Goal: Task Accomplishment & Management: Manage account settings

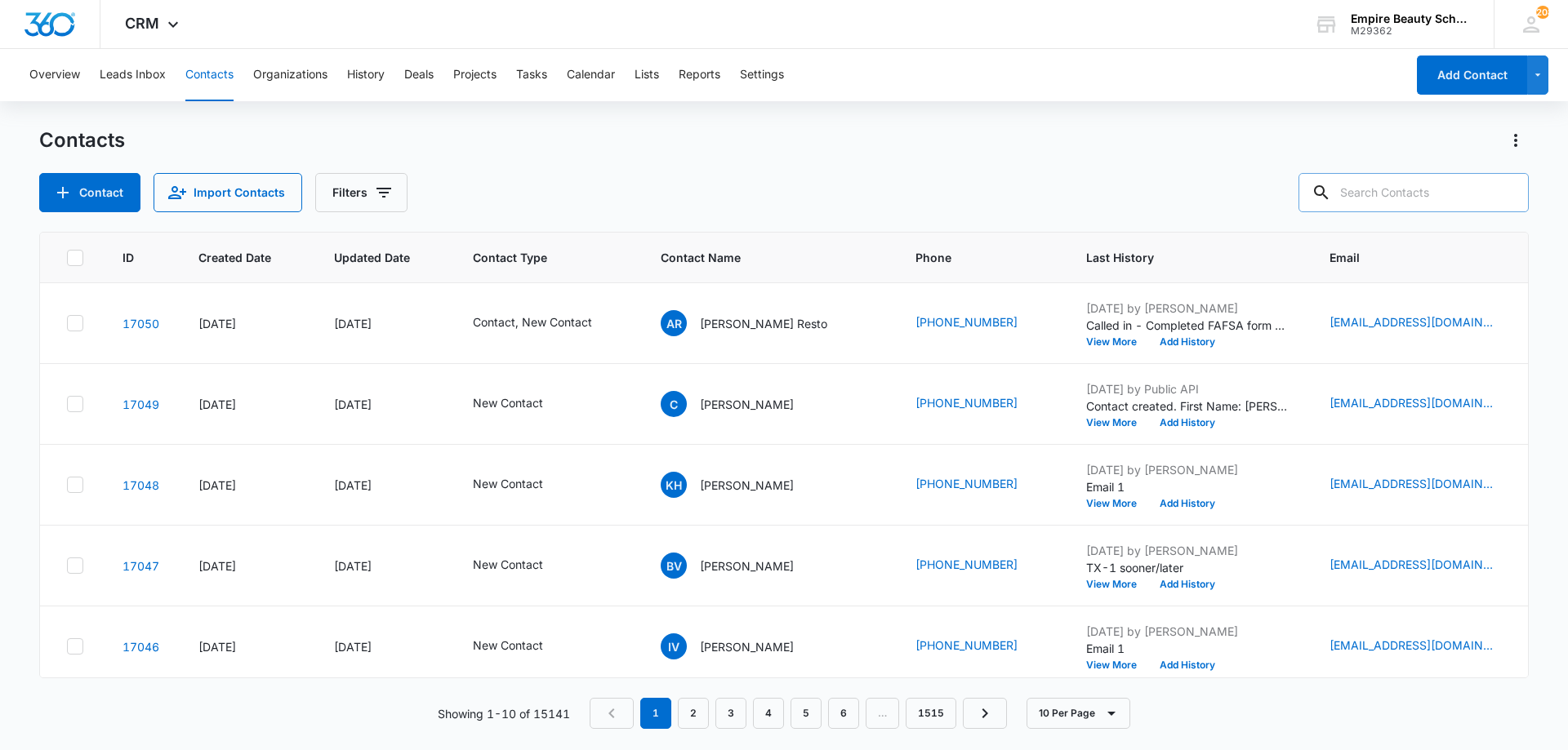
scroll to position [0, 181]
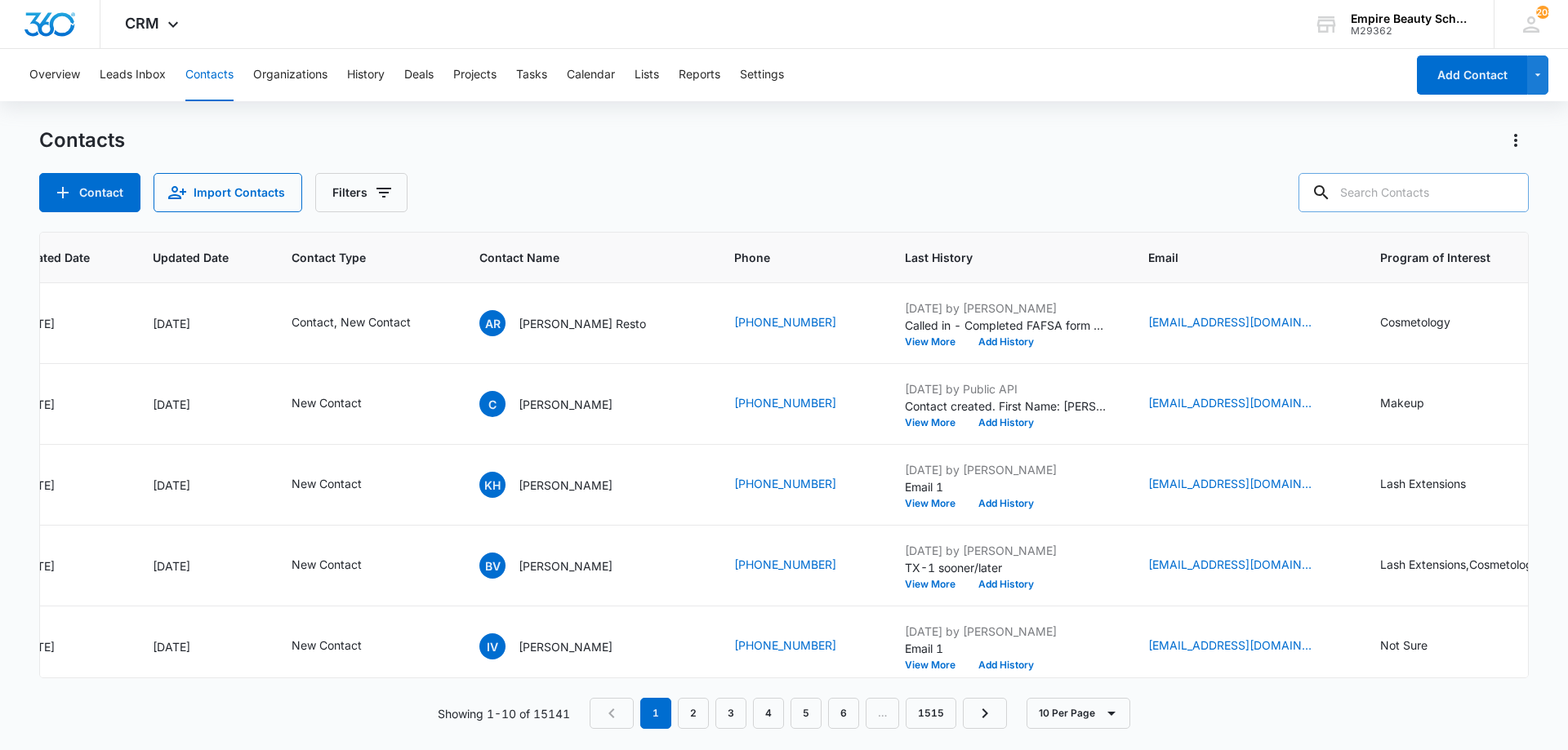
click at [1388, 195] on input "text" at bounding box center [1414, 192] width 230 height 39
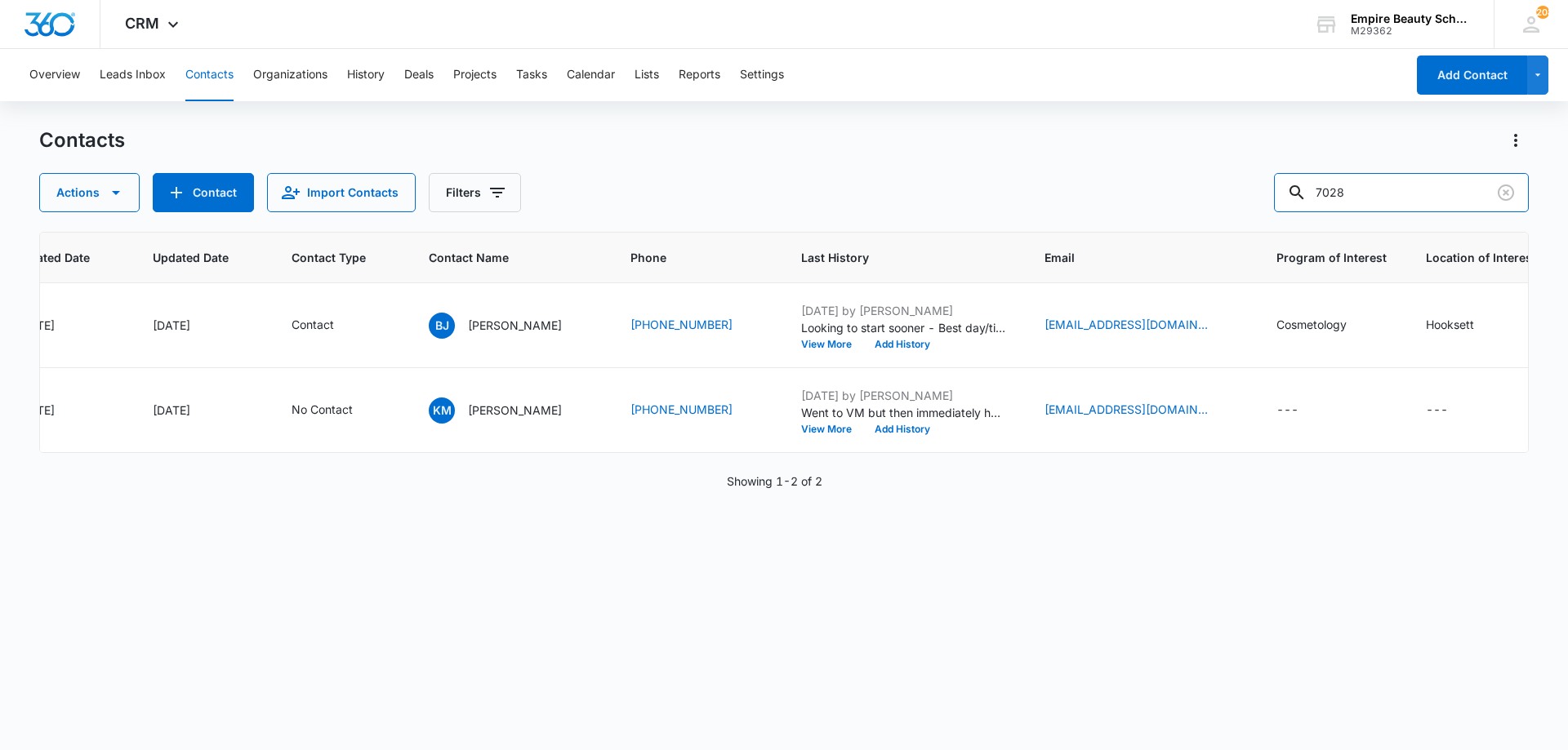
drag, startPoint x: 1147, startPoint y: 157, endPoint x: 987, endPoint y: 148, distance: 160.3
click at [988, 148] on div "Contacts Actions Contact Import Contacts Filters 7028" at bounding box center [784, 170] width 1489 height 85
type input "[PERSON_NAME]"
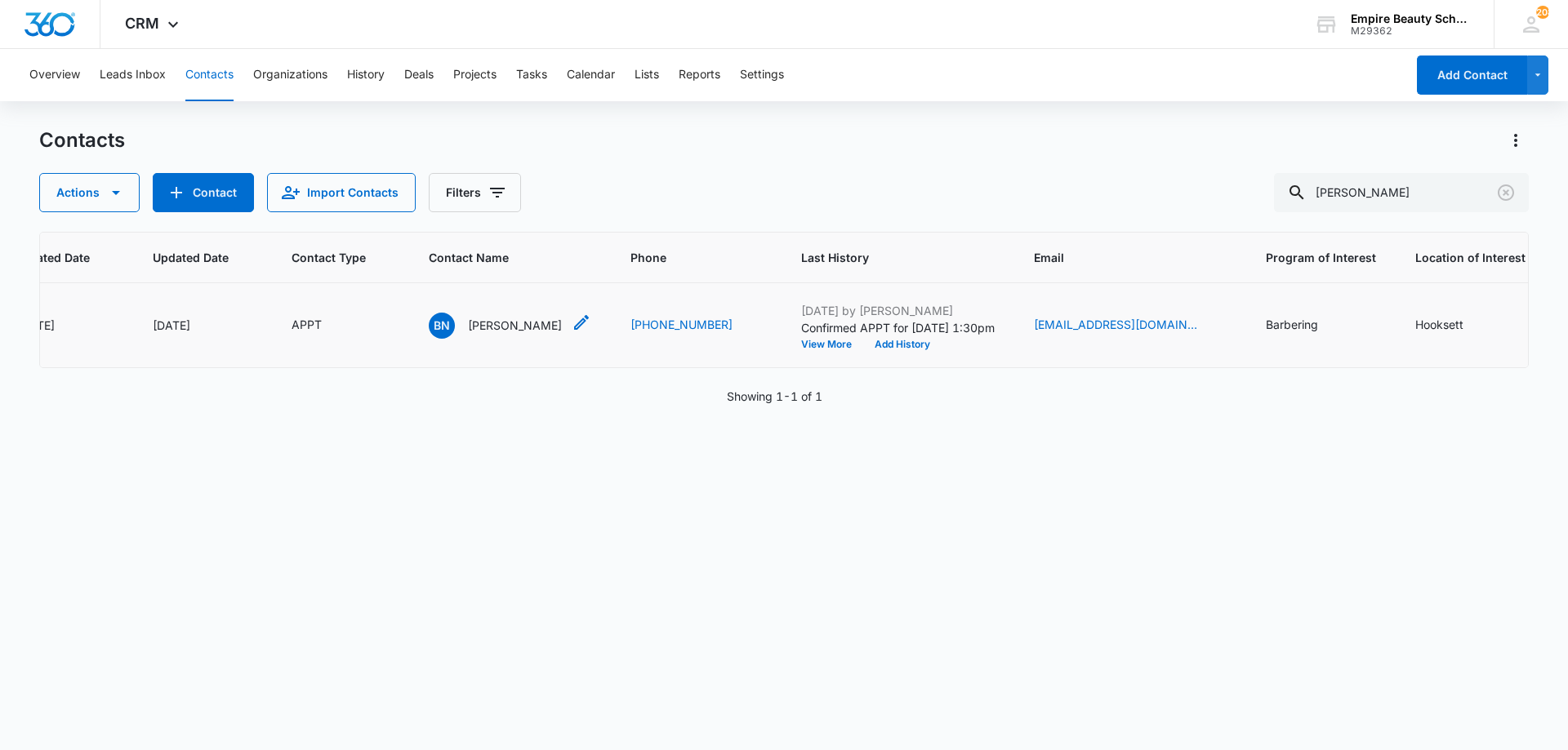
click at [574, 329] on icon "Contact Name - Bobby Nolet - Select to Edit Field" at bounding box center [581, 322] width 14 height 14
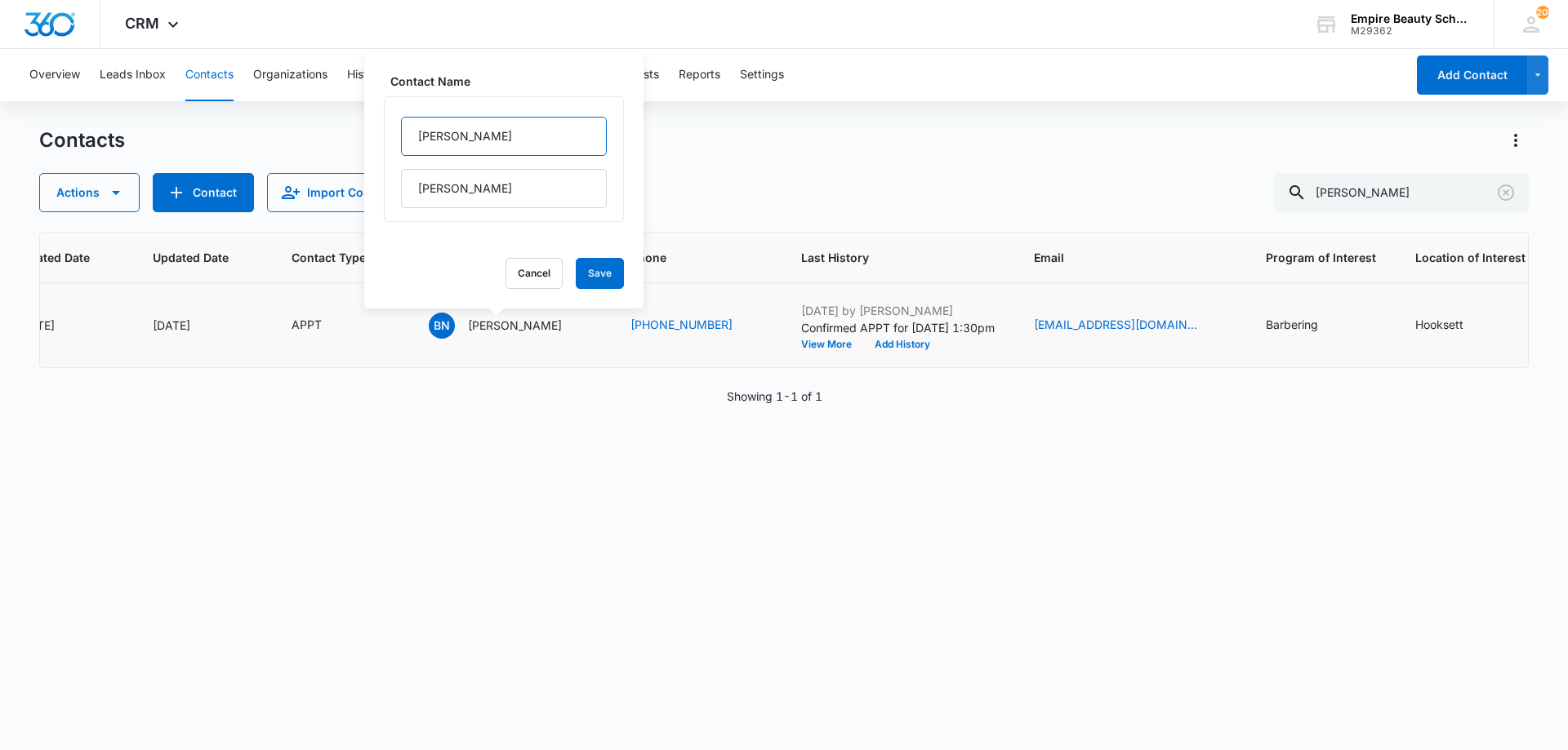
click at [410, 134] on input "[PERSON_NAME]" at bounding box center [503, 136] width 206 height 39
click at [525, 134] on input "[PERSON_NAME] "[PERSON_NAME]" at bounding box center [503, 136] width 206 height 39
type input "[PERSON_NAME] "[PERSON_NAME]""
click at [503, 194] on input "[PERSON_NAME]" at bounding box center [503, 188] width 206 height 39
type input "[PERSON_NAME] III"
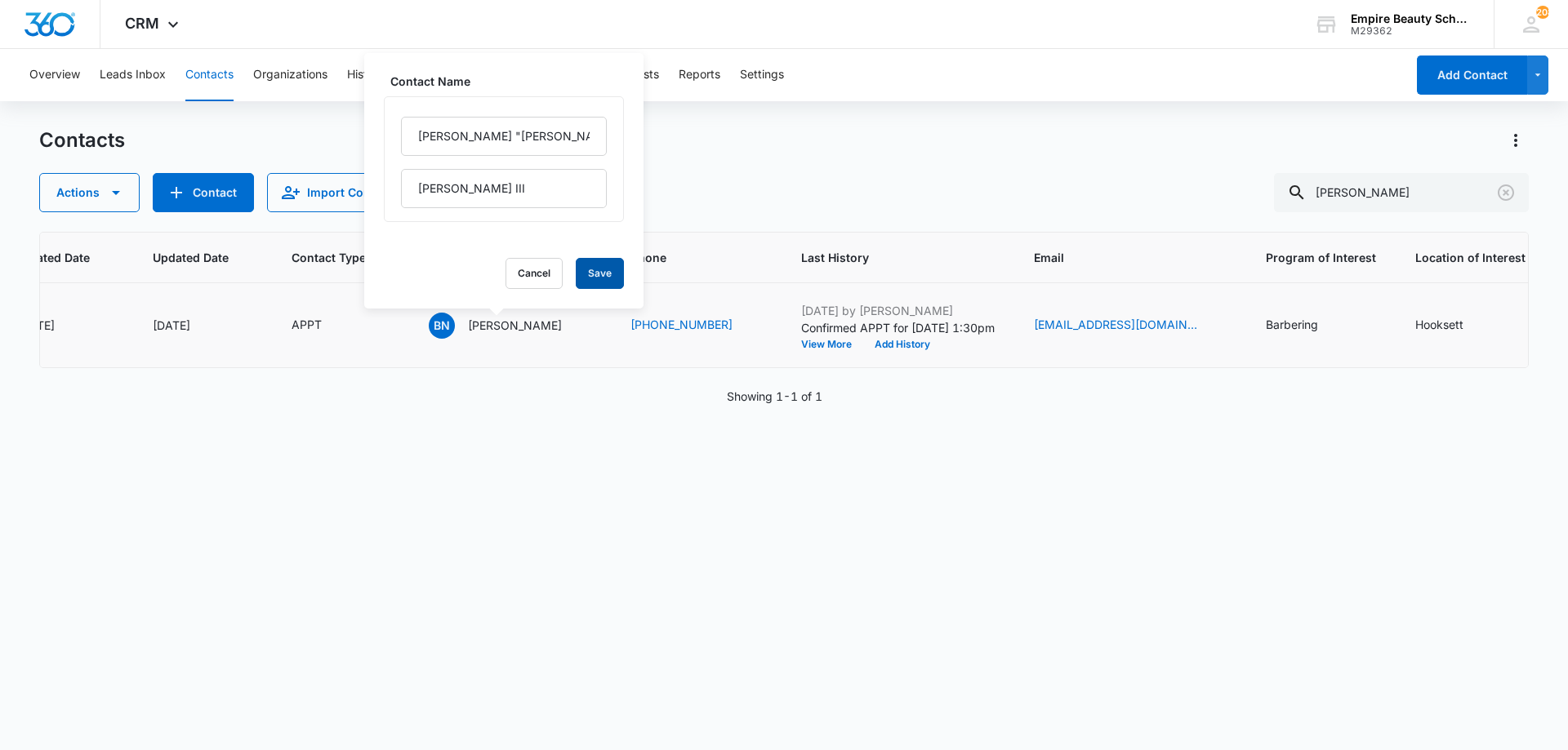
click at [602, 280] on button "Save" at bounding box center [599, 273] width 48 height 31
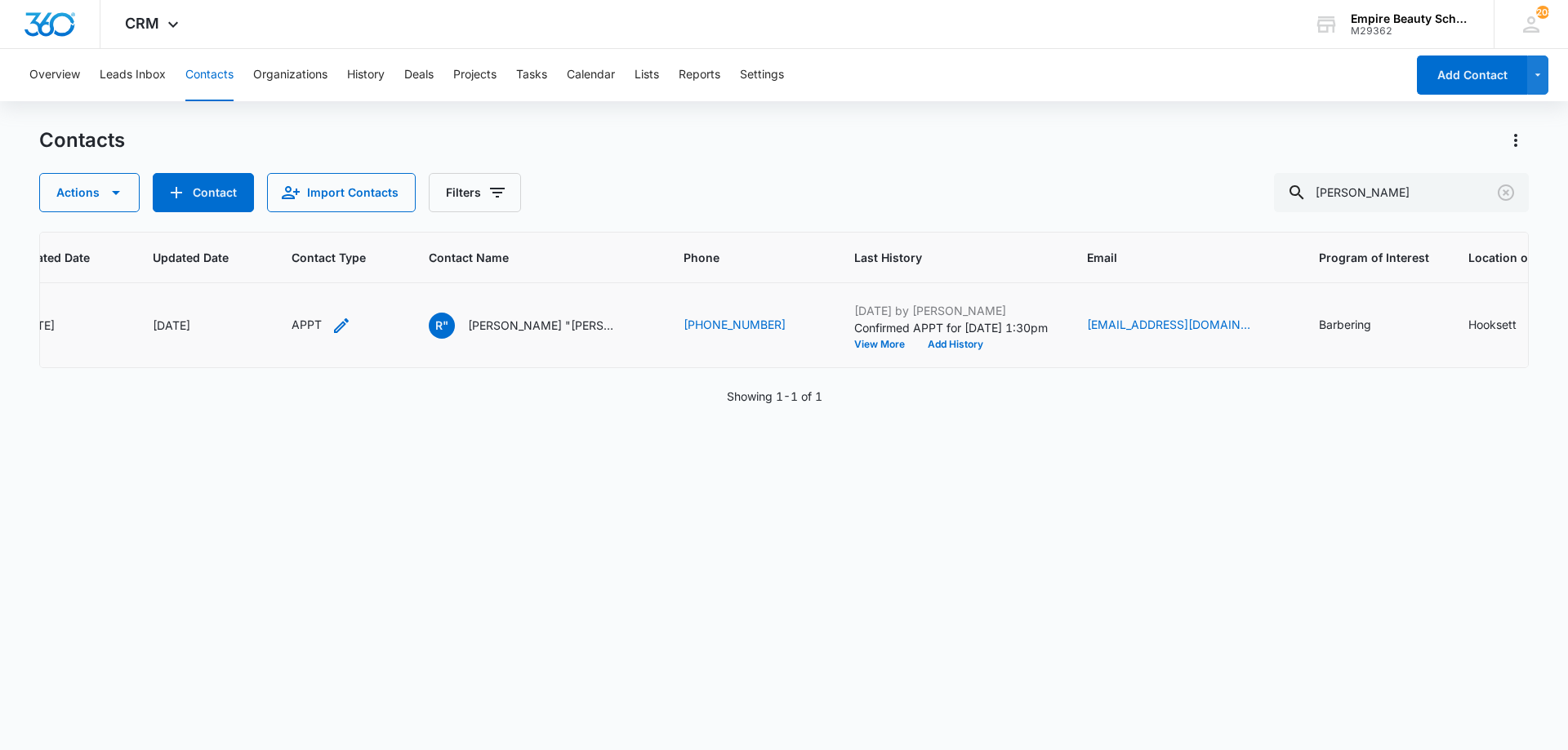
click at [332, 324] on icon "Contact Type - APPT - Select to Edit Field" at bounding box center [341, 325] width 19 height 19
click at [313, 220] on icon "Remove APPT" at bounding box center [311, 221] width 12 height 12
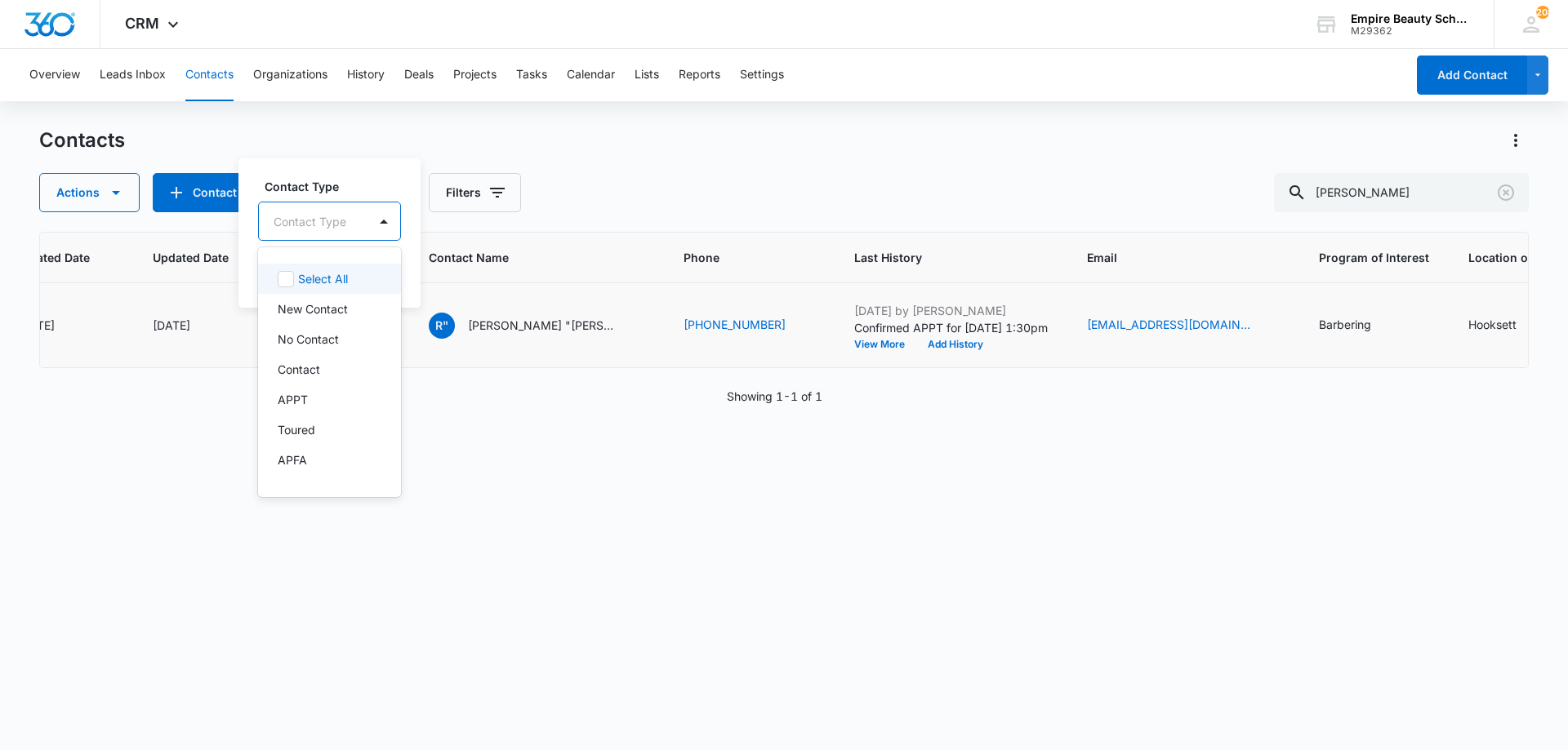
click at [306, 228] on div at bounding box center [310, 222] width 73 height 20
click at [309, 411] on p "Enrolled" at bounding box center [298, 409] width 42 height 17
click at [339, 211] on div "Enrolled" at bounding box center [316, 220] width 113 height 39
click at [375, 261] on button "Save" at bounding box center [382, 272] width 48 height 31
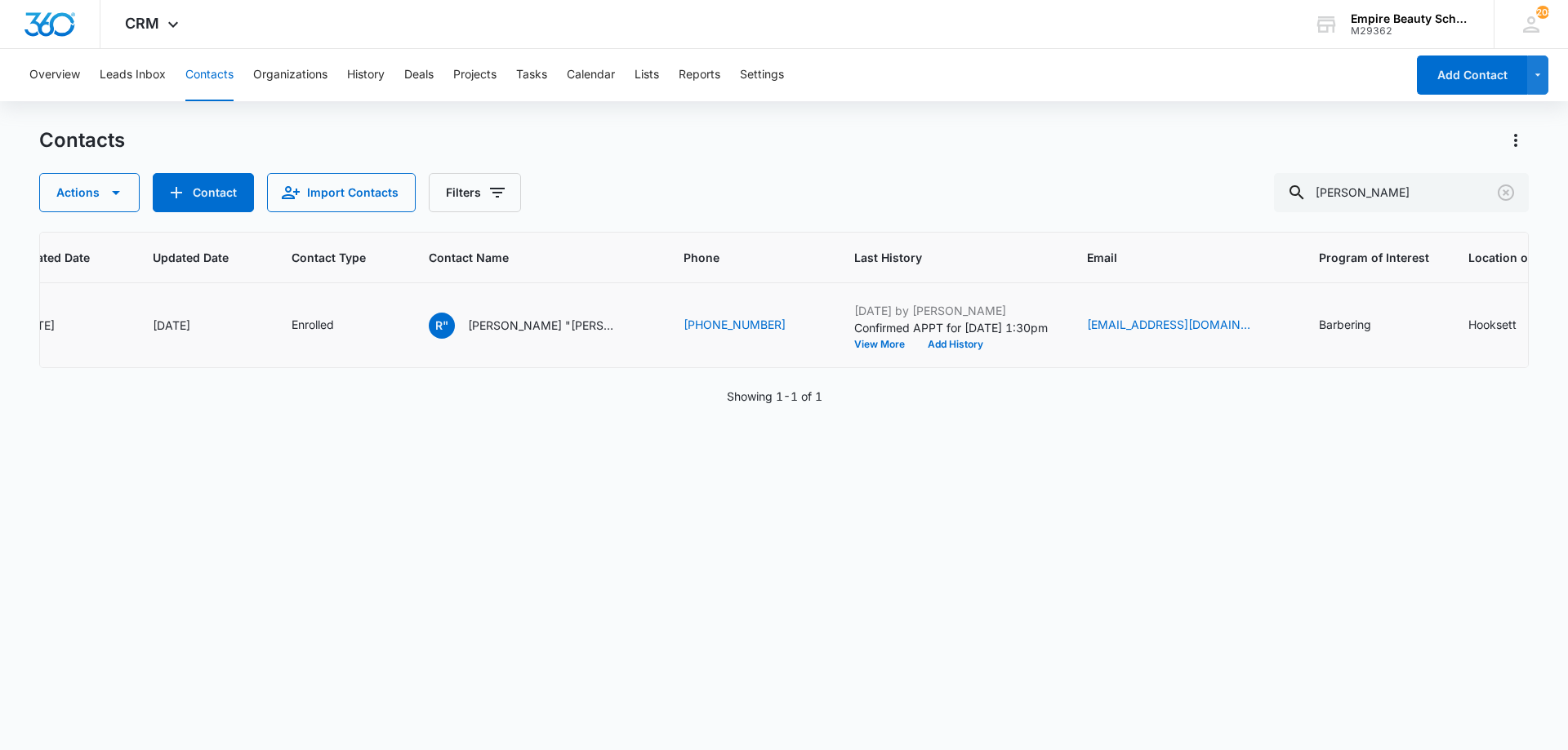
click at [935, 365] on td "[DATE] by [PERSON_NAME] Confirmed APPT for [DATE] 1:30pm View More Add History" at bounding box center [950, 325] width 233 height 85
click at [931, 359] on td "[DATE] by [PERSON_NAME] Confirmed APPT for [DATE] 1:30pm View More Add History" at bounding box center [950, 325] width 233 height 85
click at [931, 355] on td "[DATE] by [PERSON_NAME] Confirmed APPT for [DATE] 1:30pm View More Add History" at bounding box center [950, 325] width 233 height 85
click at [932, 346] on button "Add History" at bounding box center [955, 344] width 79 height 10
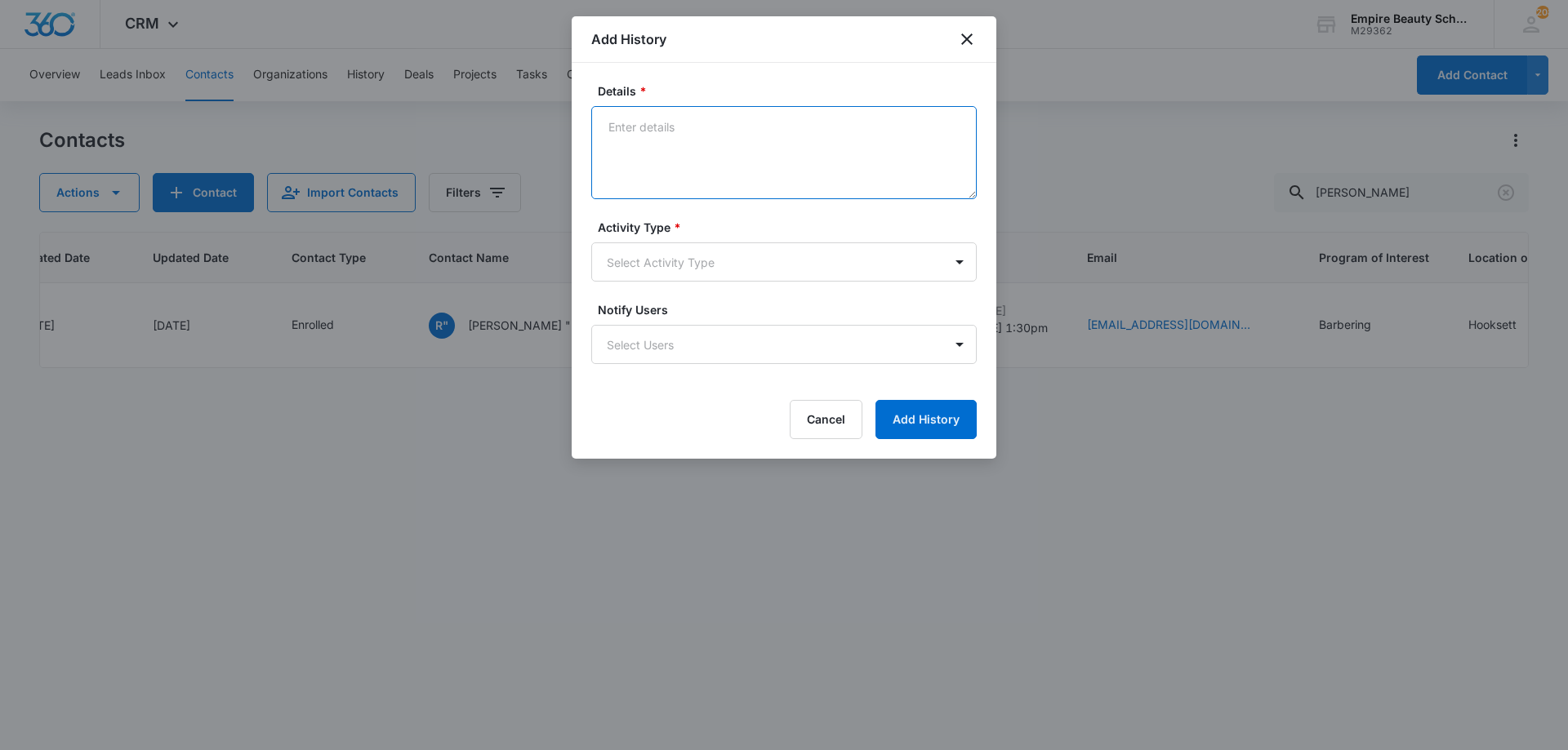
click at [671, 112] on textarea "Details *" at bounding box center [784, 152] width 386 height 93
type textarea "Enrolled in FEB [PERSON_NAME] 2026"
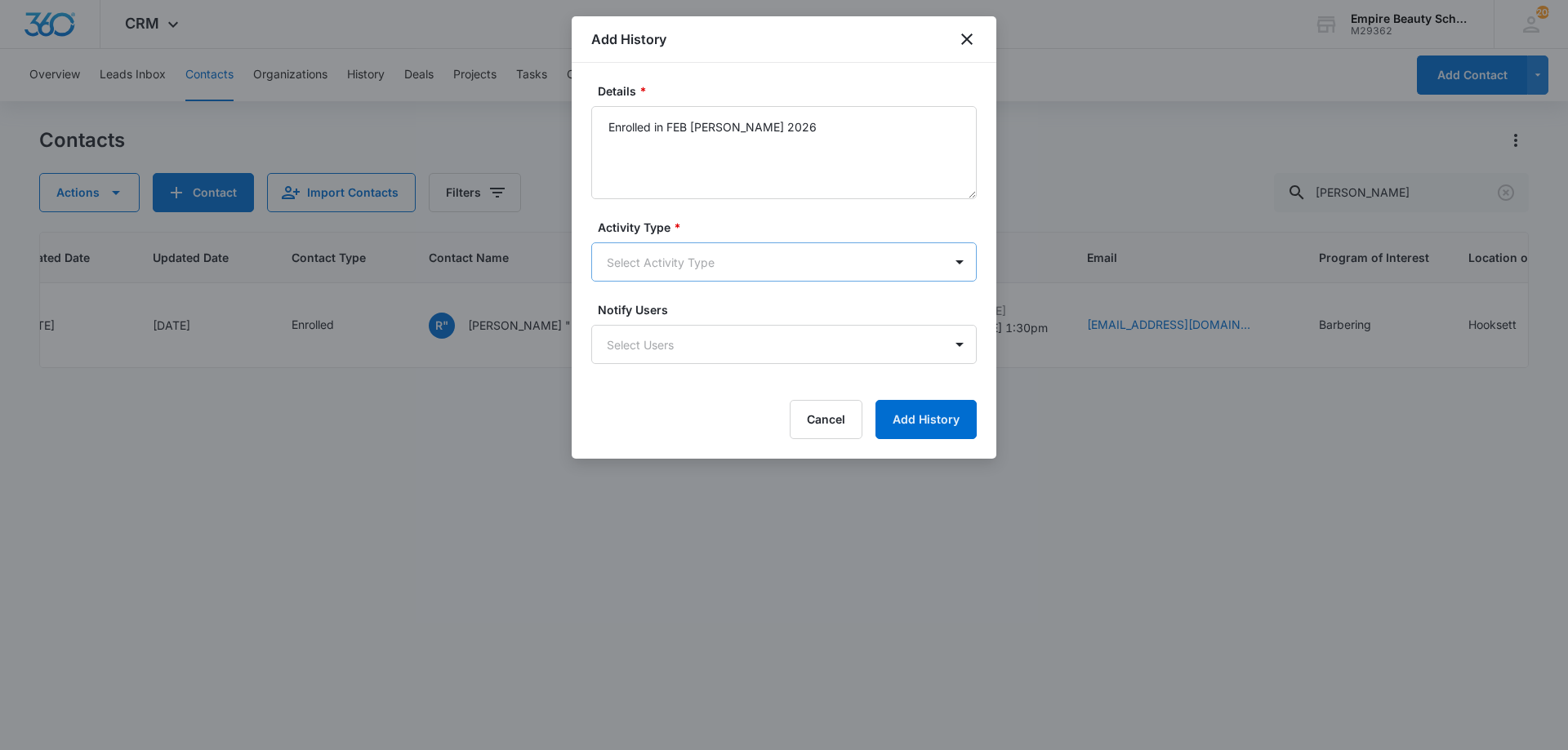
click at [714, 248] on body "CRM Apps Forms CRM Email Shop Payments POS Files Brand Settings AI Assistant Em…" at bounding box center [784, 375] width 1568 height 750
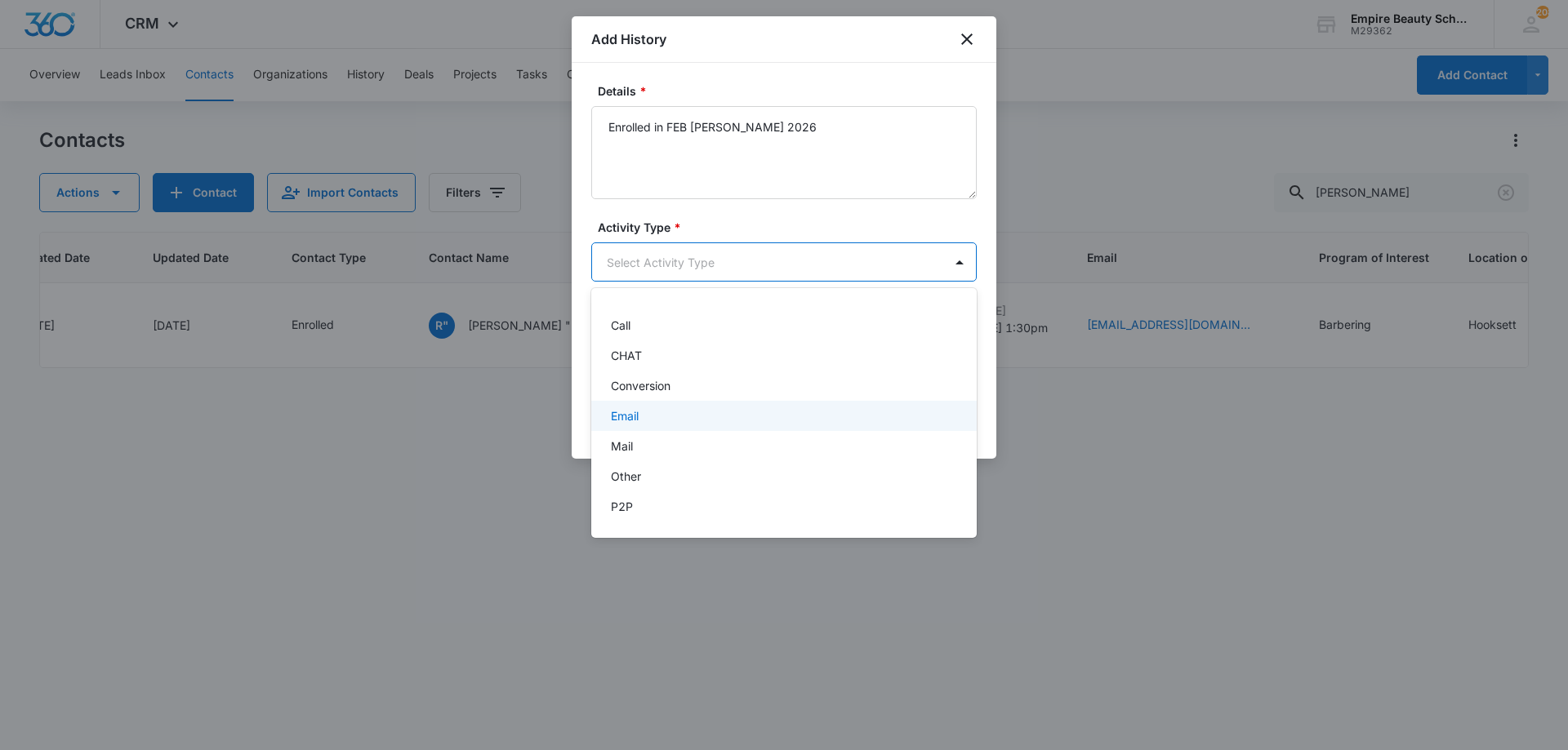
scroll to position [85, 0]
click at [640, 449] on div "P2P" at bounding box center [783, 446] width 343 height 17
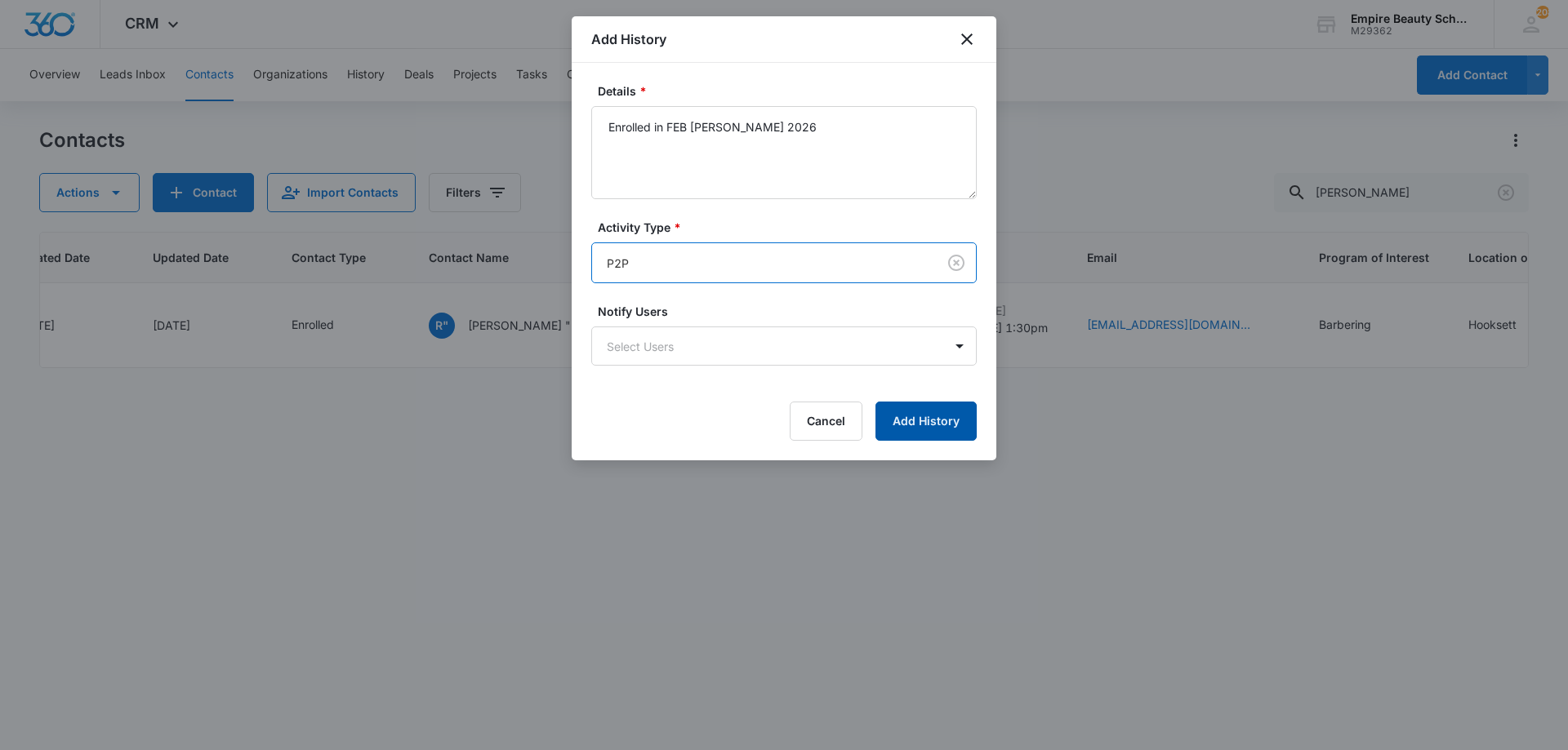
click at [903, 436] on button "Add History" at bounding box center [926, 421] width 102 height 39
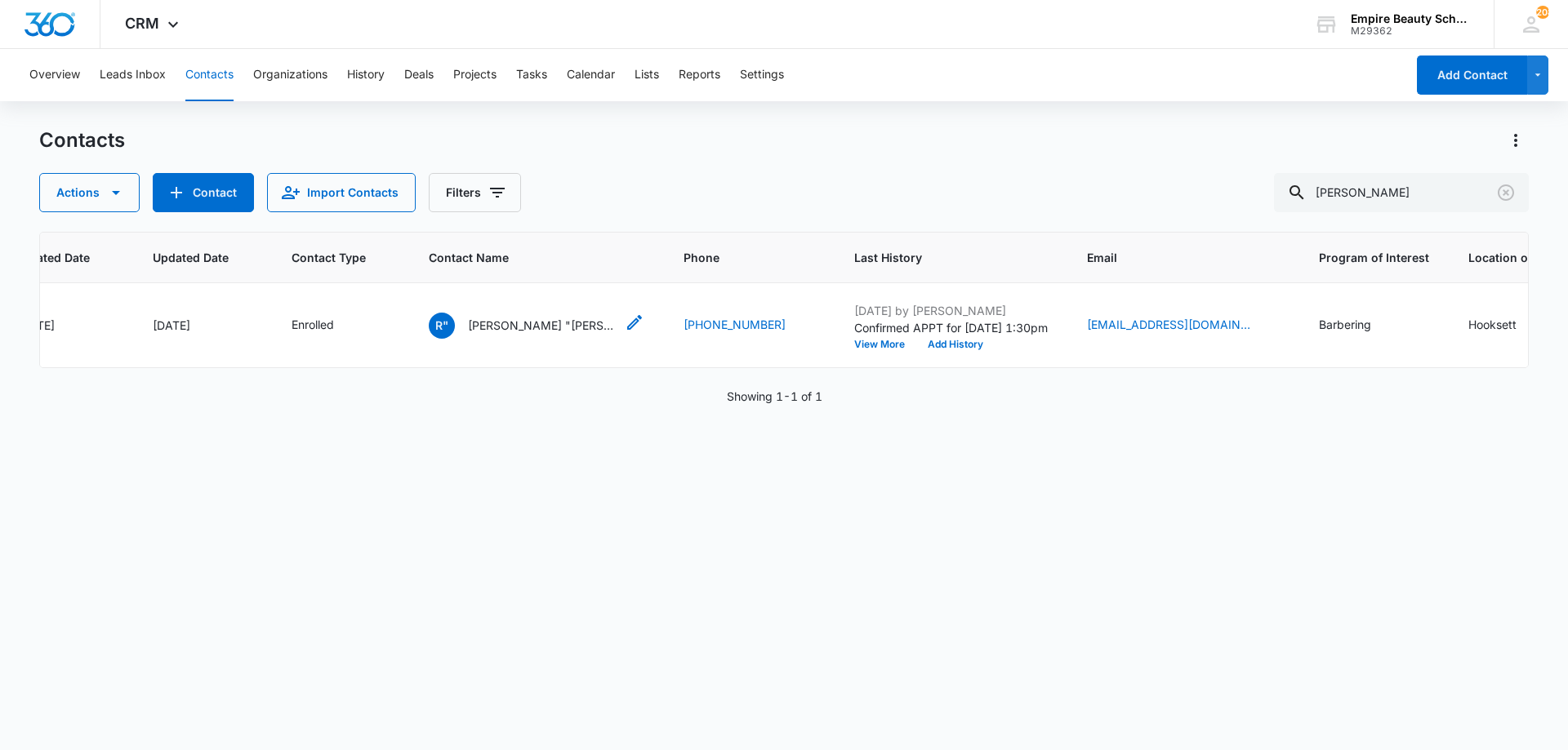
click at [537, 323] on p "[PERSON_NAME] "[PERSON_NAME]" [PERSON_NAME] III" at bounding box center [541, 325] width 147 height 17
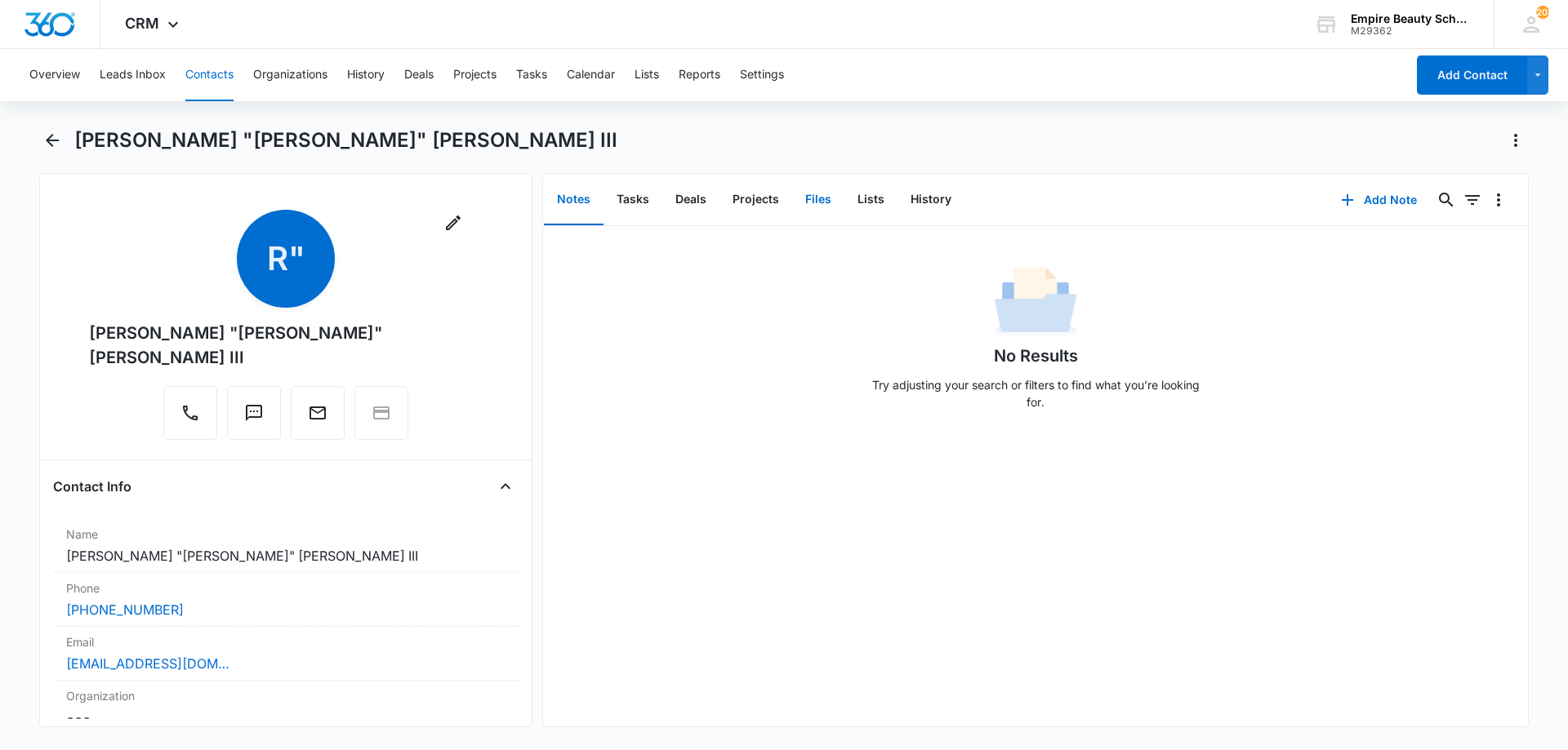
click at [823, 200] on button "Files" at bounding box center [818, 199] width 52 height 51
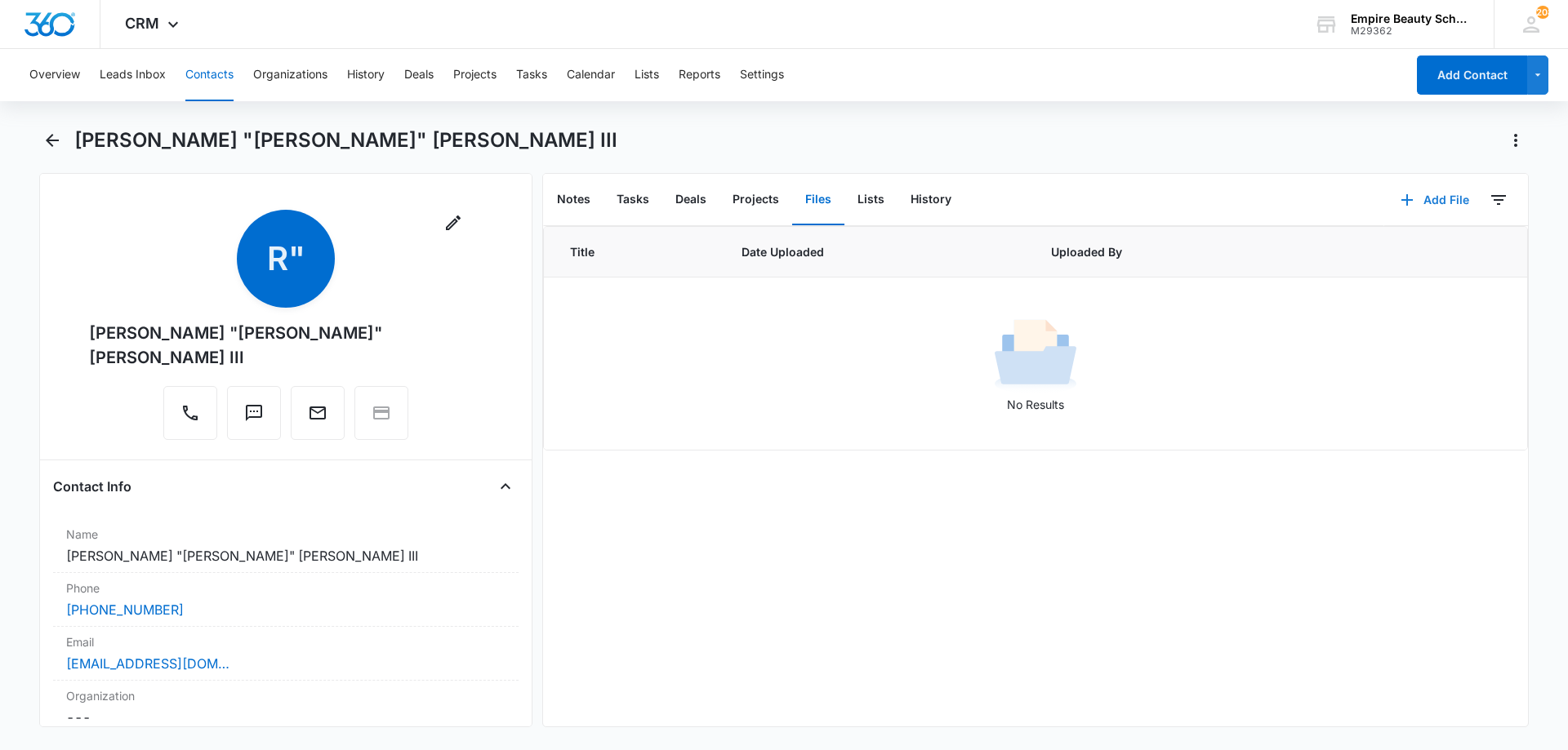
click at [1402, 205] on icon "button" at bounding box center [1407, 199] width 19 height 19
click at [1394, 250] on div "Upload Files" at bounding box center [1413, 252] width 65 height 12
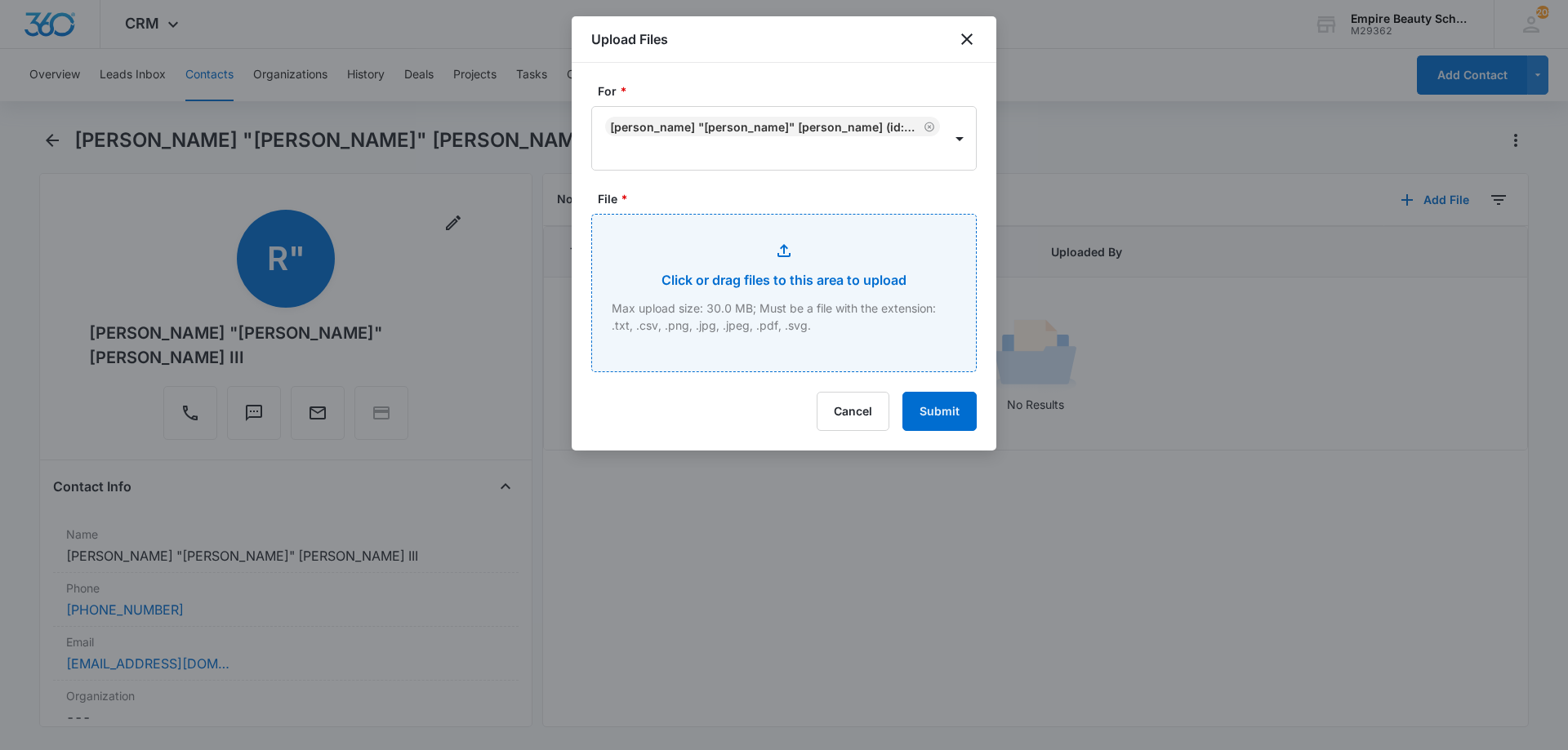
click at [824, 268] on input "File *" at bounding box center [784, 293] width 384 height 156
type input "C:\fakepath\[PERSON_NAME] III [PERSON_NAME] [DATE].pdf"
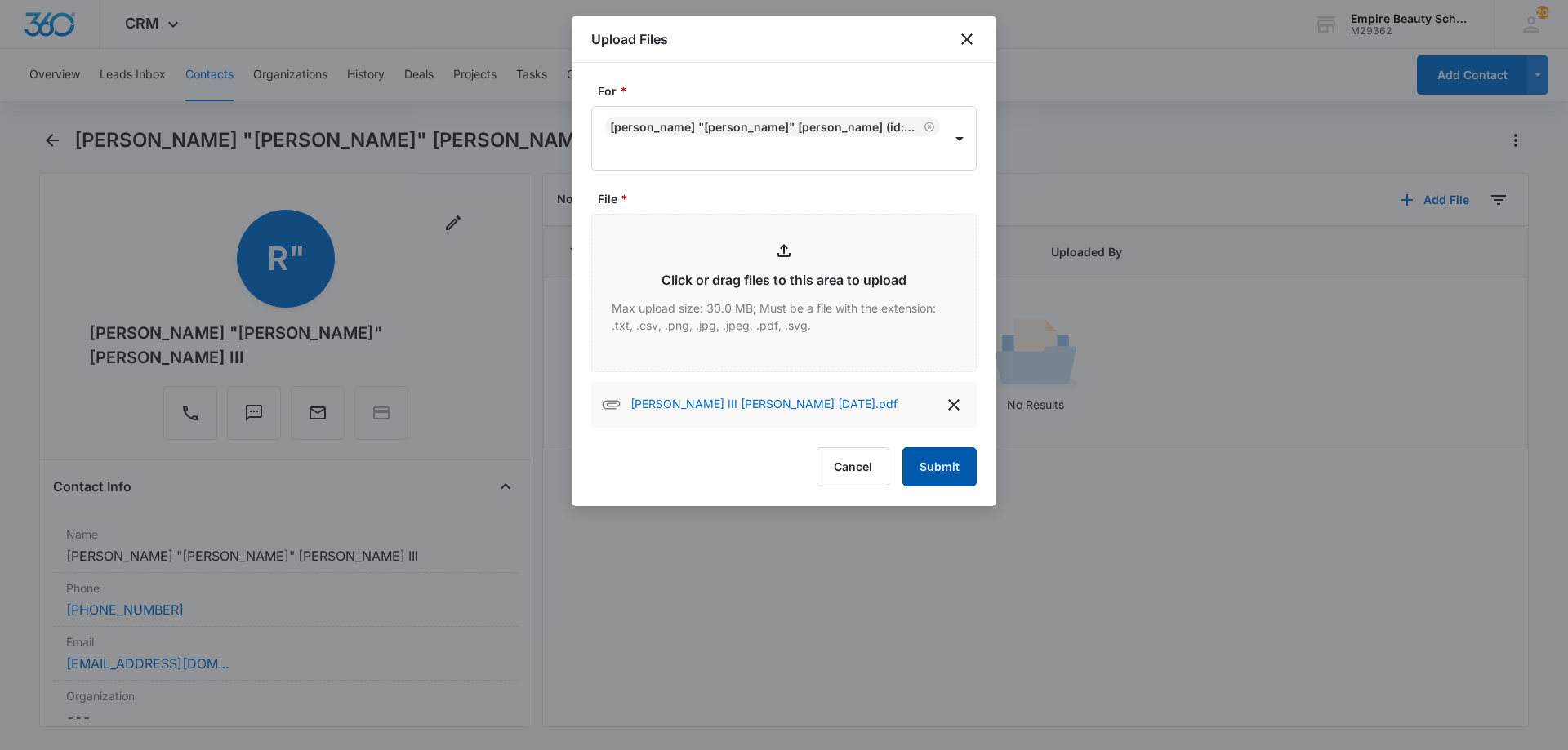
click at [926, 457] on button "Submit" at bounding box center [939, 467] width 74 height 39
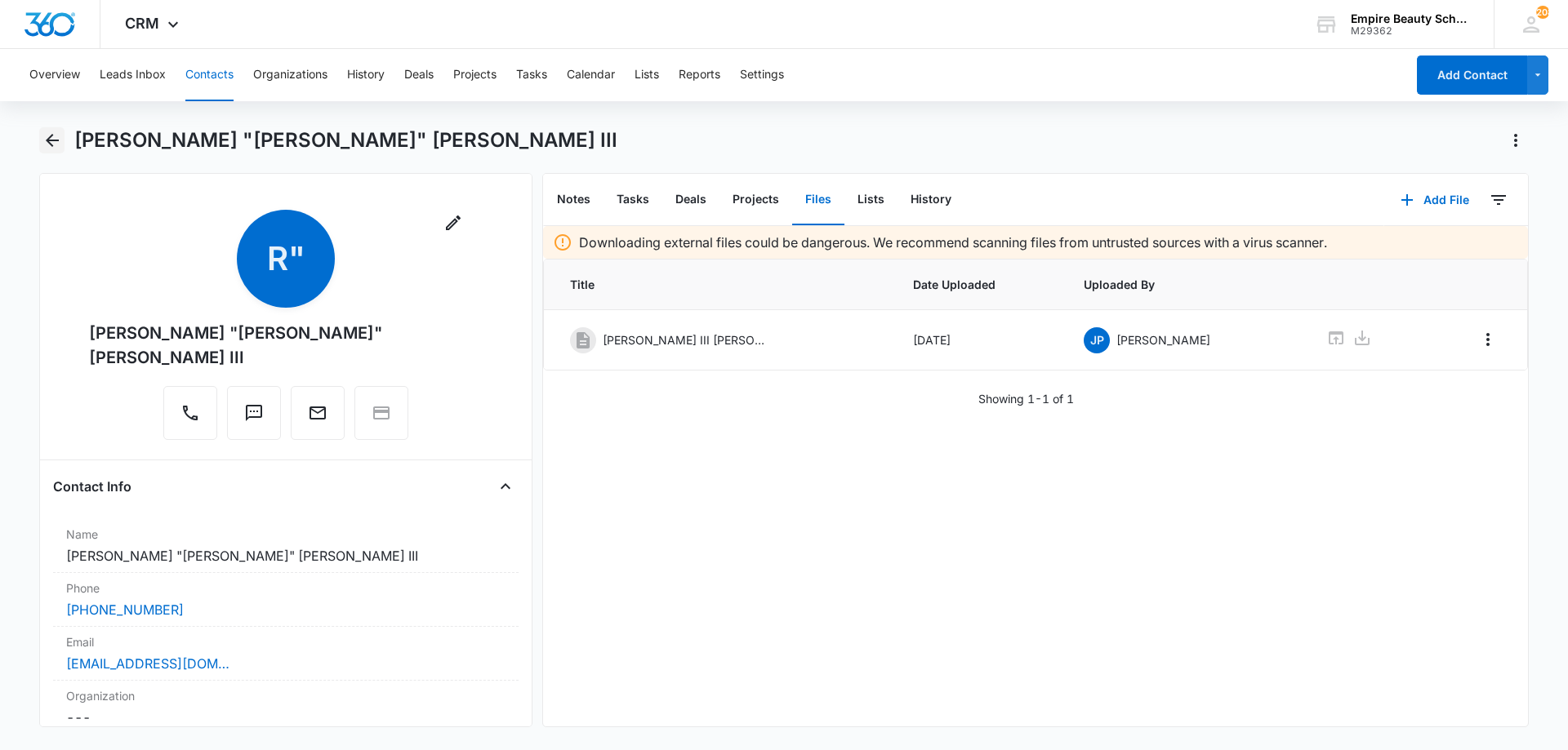
click at [54, 141] on icon "Back" at bounding box center [53, 141] width 13 height 13
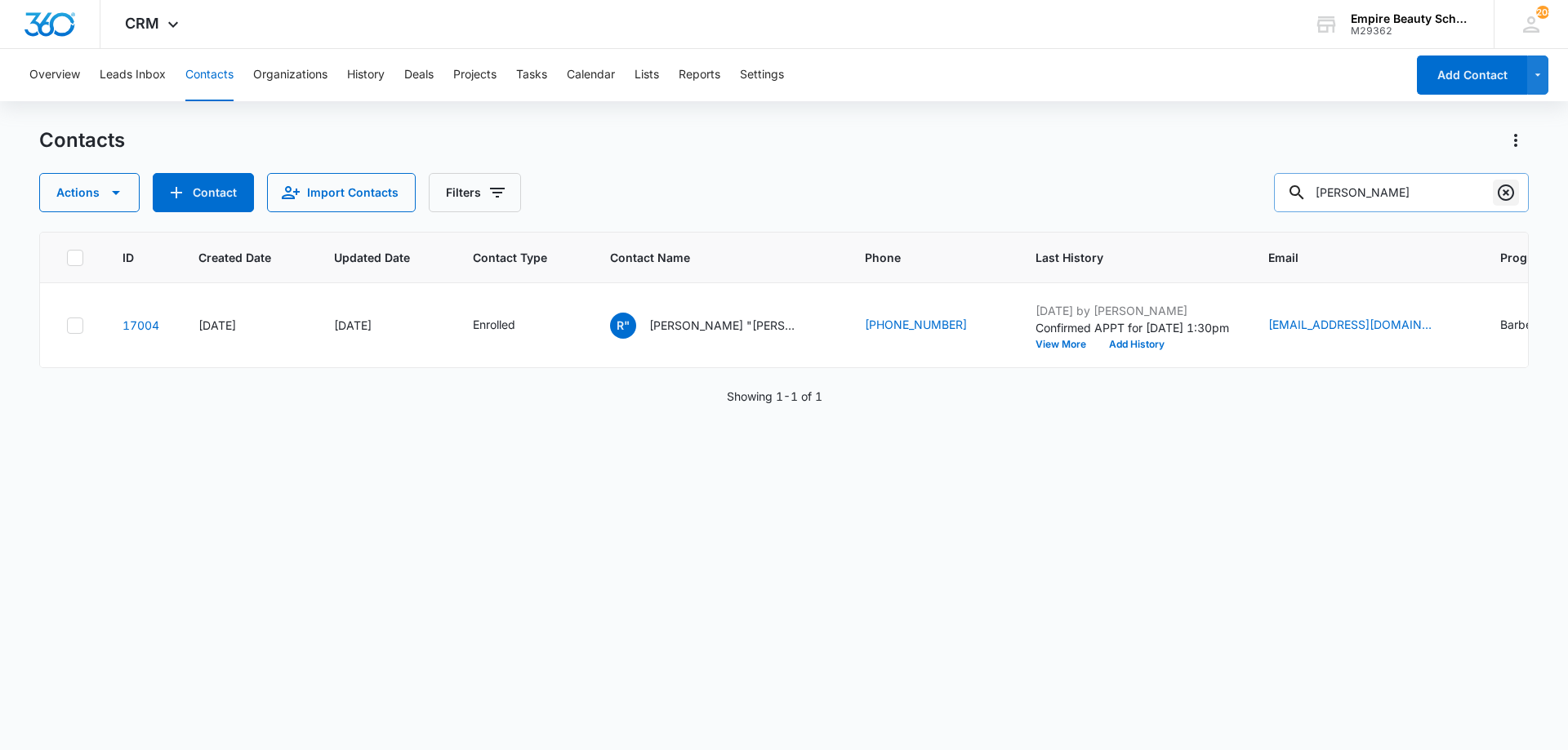
click at [1500, 197] on icon "Clear" at bounding box center [1505, 192] width 16 height 16
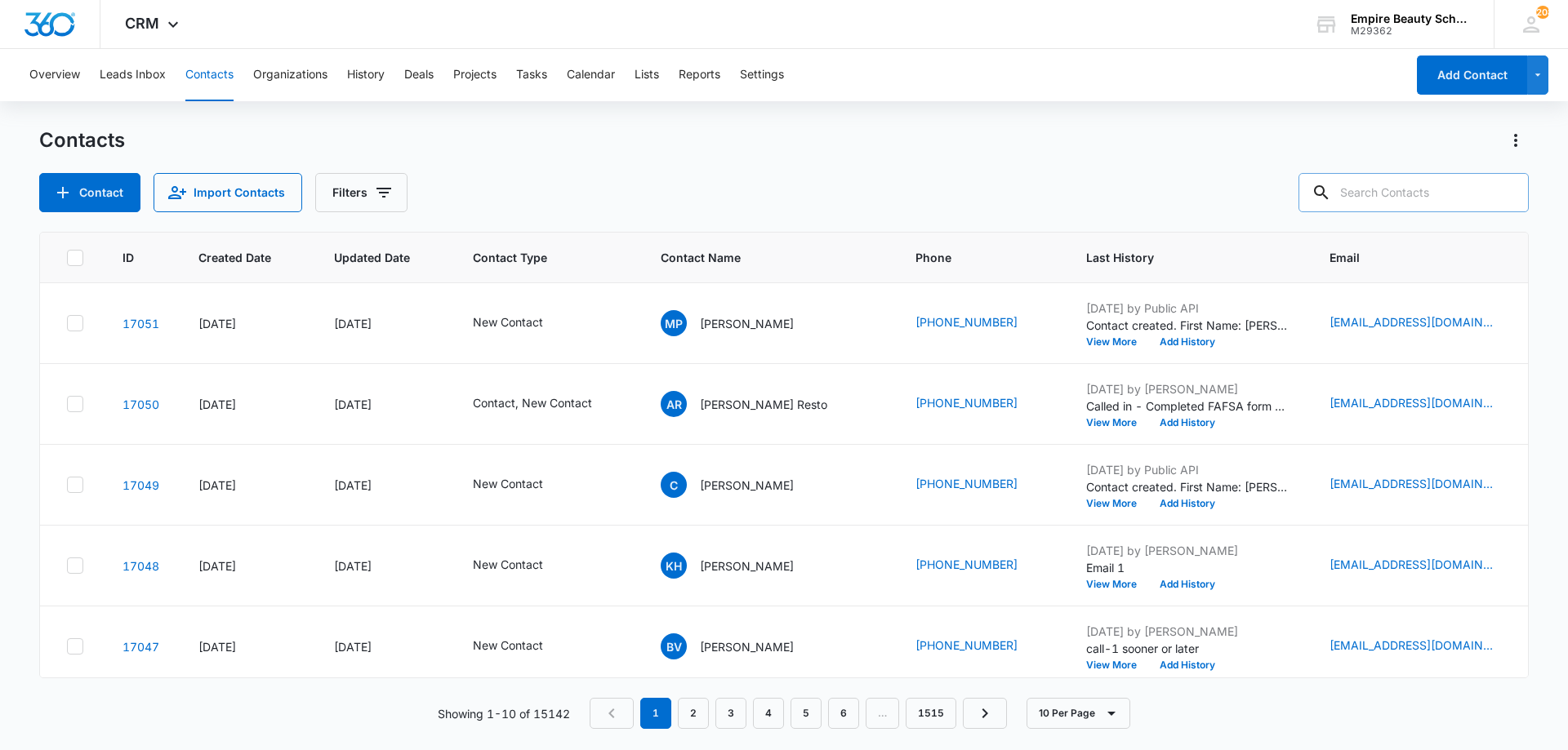
click at [1387, 189] on input "text" at bounding box center [1414, 192] width 230 height 39
click at [1399, 195] on input "text" at bounding box center [1414, 192] width 230 height 39
type input "6934"
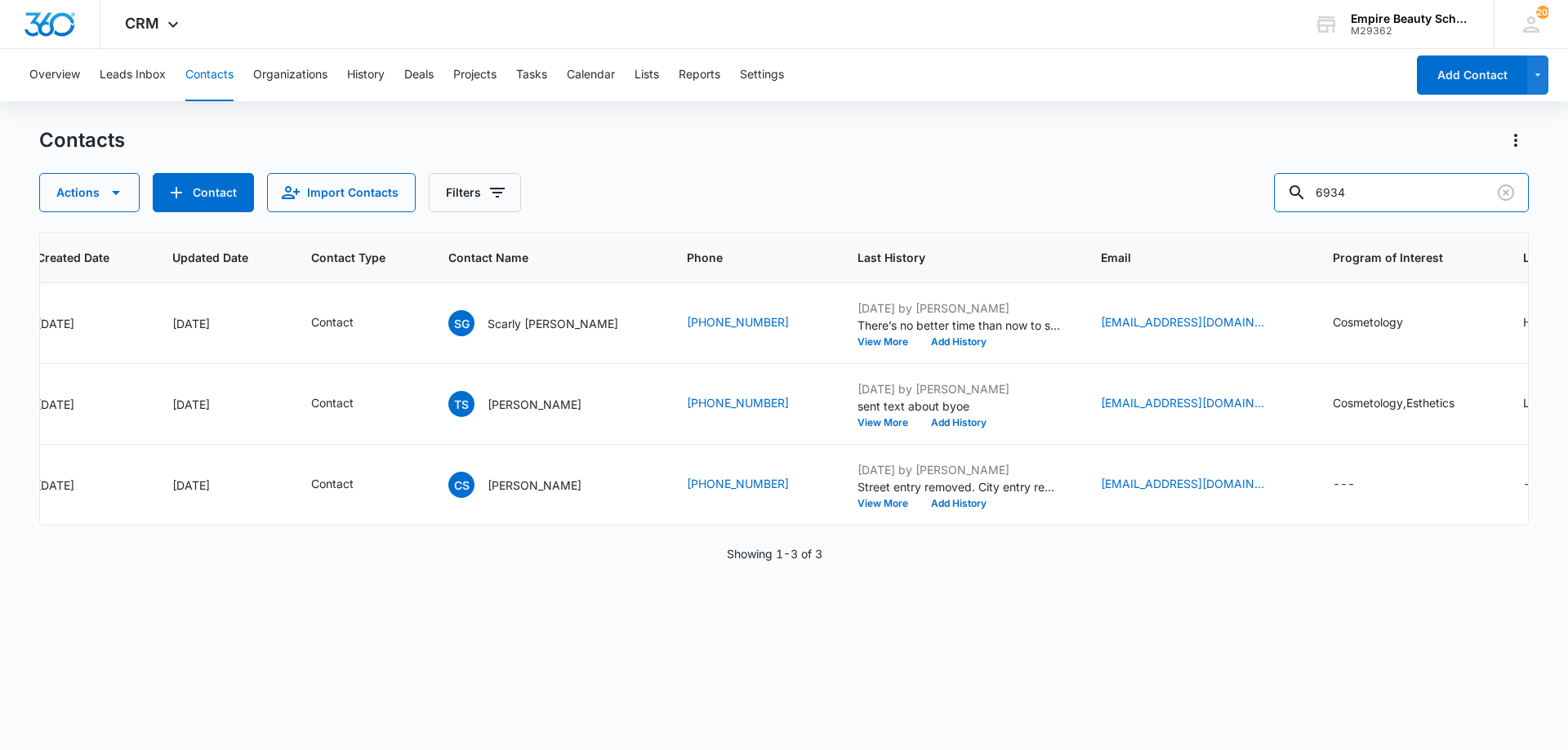
scroll to position [0, 163]
click at [855, 346] on button "View More" at bounding box center [886, 342] width 62 height 10
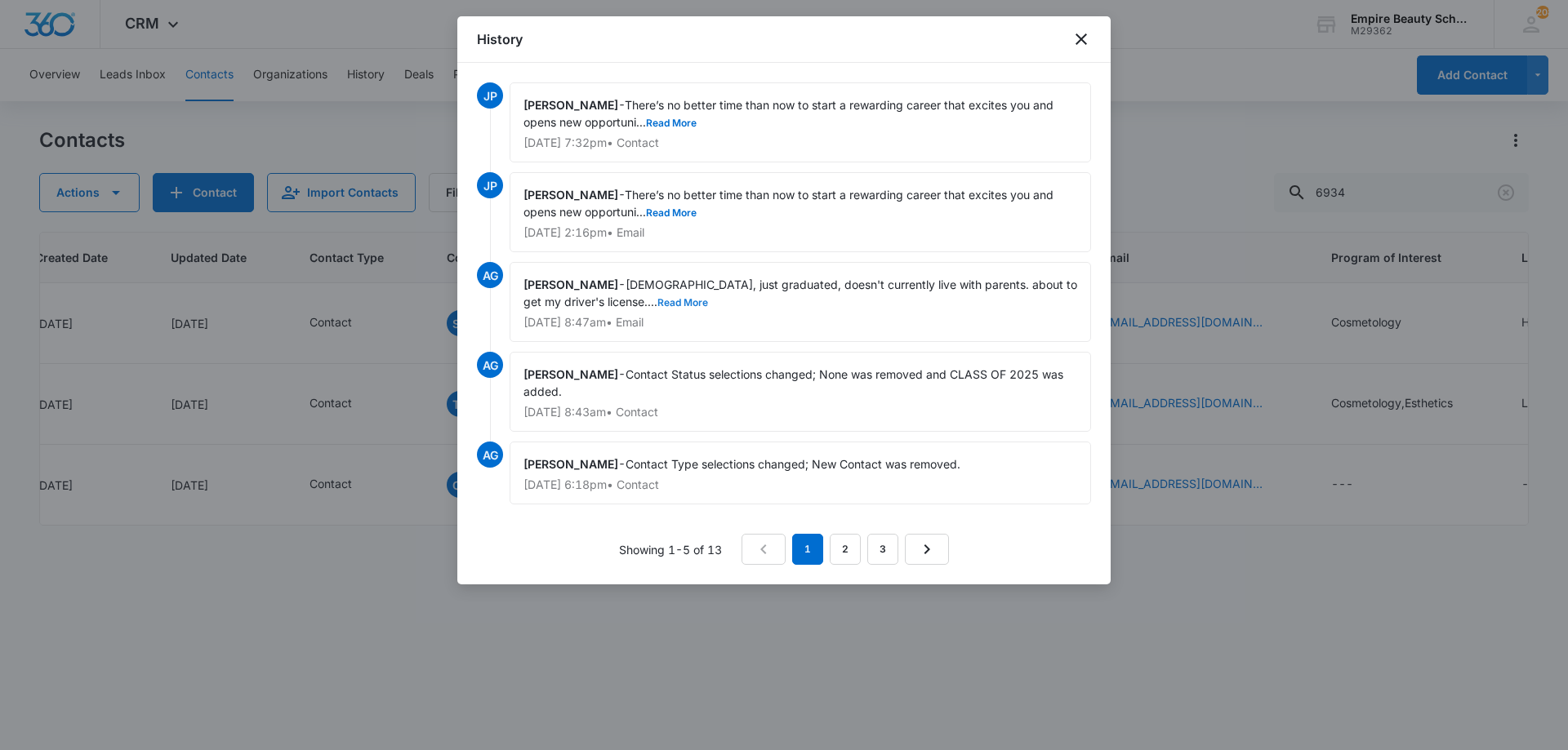
click at [660, 307] on button "Read More" at bounding box center [682, 303] width 51 height 10
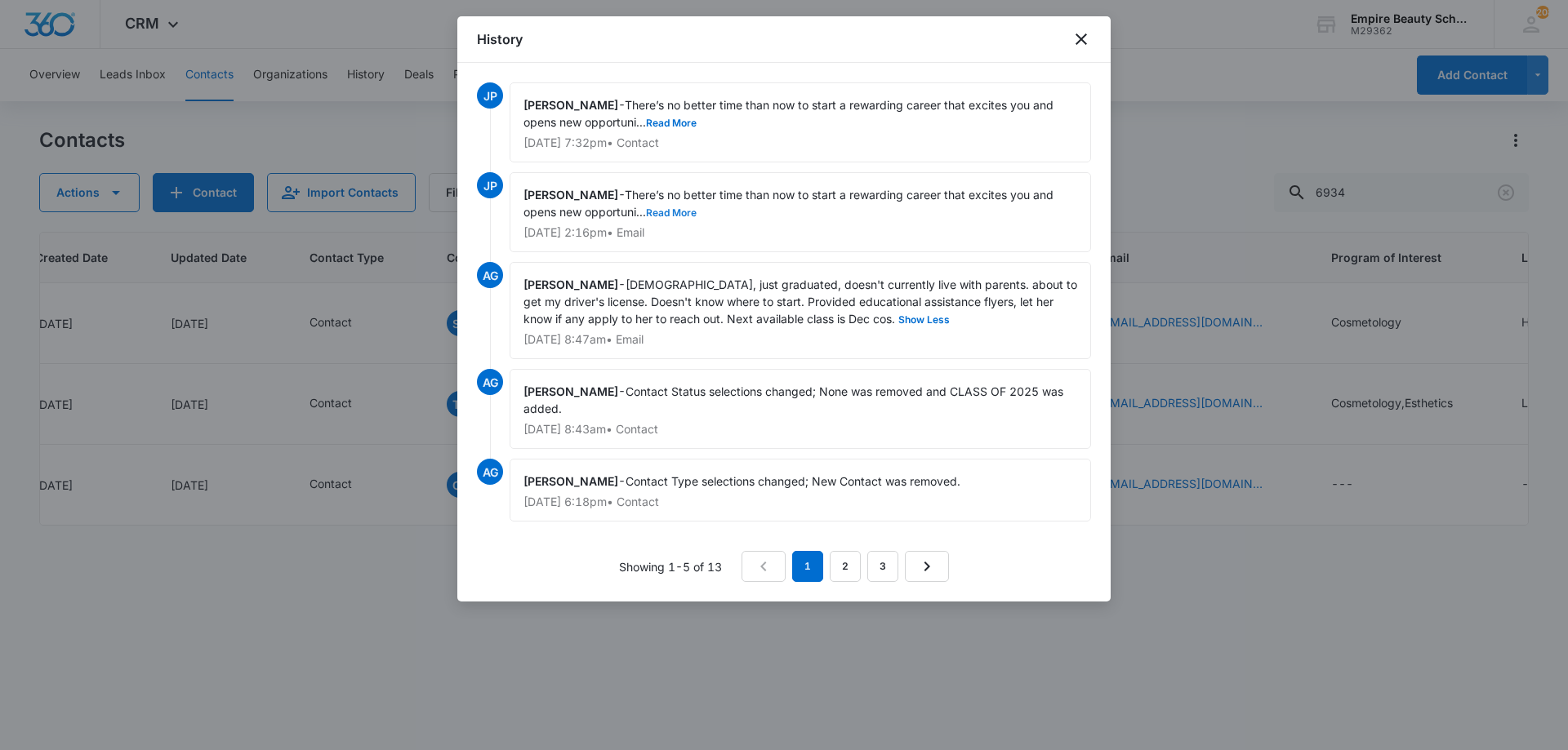
click at [657, 212] on button "Read More" at bounding box center [670, 213] width 51 height 10
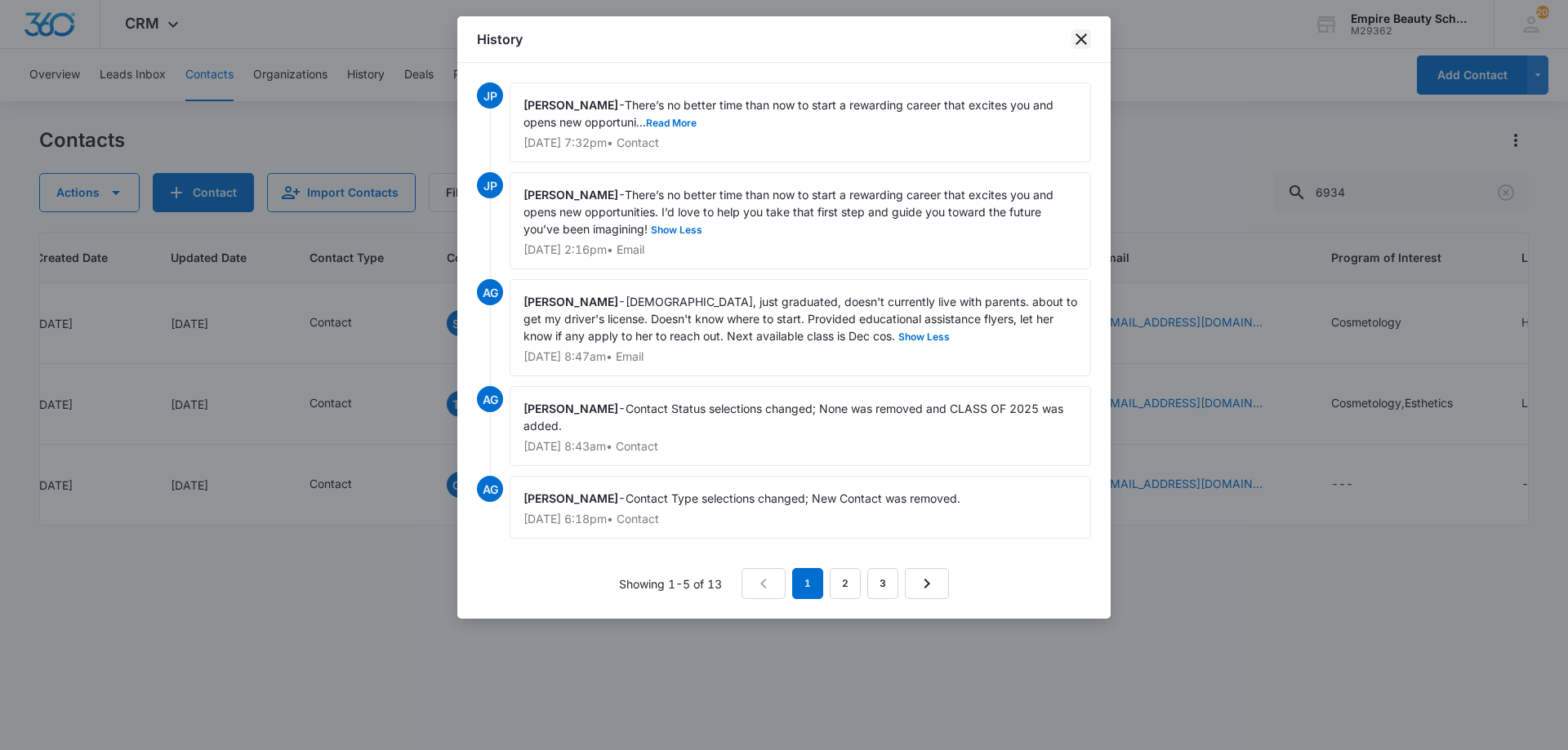
click at [1085, 36] on icon "close" at bounding box center [1081, 39] width 12 height 12
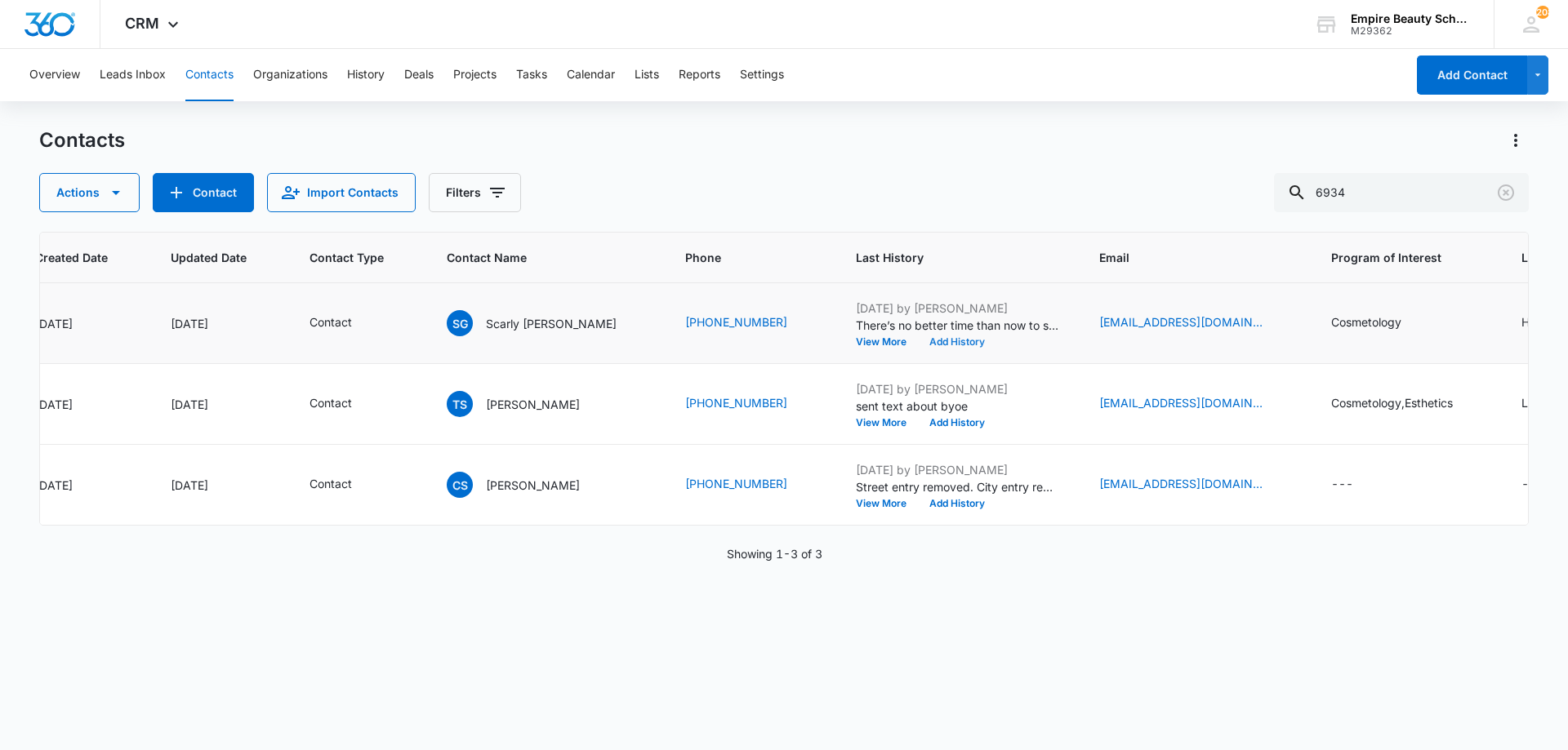
click at [923, 339] on button "Add History" at bounding box center [957, 342] width 79 height 10
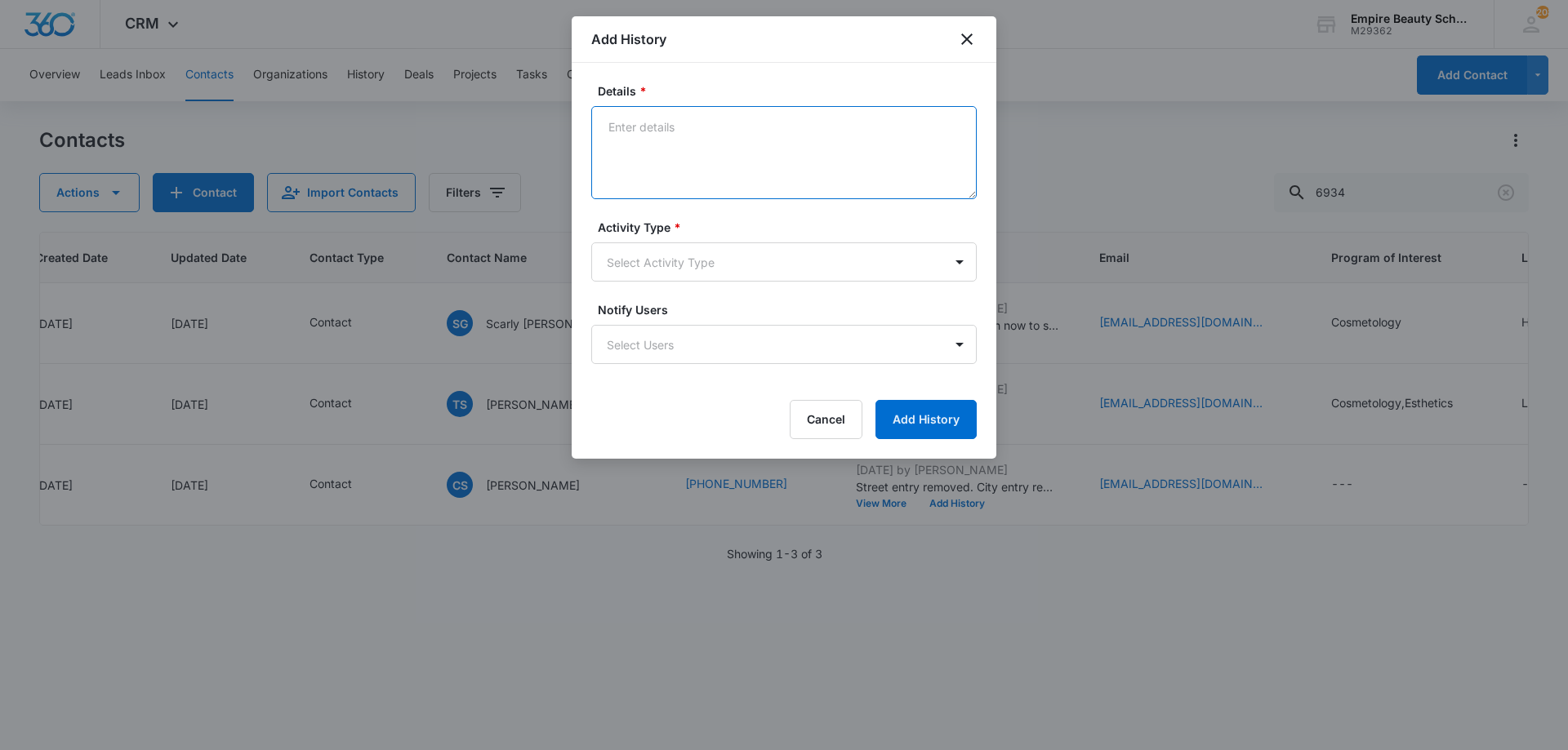
click at [675, 122] on textarea "Details *" at bounding box center [784, 152] width 386 height 93
type textarea "Provided FT/PT/EVE schedules and start dates with link to scholarship opps"
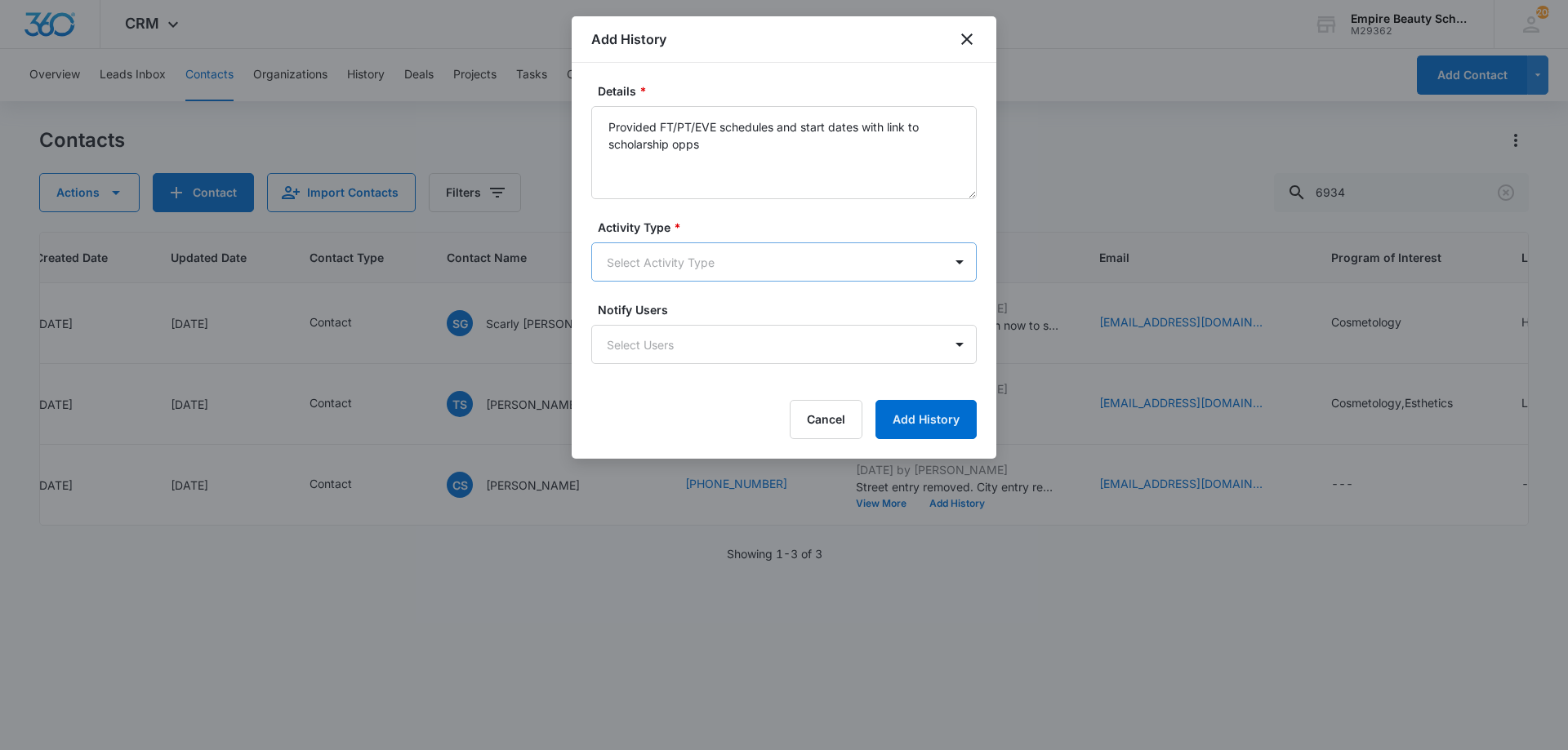
click at [727, 272] on body "CRM Apps Forms CRM Email Shop Payments POS Files Brand Settings AI Assistant Em…" at bounding box center [784, 375] width 1568 height 750
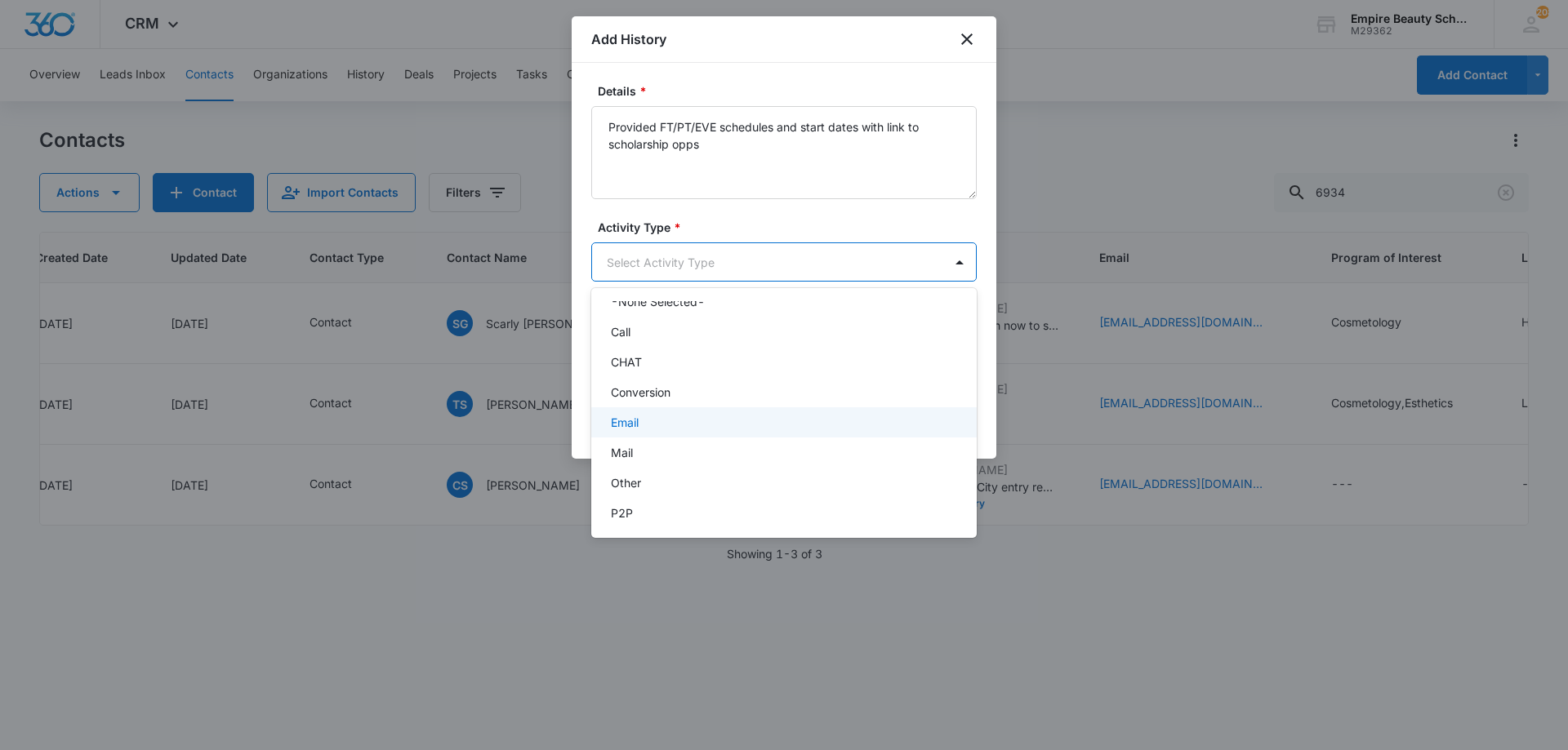
scroll to position [85, 0]
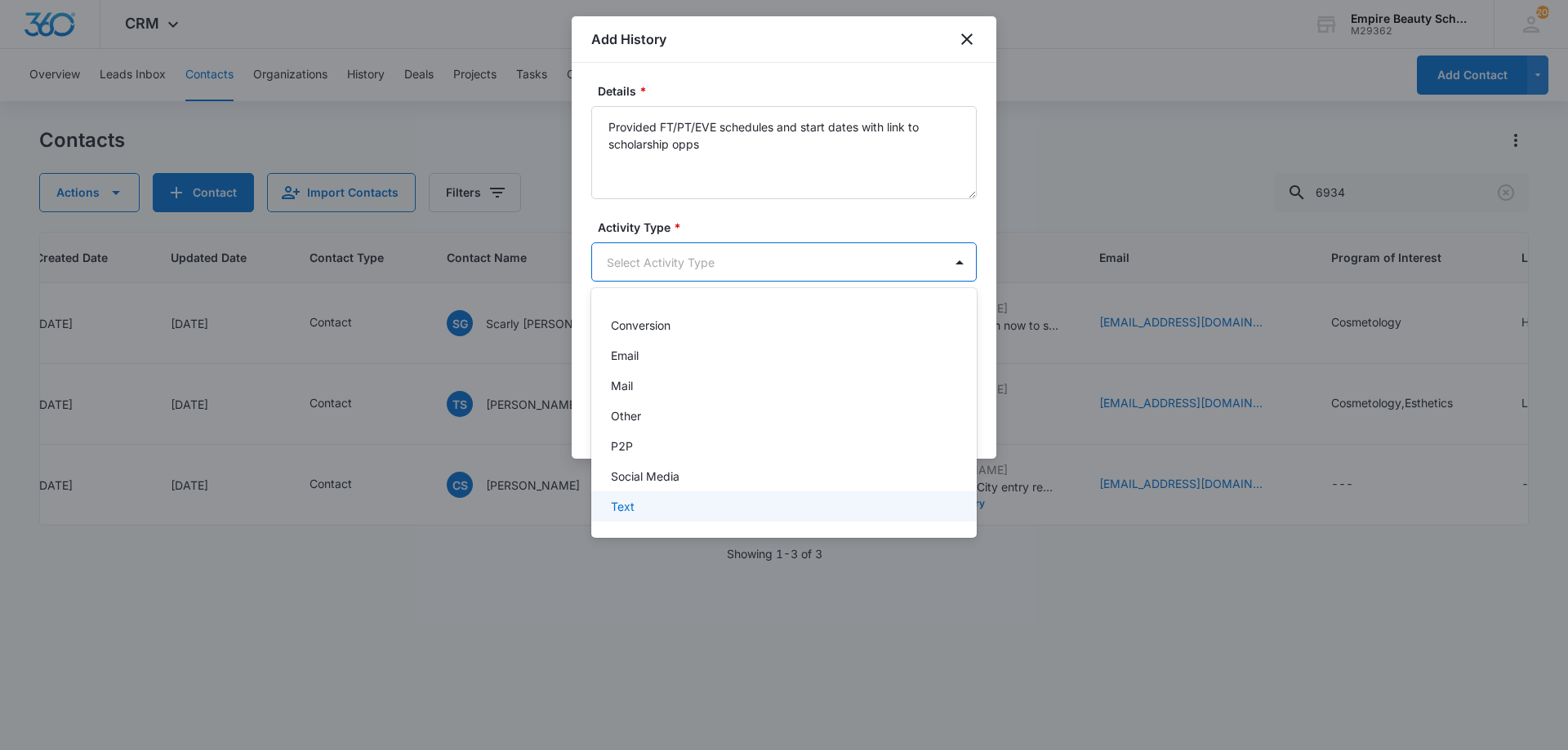
click at [628, 508] on p "Text" at bounding box center [622, 506] width 24 height 17
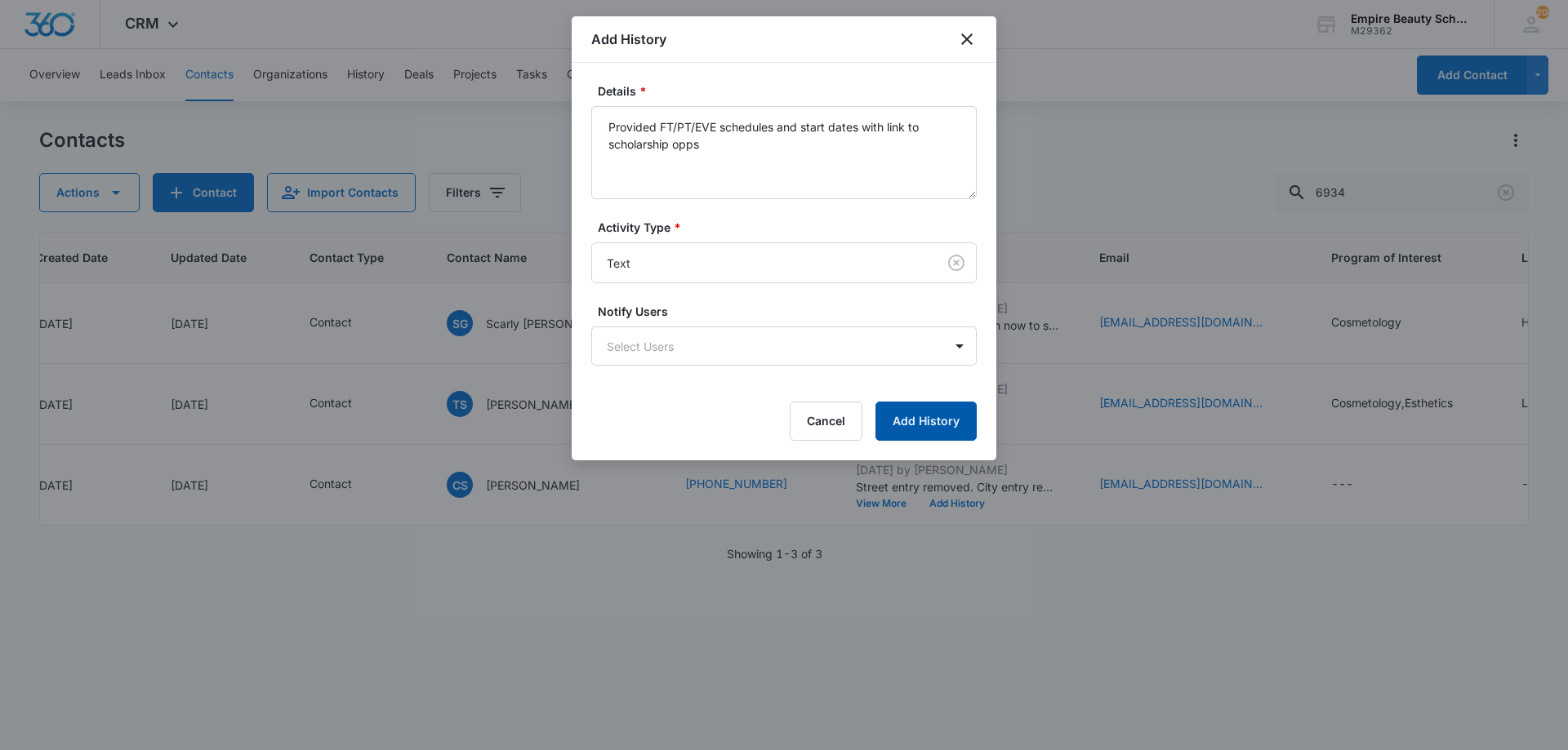
click at [929, 431] on button "Add History" at bounding box center [926, 421] width 102 height 39
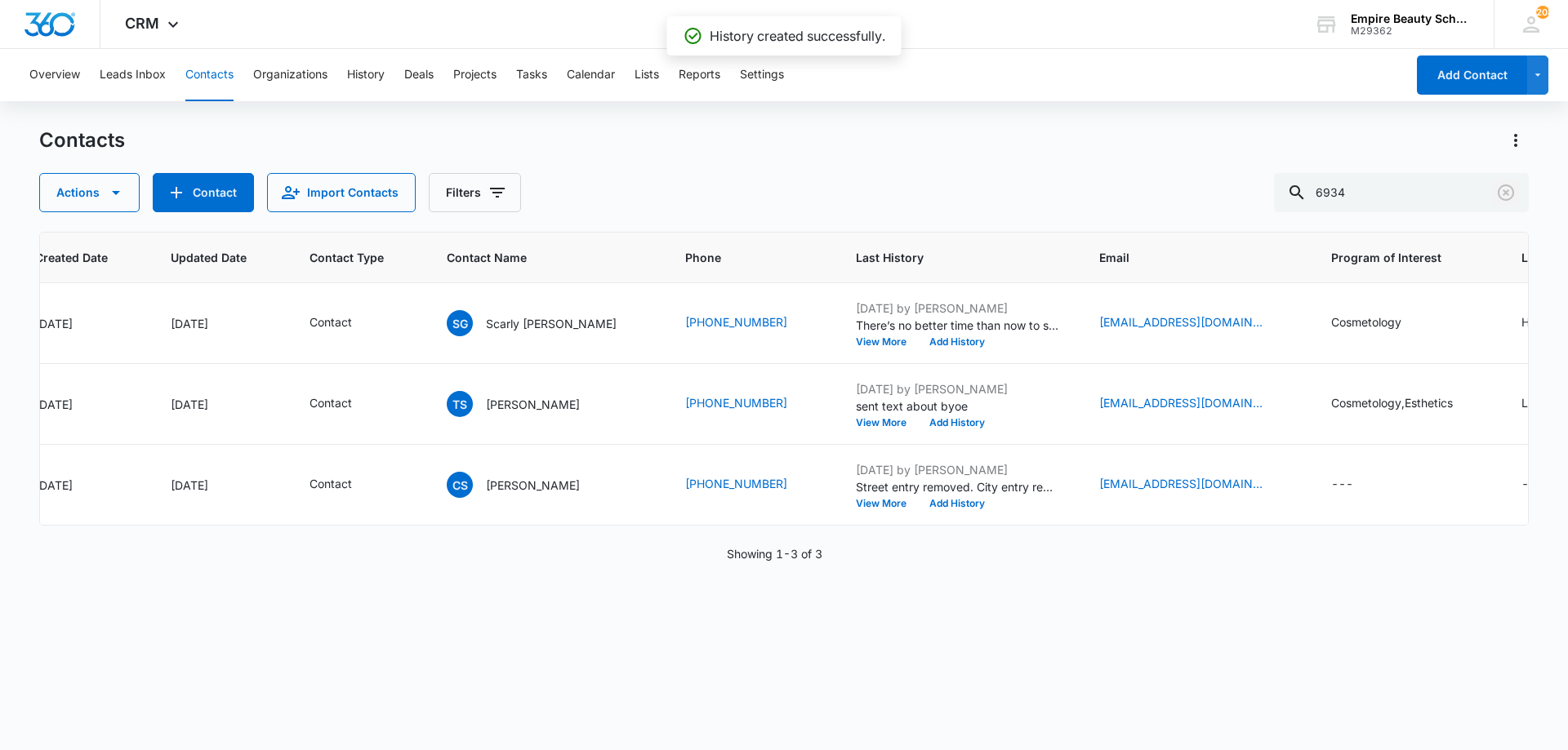
click at [1507, 193] on icon "Clear" at bounding box center [1505, 192] width 16 height 16
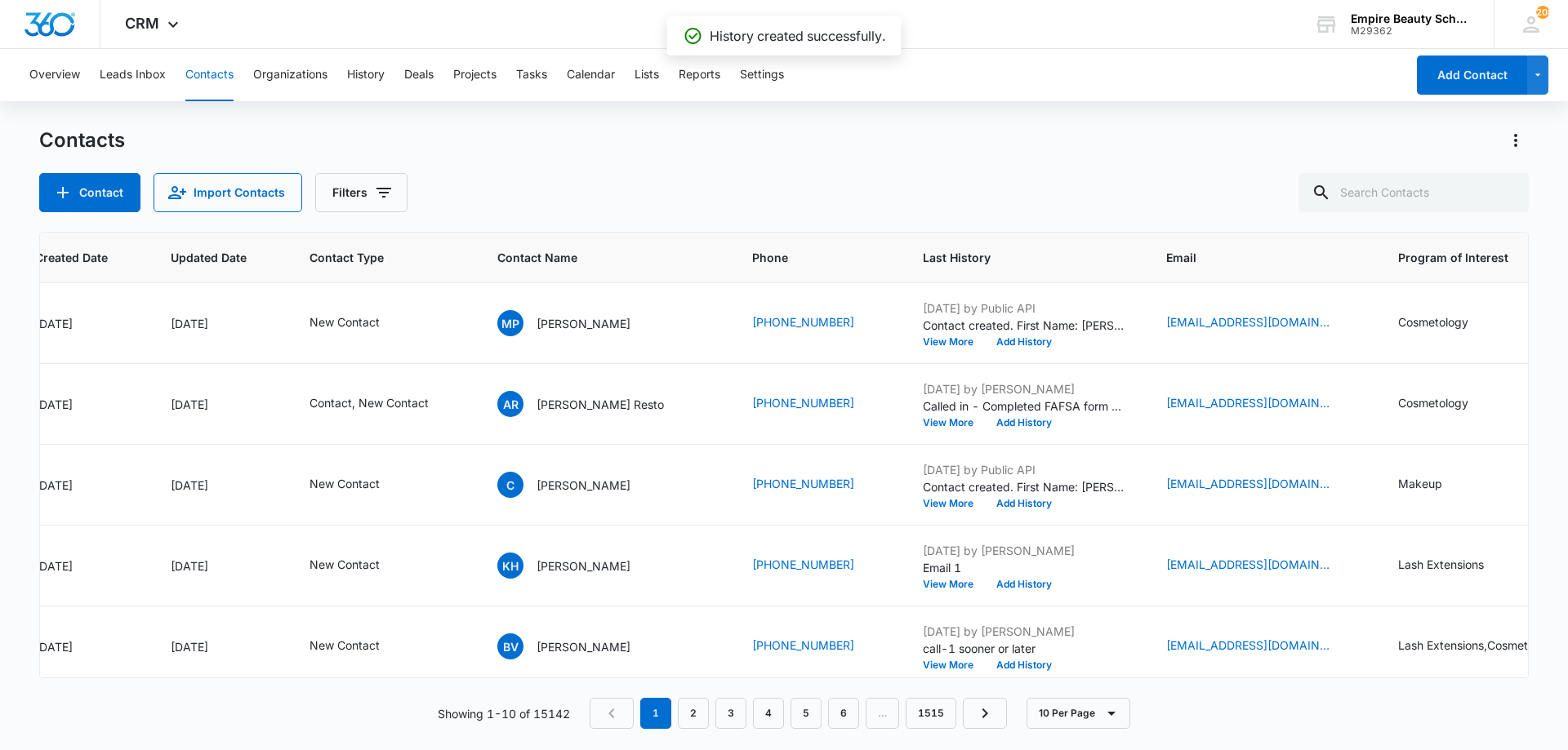
click at [733, 187] on div "Contact Import Contacts Filters" at bounding box center [784, 192] width 1489 height 39
drag, startPoint x: 392, startPoint y: 193, endPoint x: 393, endPoint y: 204, distance: 11.0
click at [393, 193] on button "Filters" at bounding box center [362, 192] width 92 height 39
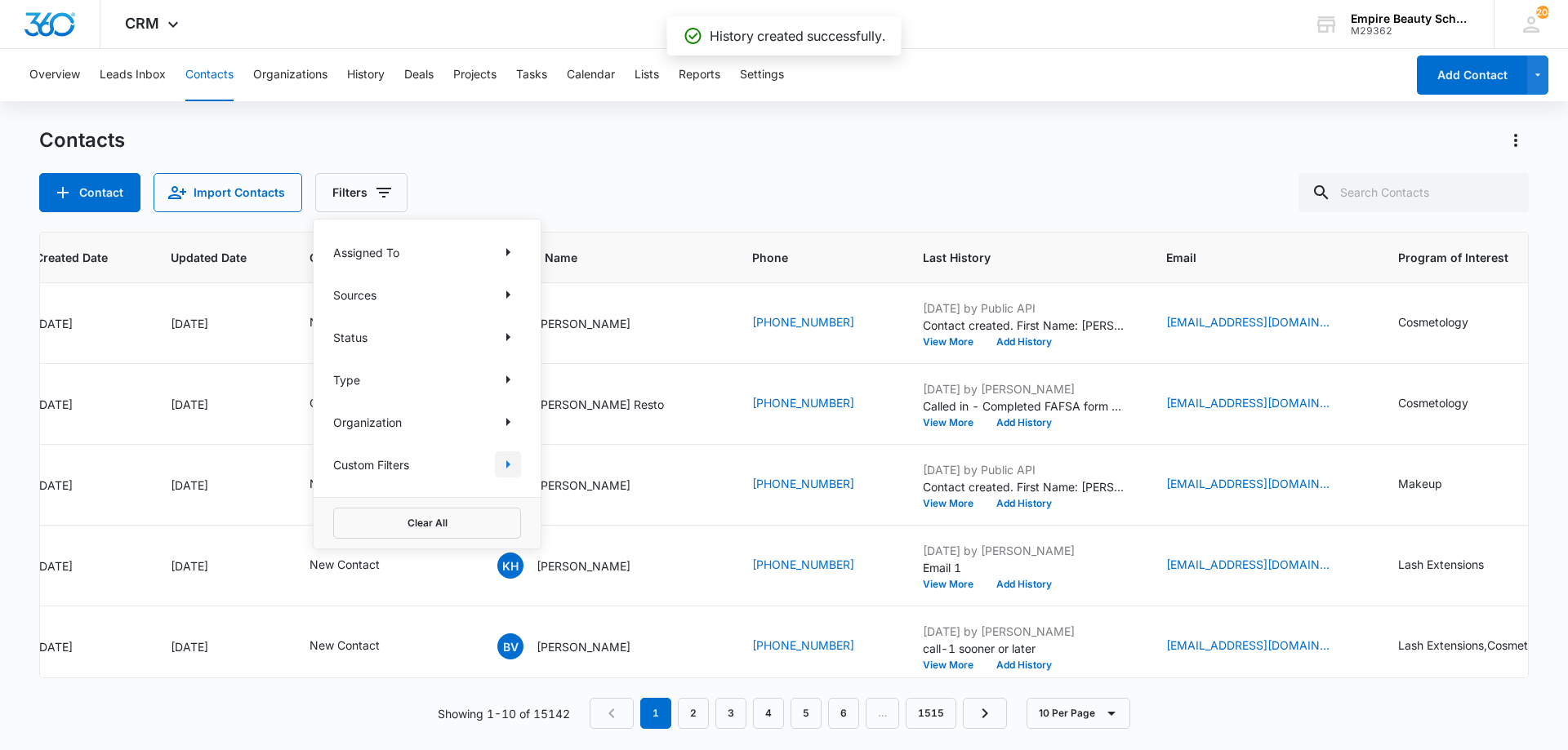
click at [503, 463] on icon "Show Custom Filters filters" at bounding box center [507, 464] width 19 height 19
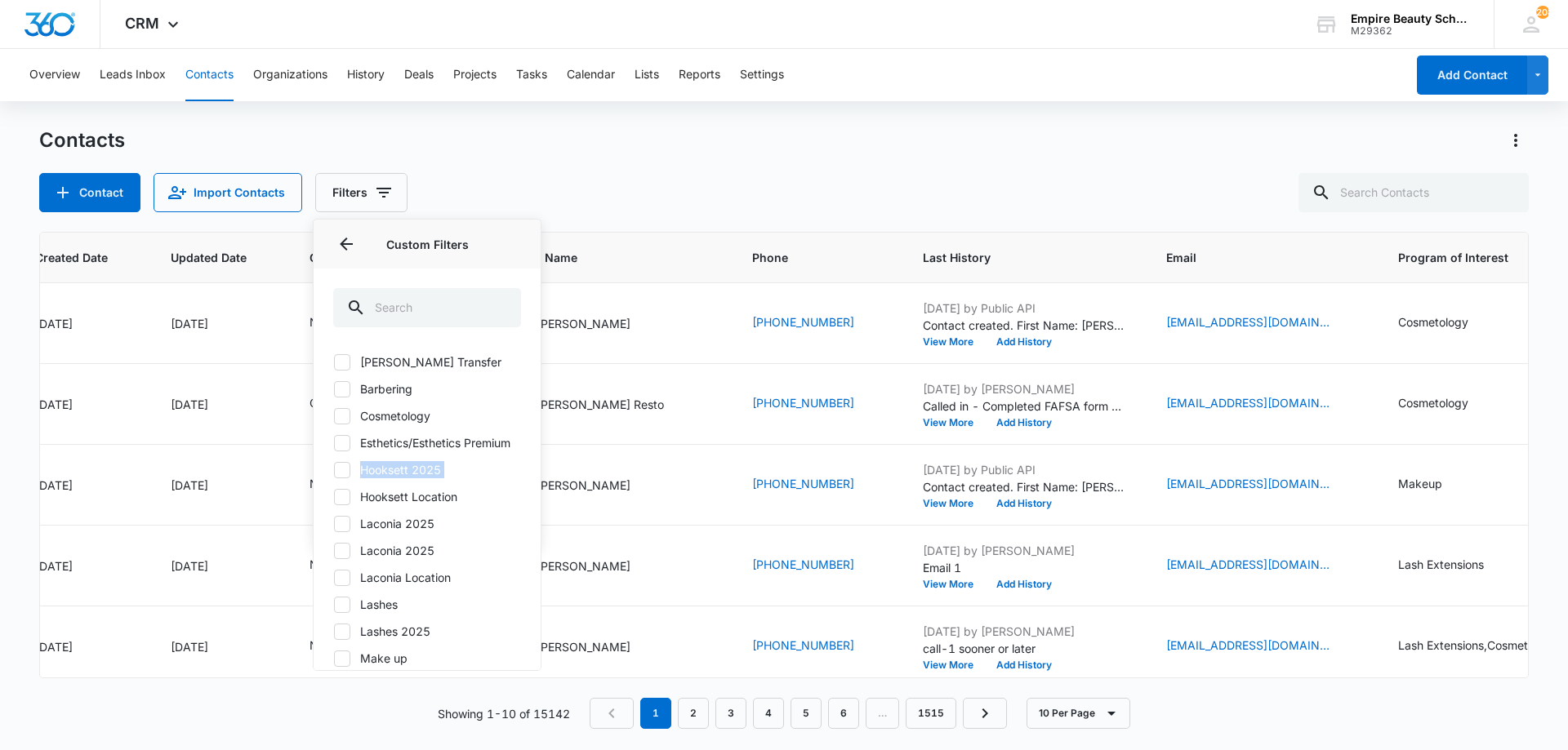
drag, startPoint x: 354, startPoint y: 514, endPoint x: 350, endPoint y: 492, distance: 22.4
click at [350, 491] on div "[PERSON_NAME] Transfer Barbering Cosmetology Esthetics/Esthetics Premium Hookse…" at bounding box center [427, 545] width 188 height 382
click at [349, 479] on div at bounding box center [341, 470] width 16 height 16
click at [334, 470] on input "Hooksett 2025" at bounding box center [333, 470] width 1 height 1
checkbox input "true"
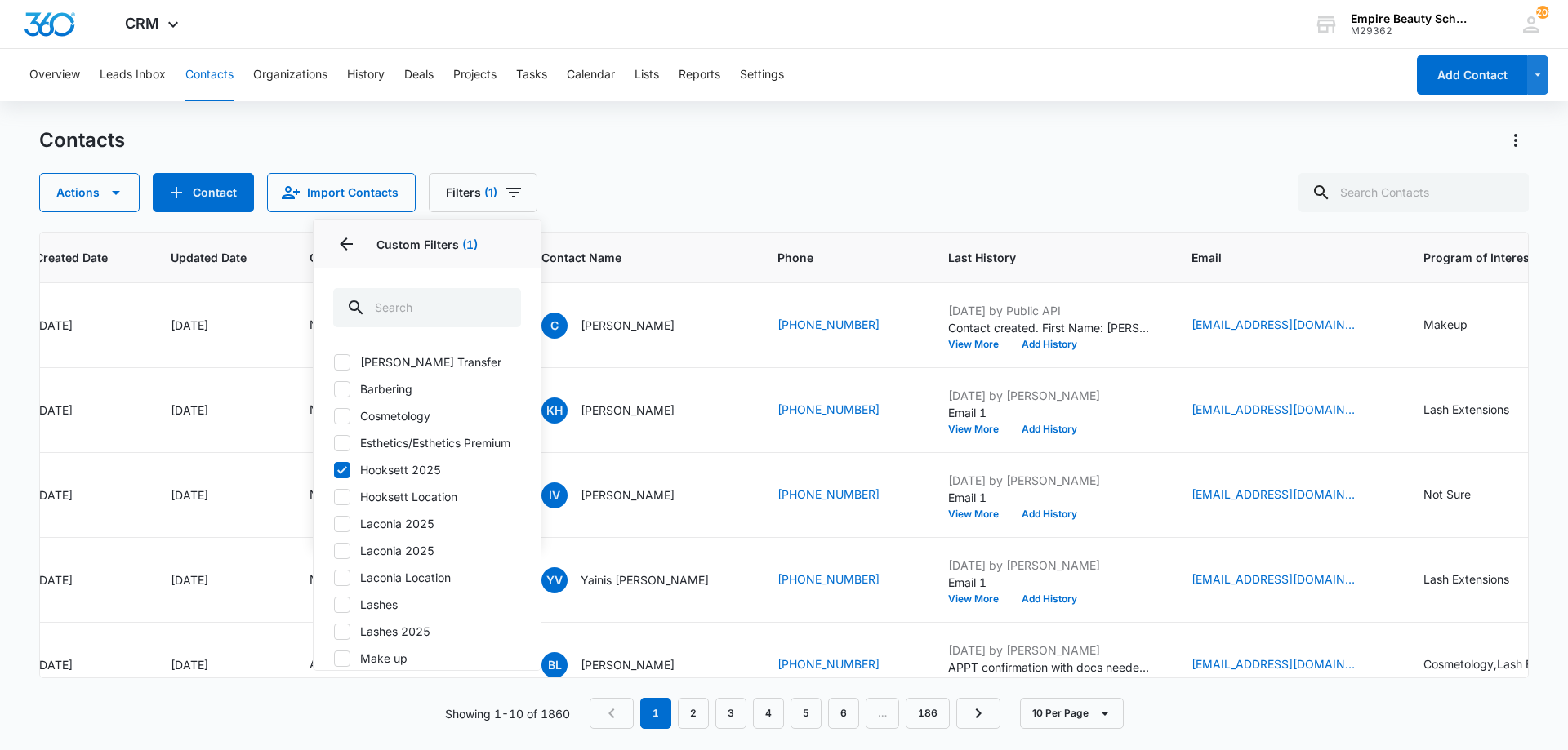
click at [794, 133] on div "Contacts" at bounding box center [784, 140] width 1489 height 26
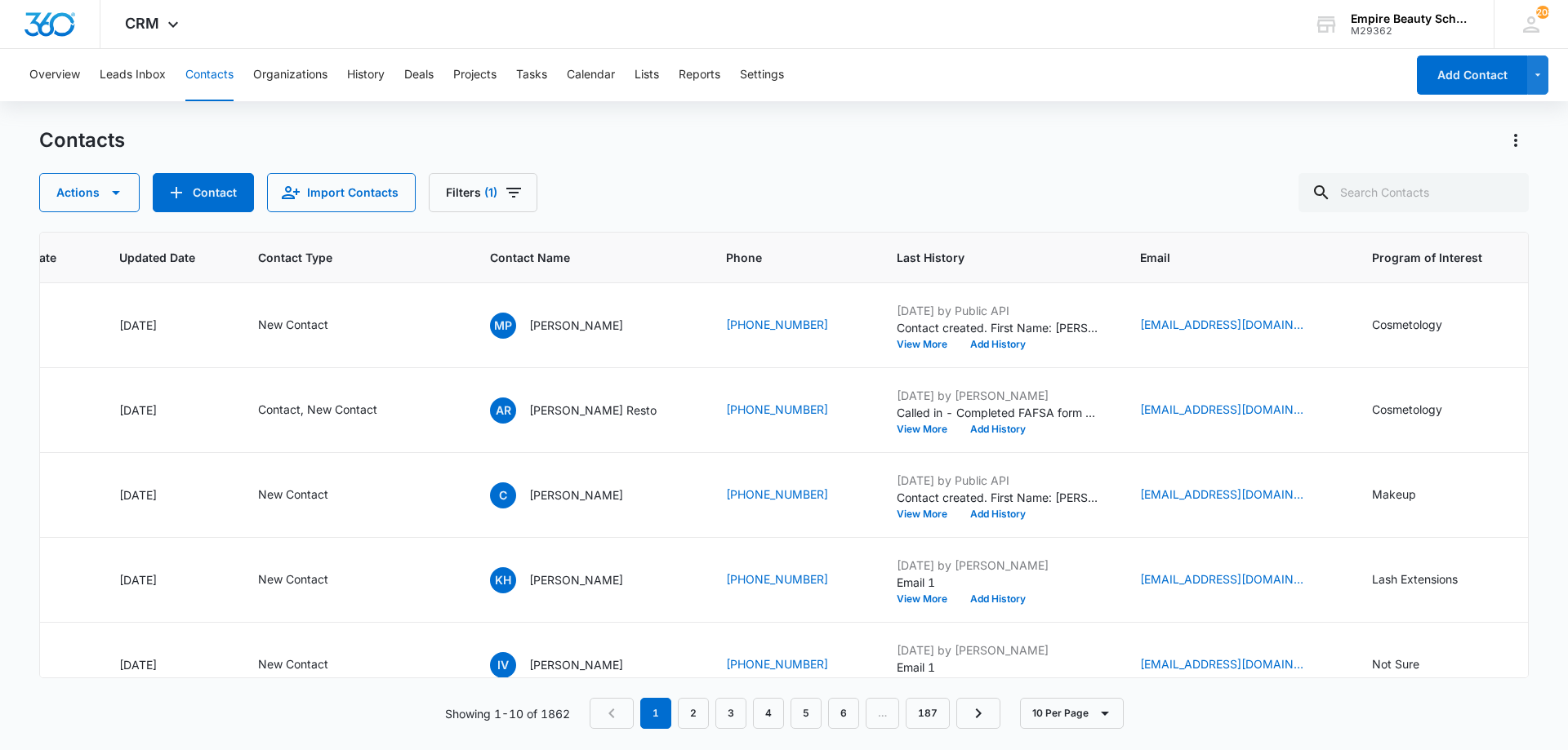
scroll to position [0, 222]
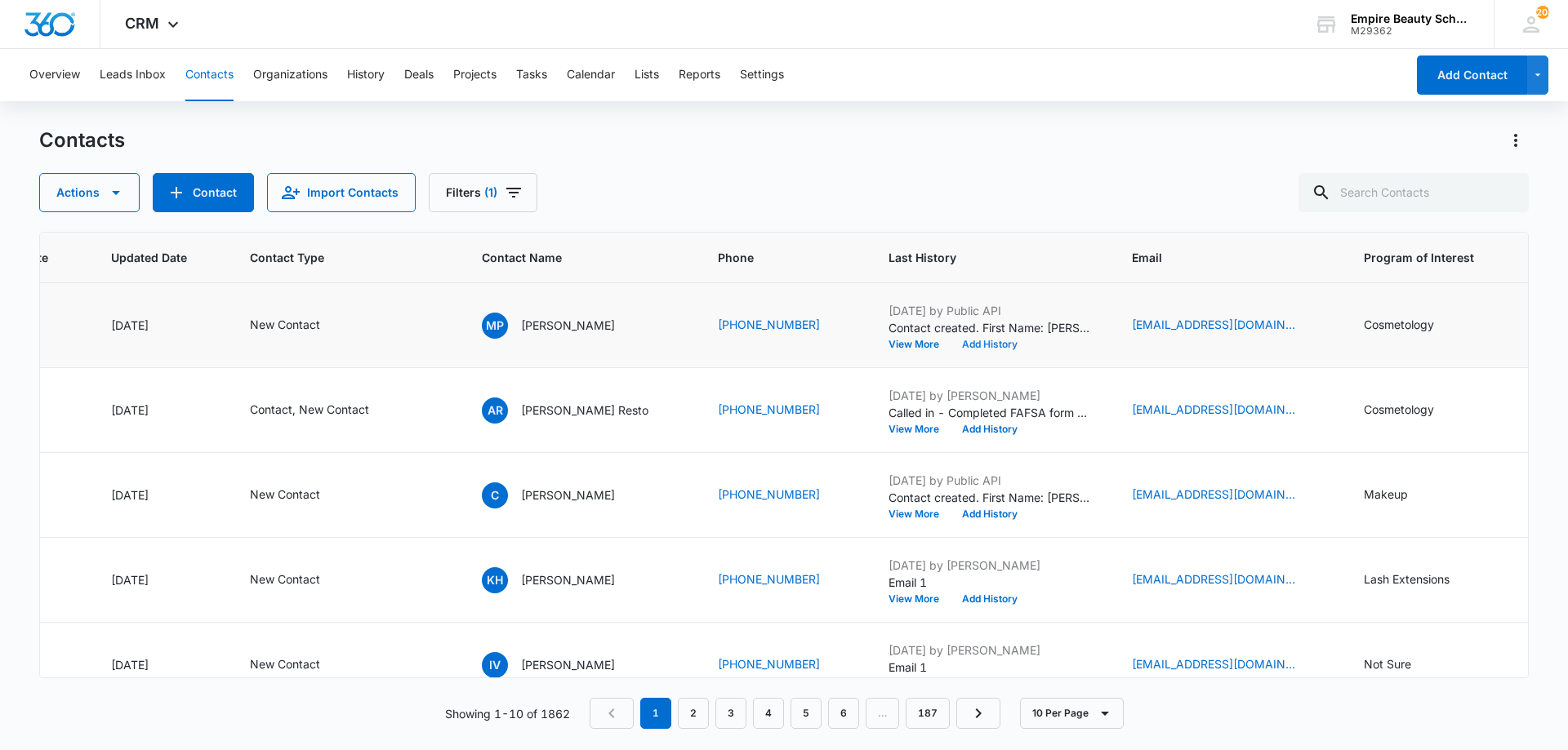
click at [1006, 343] on button "Add History" at bounding box center [990, 344] width 79 height 10
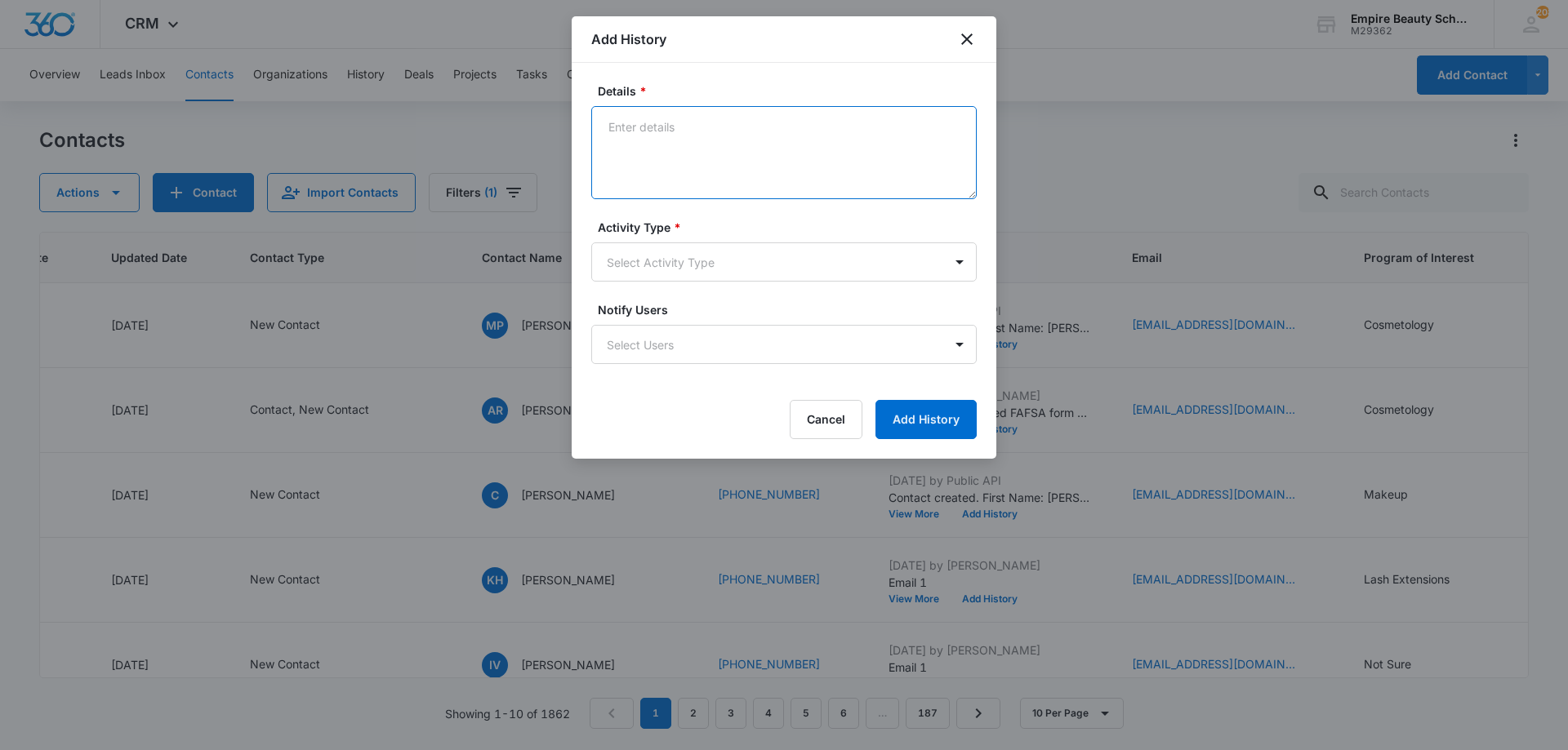
click at [760, 186] on textarea "Details *" at bounding box center [784, 152] width 386 height 93
type textarea "VM 1"
click at [729, 286] on form "Details * VM 1 Activity Type * Select Activity Type Notify Users Select Users C…" at bounding box center [784, 261] width 386 height 357
click at [719, 274] on body "CRM Apps Forms CRM Email Shop Payments POS Files Brand Settings AI Assistant Em…" at bounding box center [784, 375] width 1568 height 750
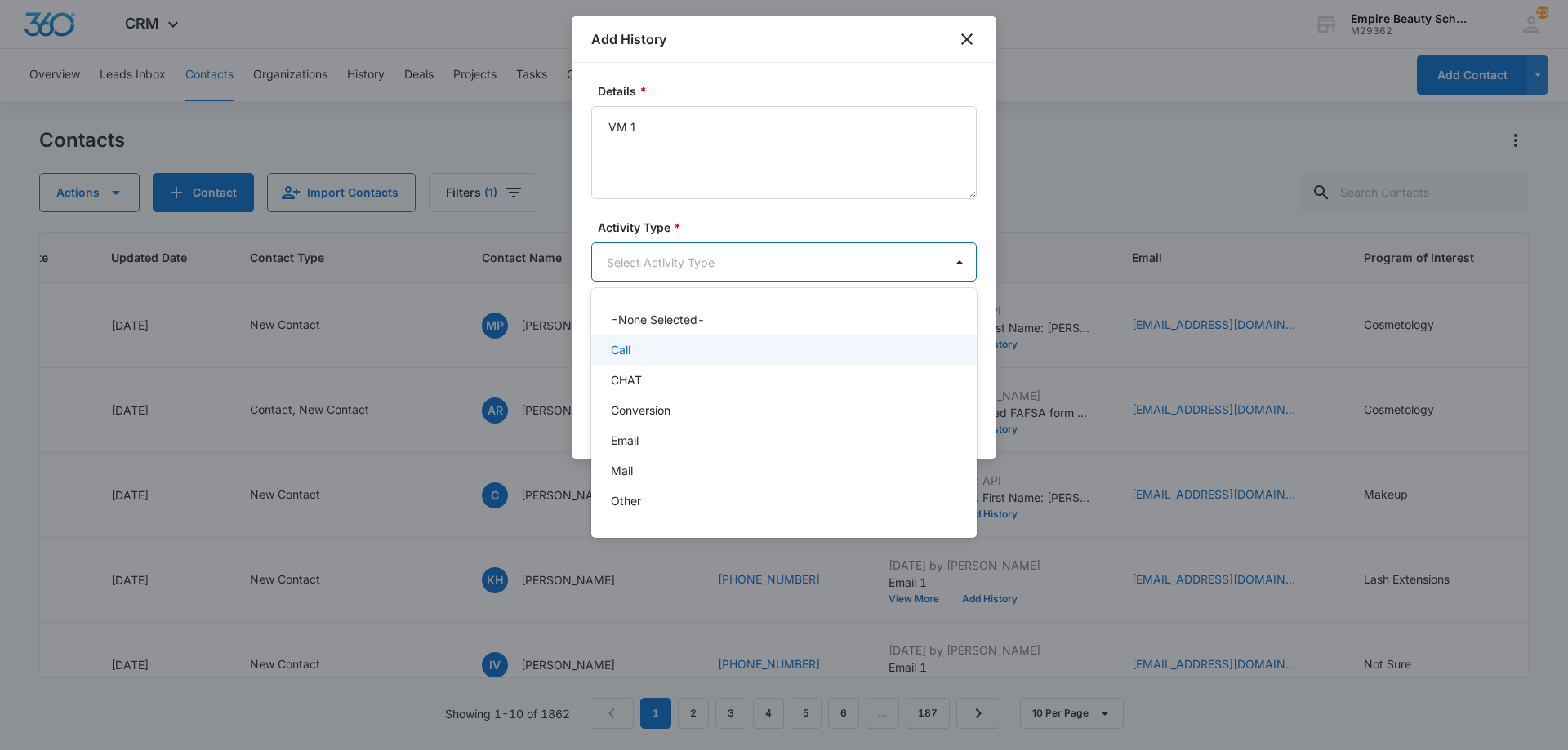
click at [657, 353] on div "Call" at bounding box center [783, 350] width 343 height 17
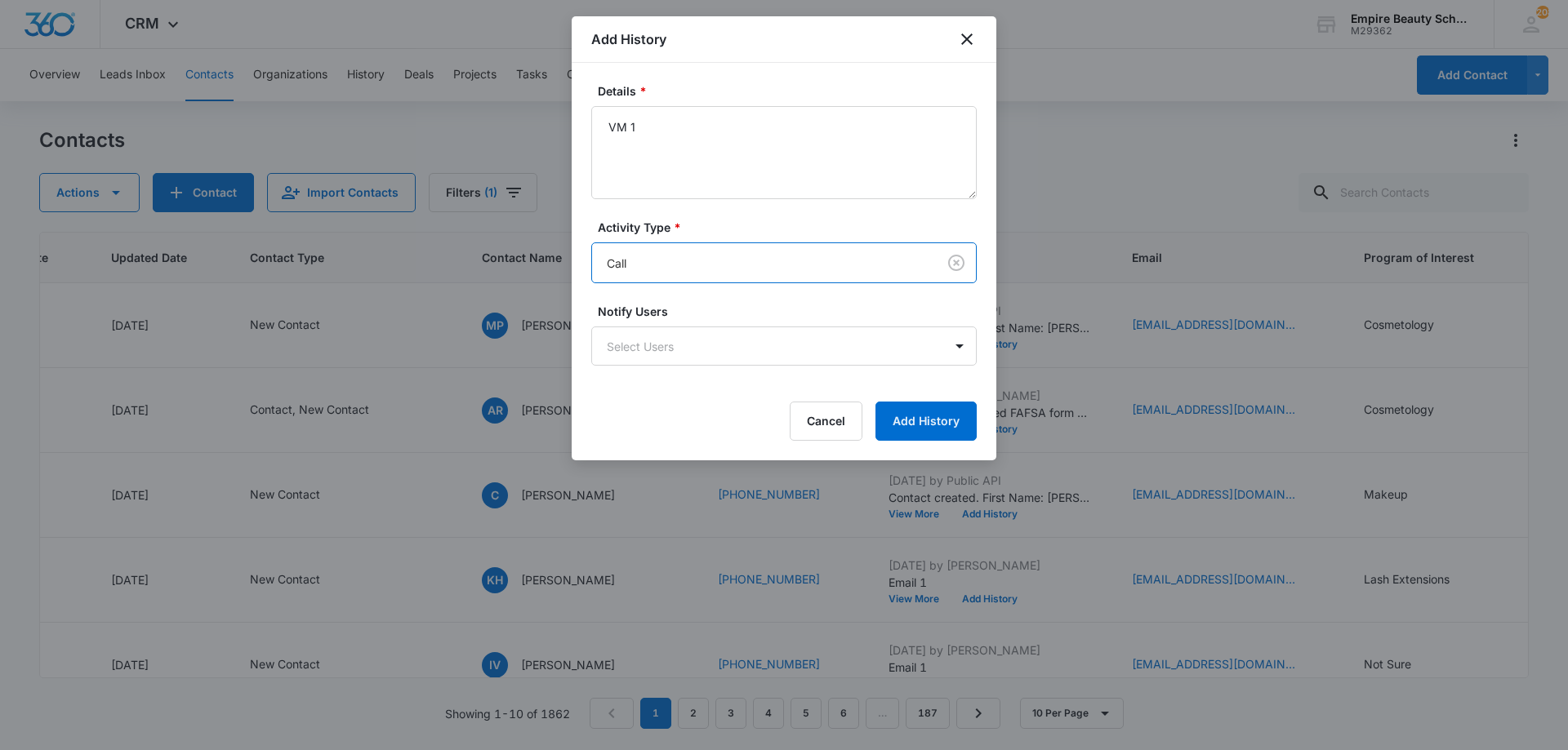
click at [926, 442] on div "Details * VM 1 Activity Type * option Call, selected. Call Notify Users Select …" at bounding box center [784, 262] width 425 height 398
click at [924, 428] on button "Add History" at bounding box center [926, 421] width 102 height 39
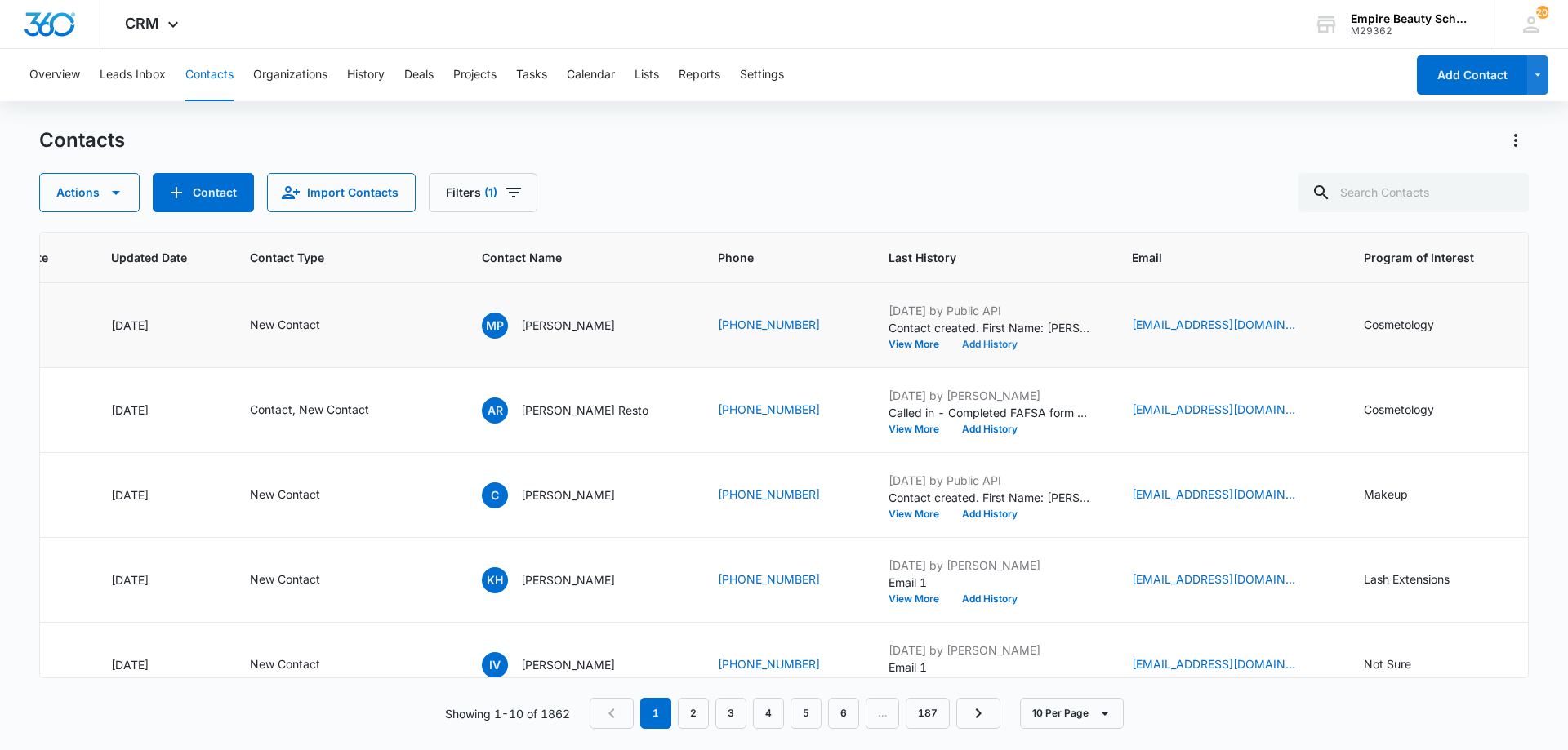
click at [989, 345] on button "Add History" at bounding box center [990, 344] width 79 height 10
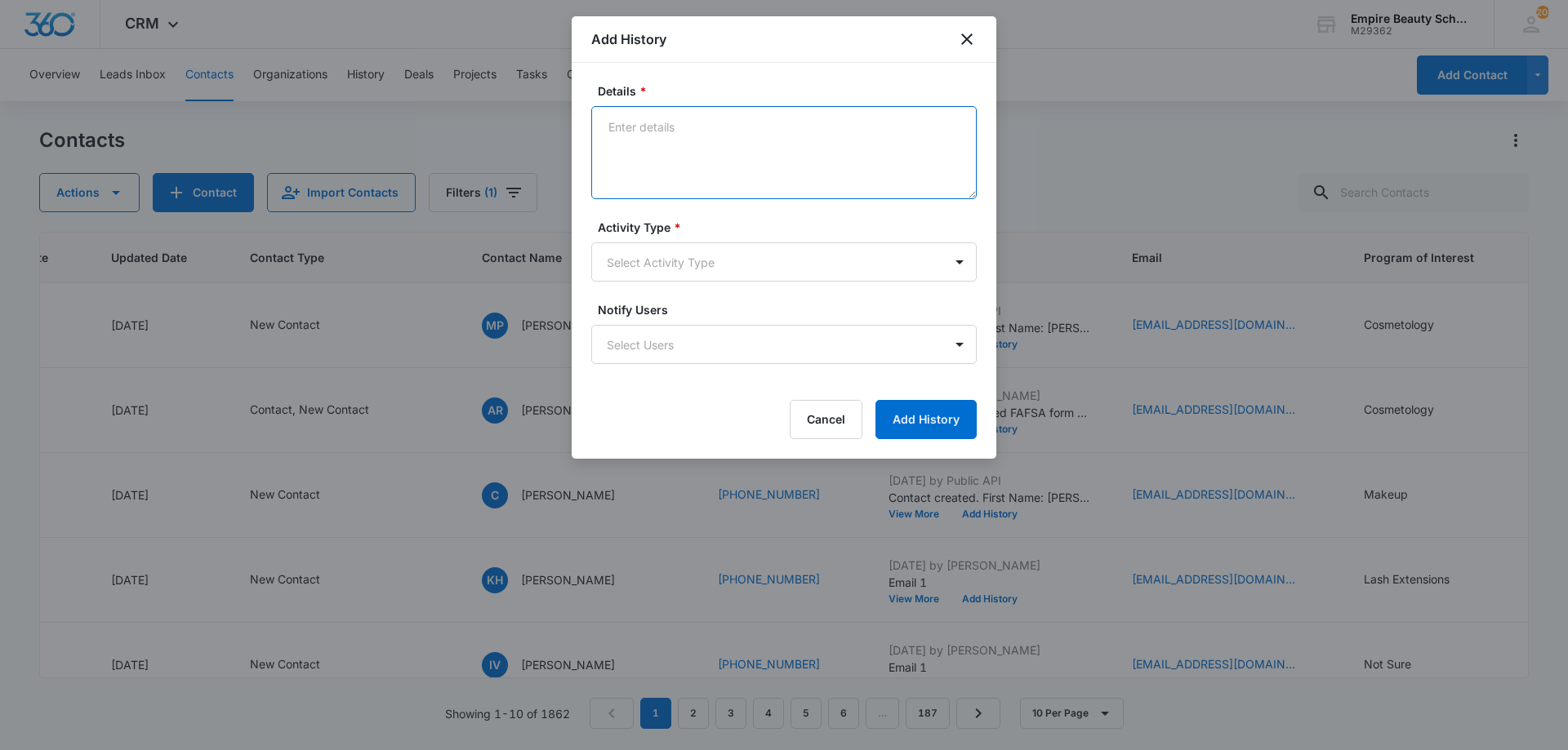
click at [769, 130] on textarea "Details *" at bounding box center [784, 152] width 386 height 93
type textarea "Text 1"
click at [739, 238] on div "Activity Type * Select Activity Type" at bounding box center [784, 250] width 386 height 63
click at [728, 255] on body "CRM Apps Forms CRM Email Shop Payments POS Files Brand Settings AI Assistant Em…" at bounding box center [784, 375] width 1568 height 750
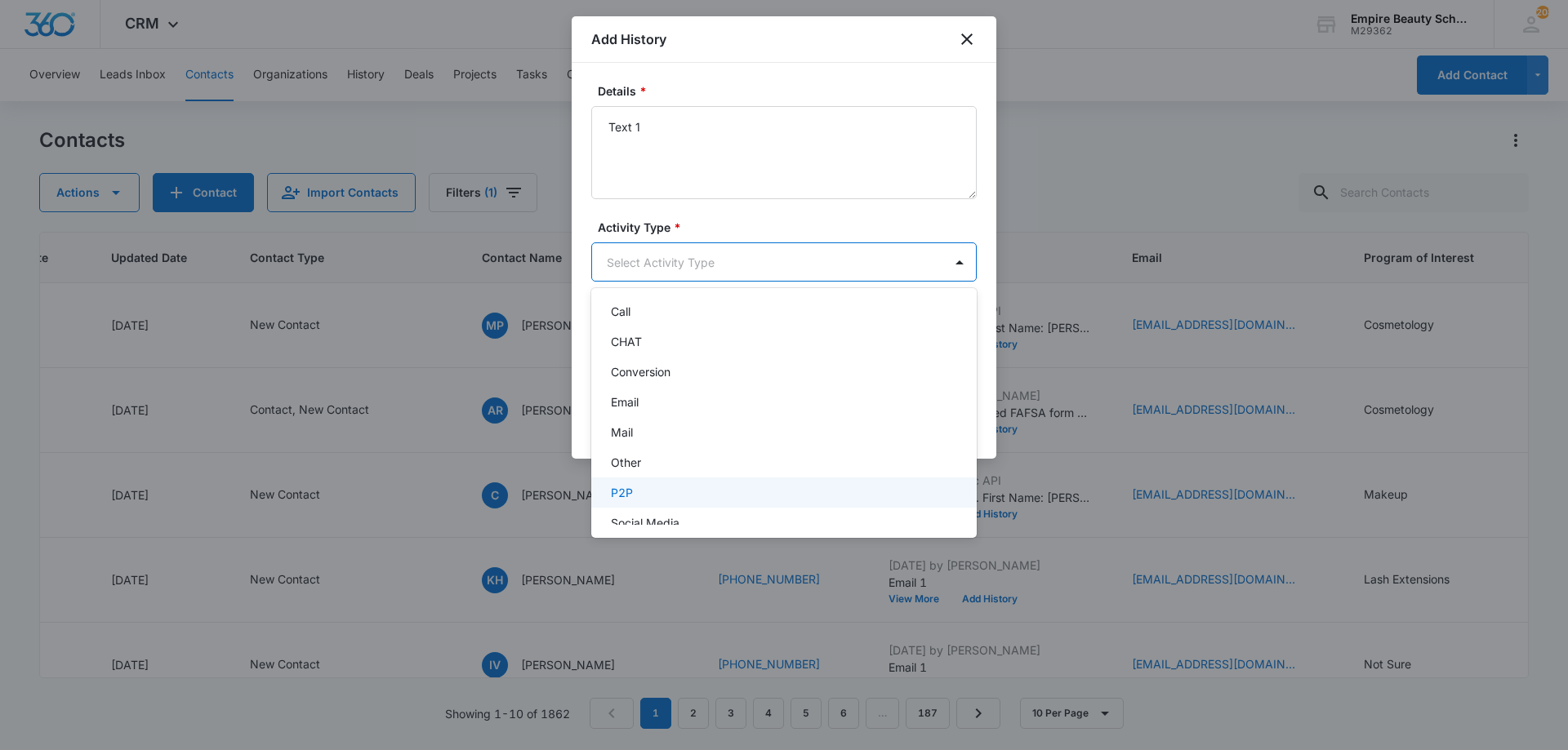
scroll to position [85, 0]
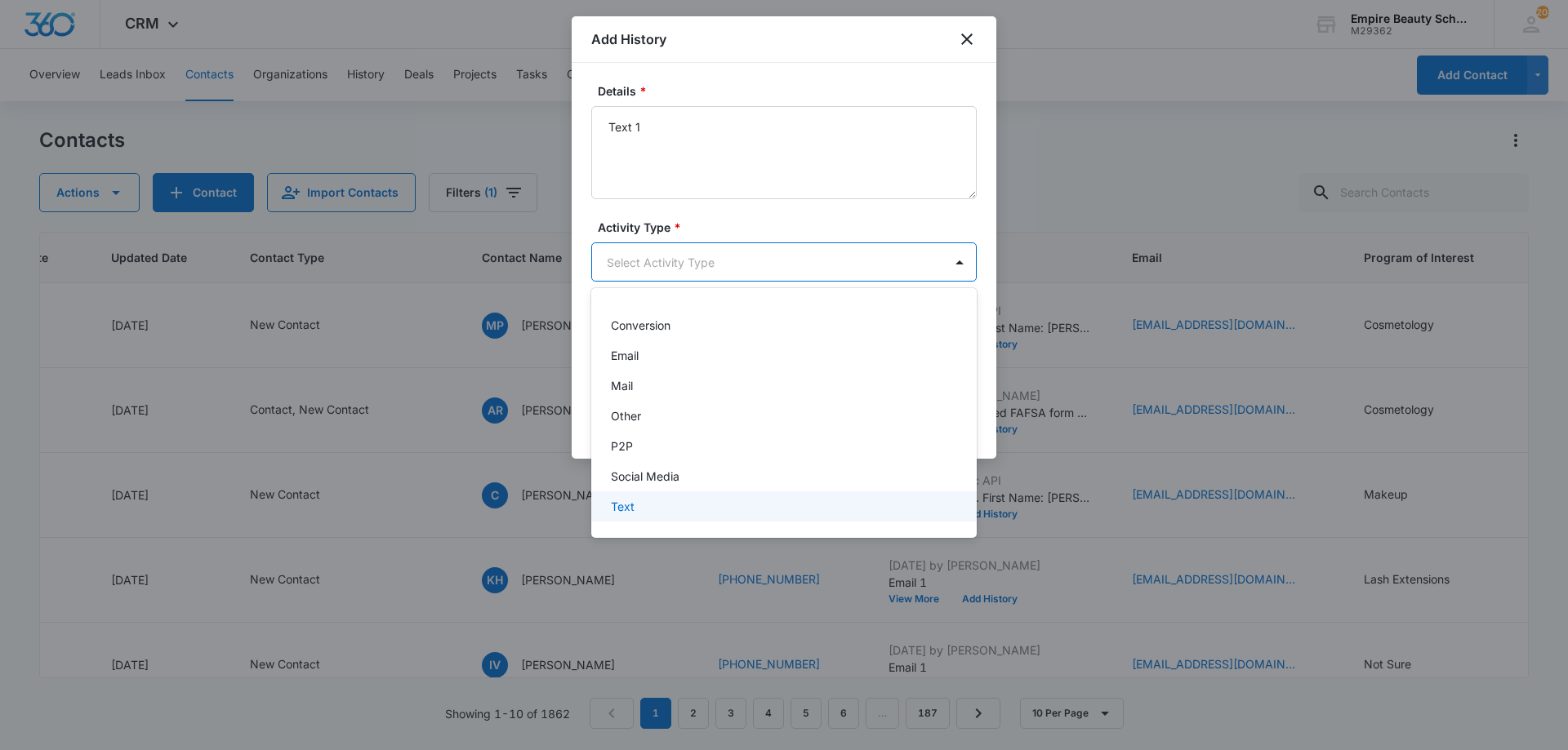
click at [673, 499] on div "Text" at bounding box center [783, 506] width 343 height 17
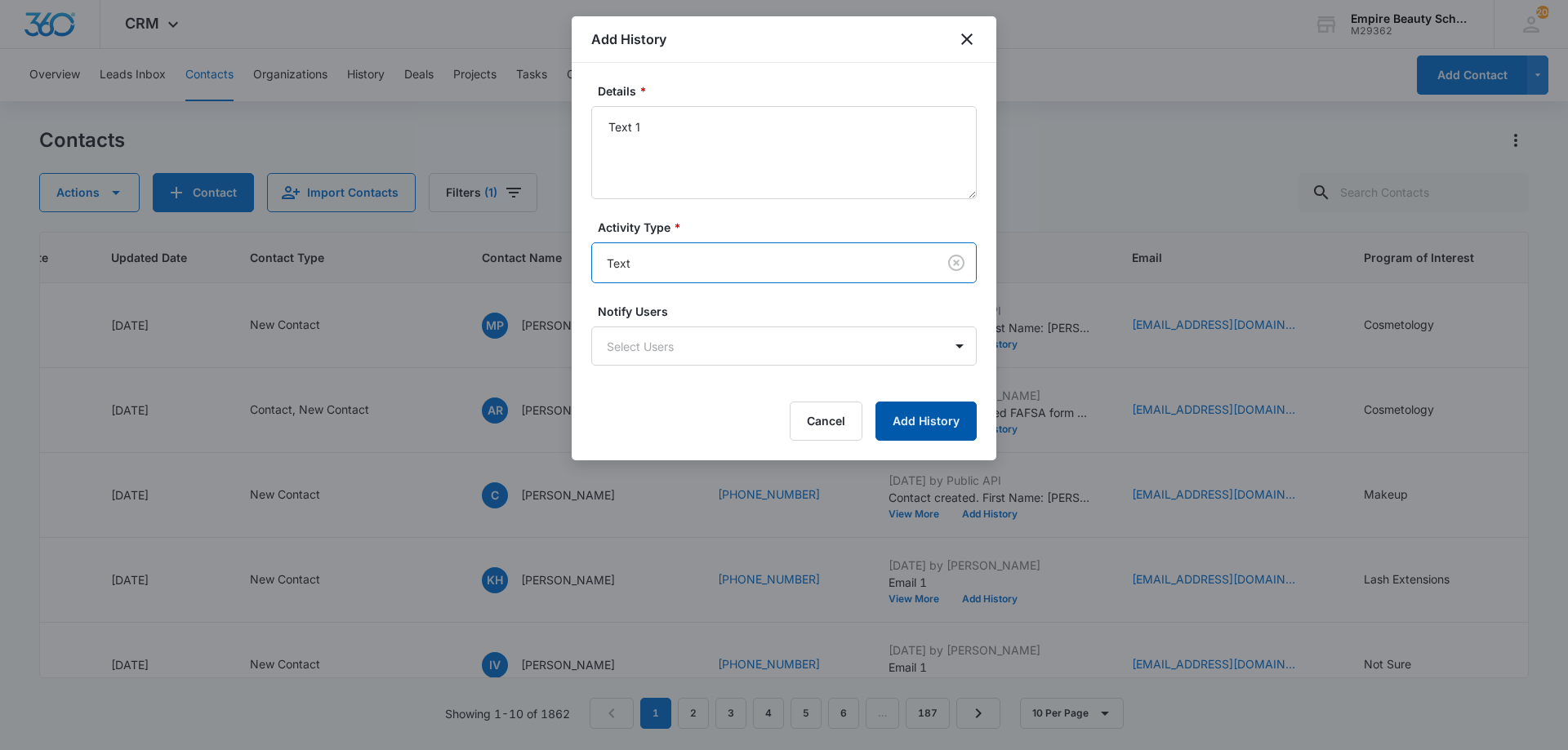
click at [905, 424] on button "Add History" at bounding box center [926, 421] width 102 height 39
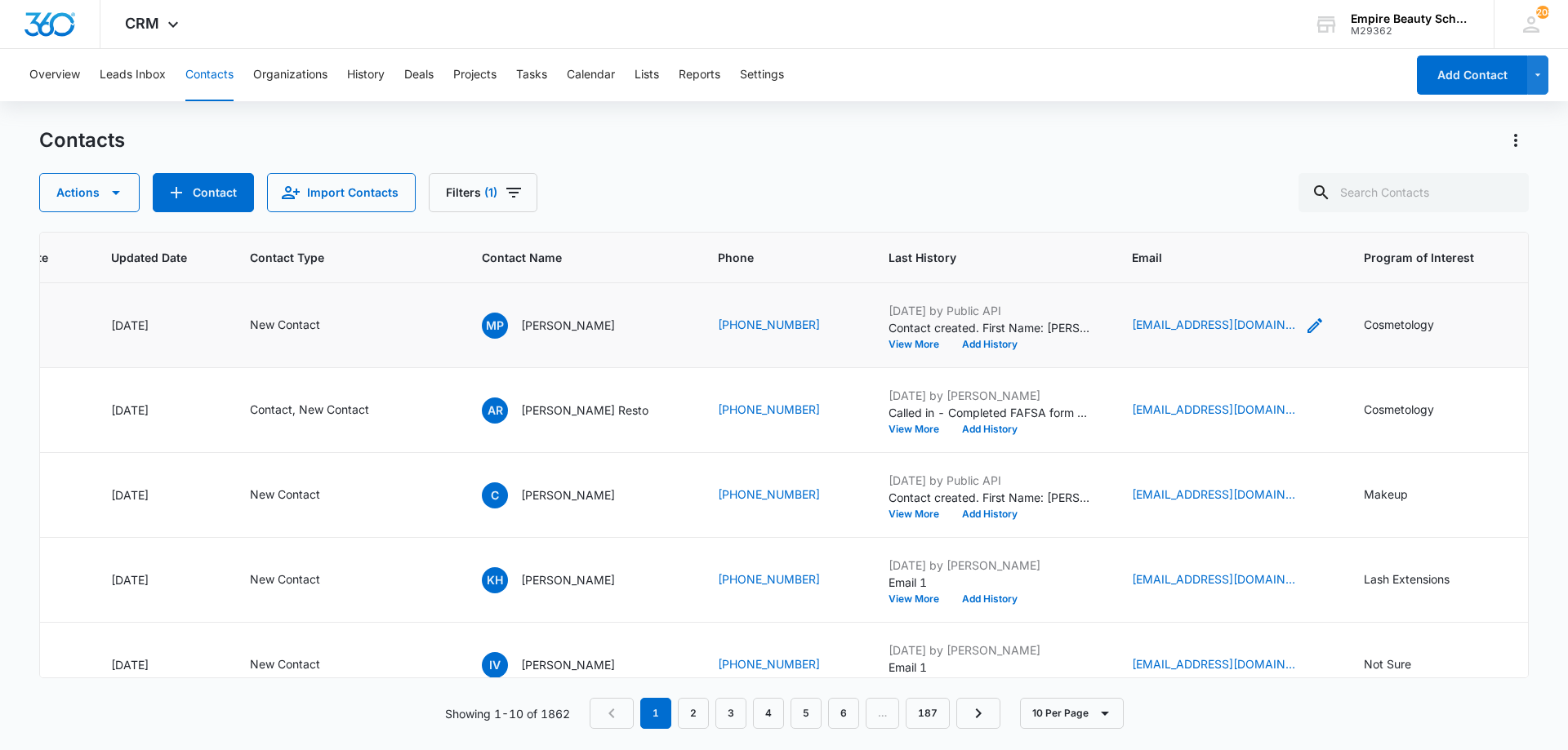
click at [1307, 319] on icon "Email - mplumb5@gmail.com - Select to Edit Field" at bounding box center [1314, 325] width 14 height 14
click at [1197, 220] on input "[EMAIL_ADDRESS][DOMAIN_NAME]" at bounding box center [1209, 221] width 206 height 39
click at [1014, 341] on button "Add History" at bounding box center [990, 344] width 79 height 10
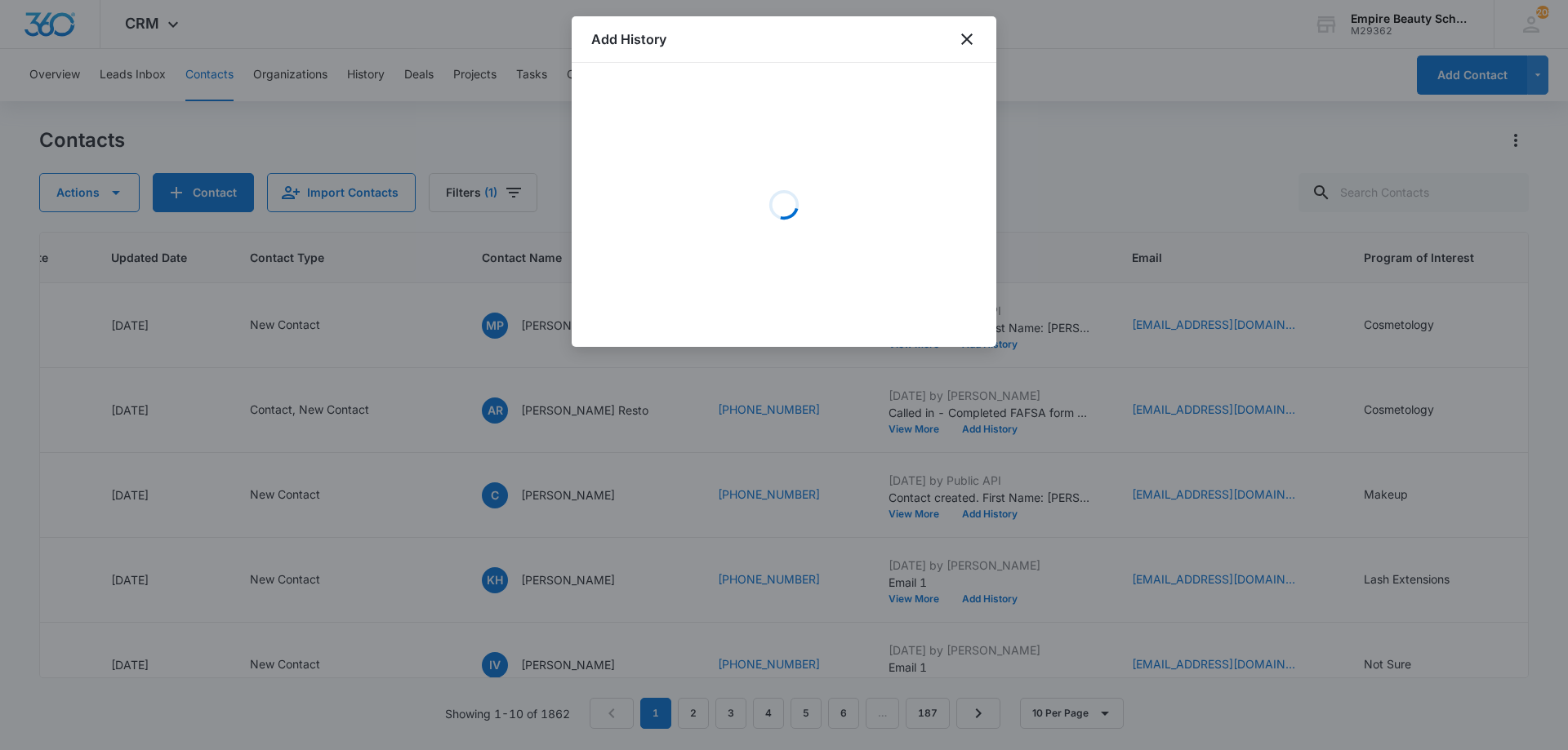
drag, startPoint x: 728, startPoint y: 105, endPoint x: 718, endPoint y: 125, distance: 22.4
click at [728, 108] on div "Loading" at bounding box center [784, 204] width 386 height 245
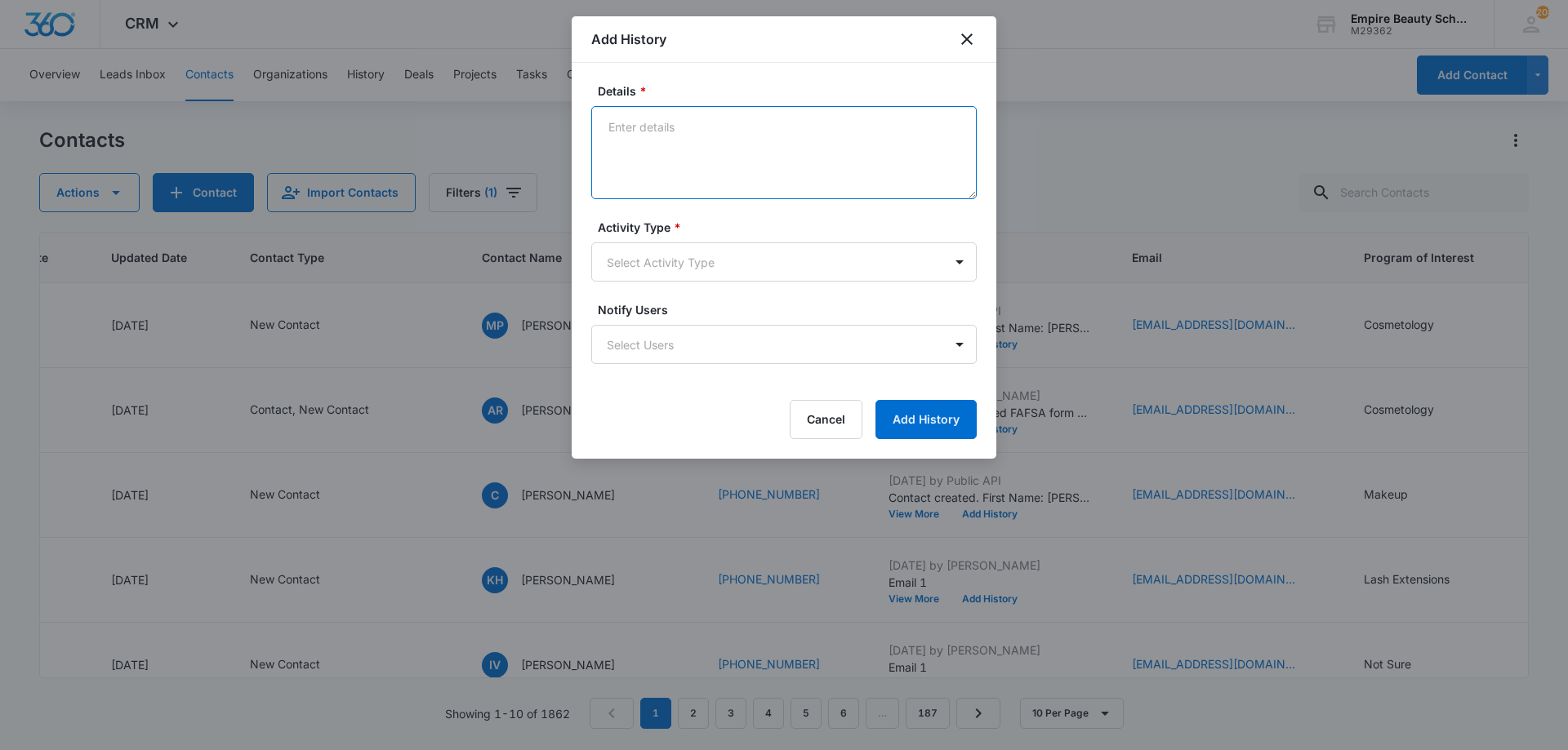
click at [693, 130] on textarea "Details *" at bounding box center [784, 152] width 386 height 93
type textarea "Email 1"
click at [714, 259] on body "CRM Apps Forms CRM Email Shop Payments POS Files Brand Settings AI Assistant Em…" at bounding box center [784, 375] width 1568 height 750
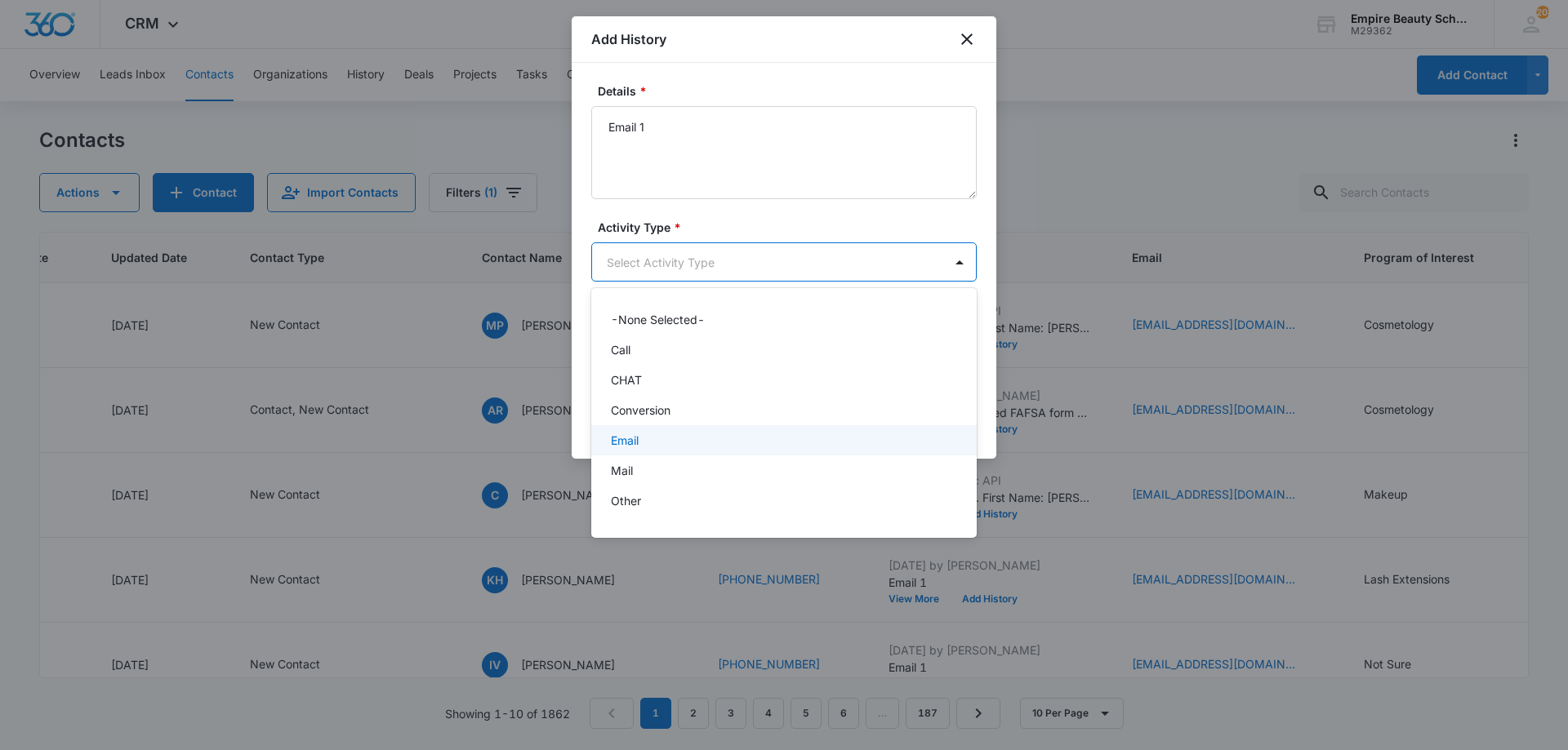
click at [635, 441] on p "Email" at bounding box center [624, 440] width 28 height 17
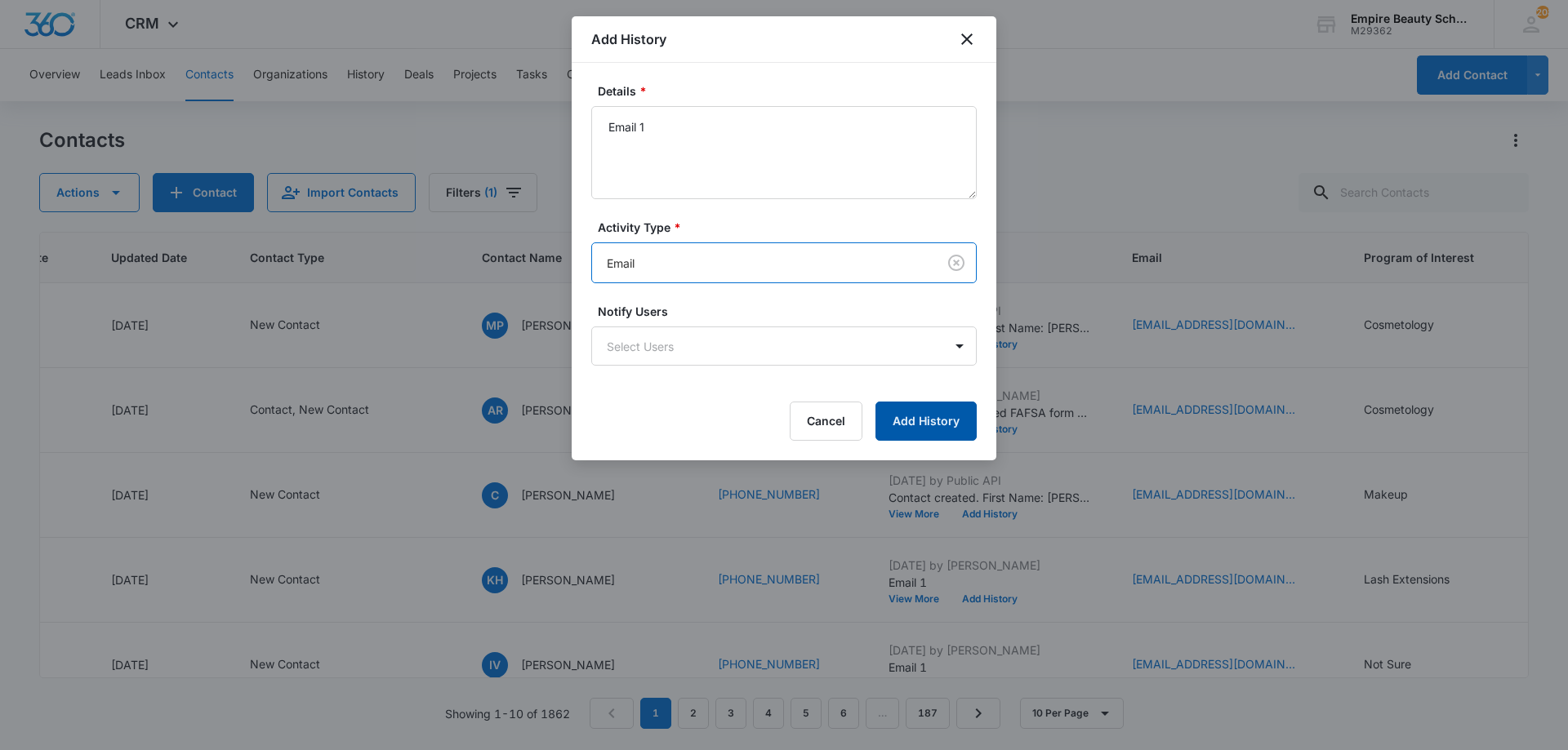
click at [903, 414] on button "Add History" at bounding box center [926, 421] width 102 height 39
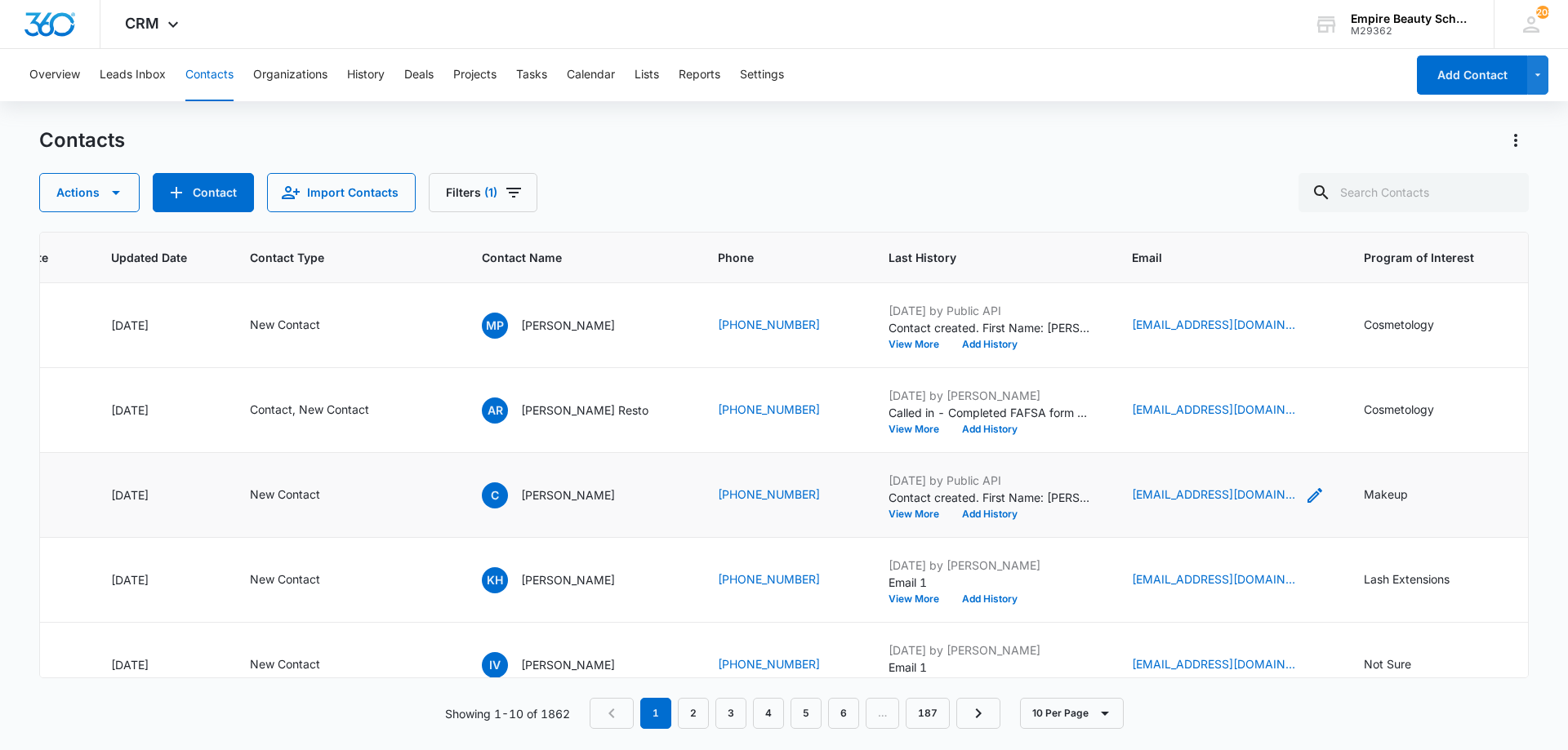
click at [1304, 488] on icon "Email - ckassin10@gmail.com - Select to Edit Field" at bounding box center [1314, 496] width 19 height 19
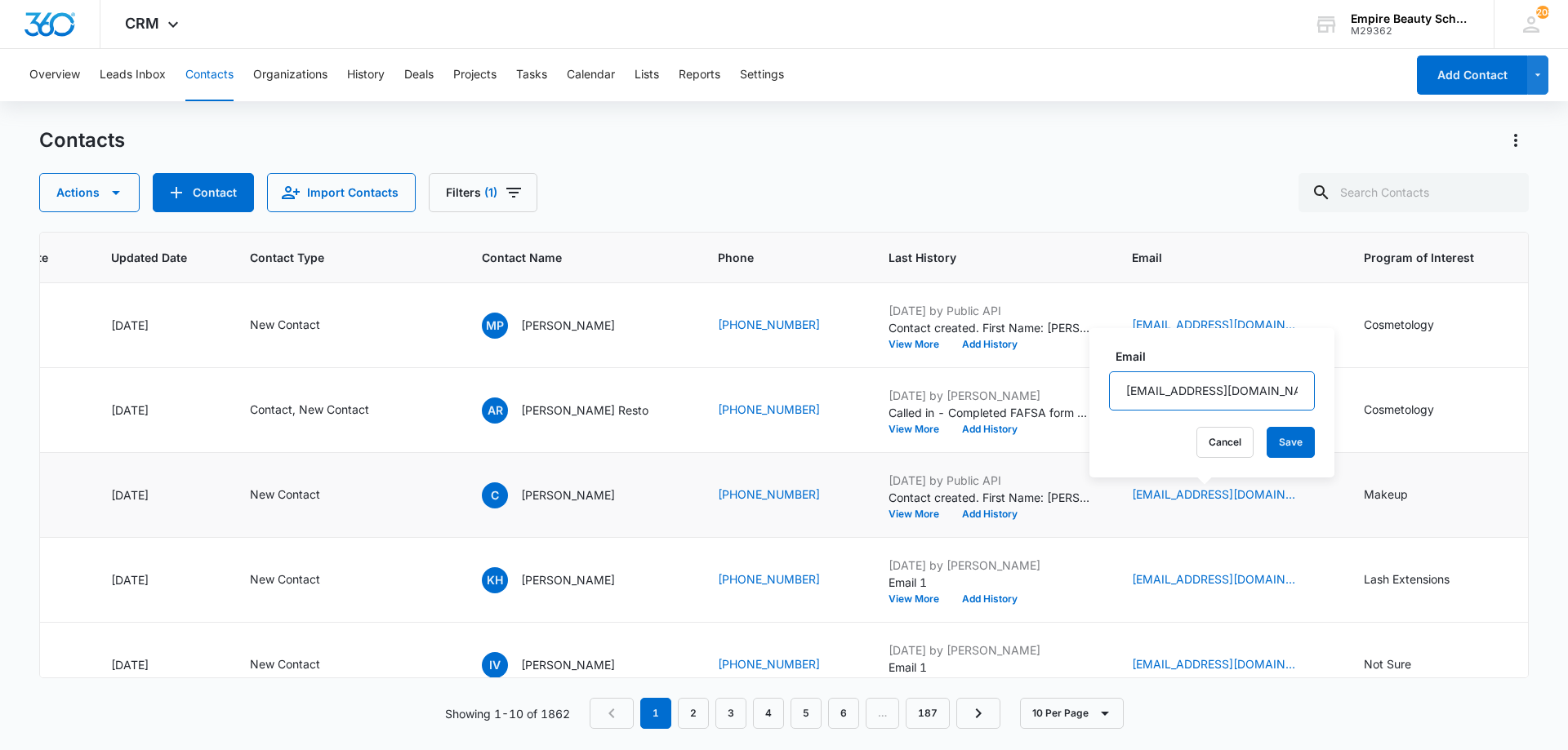
click at [1164, 382] on input "[EMAIL_ADDRESS][DOMAIN_NAME]" at bounding box center [1211, 390] width 206 height 39
click at [1164, 385] on input "[EMAIL_ADDRESS][DOMAIN_NAME]" at bounding box center [1211, 390] width 206 height 39
click at [1197, 433] on button "Cancel" at bounding box center [1225, 442] width 58 height 31
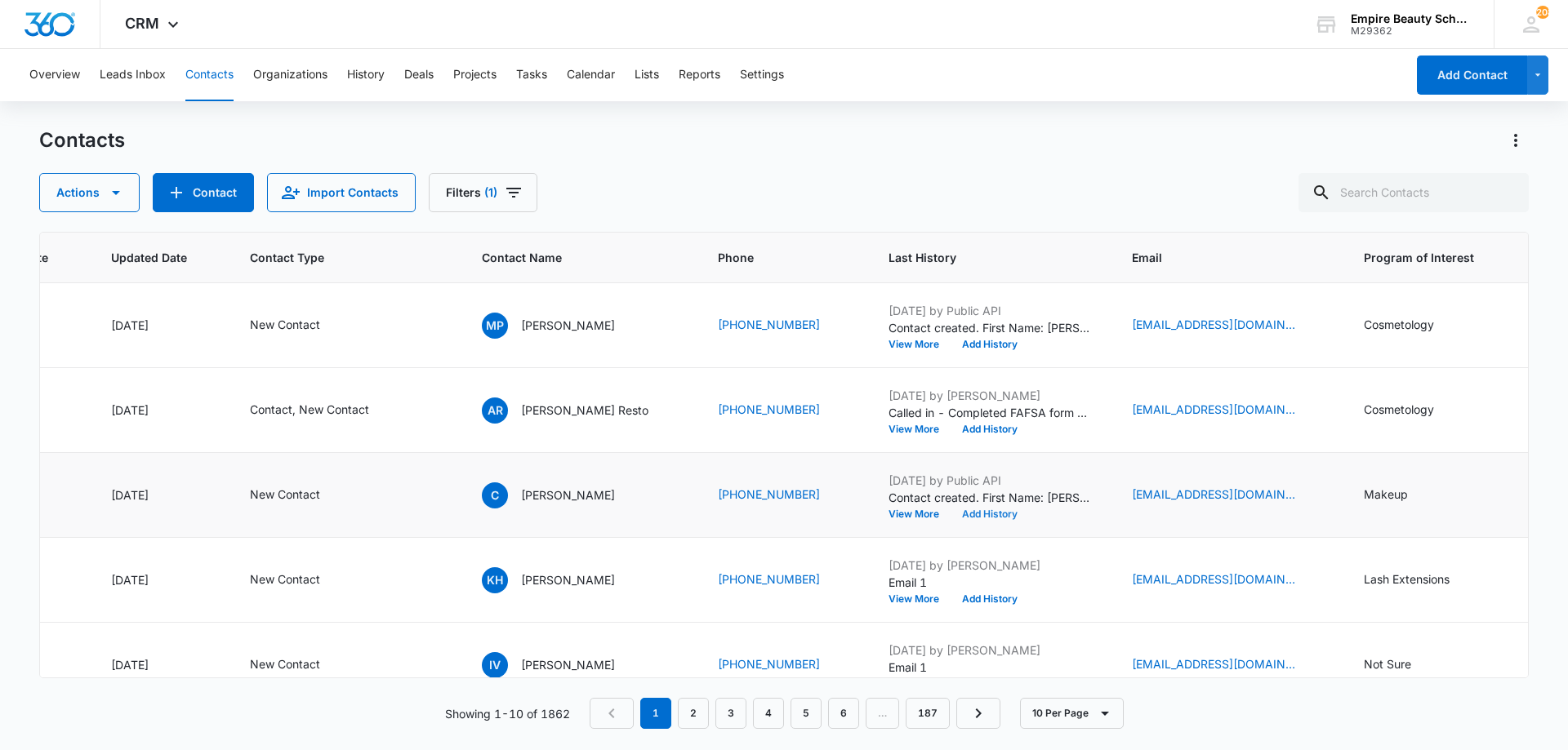
click at [995, 510] on button "Add History" at bounding box center [990, 514] width 79 height 10
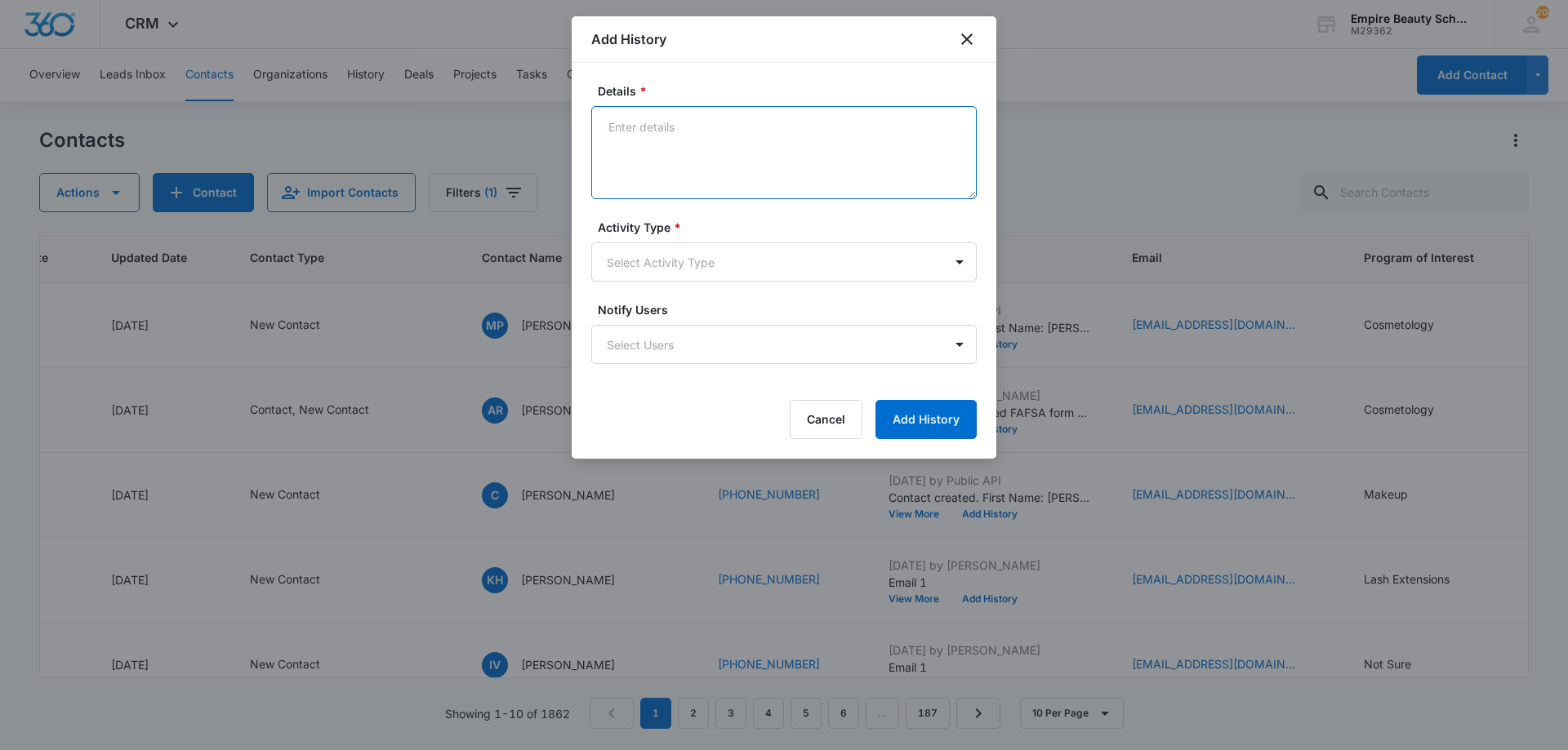
click at [718, 181] on textarea "Details *" at bounding box center [784, 152] width 386 height 93
type textarea "VM 1"
click at [708, 270] on body "CRM Apps Forms CRM Email Shop Payments POS Files Brand Settings AI Assistant Em…" at bounding box center [784, 375] width 1568 height 750
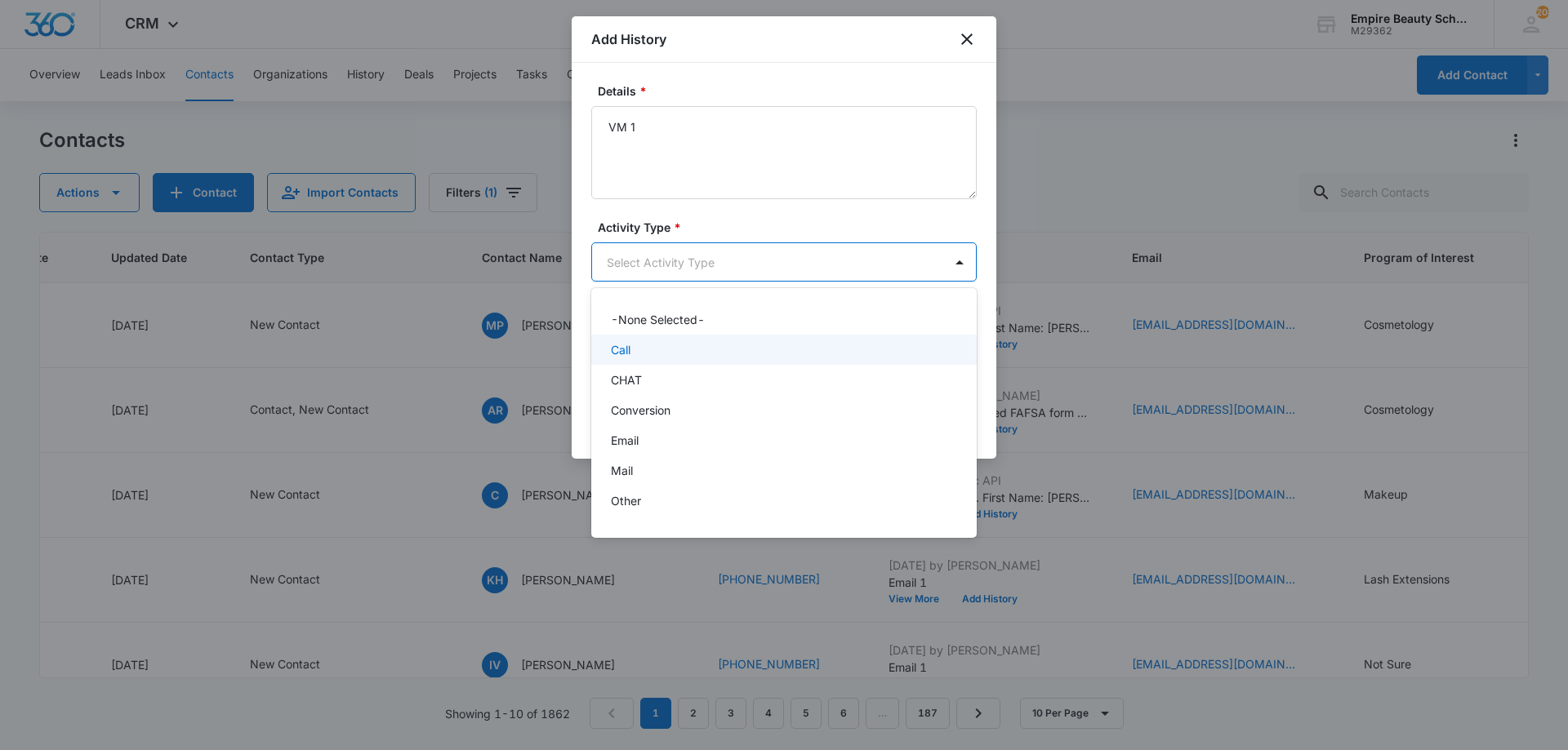
click at [663, 359] on div "Call" at bounding box center [784, 350] width 386 height 31
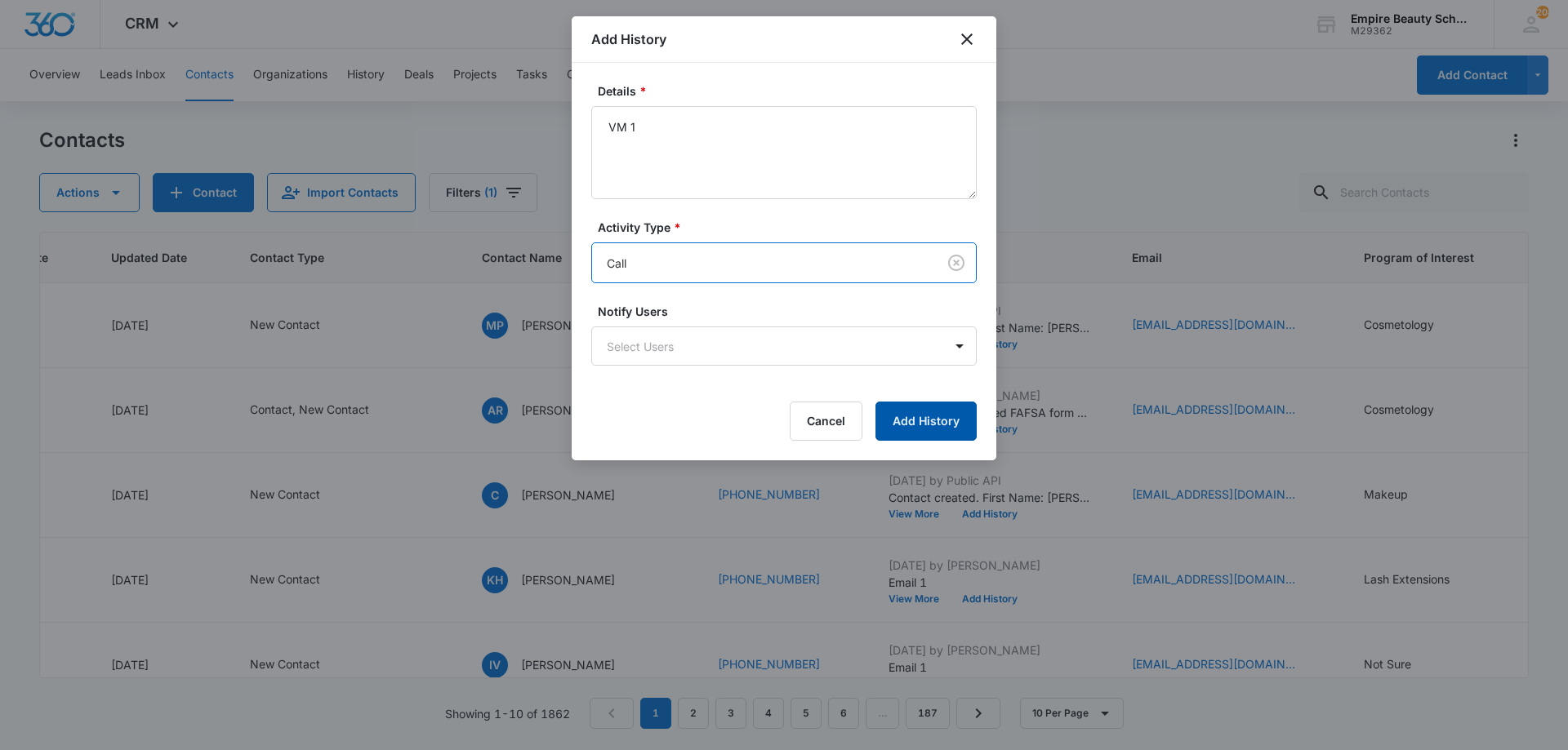
click at [920, 417] on button "Add History" at bounding box center [926, 421] width 102 height 39
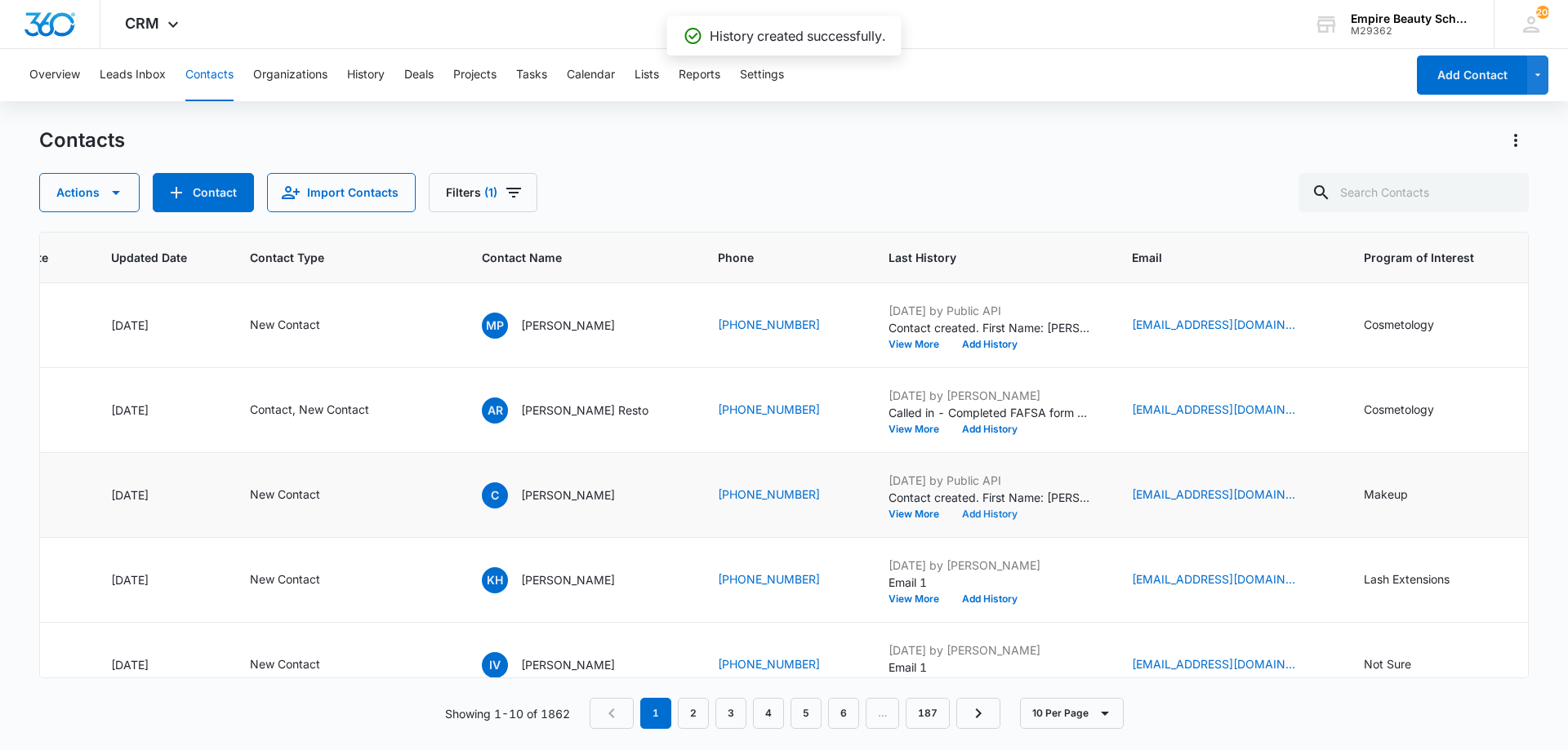
click at [997, 515] on button "Add History" at bounding box center [990, 514] width 79 height 10
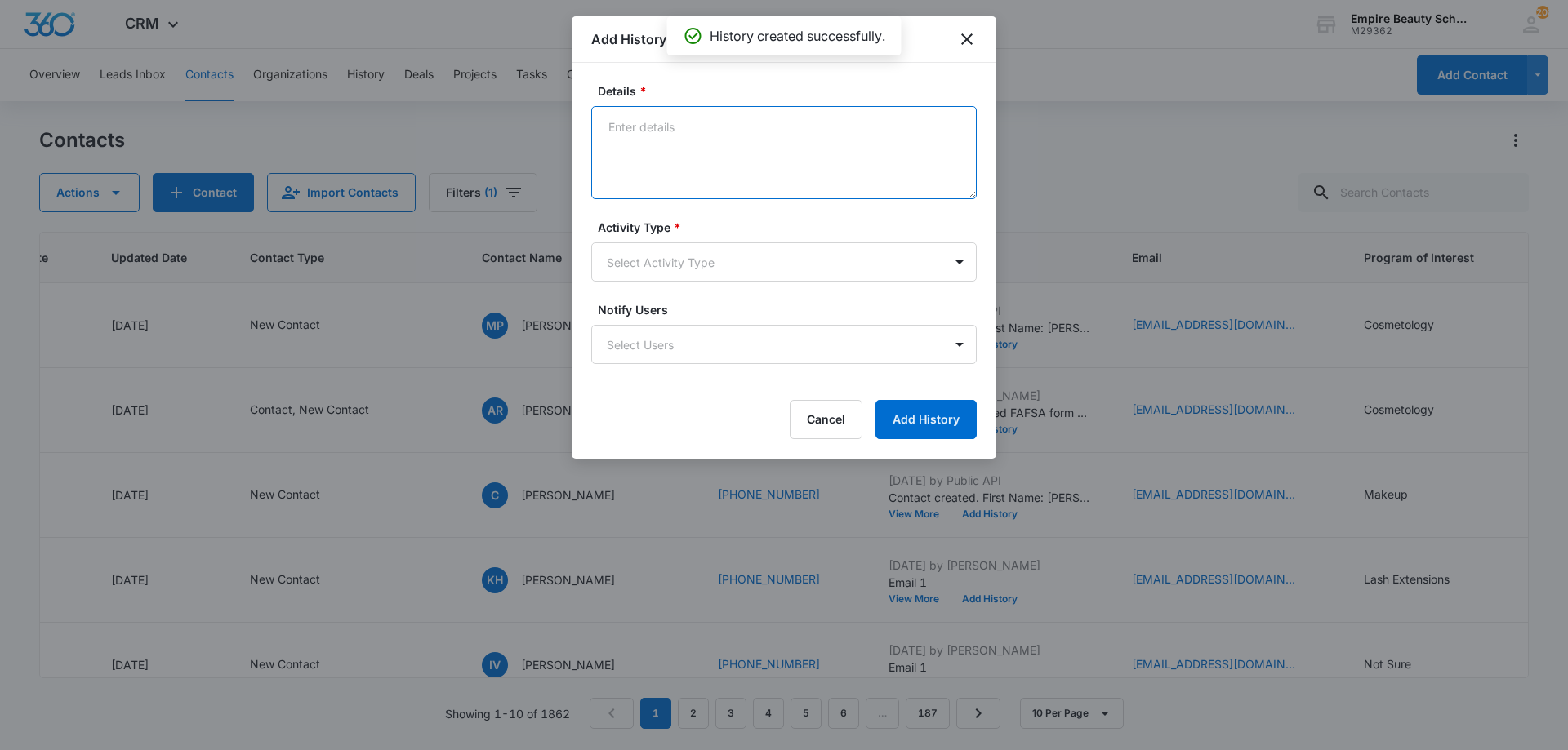
click at [719, 152] on textarea "Details *" at bounding box center [784, 152] width 386 height 93
type textarea "Text 1"
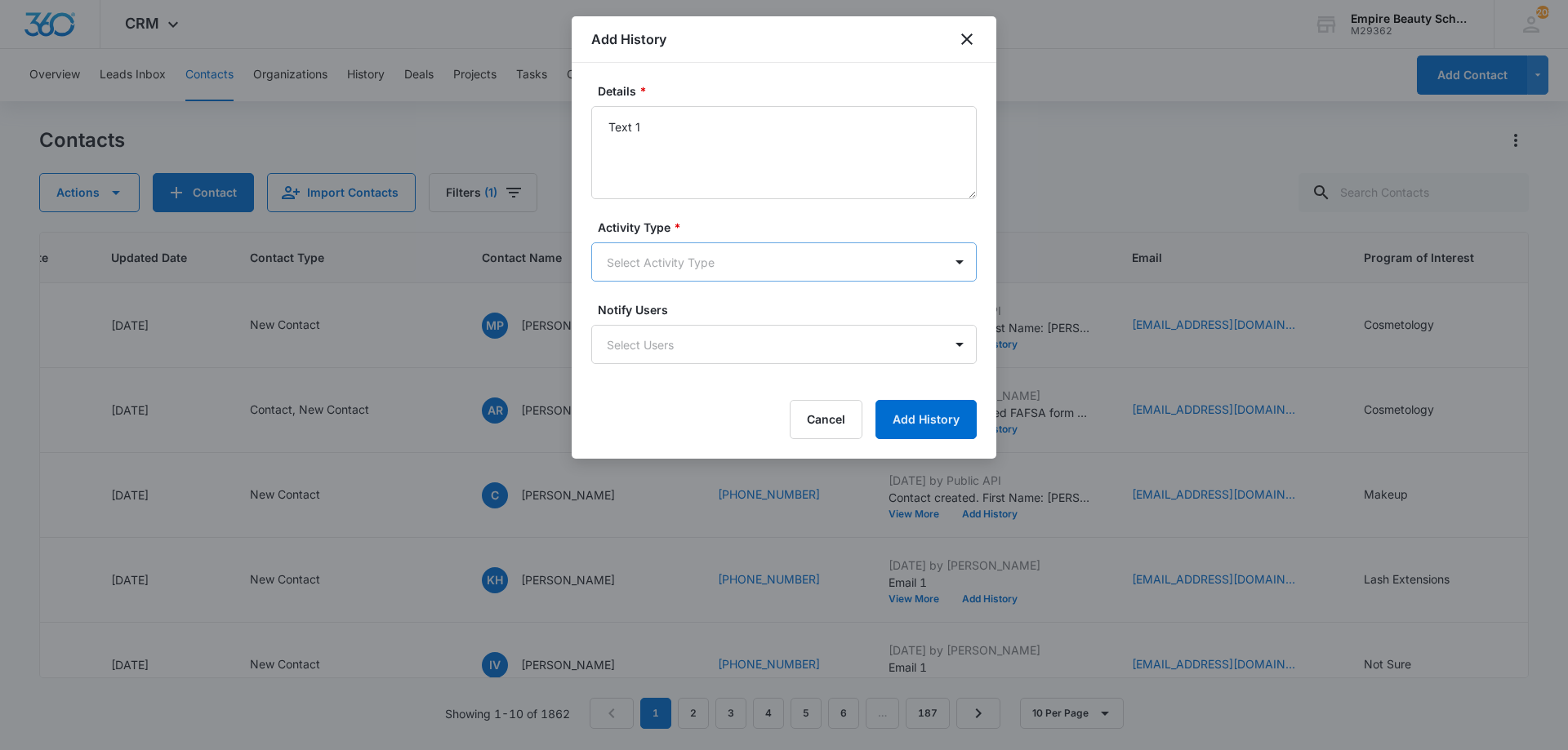
click at [805, 249] on body "CRM Apps Forms CRM Email Shop Payments POS Files Brand Settings AI Assistant Em…" at bounding box center [784, 375] width 1568 height 750
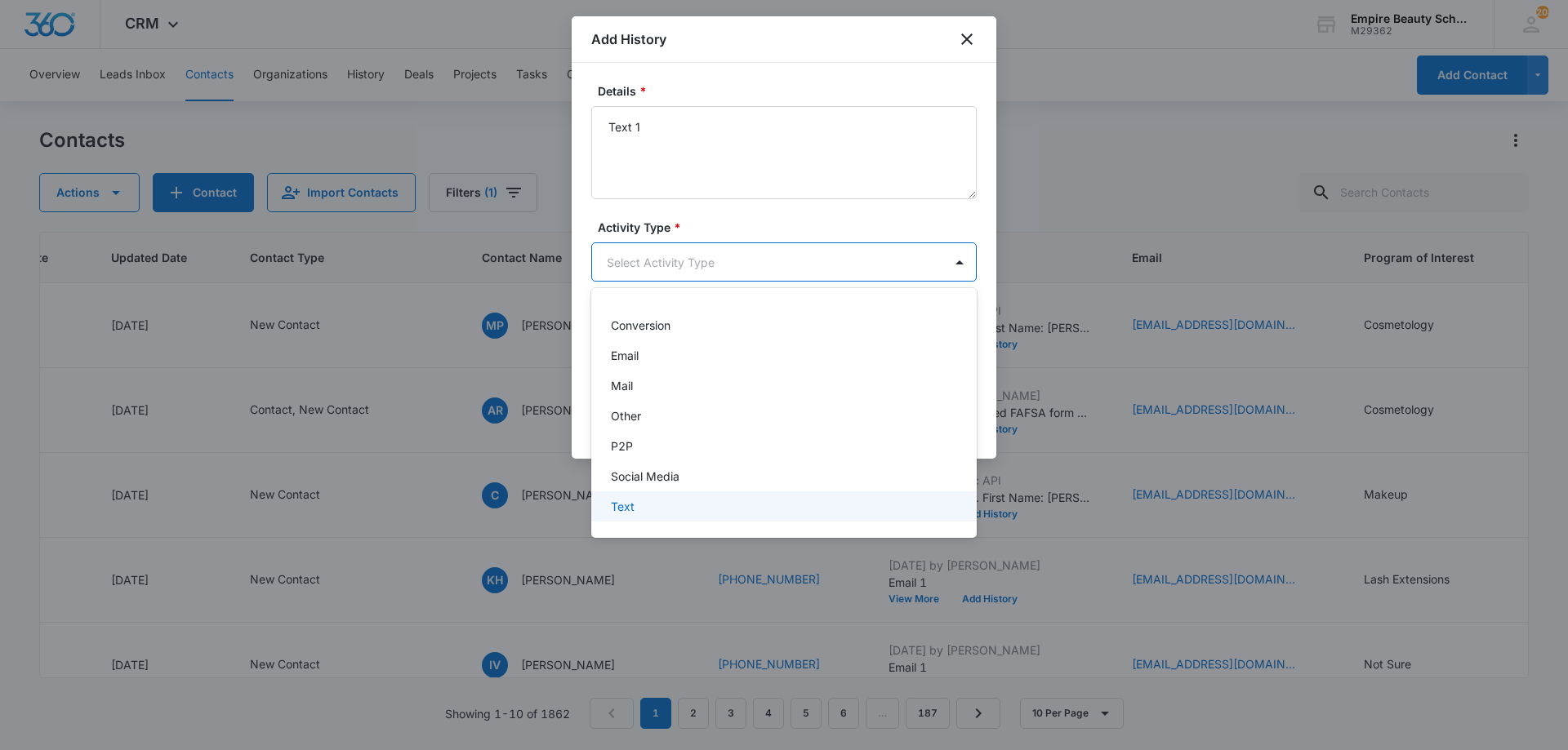
click at [663, 504] on div "Text" at bounding box center [783, 506] width 343 height 17
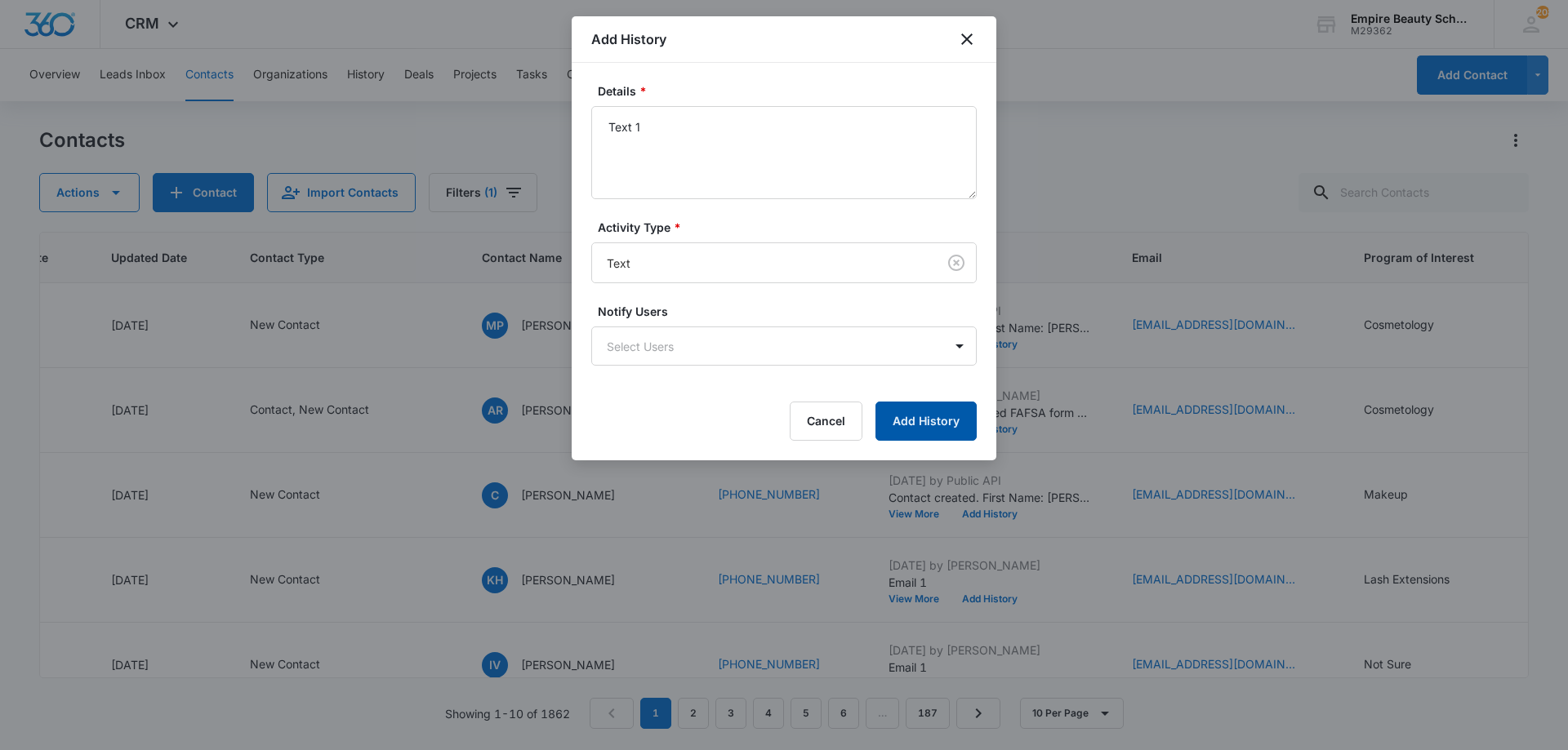
click at [938, 435] on button "Add History" at bounding box center [926, 421] width 102 height 39
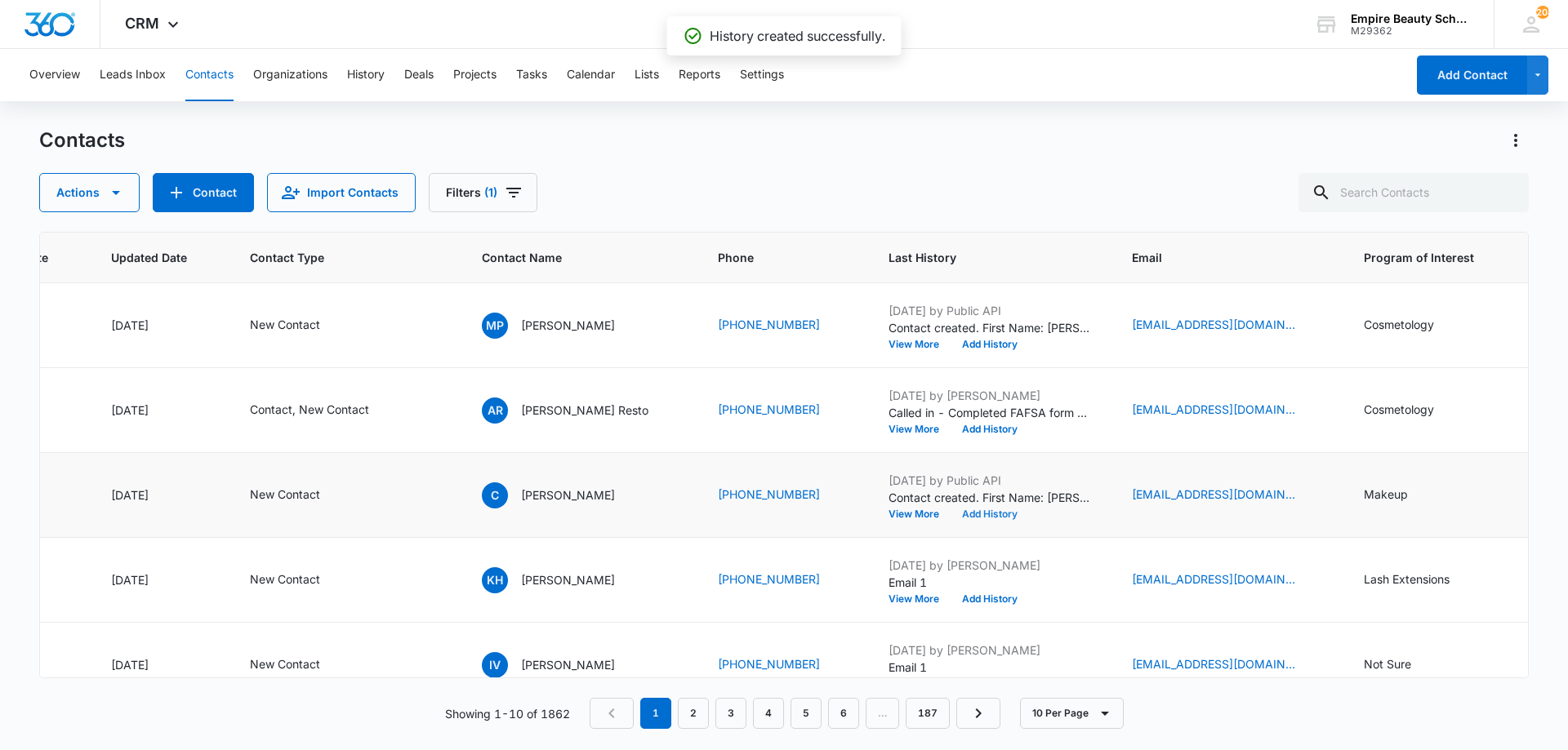
click at [986, 514] on button "Add History" at bounding box center [990, 514] width 79 height 10
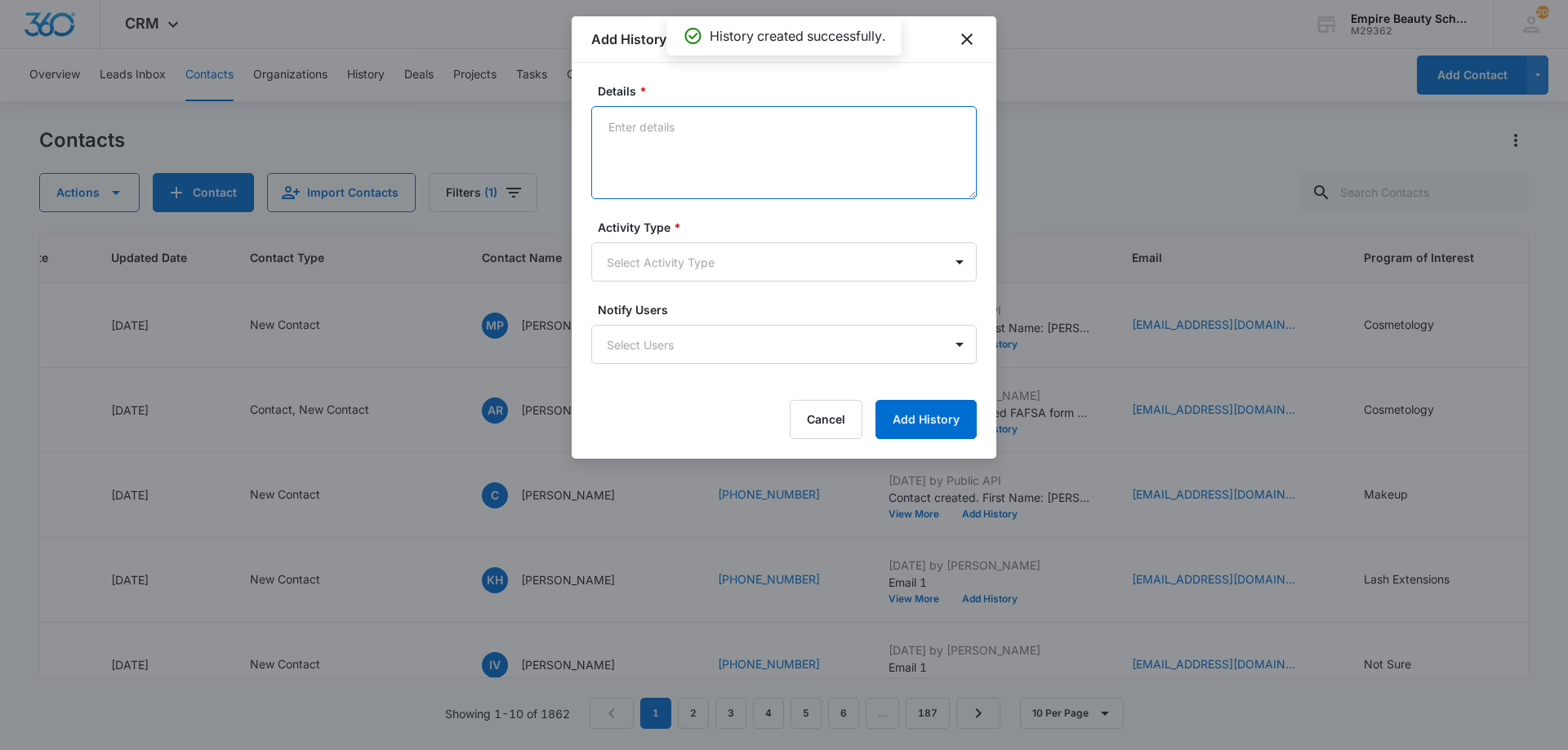
click at [722, 175] on textarea "Details *" at bounding box center [784, 152] width 386 height 93
type textarea "Email 1"
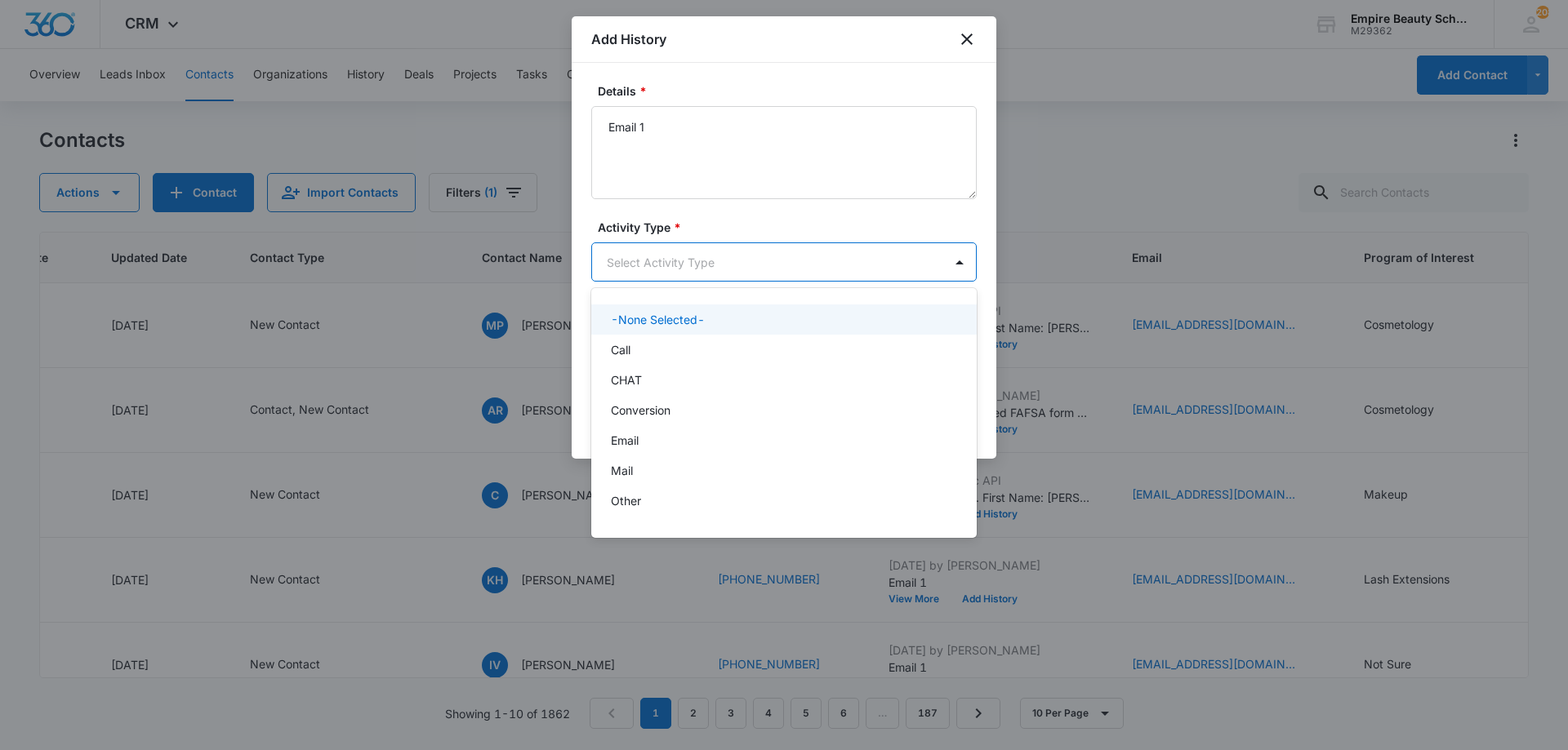
click at [695, 246] on body "CRM Apps Forms CRM Email Shop Payments POS Files Brand Settings AI Assistant Em…" at bounding box center [784, 375] width 1568 height 750
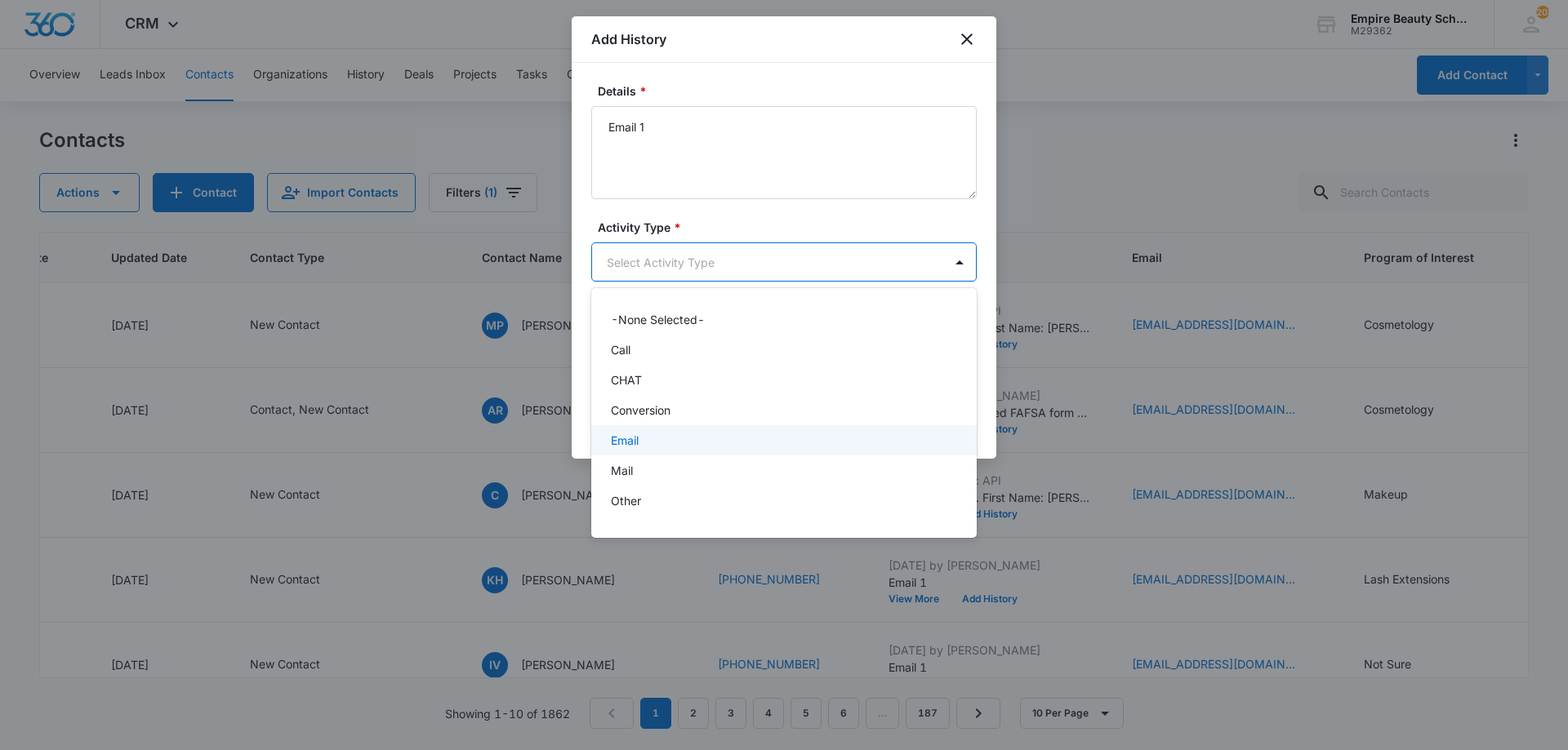
click at [623, 443] on p "Email" at bounding box center [624, 440] width 28 height 17
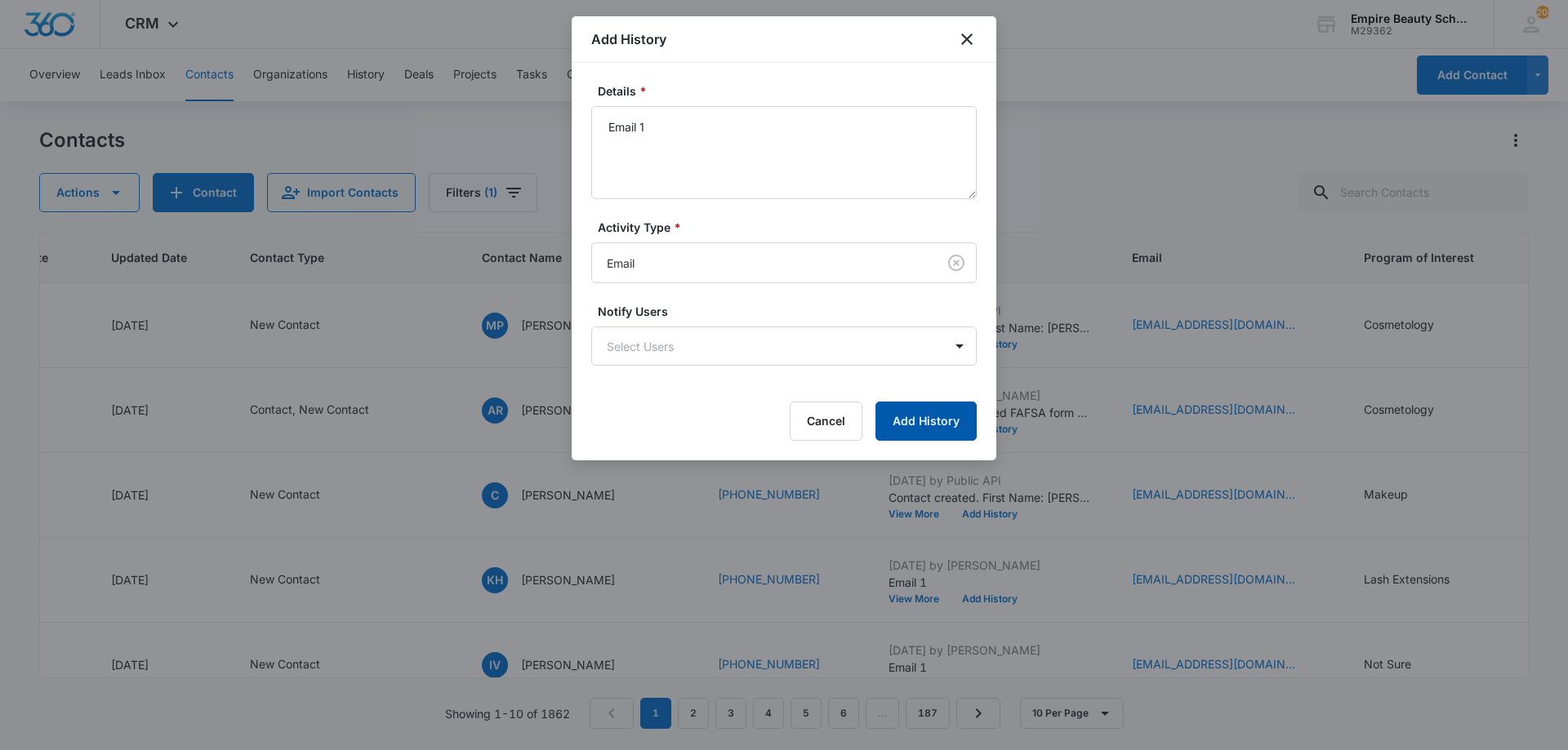
click at [930, 415] on button "Add History" at bounding box center [926, 421] width 102 height 39
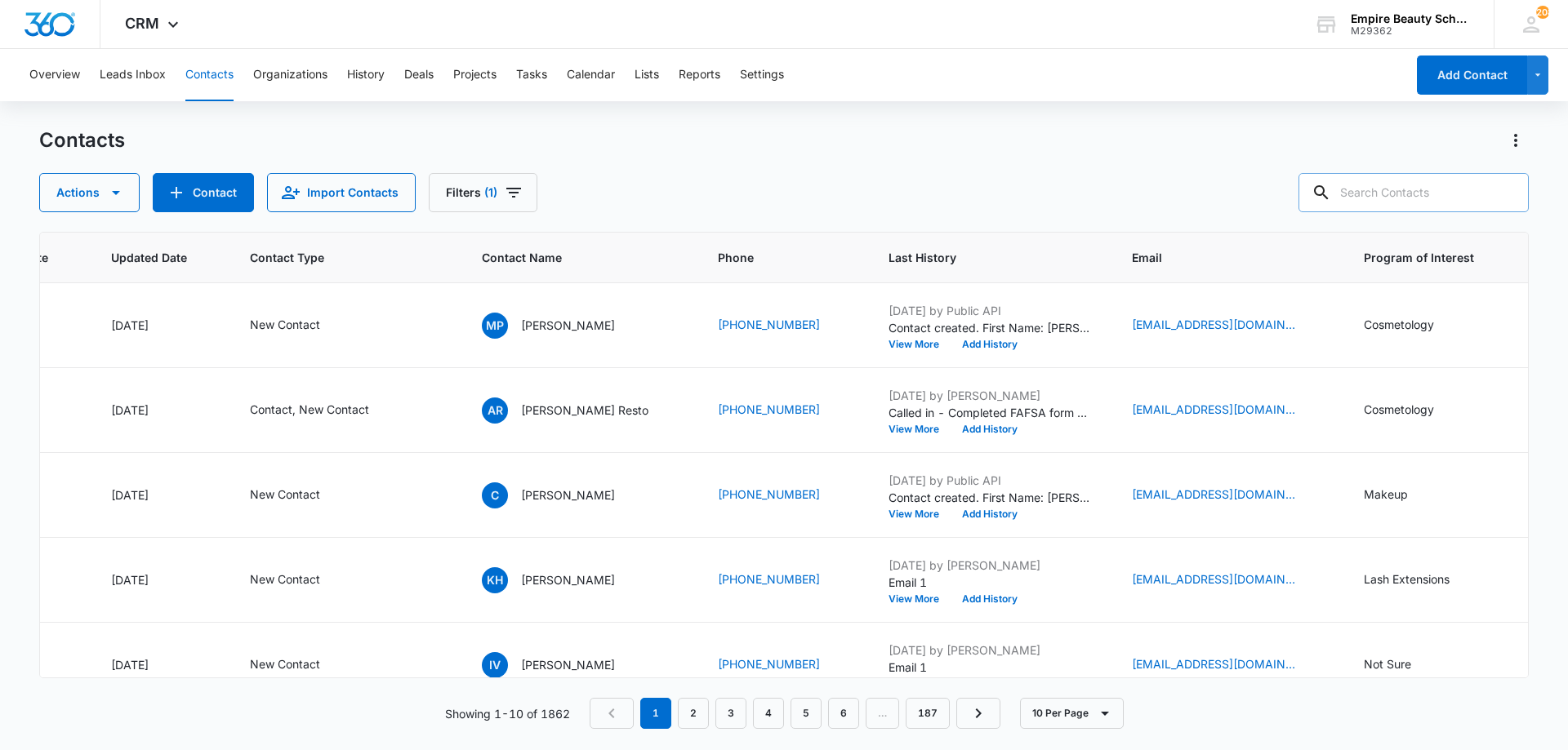
click at [1390, 182] on input "text" at bounding box center [1414, 192] width 230 height 39
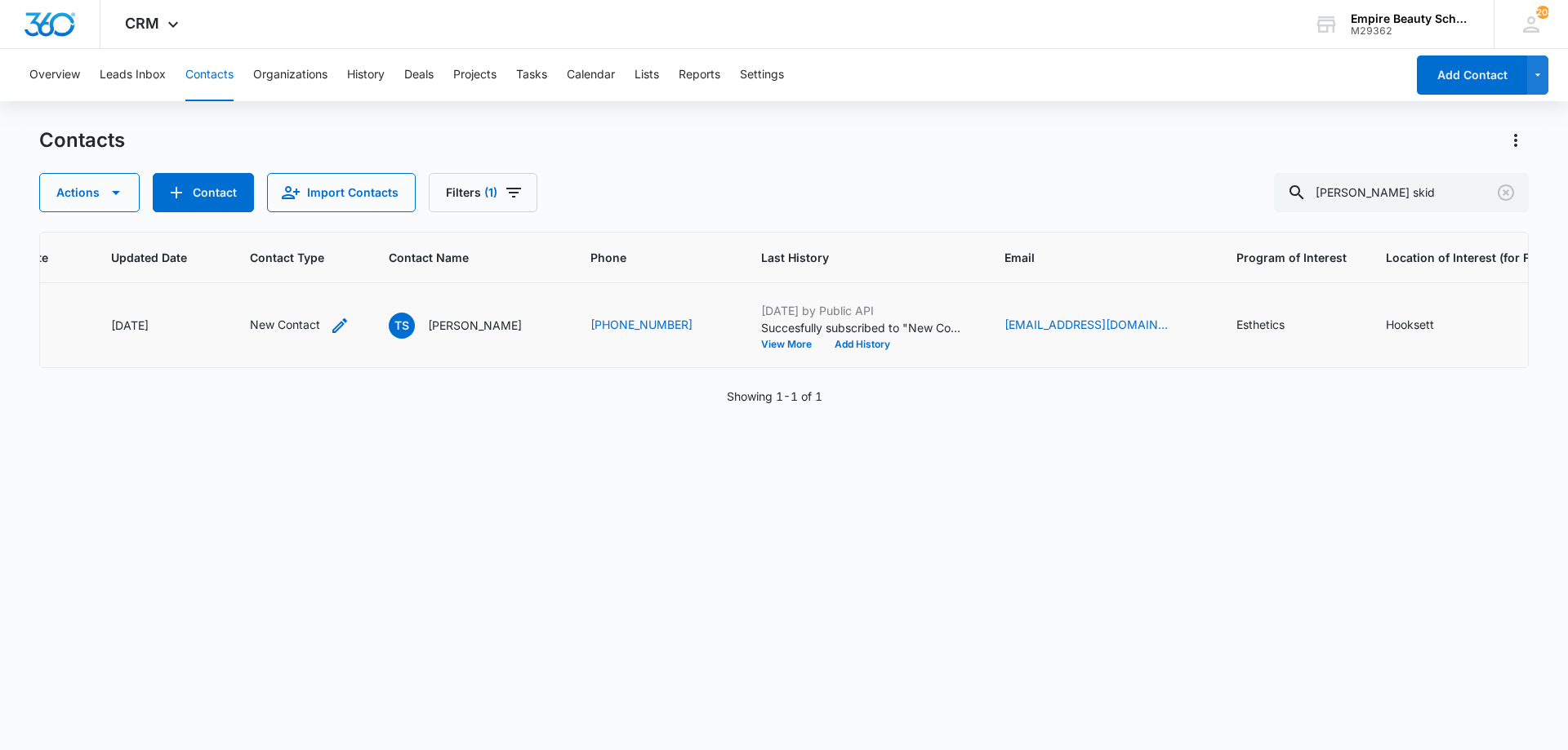
click at [340, 322] on icon "Contact Type - New Contact - Select to Edit Field" at bounding box center [339, 325] width 14 height 14
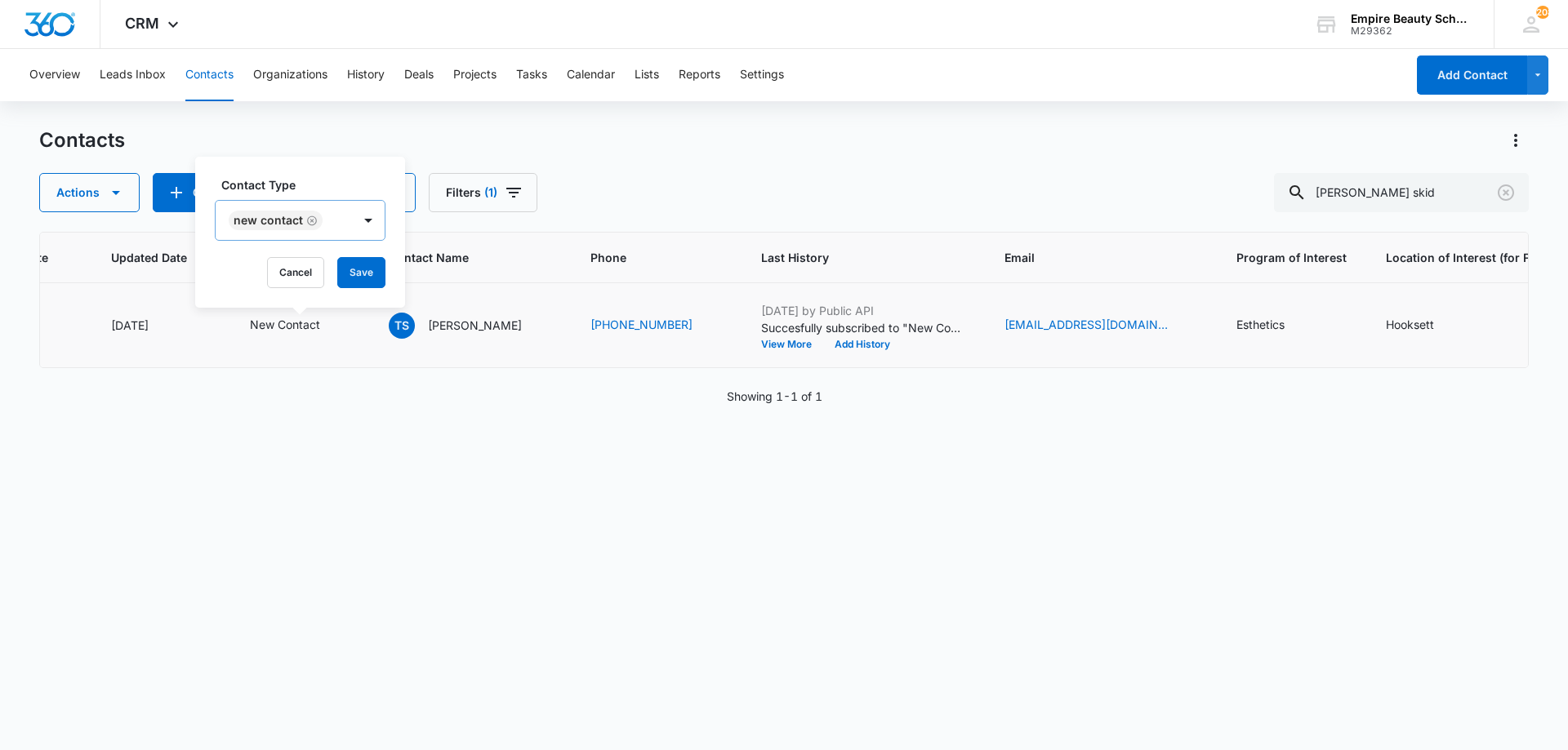
click at [308, 215] on icon "Remove New Contact" at bounding box center [312, 221] width 12 height 12
click at [308, 216] on div "Contact Type" at bounding box center [269, 222] width 108 height 36
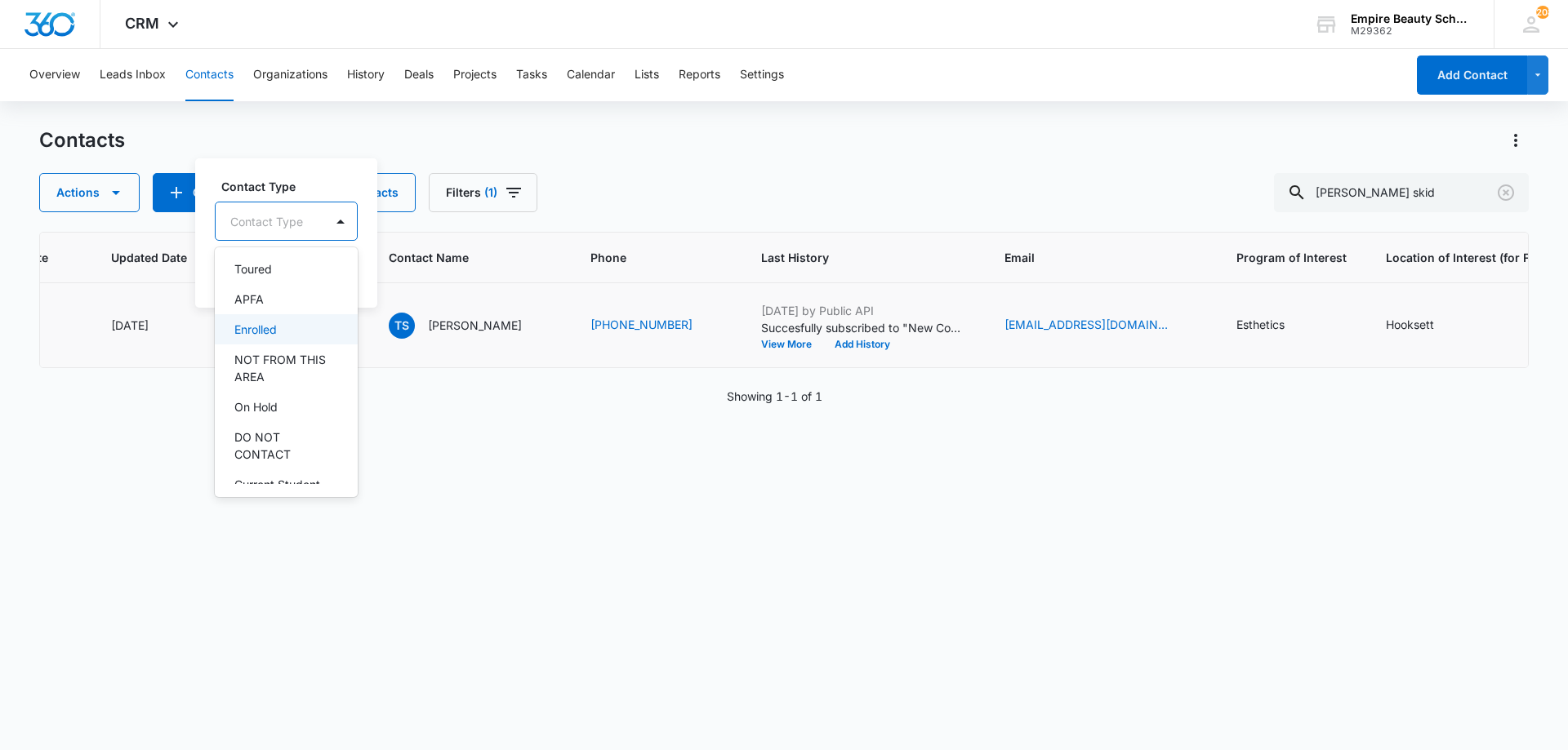
click at [245, 316] on div "Enrolled" at bounding box center [286, 330] width 143 height 31
click at [258, 215] on div "Enrolled" at bounding box center [256, 221] width 47 height 12
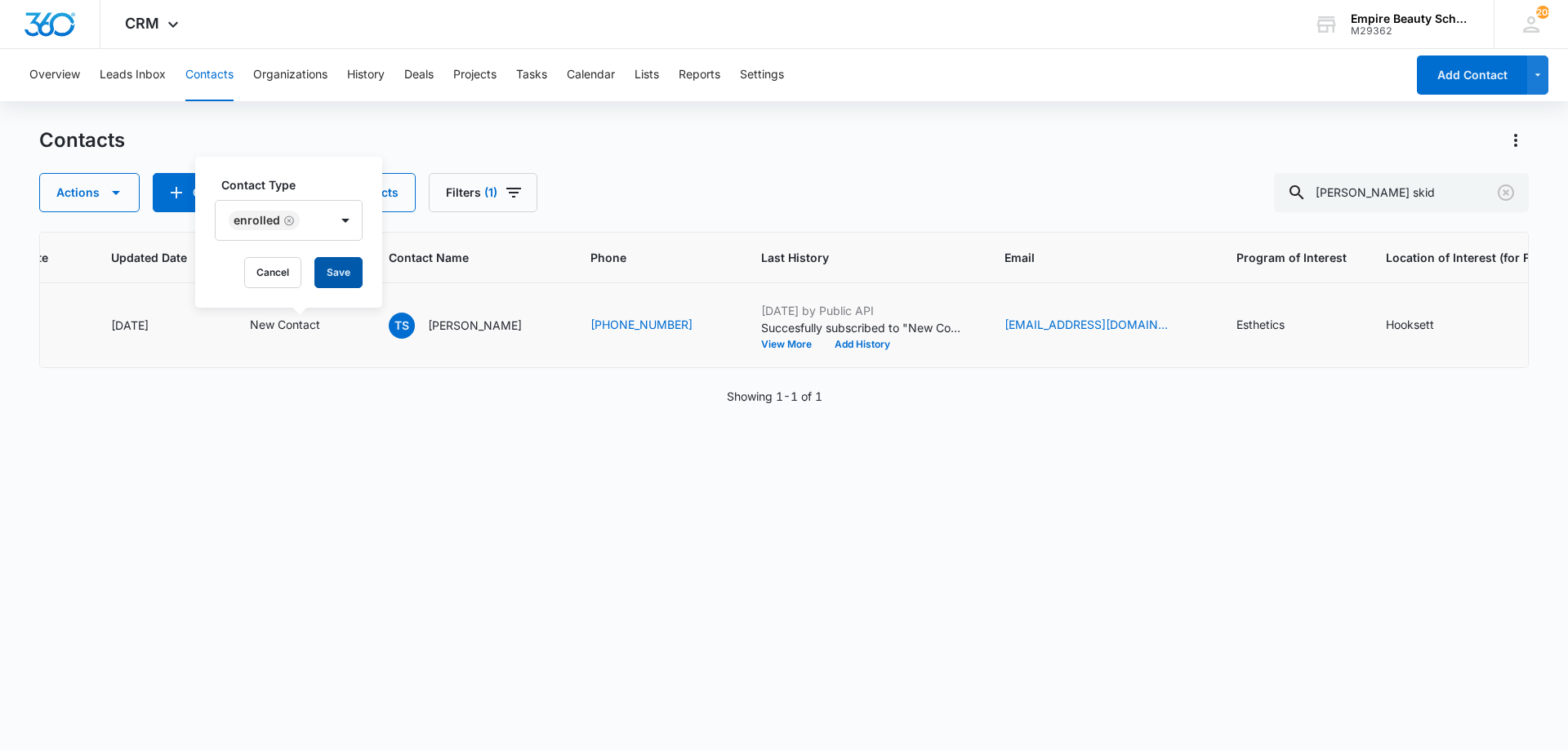
drag, startPoint x: 321, startPoint y: 283, endPoint x: 320, endPoint y: 272, distance: 11.0
click at [322, 283] on button "Save" at bounding box center [339, 272] width 48 height 31
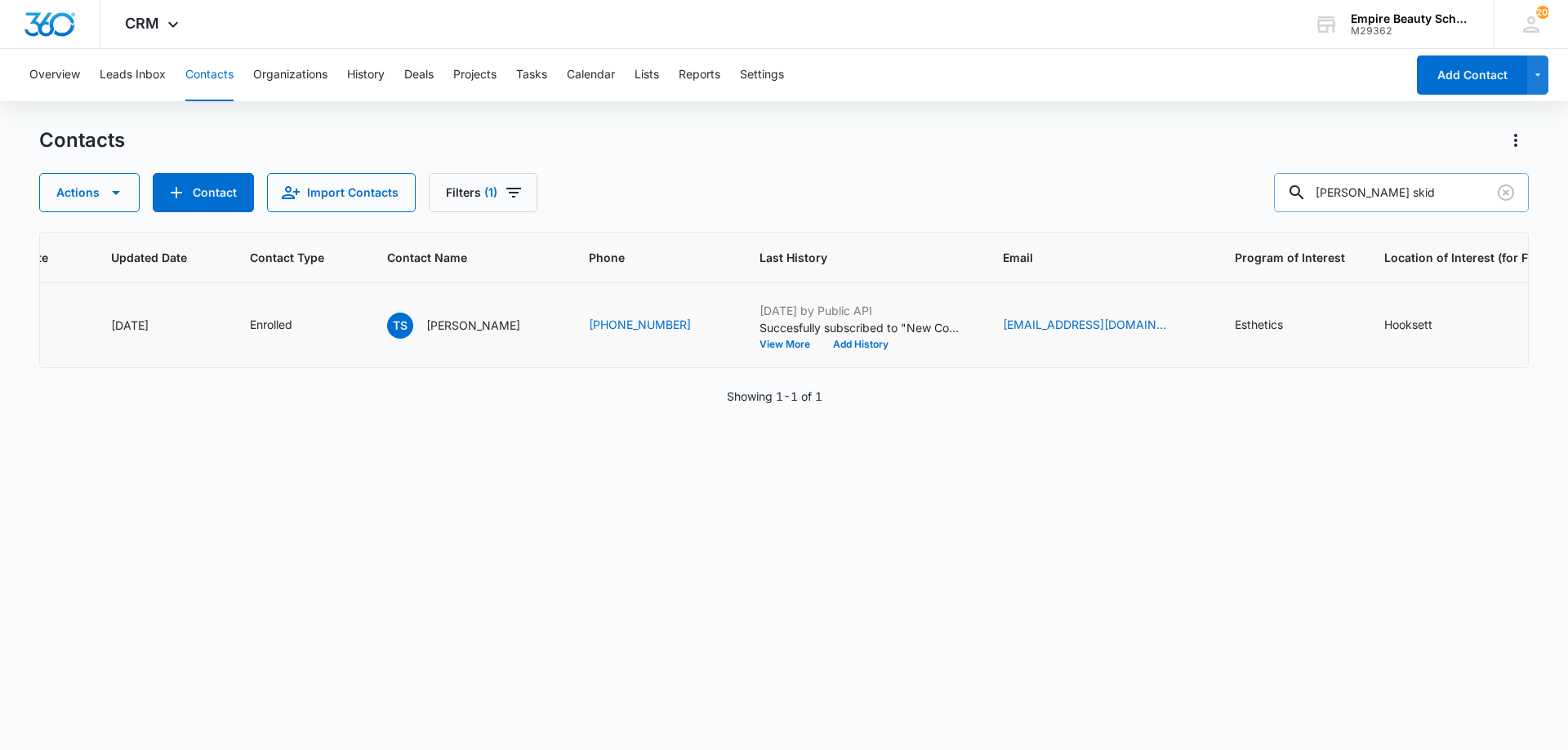
click at [1392, 187] on input "[PERSON_NAME] skid" at bounding box center [1401, 192] width 255 height 39
paste input "[EMAIL_ADDRESS][DOMAIN_NAME]"
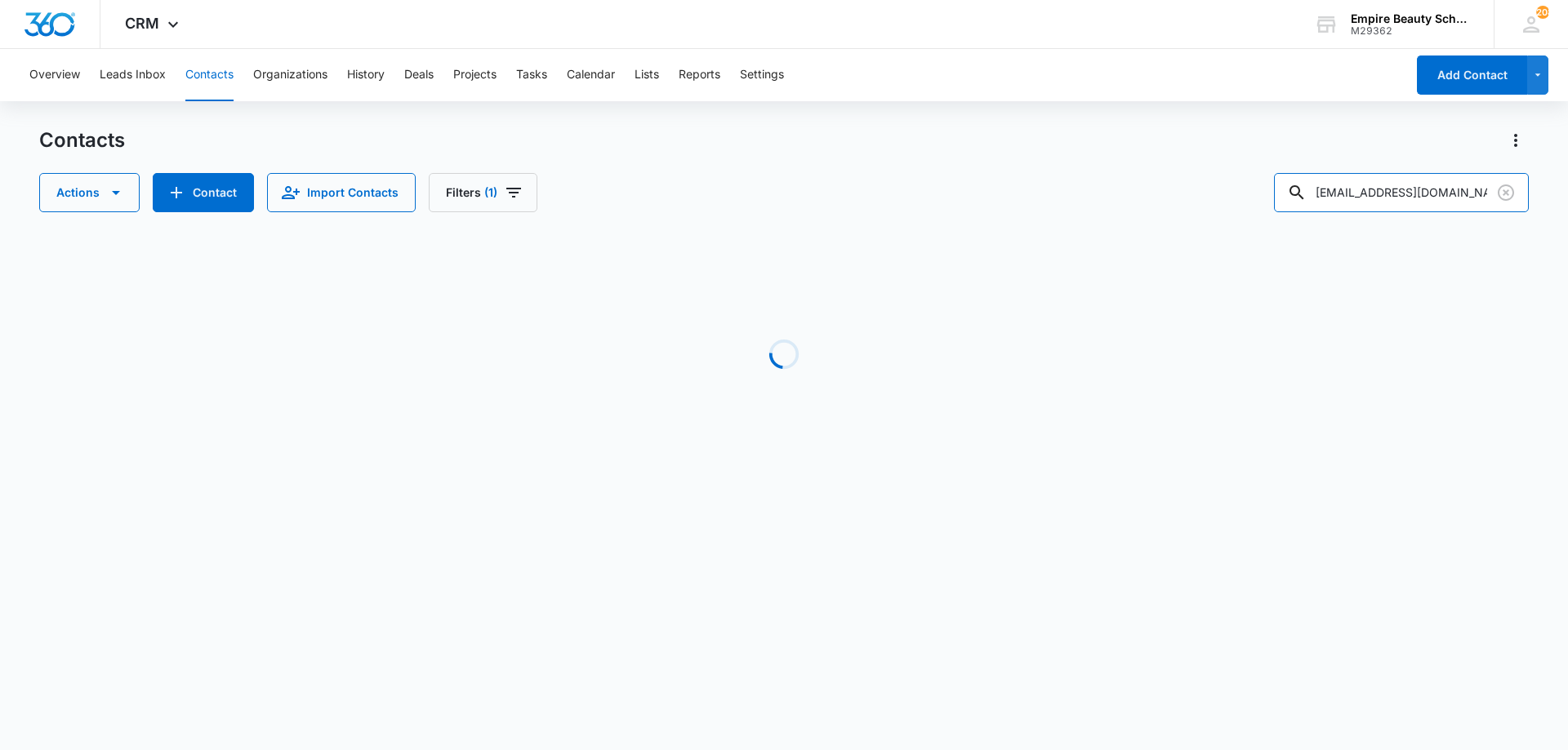
drag, startPoint x: 1358, startPoint y: 191, endPoint x: 1074, endPoint y: 186, distance: 284.0
click at [1074, 186] on div "Actions Contact Import Contacts Filters (1) [EMAIL_ADDRESS][DOMAIN_NAME]" at bounding box center [784, 192] width 1489 height 39
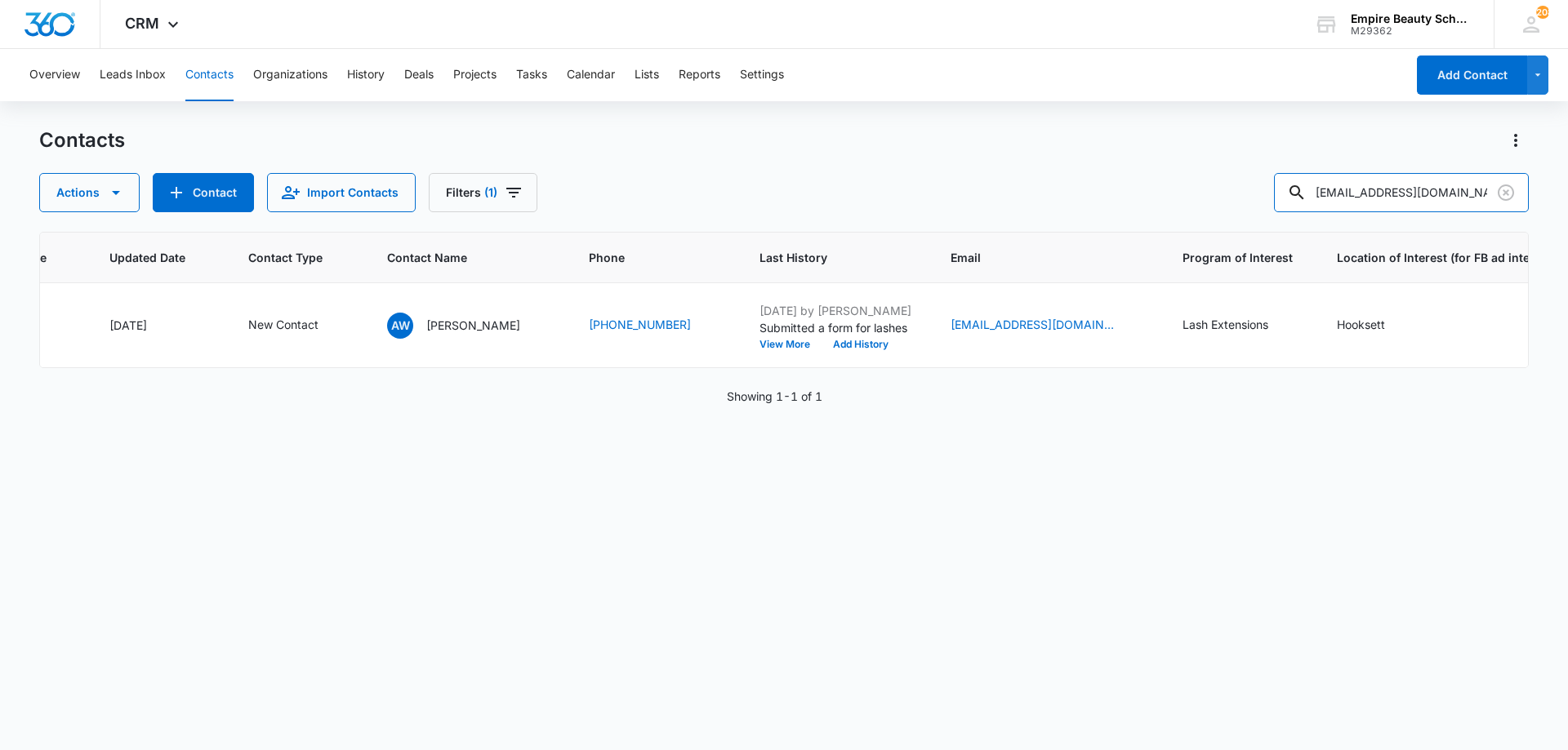
type input "[EMAIL_ADDRESS][DOMAIN_NAME]"
click at [334, 328] on icon "Contact Type - New Contact - Select to Edit Field" at bounding box center [338, 325] width 19 height 19
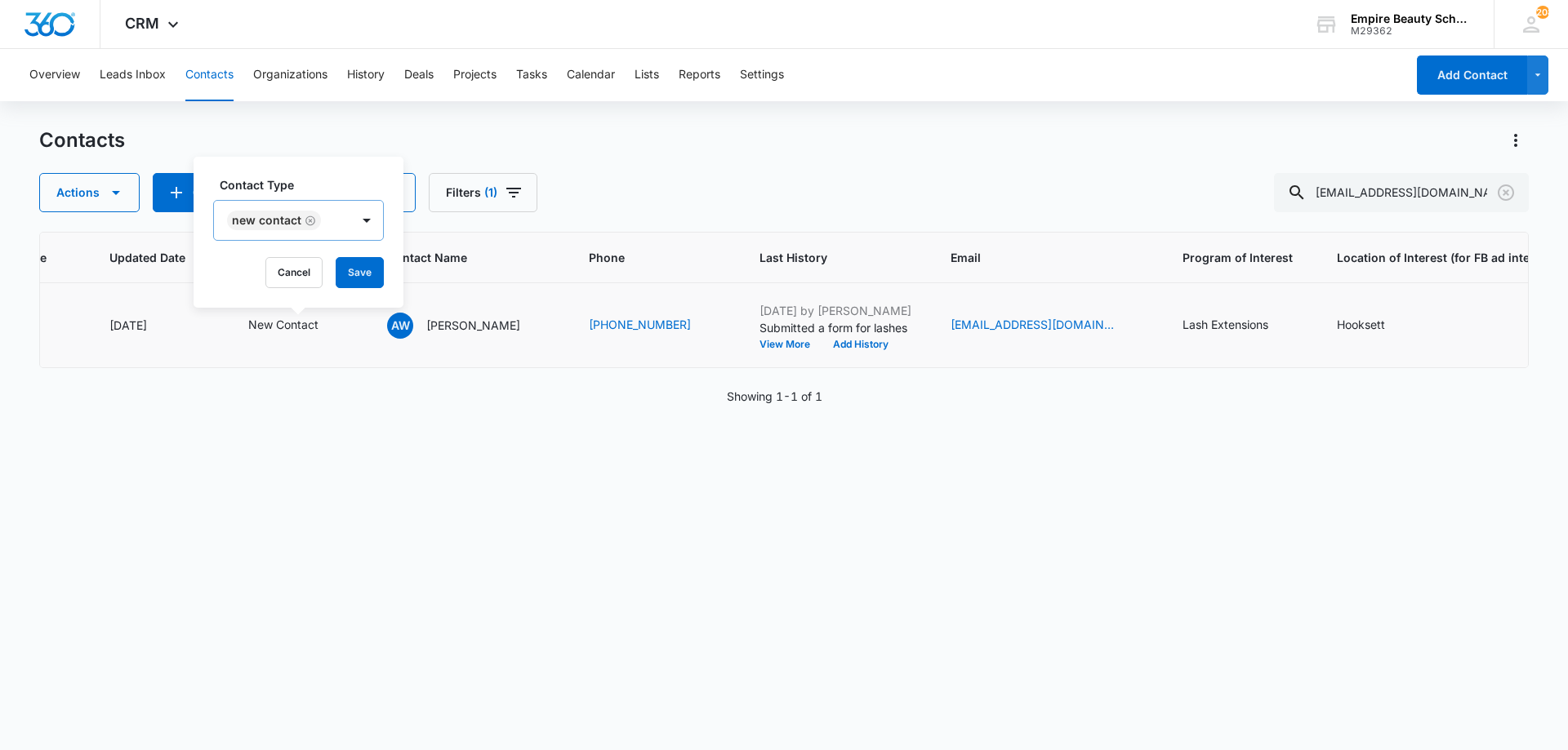
click at [332, 219] on div "New Contact" at bounding box center [282, 220] width 136 height 39
click at [279, 462] on div "Select All New Contact No Contact Contact APPT Toured APFA Enrolled NOT FROM TH…" at bounding box center [298, 372] width 171 height 223
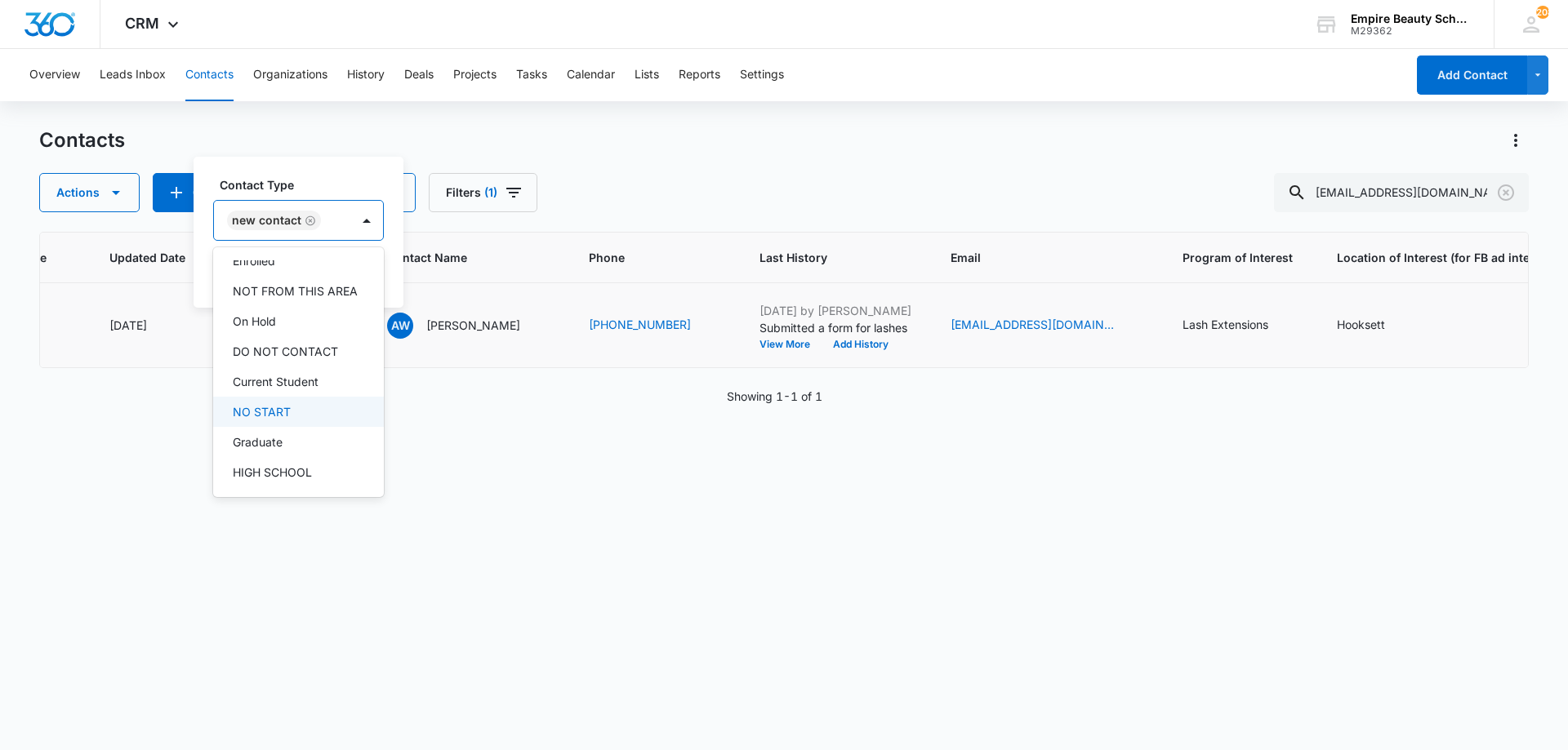
click at [279, 427] on div "NO START" at bounding box center [298, 412] width 171 height 31
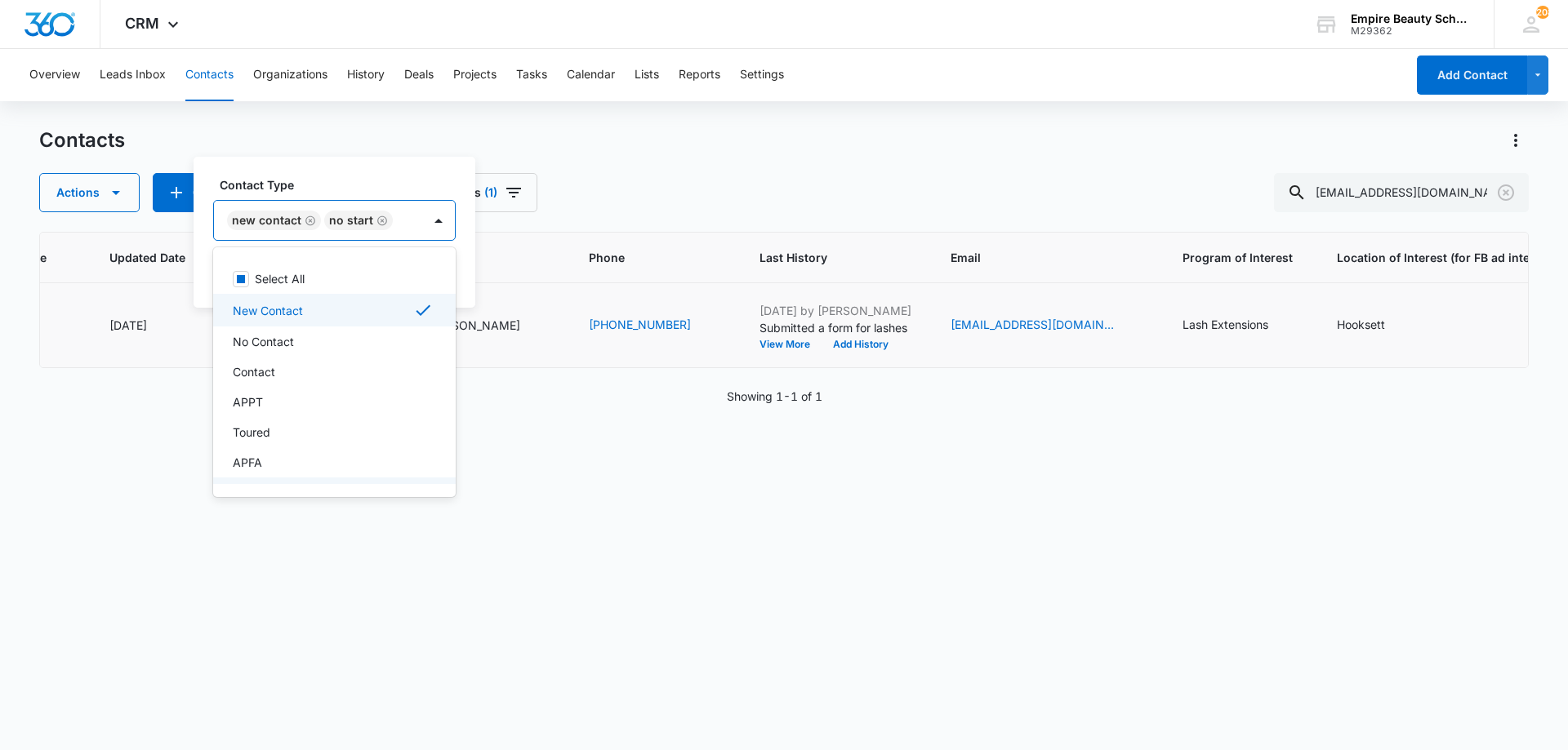
click at [316, 208] on div "New Contact NO START" at bounding box center [317, 220] width 208 height 39
click at [423, 267] on button "Save" at bounding box center [432, 272] width 48 height 31
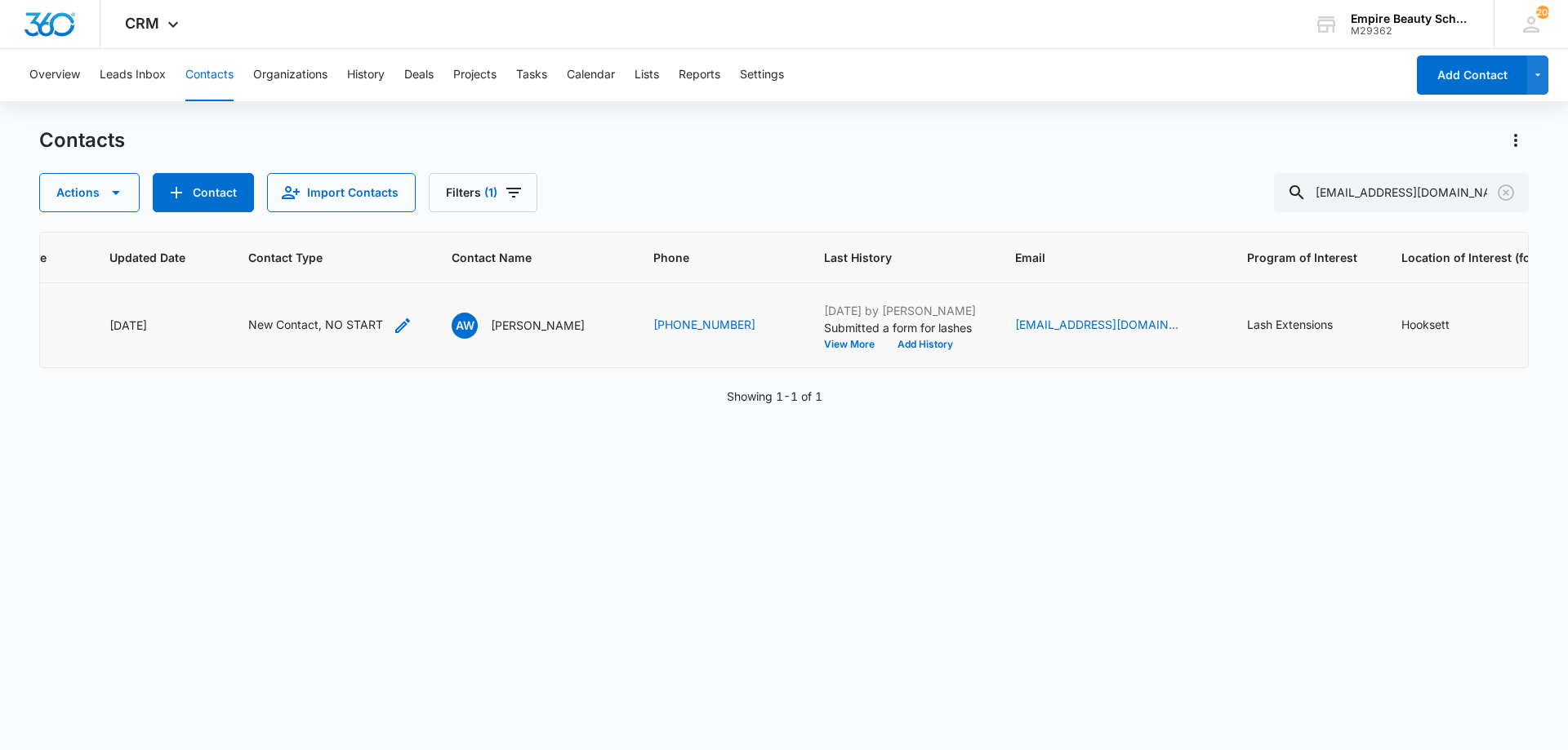
click at [393, 324] on icon "Contact Type - New Contact, NO START - Select to Edit Field" at bounding box center [403, 325] width 19 height 19
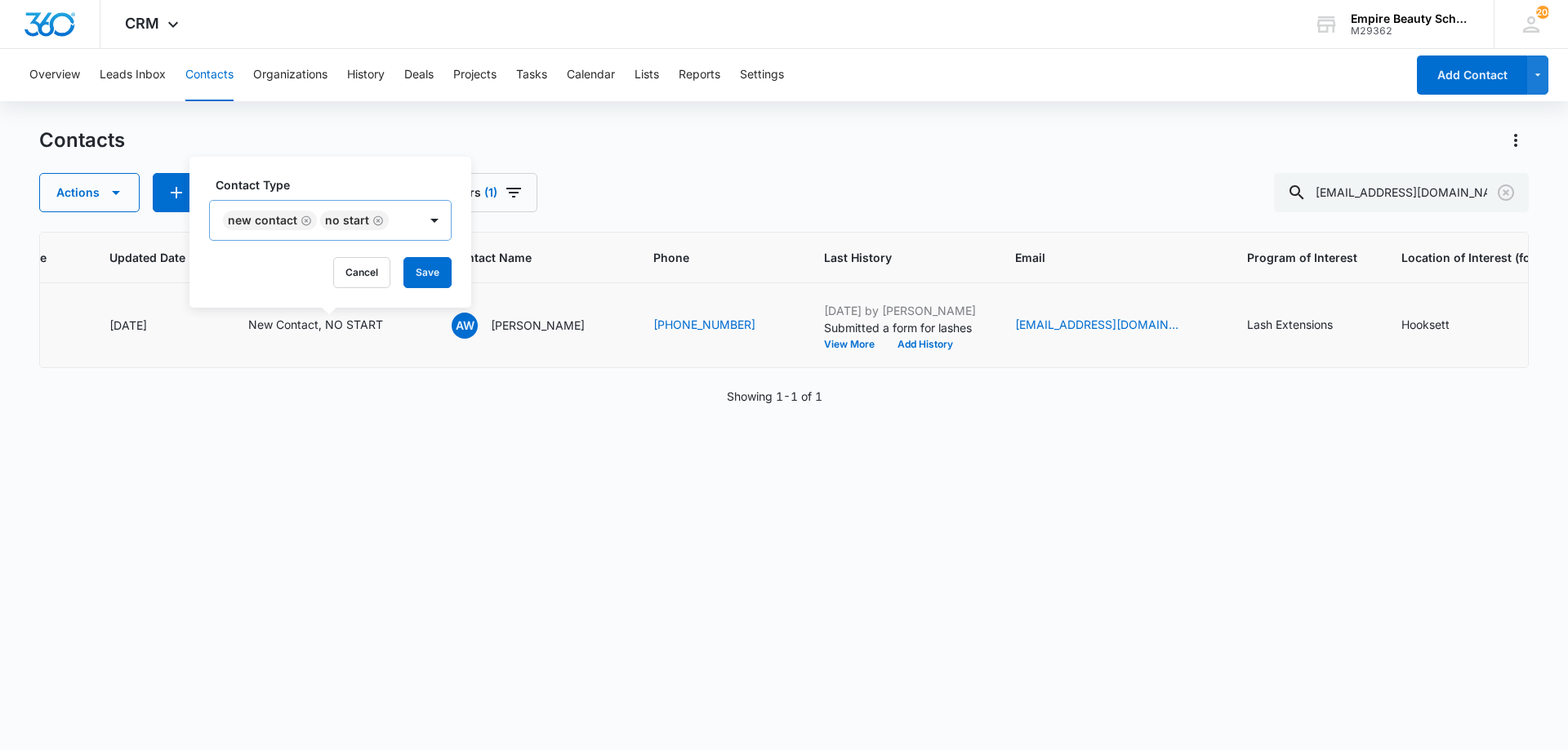
click at [372, 217] on icon "Remove NO START" at bounding box center [378, 221] width 12 height 12
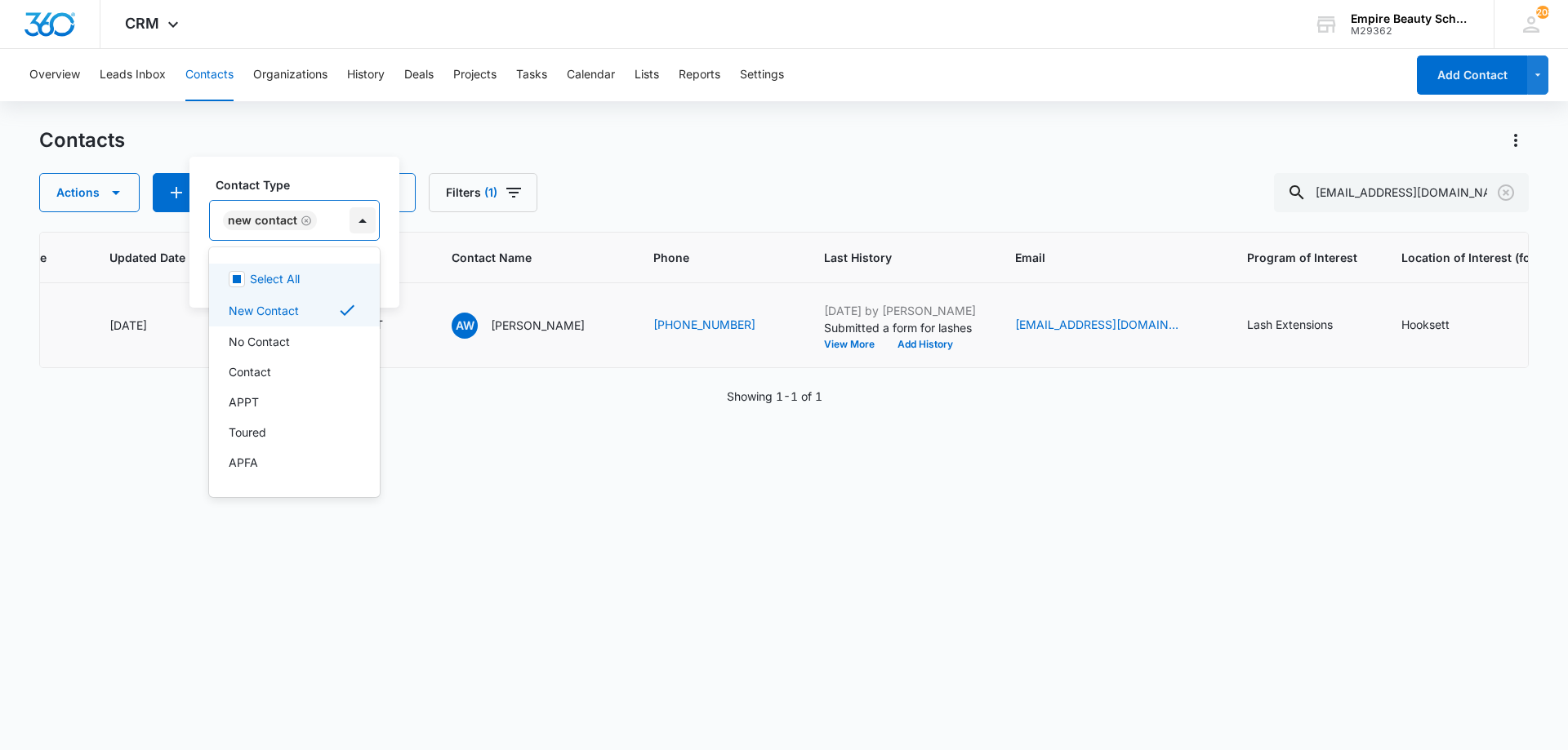
click at [349, 233] on div at bounding box center [362, 220] width 26 height 26
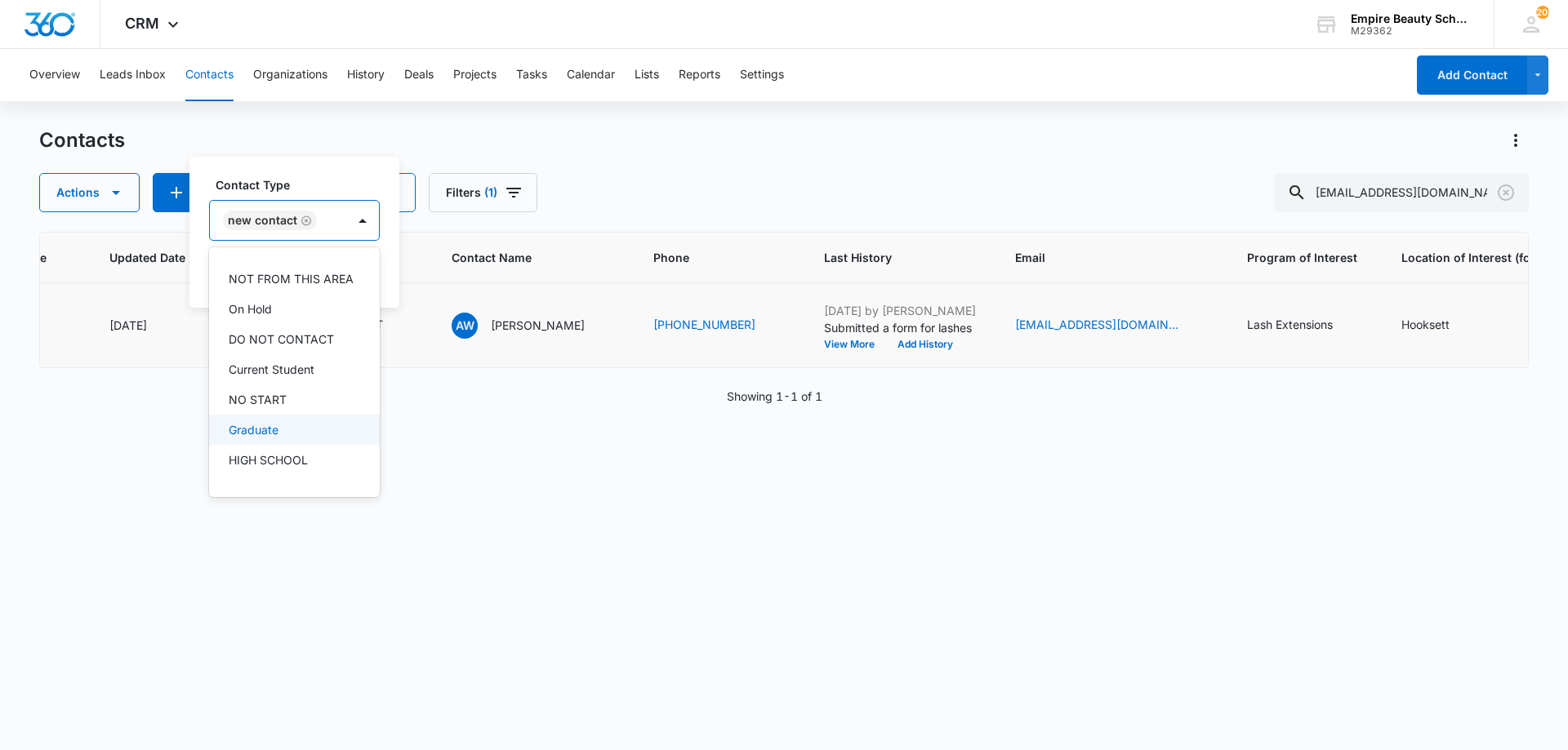
click at [265, 438] on p "Graduate" at bounding box center [253, 430] width 50 height 17
click at [317, 199] on div "Contact Type option Graduate, selected. 16 results available. Use Up and Down t…" at bounding box center [334, 208] width 249 height 64
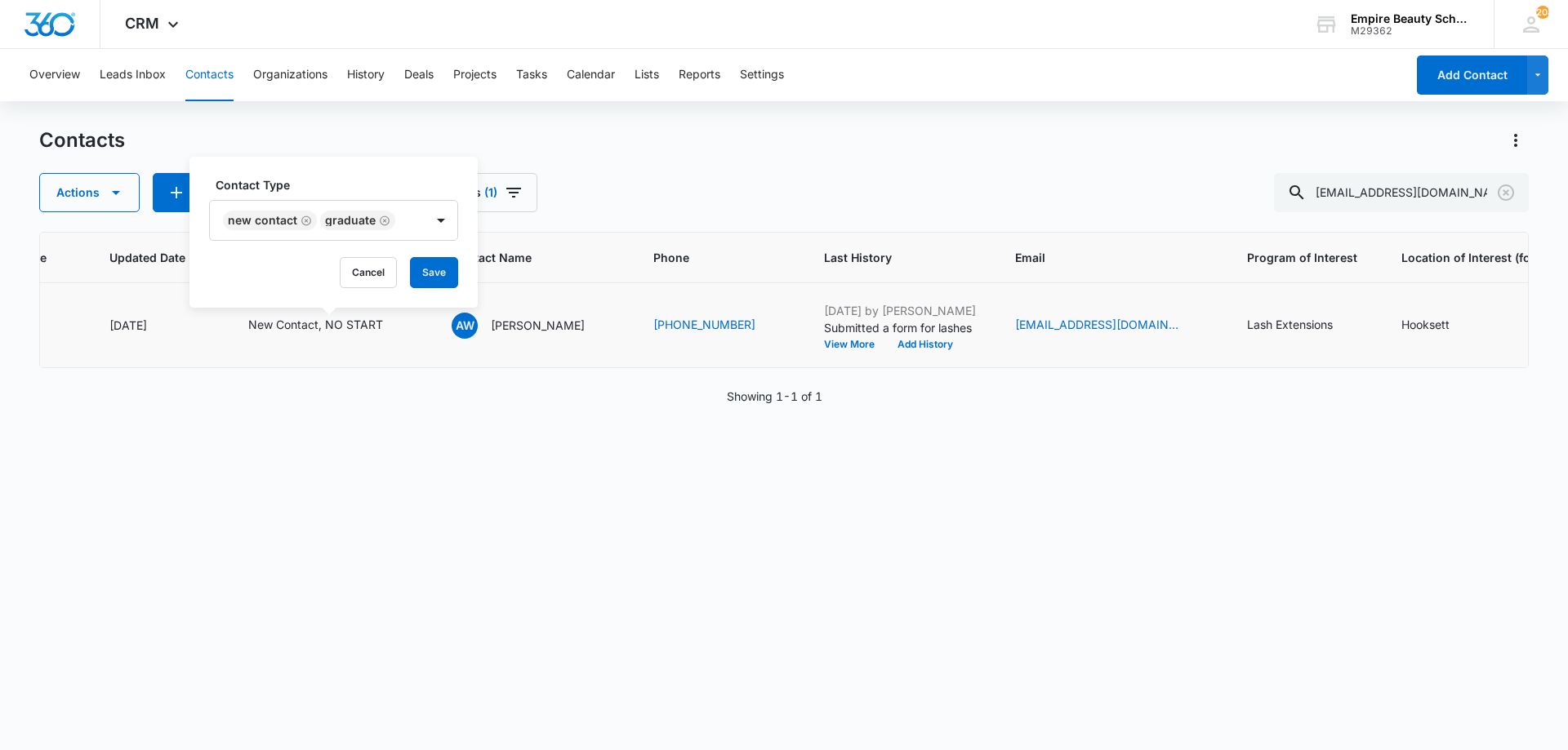
click at [464, 289] on div "Contact Type New Contact Graduate Cancel Save" at bounding box center [334, 232] width 289 height 152
click at [435, 284] on button "Save" at bounding box center [433, 272] width 48 height 31
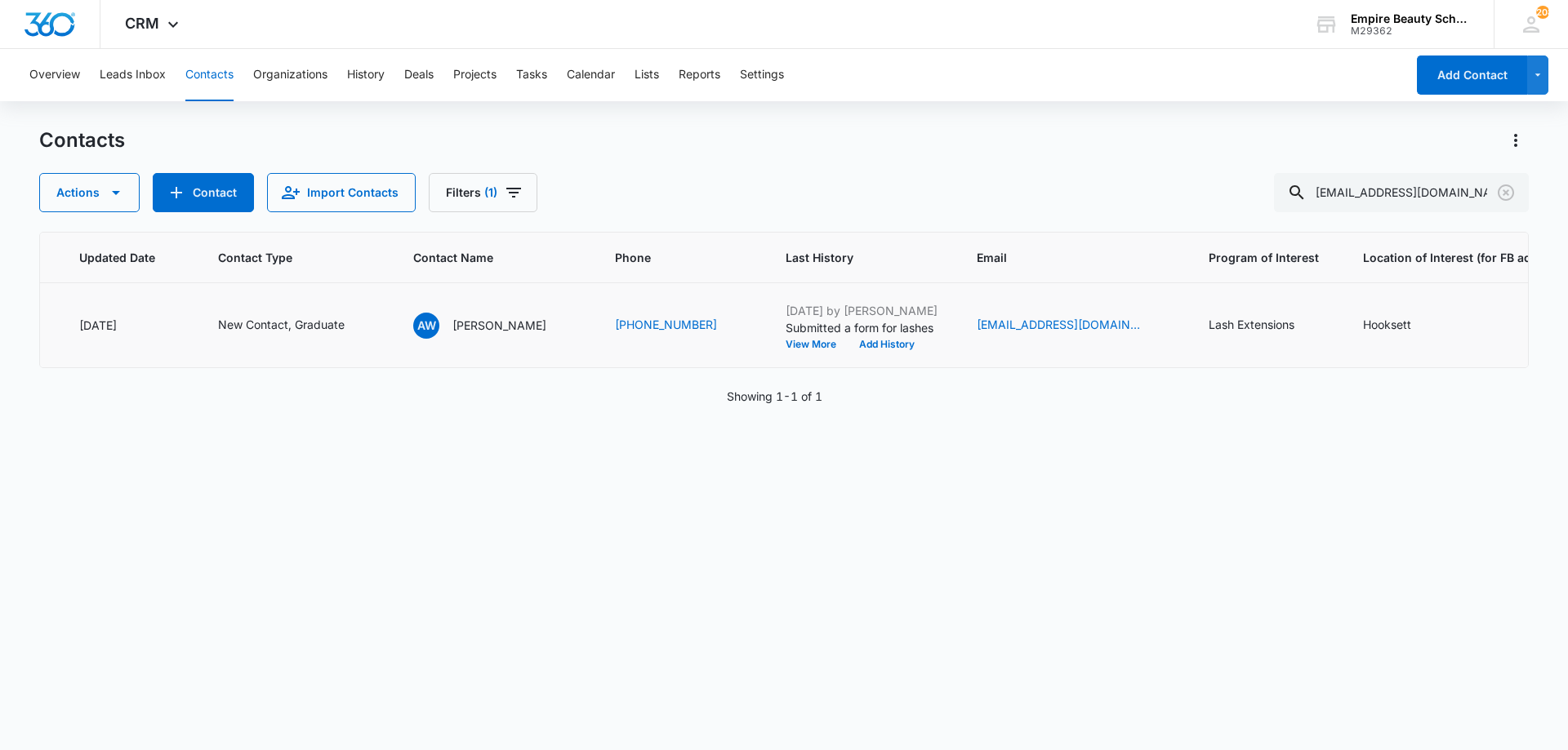
scroll to position [0, 262]
click at [856, 341] on button "Add History" at bounding box center [878, 344] width 79 height 10
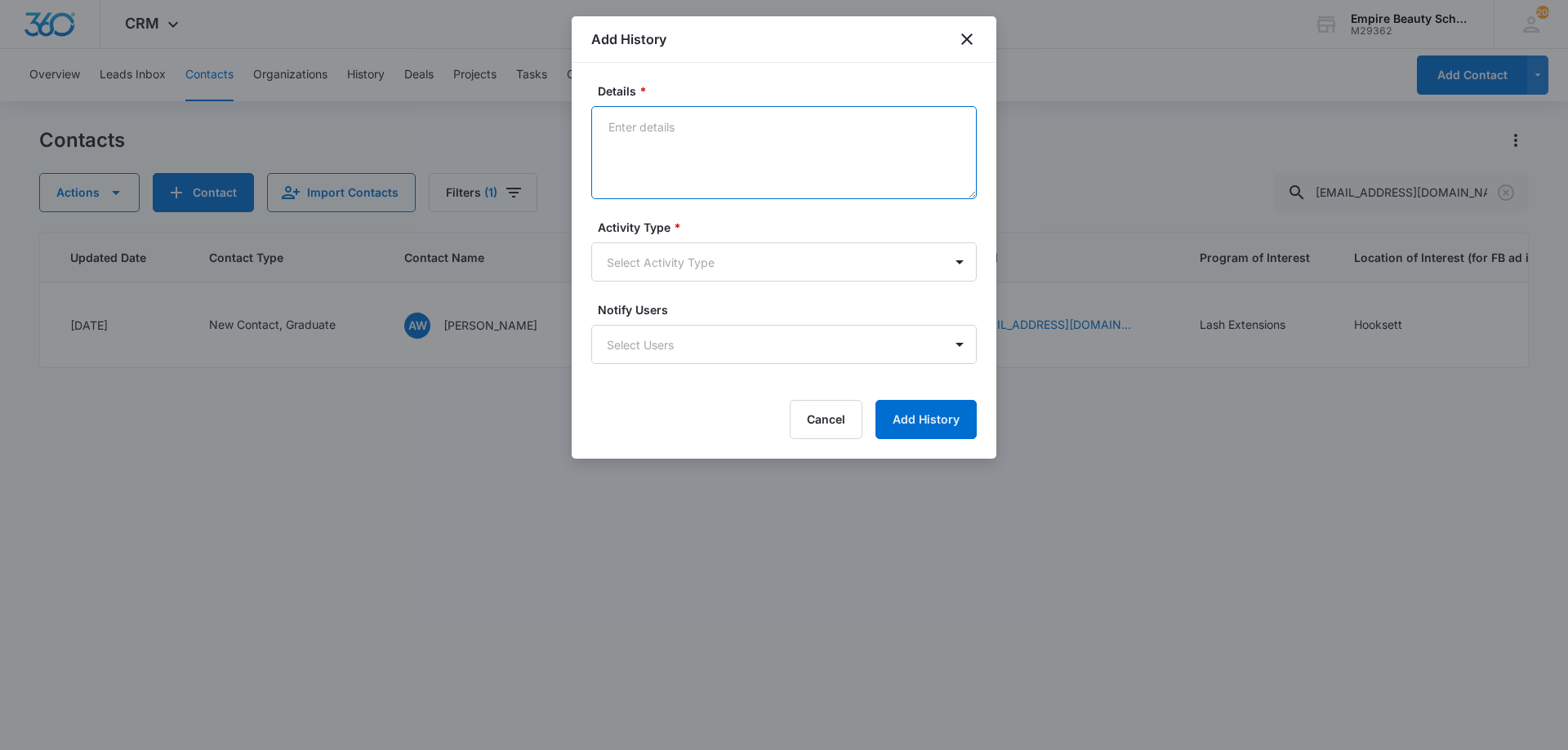
click at [728, 113] on textarea "Details *" at bounding box center [784, 152] width 386 height 93
type textarea "VM 1"
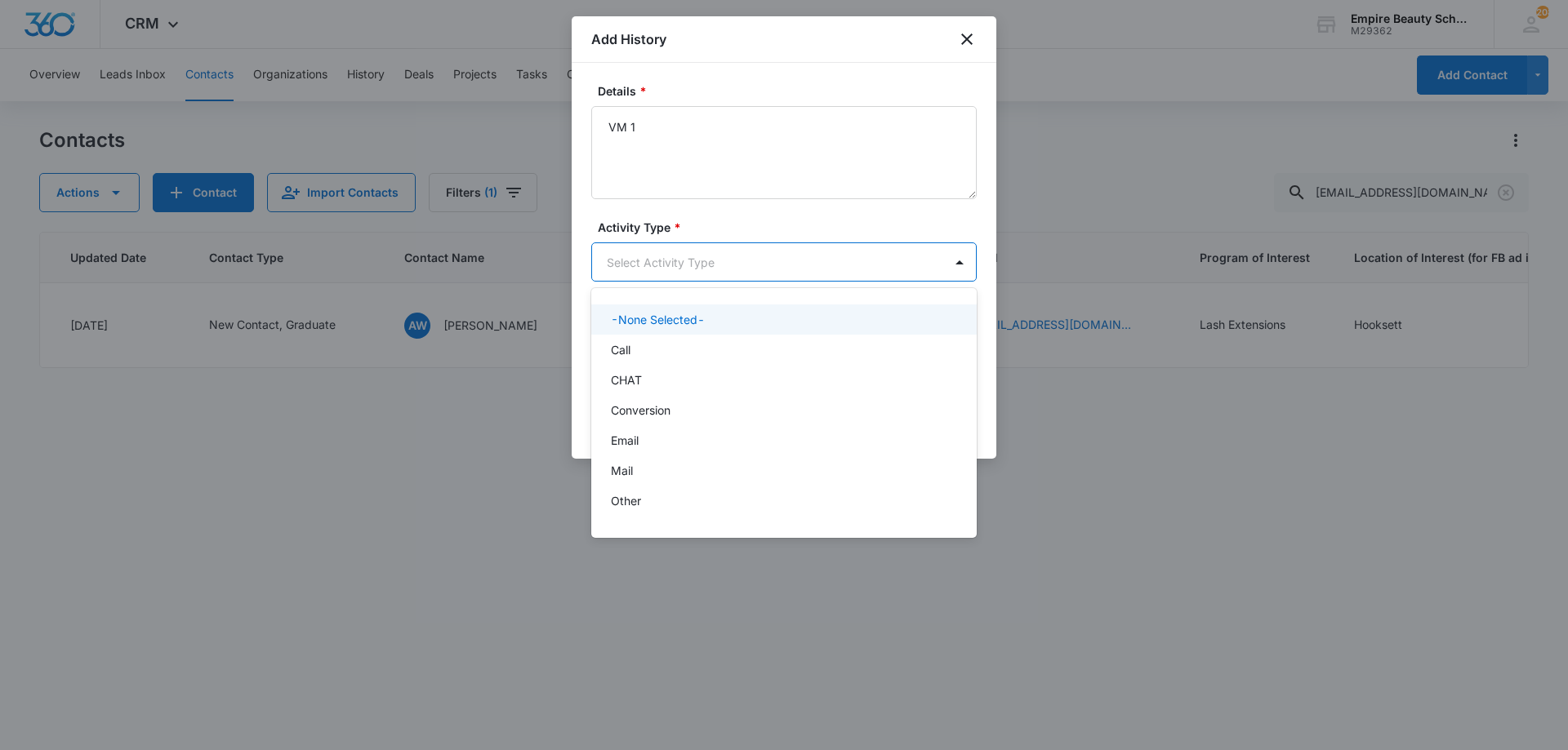
click at [690, 271] on body "CRM Apps Forms CRM Email Shop Payments POS Files Brand Settings AI Assistant Em…" at bounding box center [784, 375] width 1568 height 750
click at [649, 343] on div "Call" at bounding box center [783, 350] width 343 height 17
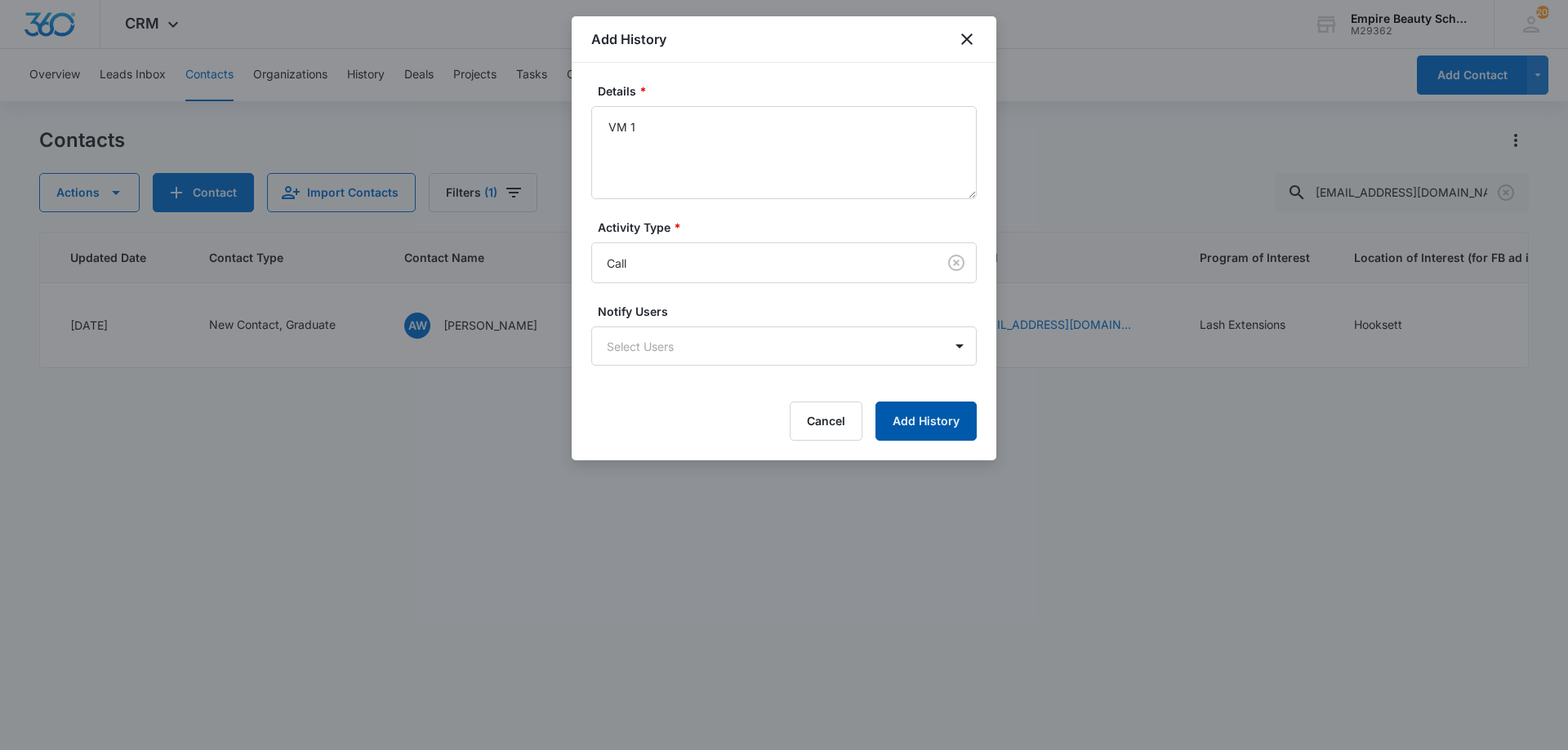
click at [895, 404] on button "Add History" at bounding box center [926, 421] width 102 height 39
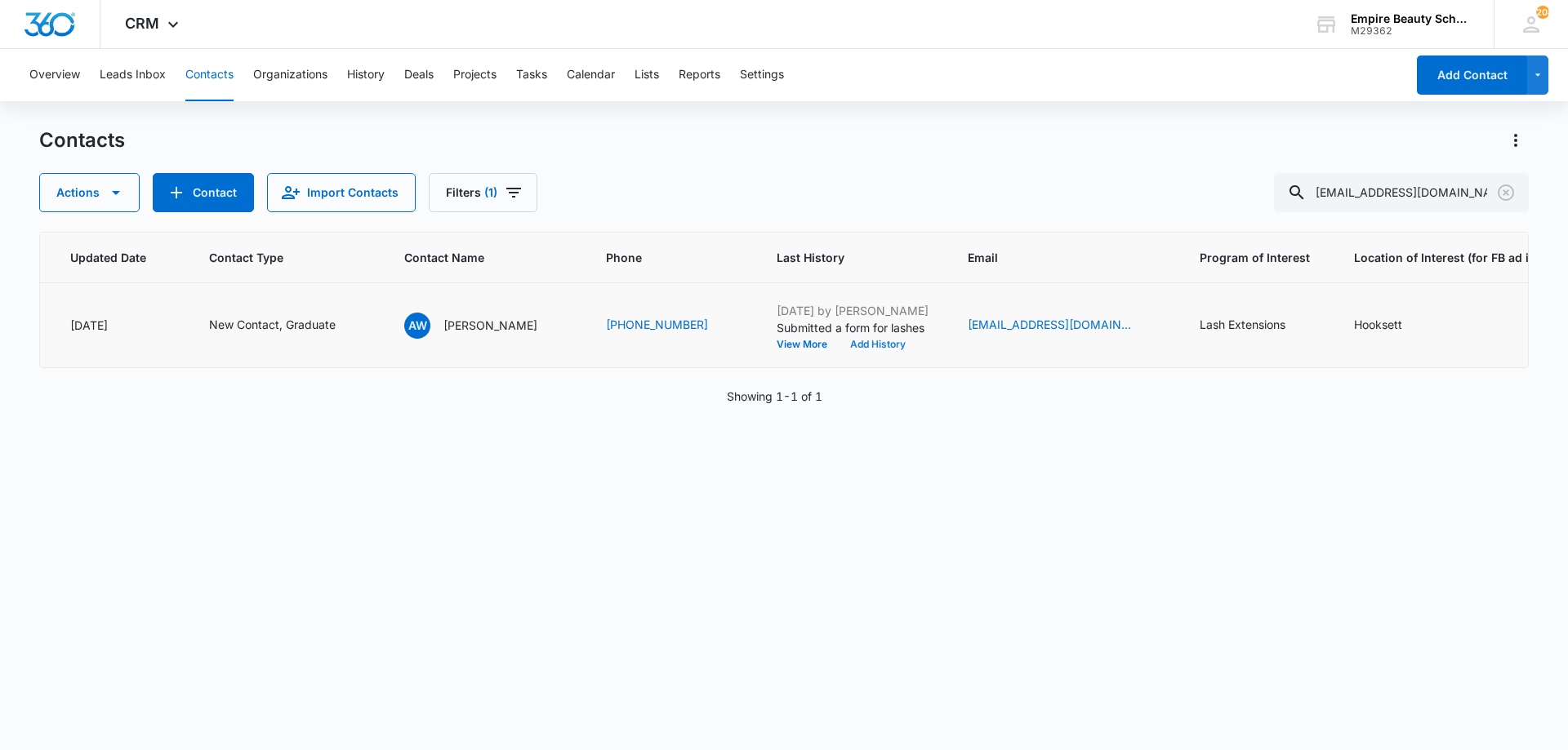
click at [838, 344] on button "Add History" at bounding box center [878, 344] width 79 height 10
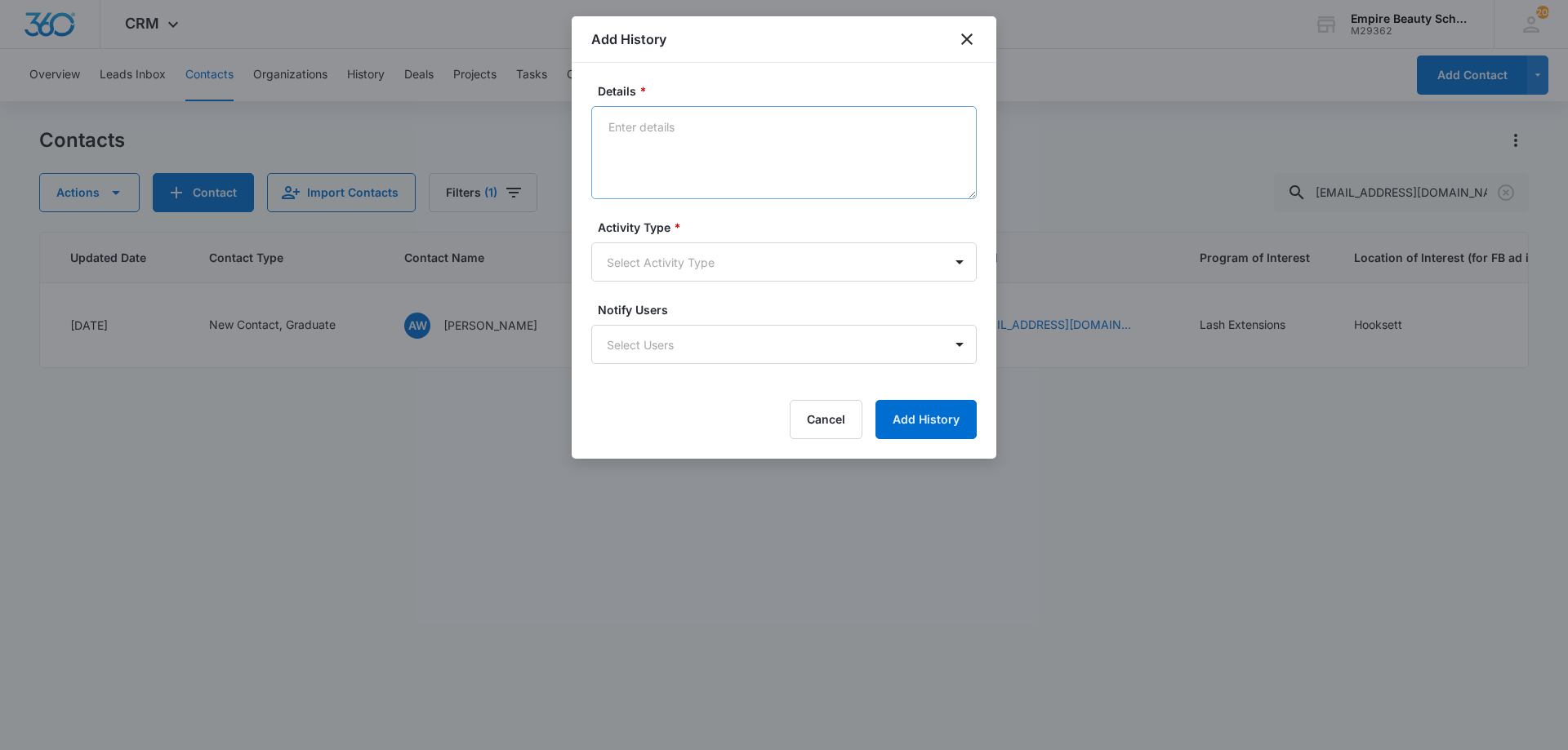
click at [764, 171] on textarea "Details *" at bounding box center [784, 152] width 386 height 93
type textarea "Text 1"
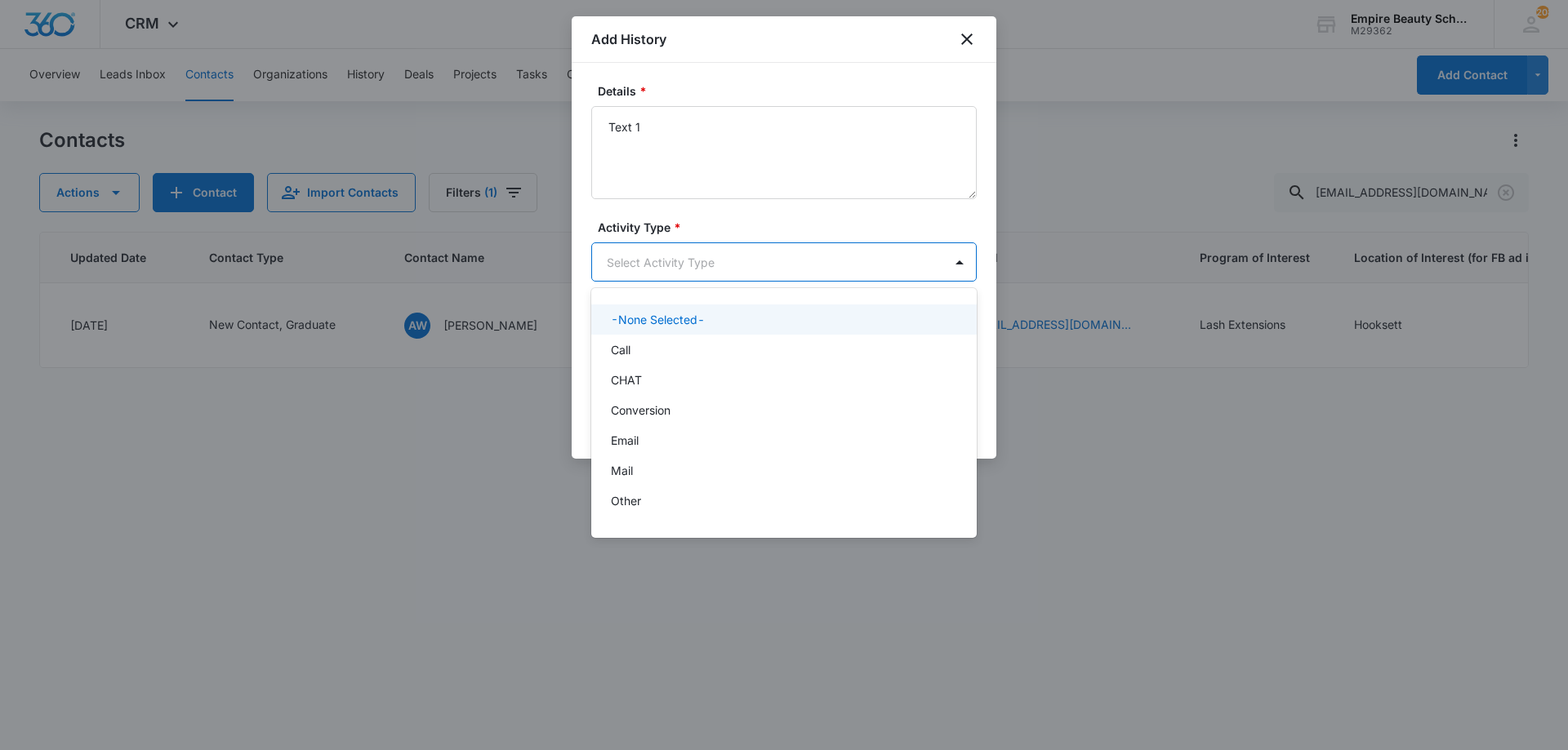
click at [744, 279] on body "CRM Apps Forms CRM Email Shop Payments POS Files Brand Settings AI Assistant Em…" at bounding box center [784, 375] width 1568 height 750
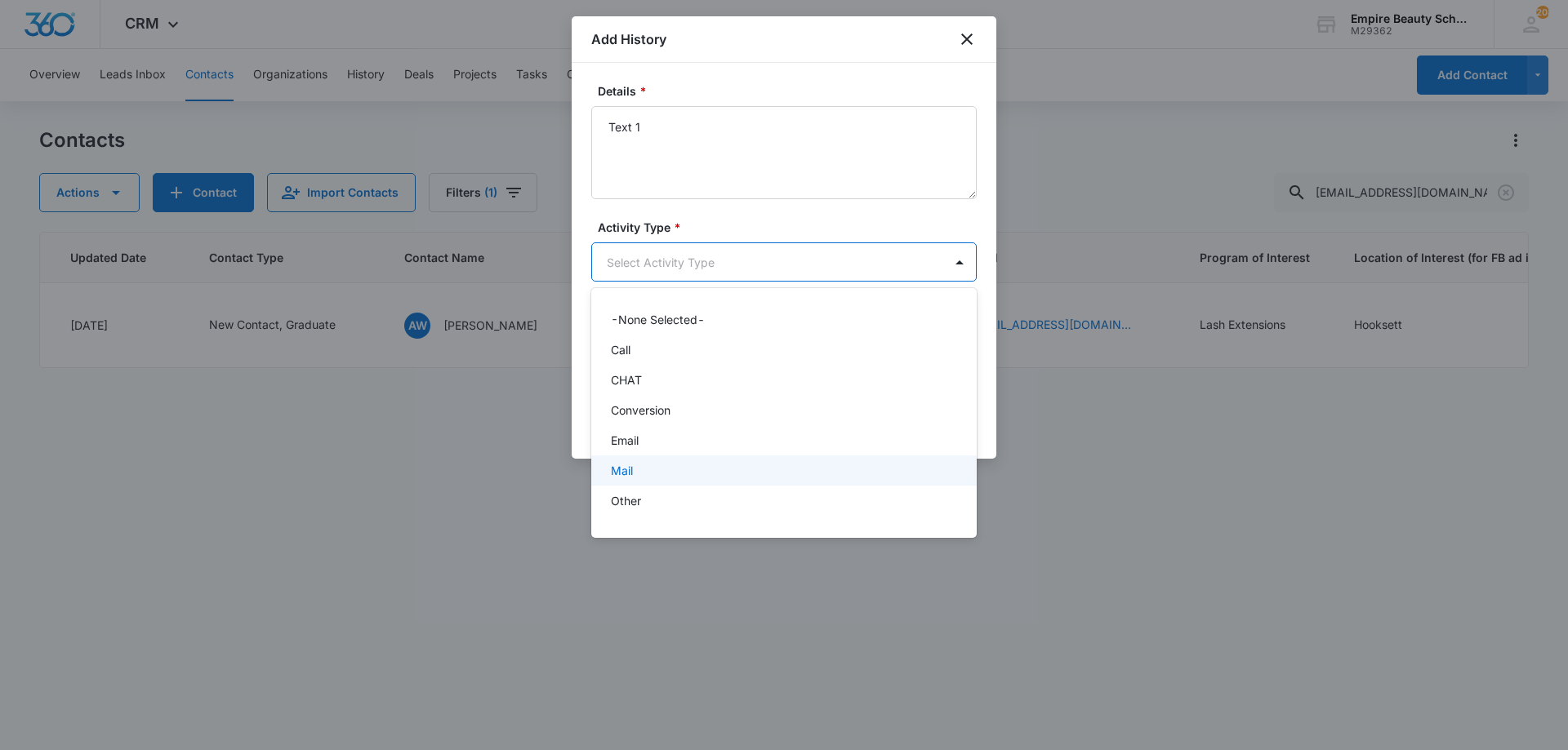
scroll to position [85, 0]
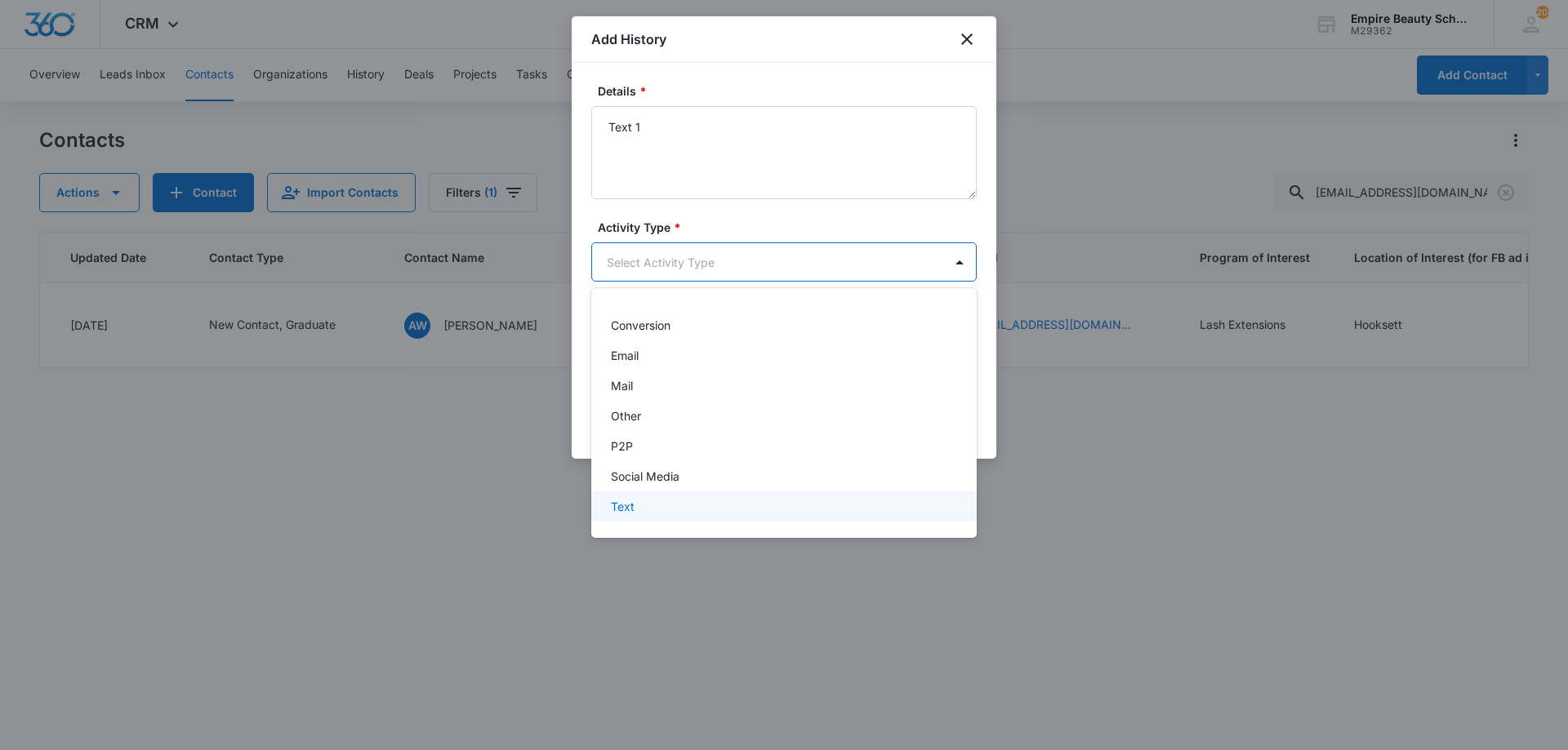
click at [685, 502] on div "Text" at bounding box center [783, 506] width 343 height 17
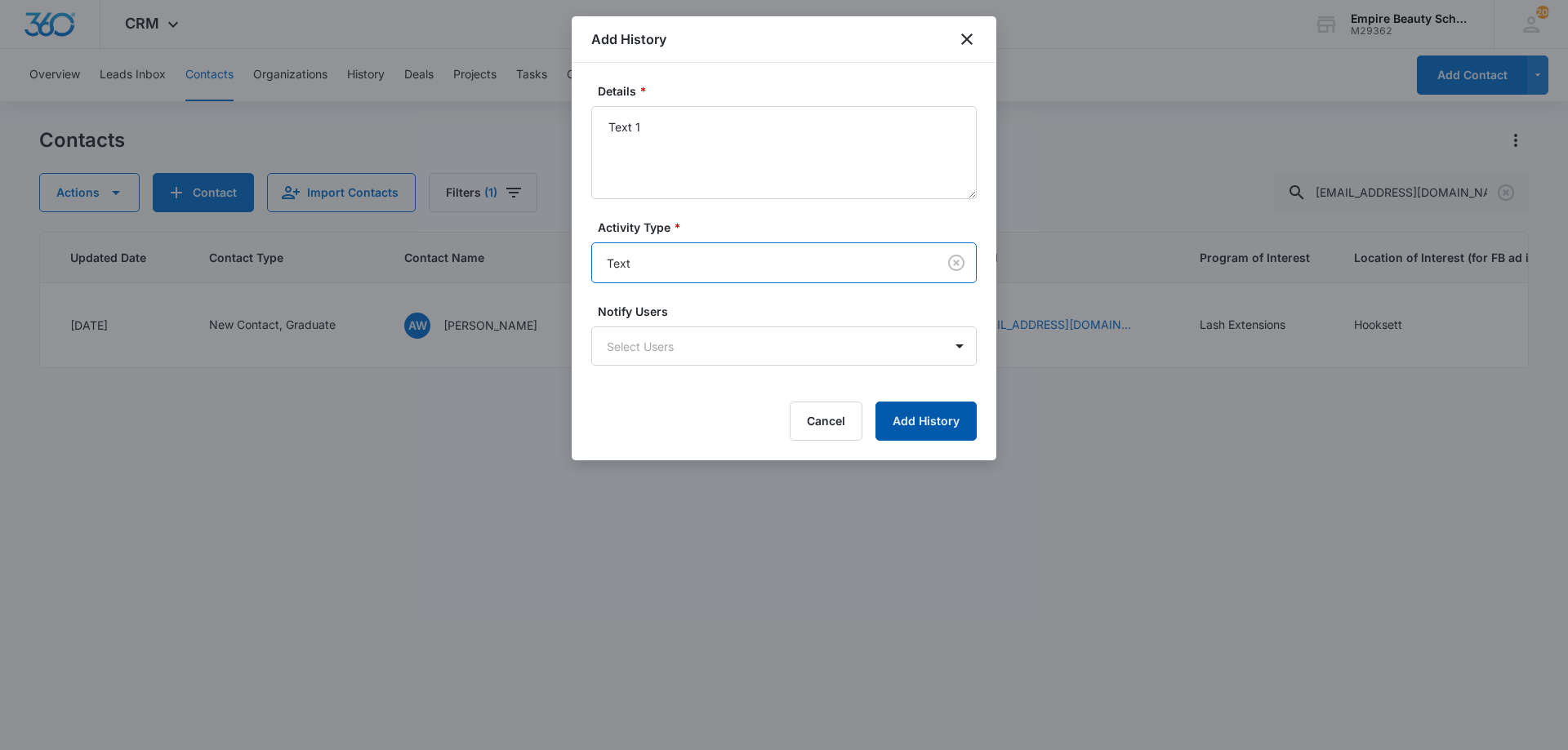
click at [920, 423] on button "Add History" at bounding box center [926, 421] width 102 height 39
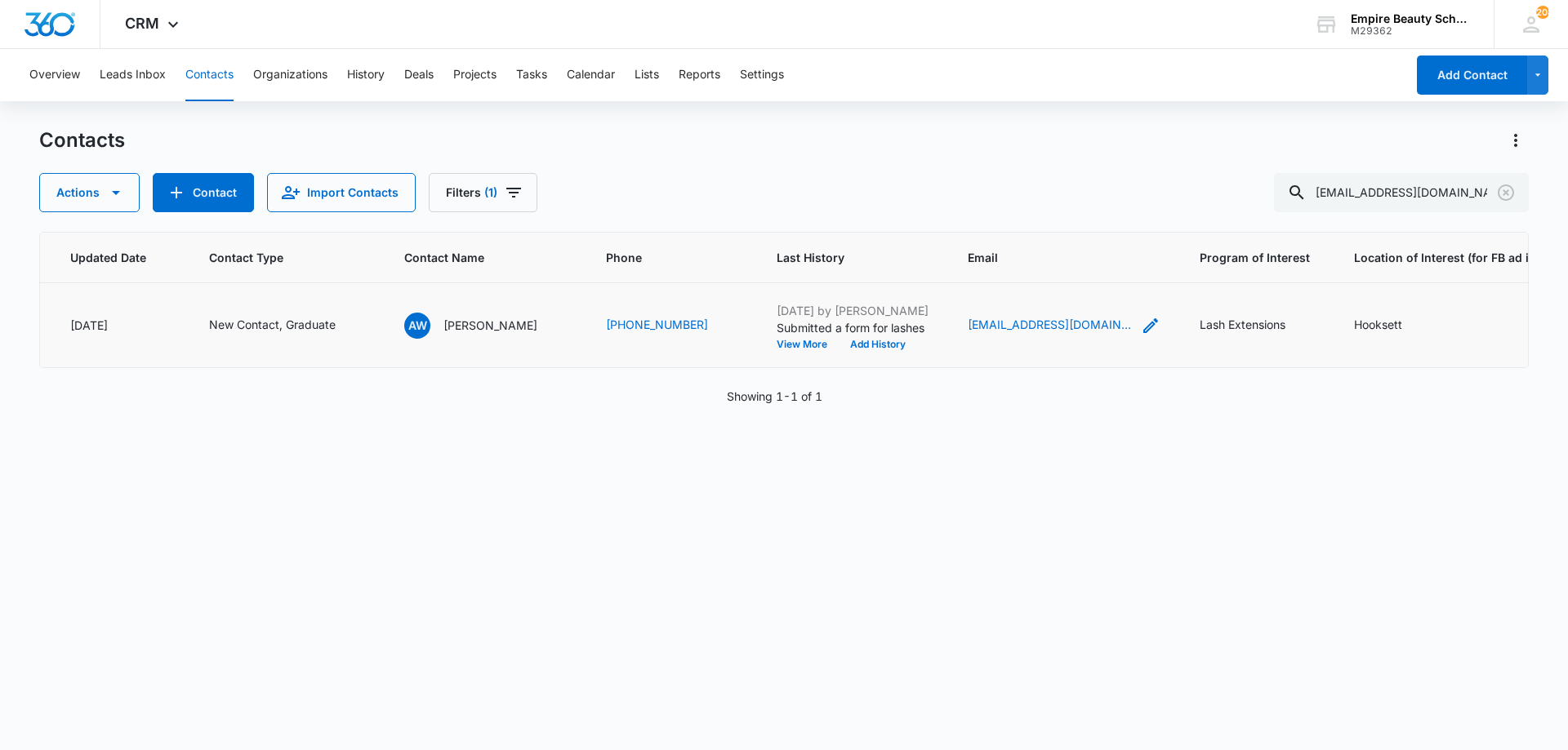
click at [1140, 320] on icon "Email - Anglee1111@gmail.com - Select to Edit Field" at bounding box center [1150, 325] width 19 height 19
click at [1023, 221] on input "[EMAIL_ADDRESS][DOMAIN_NAME]" at bounding box center [1049, 221] width 206 height 39
click at [1036, 283] on button "Cancel" at bounding box center [1063, 272] width 58 height 31
click at [862, 344] on button "Add History" at bounding box center [878, 344] width 79 height 10
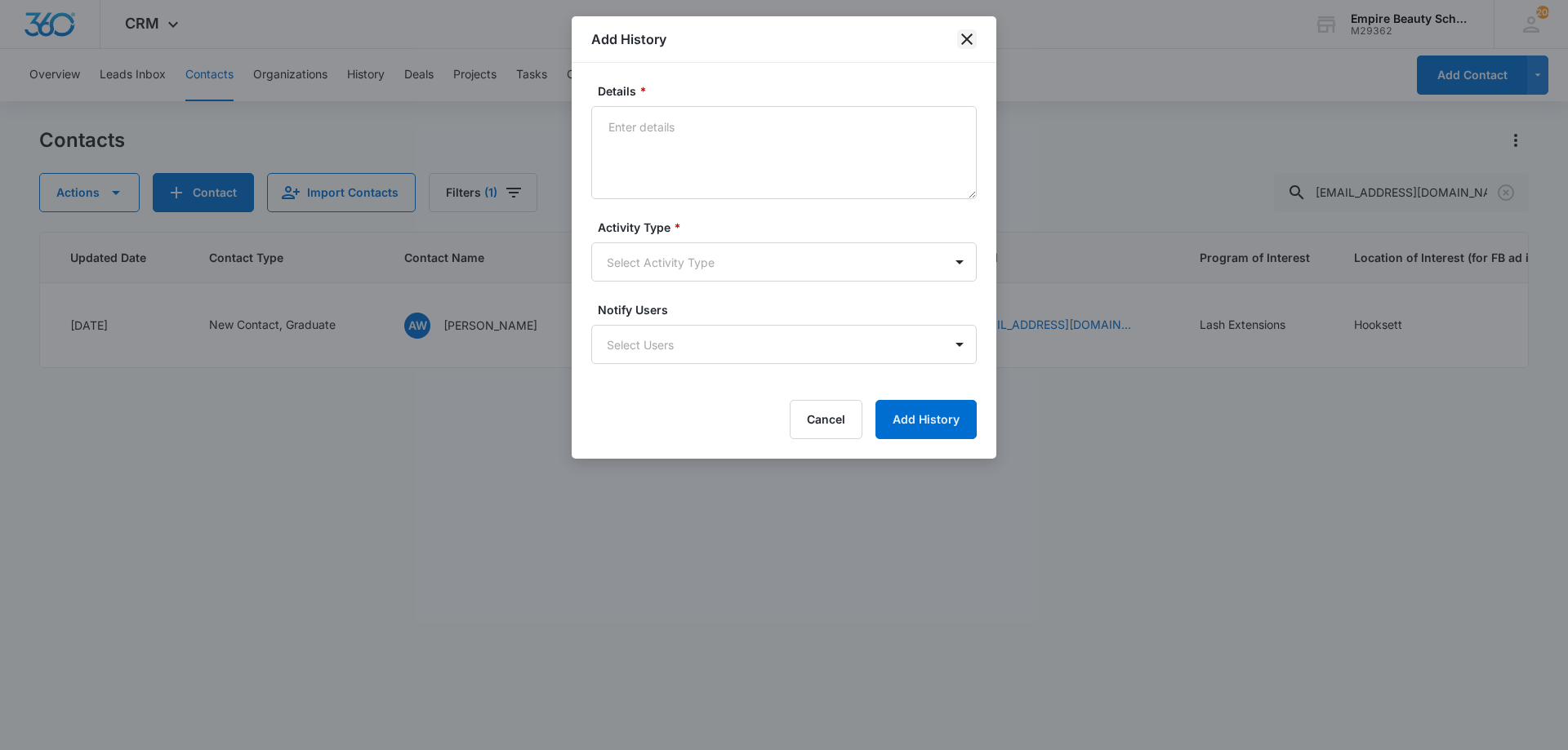
click at [970, 34] on icon "close" at bounding box center [967, 39] width 19 height 19
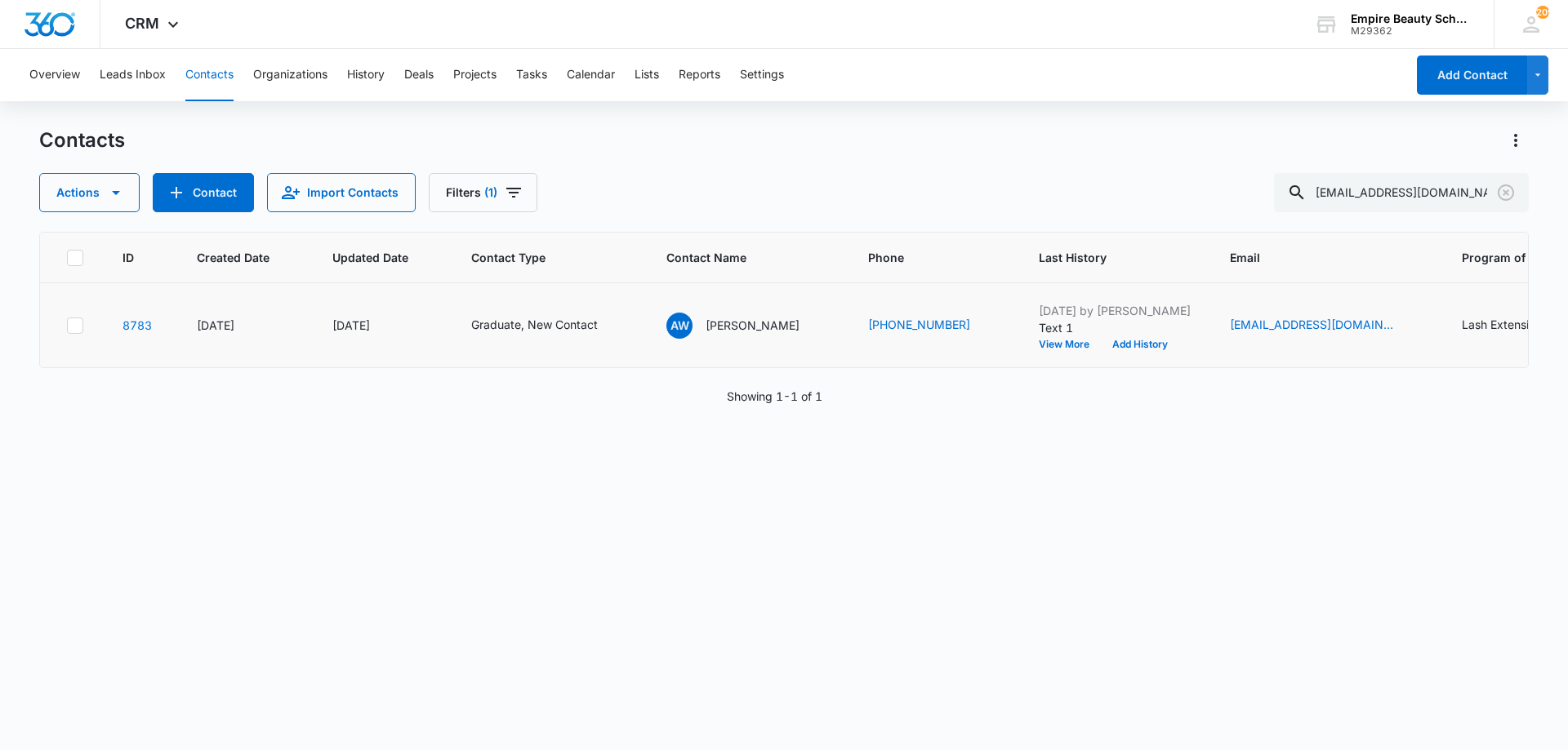
click at [1106, 350] on td "Oct 7, 2025 by Jess Peltonovich Text 1 View More Add History" at bounding box center [1113, 325] width 191 height 85
click at [1101, 343] on button "Add History" at bounding box center [1140, 344] width 79 height 10
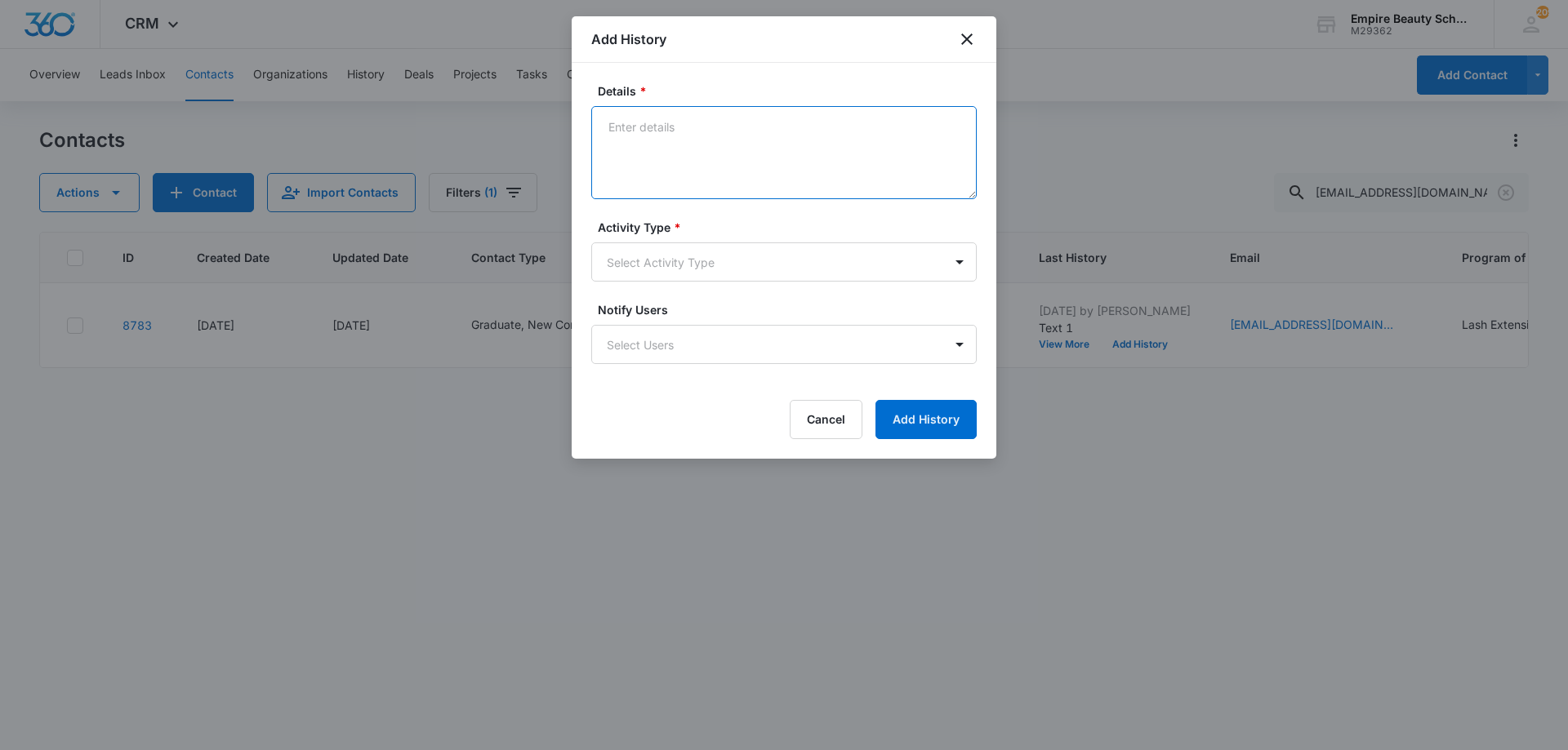
click at [681, 146] on textarea "Details *" at bounding box center [784, 152] width 386 height 93
type textarea "Email 1"
click at [670, 238] on div "Activity Type * Select Activity Type" at bounding box center [784, 250] width 386 height 63
click at [665, 252] on body "CRM Apps Forms CRM Email Shop Payments POS Files Brand Settings AI Assistant Em…" at bounding box center [784, 375] width 1568 height 750
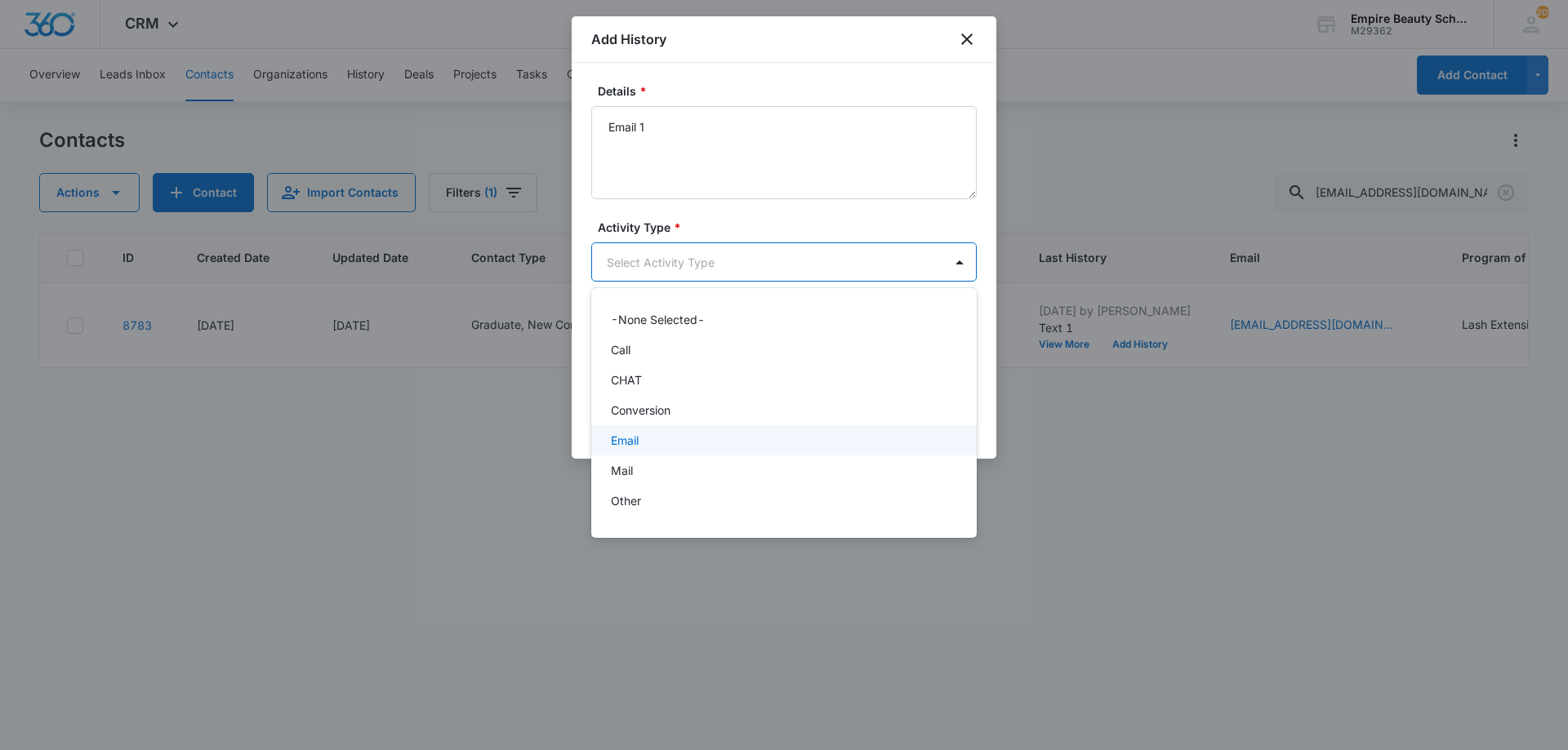
click at [640, 429] on div "Email" at bounding box center [784, 441] width 386 height 31
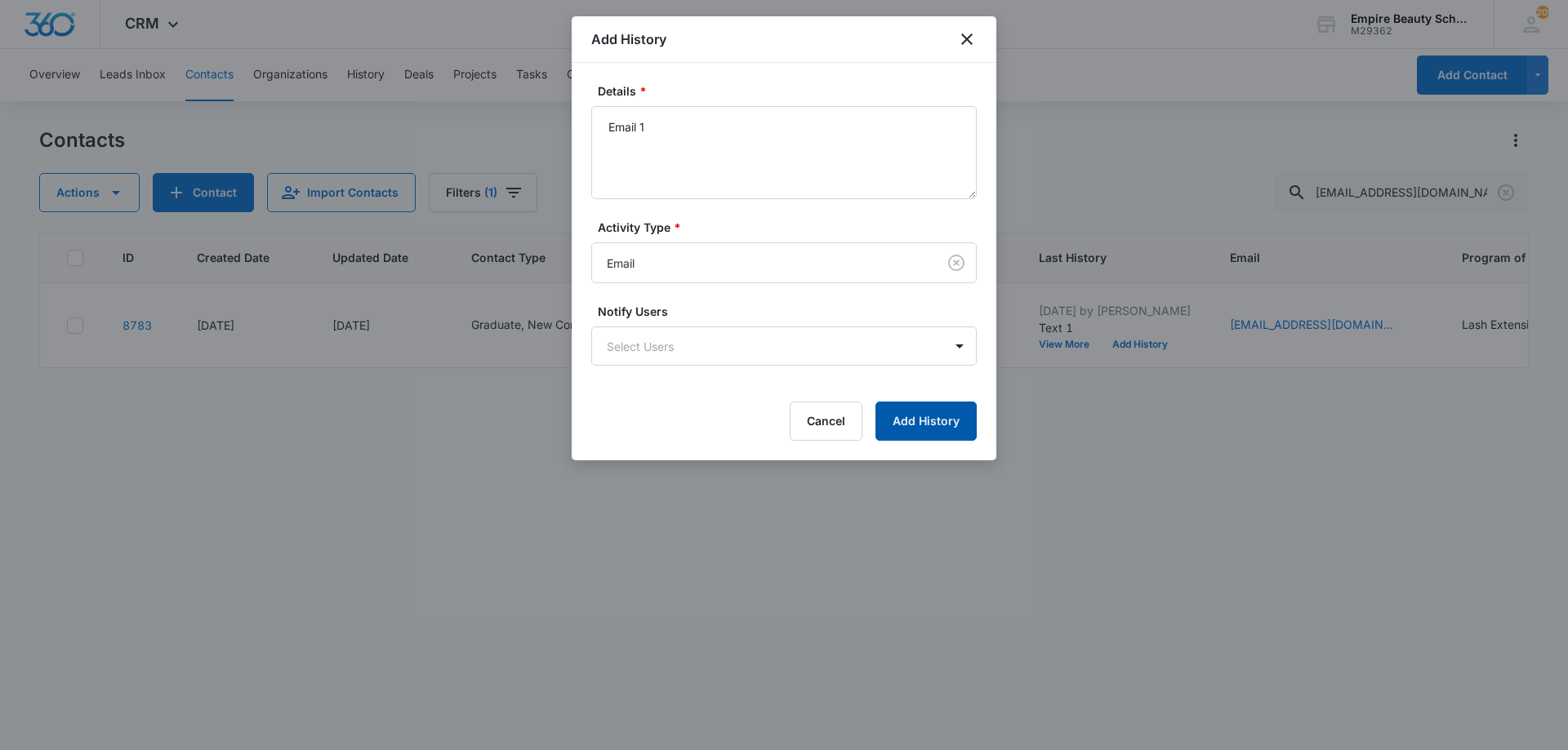
click at [919, 411] on button "Add History" at bounding box center [926, 421] width 102 height 39
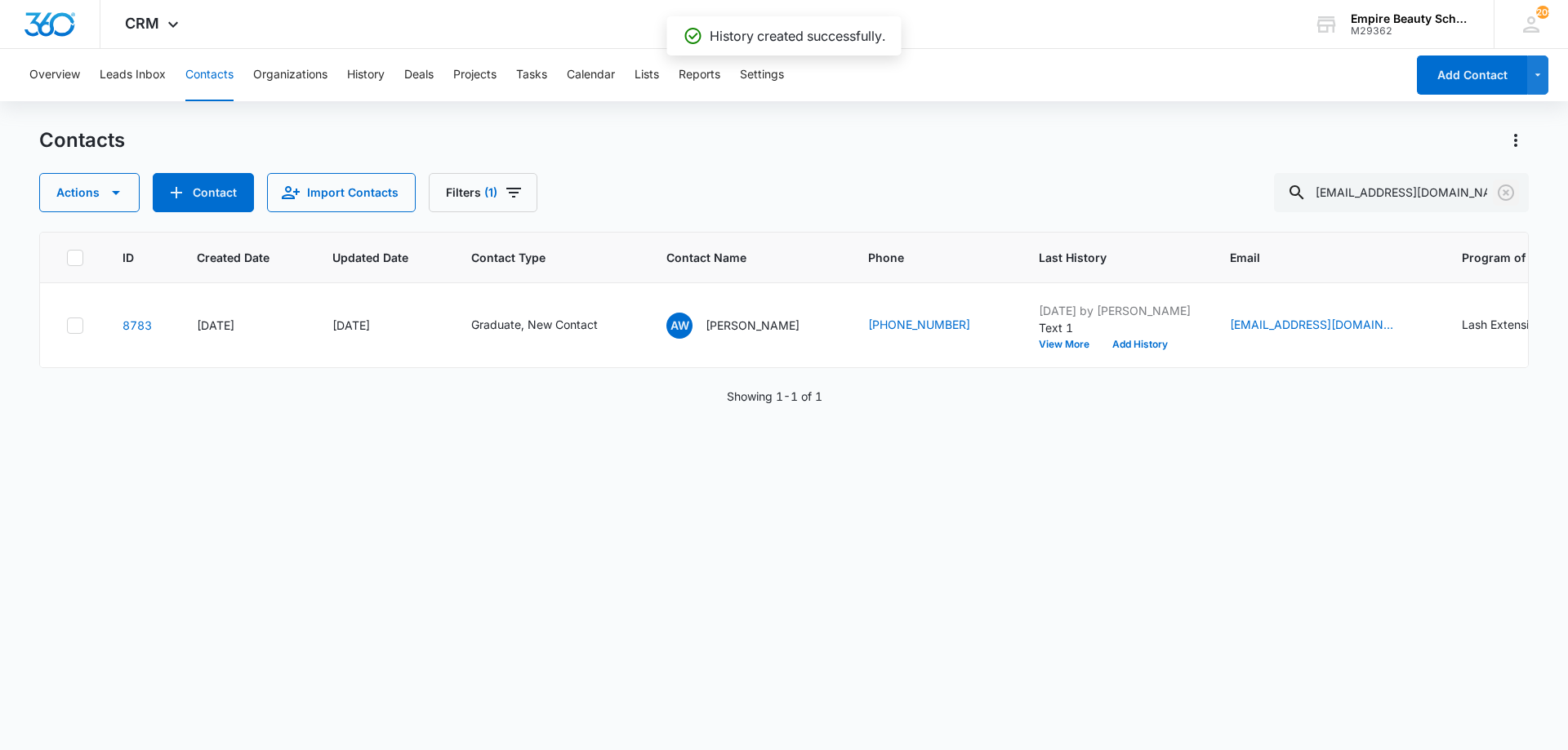
click at [1507, 190] on icon "Clear" at bounding box center [1506, 193] width 19 height 19
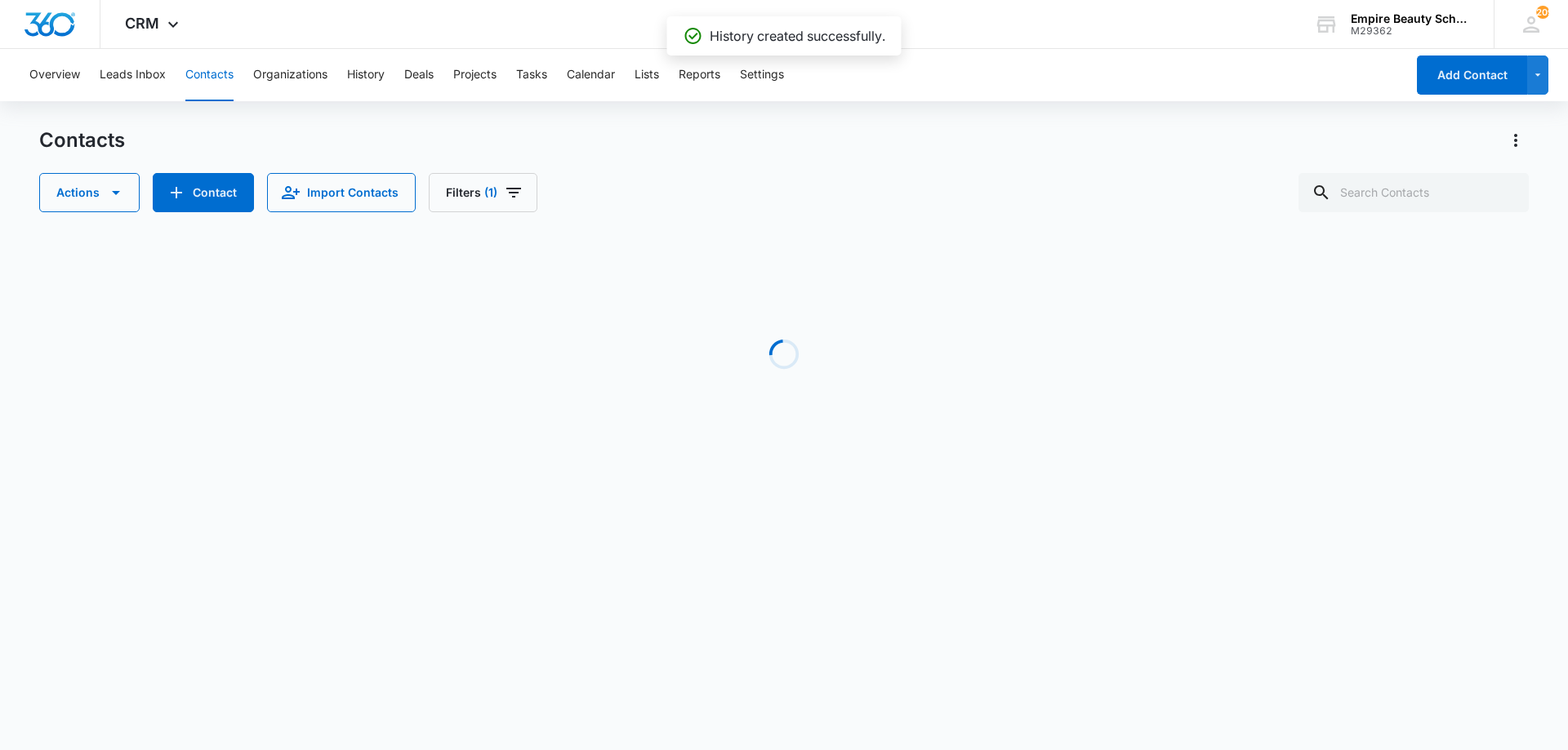
click at [1063, 152] on div "Contacts" at bounding box center [784, 140] width 1489 height 26
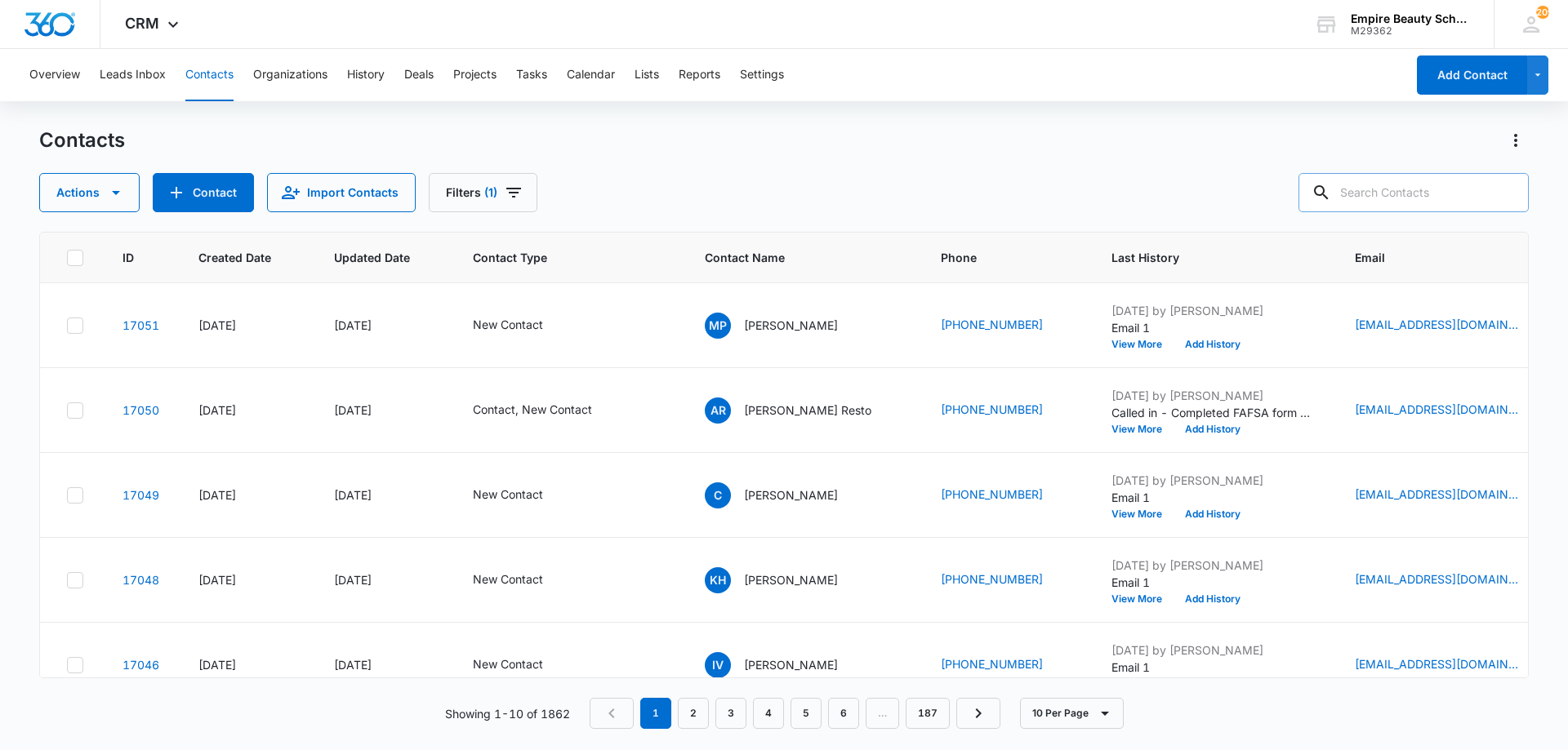
click at [1426, 184] on input "text" at bounding box center [1414, 192] width 230 height 39
type input "caitlin"
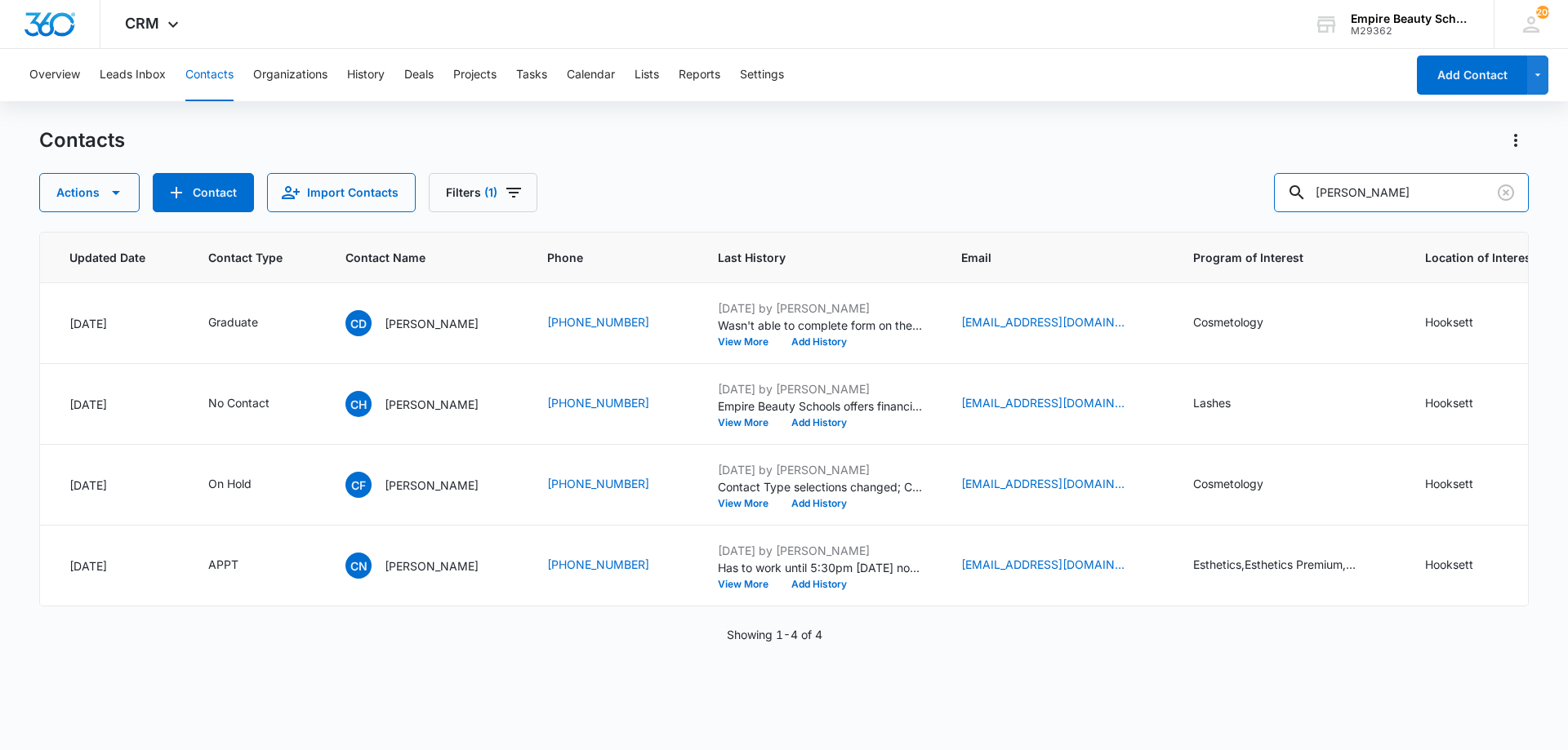
scroll to position [0, 278]
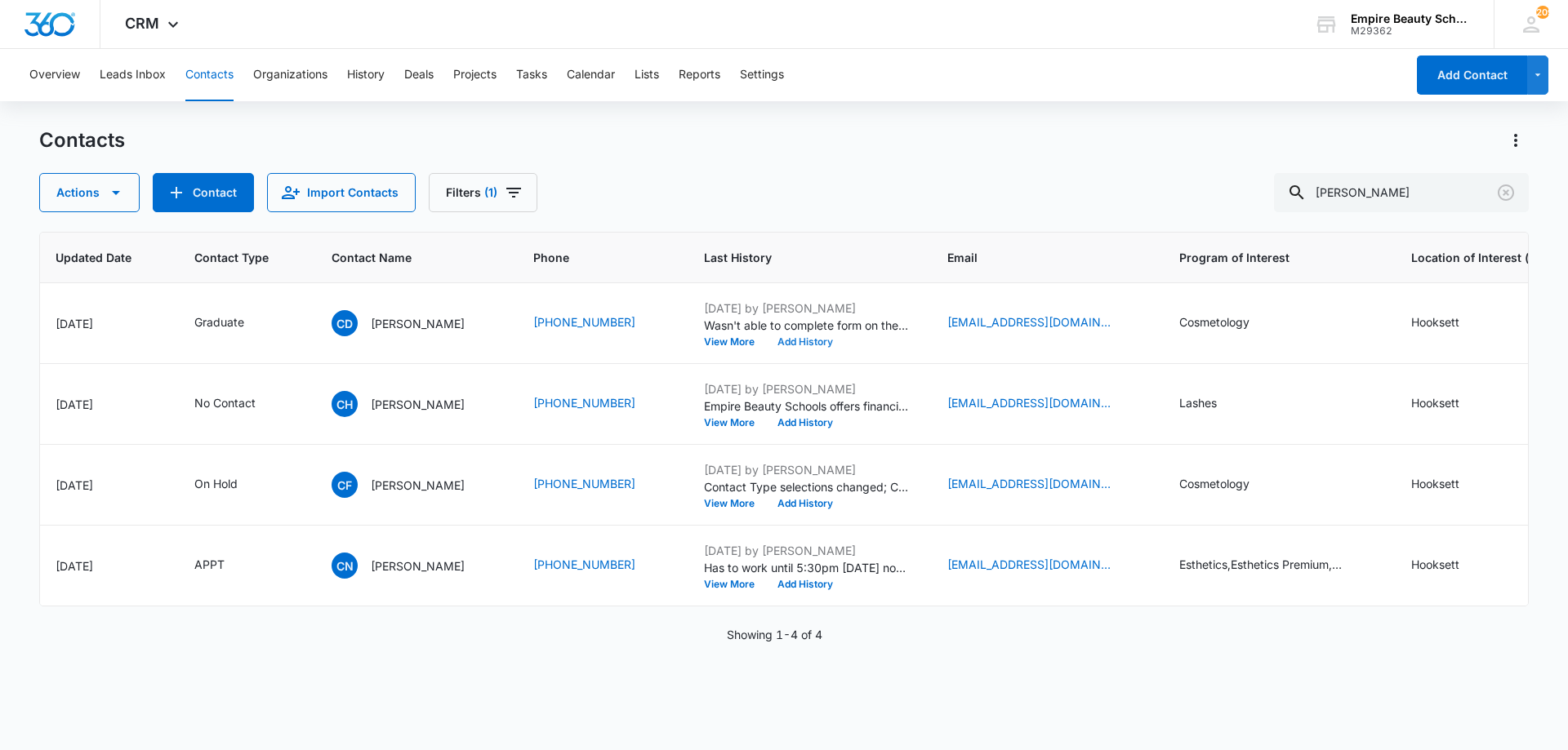
drag, startPoint x: 796, startPoint y: 336, endPoint x: 745, endPoint y: 644, distance: 312.2
click at [736, 647] on div "ID Created Date Updated Date Contact Type Contact Name Phone Last History Email…" at bounding box center [784, 480] width 1489 height 497
click at [788, 581] on button "Add History" at bounding box center [806, 584] width 79 height 10
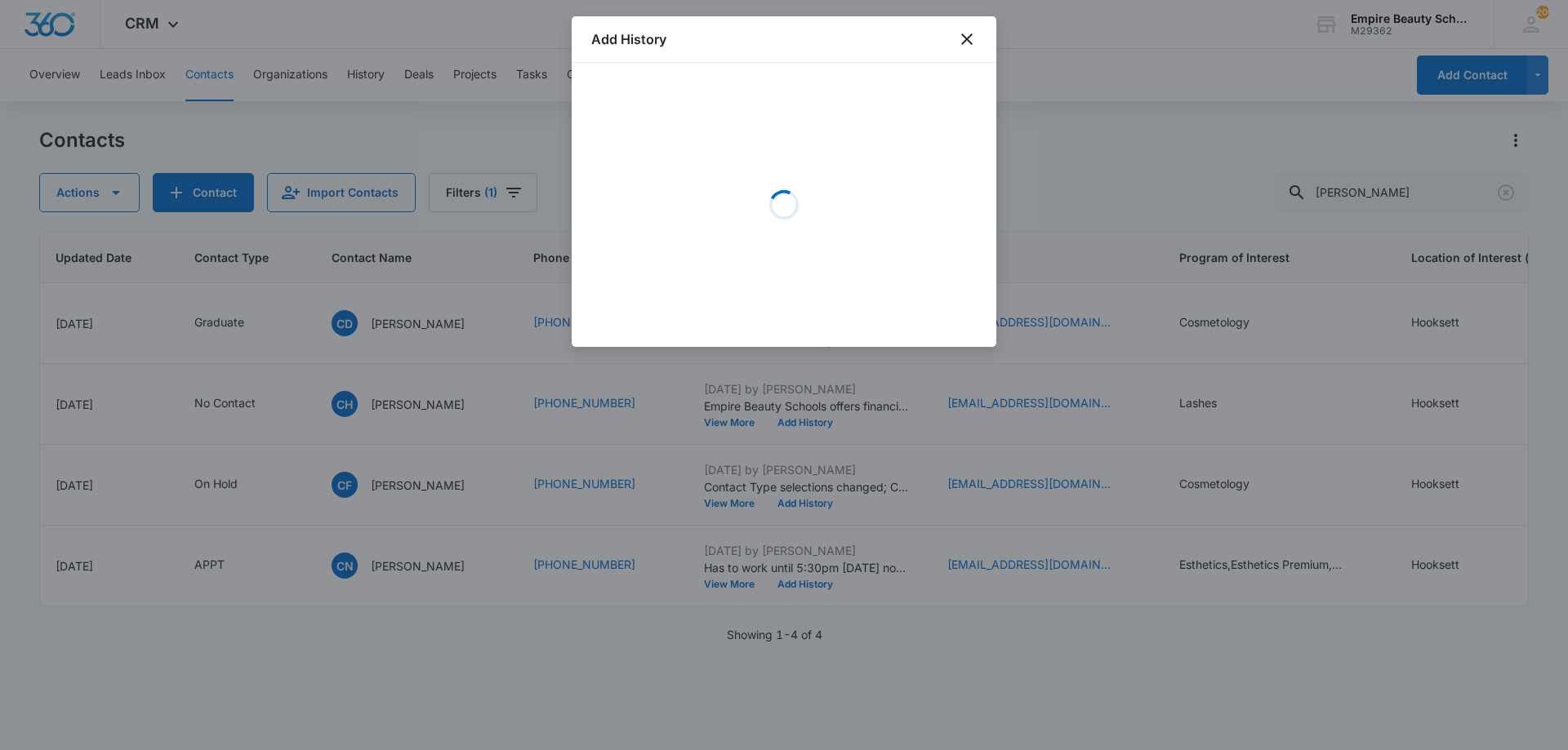
click at [719, 136] on div "Loading" at bounding box center [784, 204] width 386 height 245
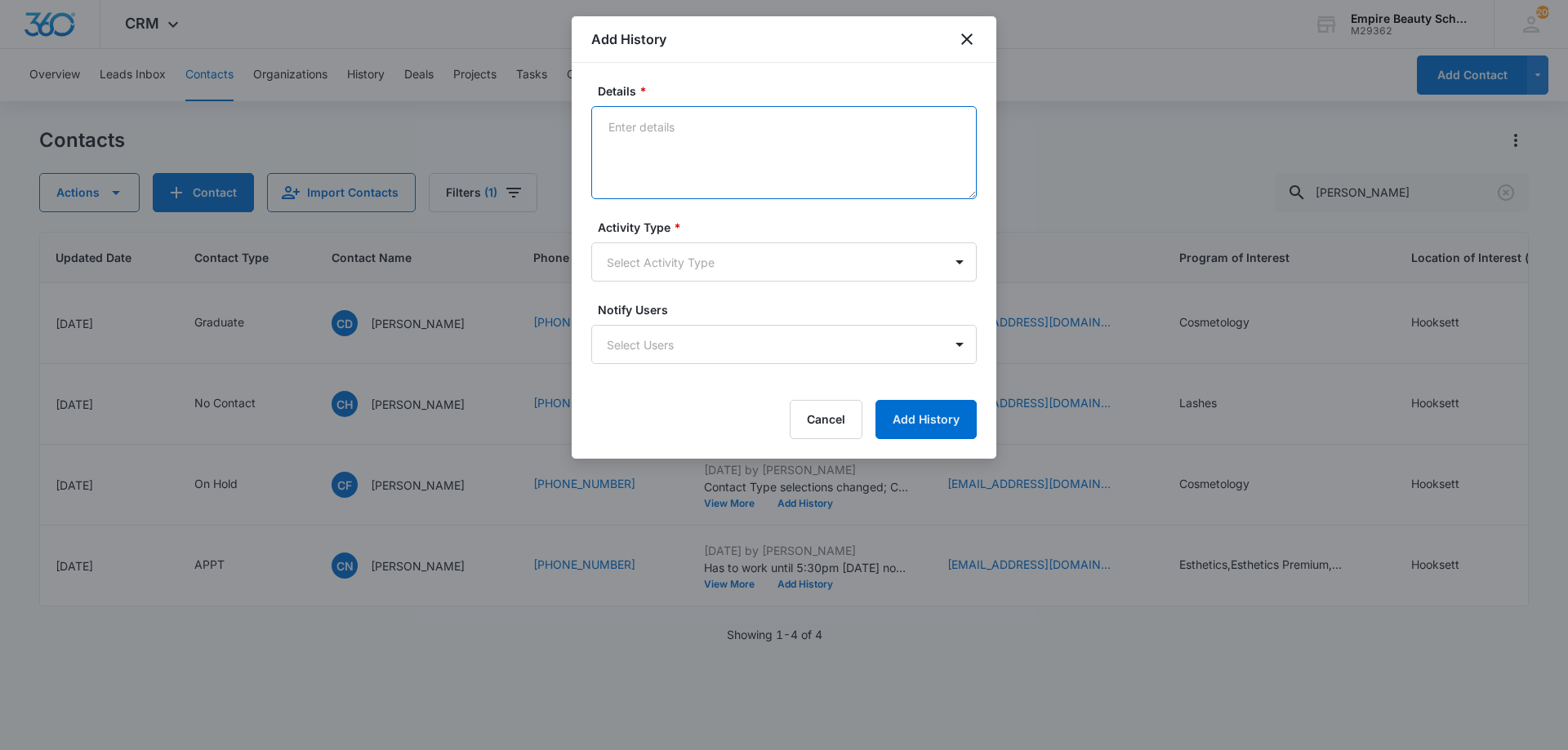
click at [711, 138] on textarea "Details *" at bounding box center [784, 152] width 386 height 93
type textarea "Provided EST 600/750/900 schedules"
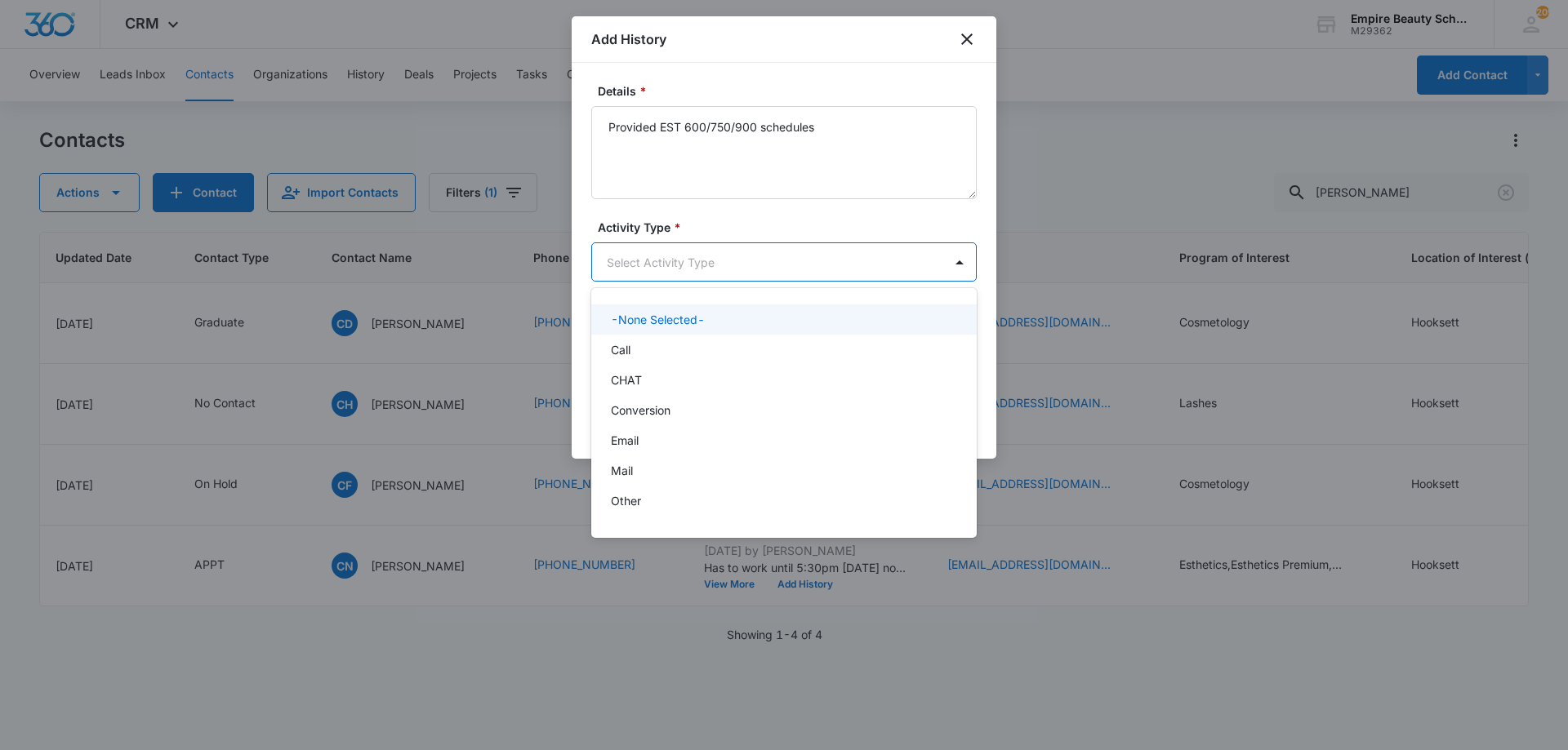
click at [687, 270] on body "CRM Apps Forms CRM Email Shop Payments POS Files Brand Settings AI Assistant Em…" at bounding box center [784, 375] width 1568 height 750
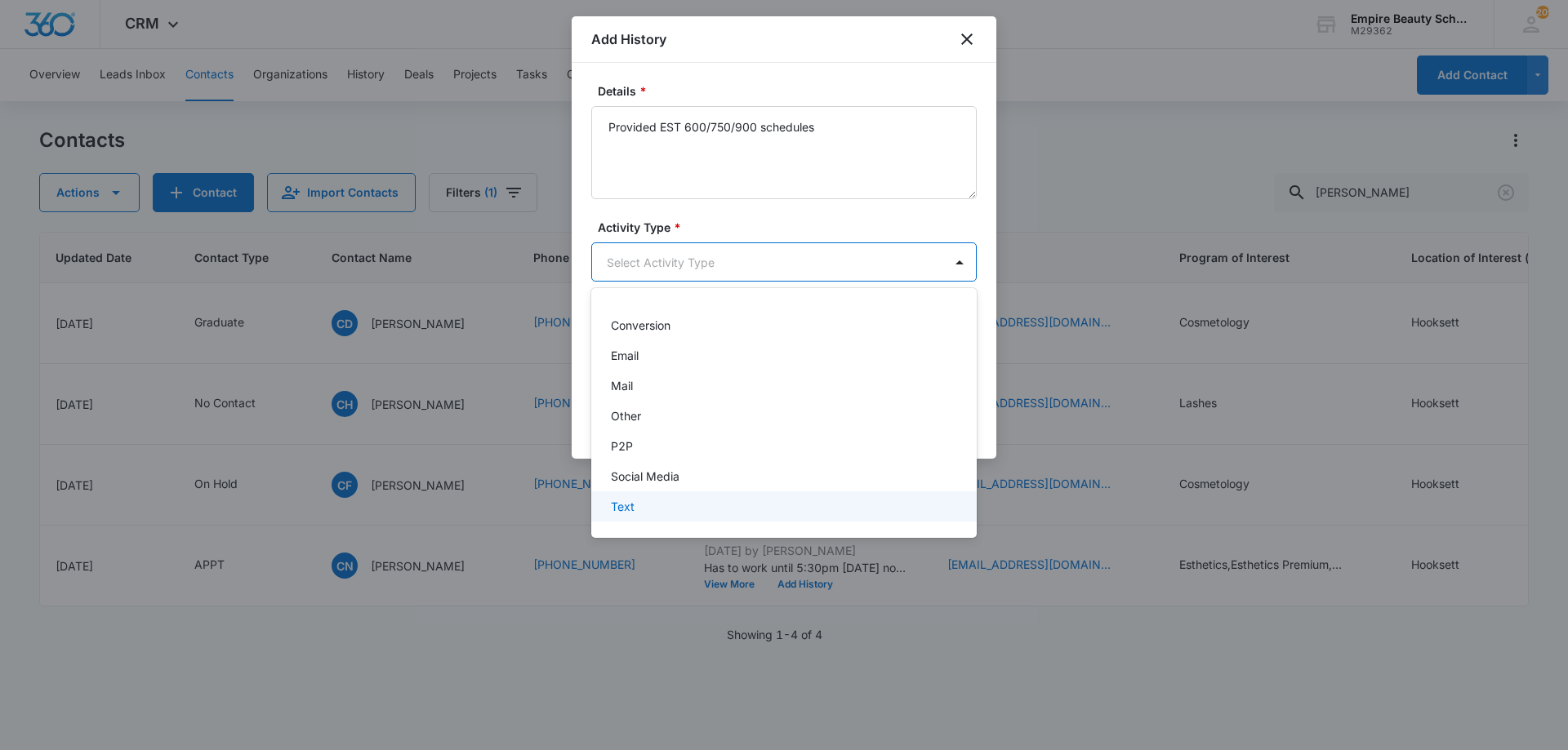
click at [645, 504] on div "Text" at bounding box center [783, 506] width 343 height 17
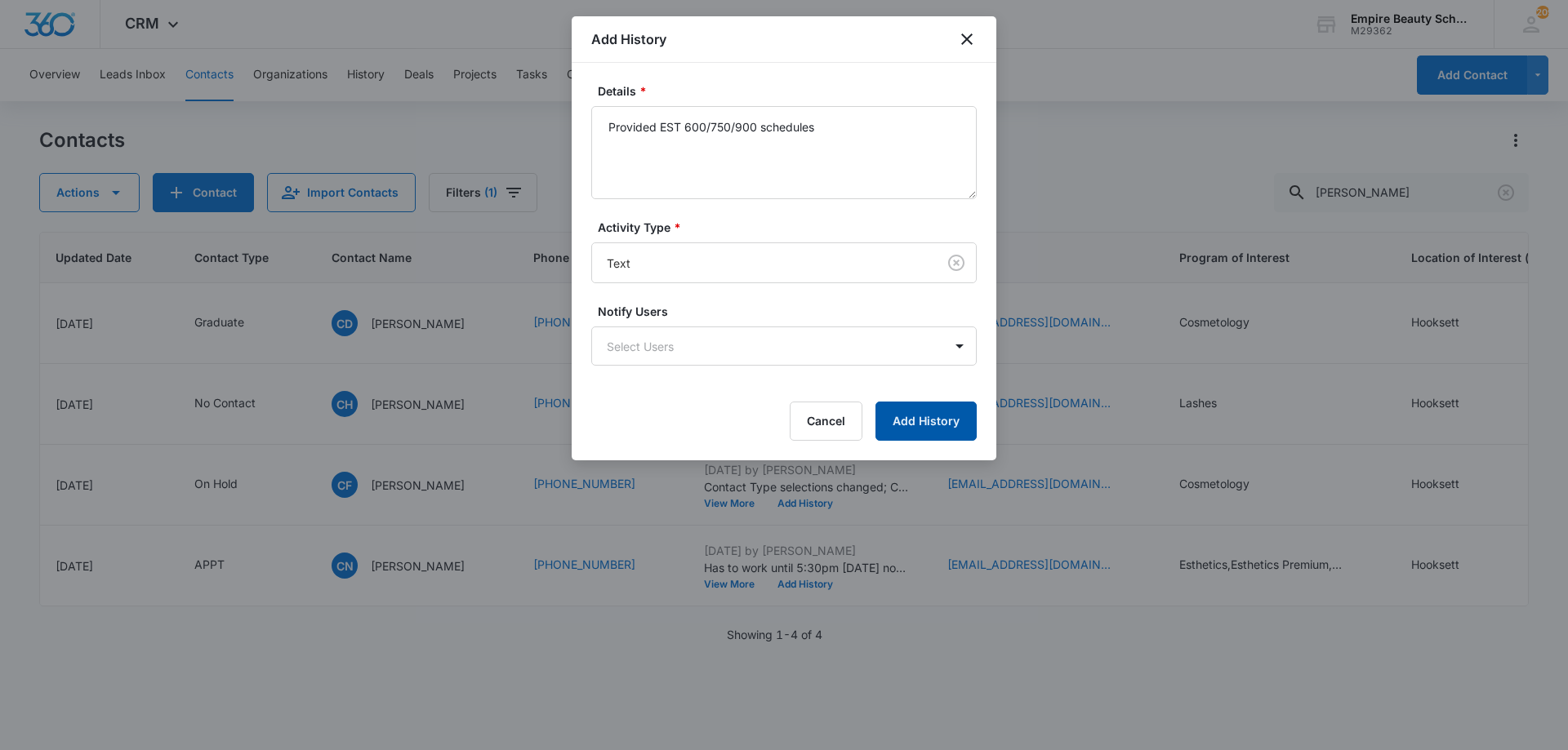
click at [943, 415] on button "Add History" at bounding box center [926, 421] width 102 height 39
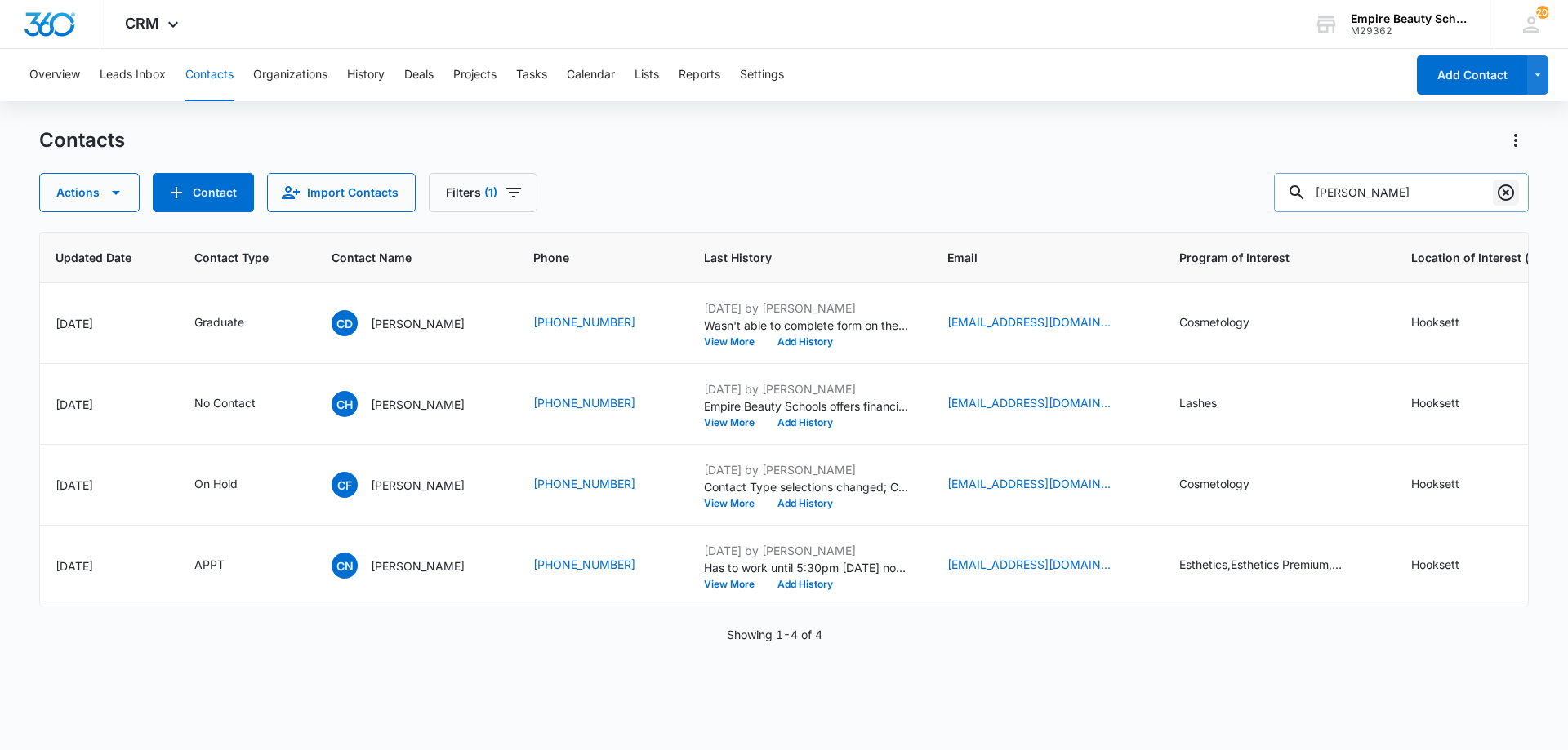
click at [1501, 196] on icon "Clear" at bounding box center [1506, 193] width 19 height 19
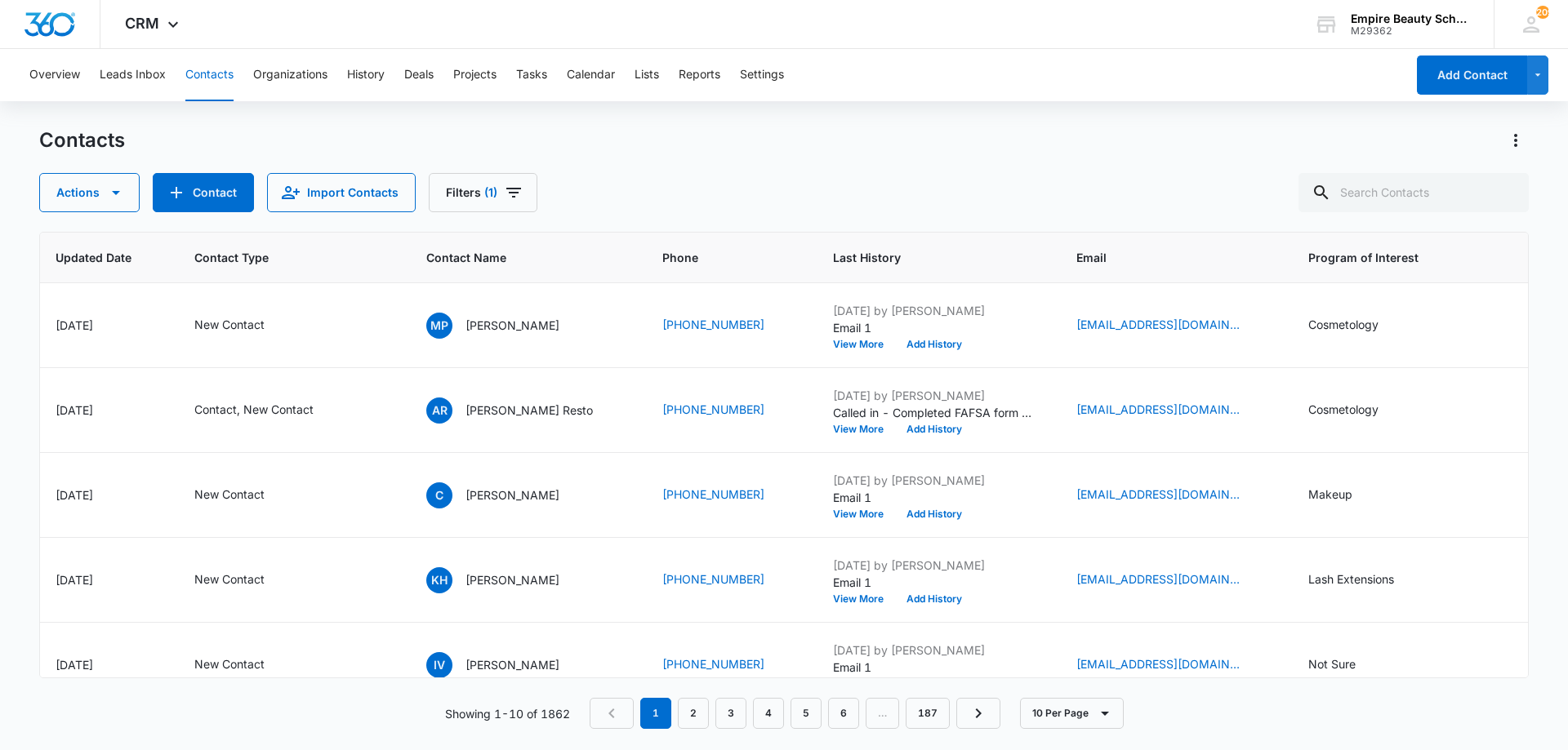
click at [1214, 183] on div "Actions Contact Import Contacts Filters (1)" at bounding box center [784, 192] width 1489 height 39
click at [281, 326] on icon "Contact Type - New Contact - Select to Edit Field" at bounding box center [284, 325] width 14 height 14
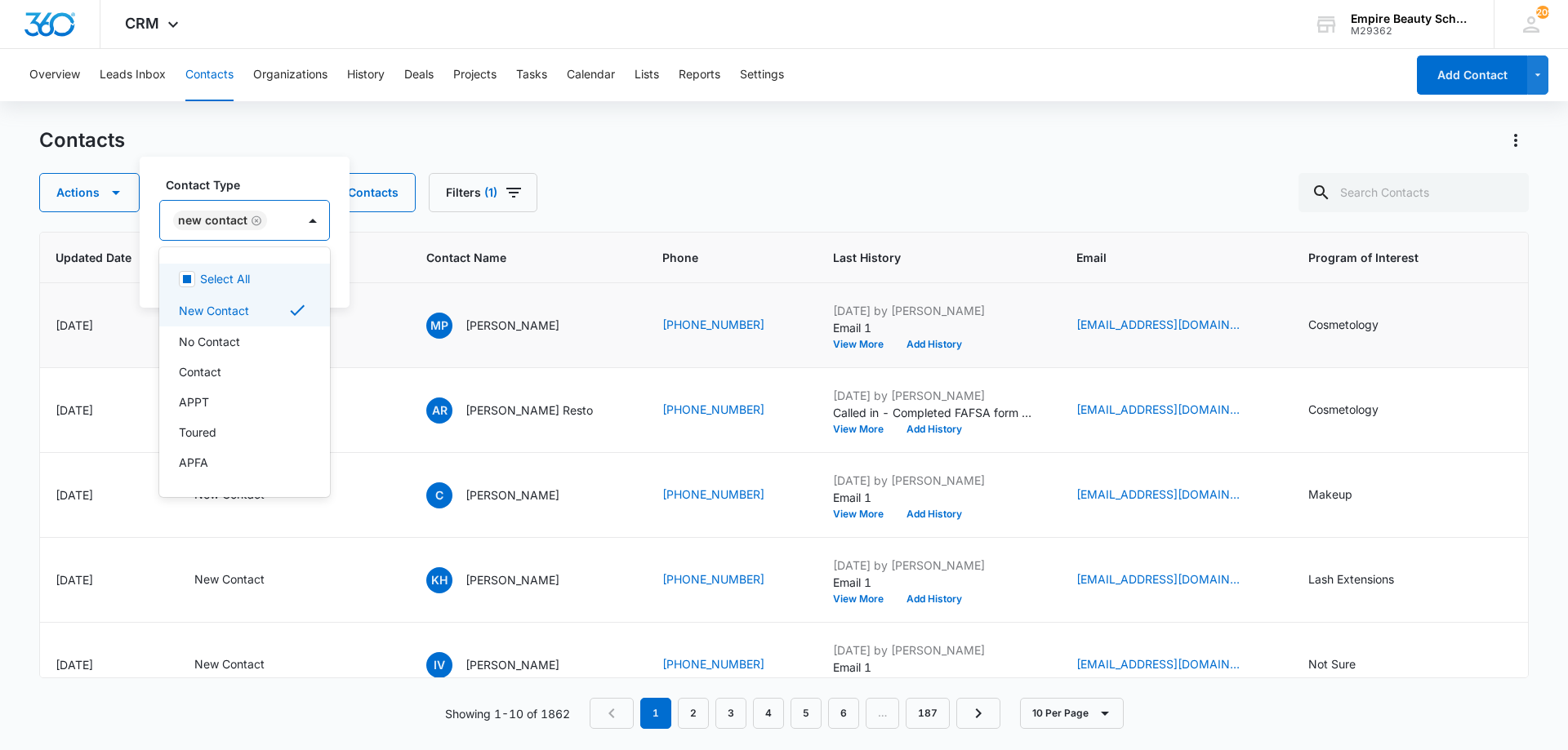
click at [272, 223] on input "text" at bounding box center [273, 221] width 3 height 17
click at [222, 384] on div "Contact" at bounding box center [245, 372] width 171 height 31
click at [249, 210] on div "New Contact Contact" at bounding box center [263, 220] width 206 height 39
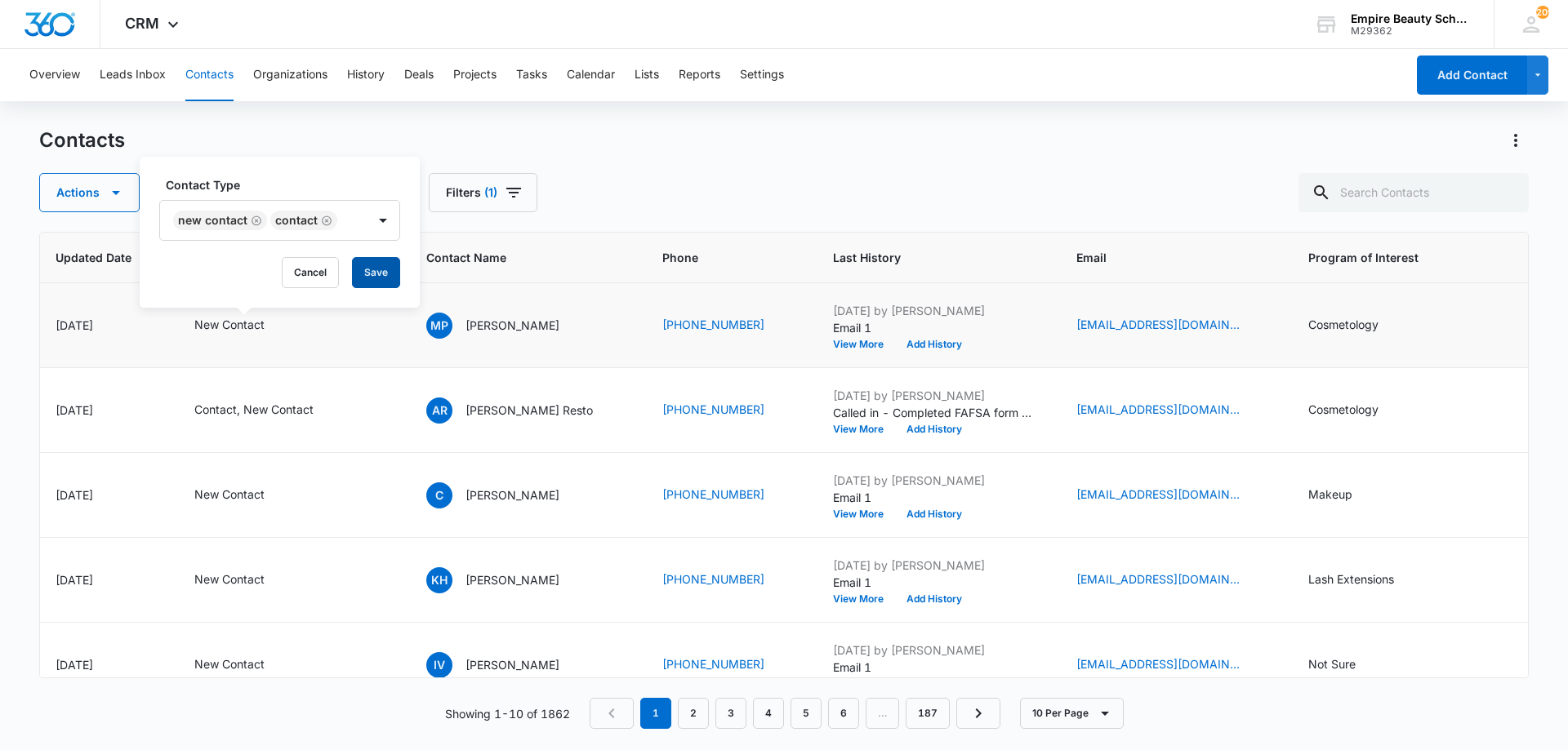
click at [371, 265] on button "Save" at bounding box center [376, 272] width 48 height 31
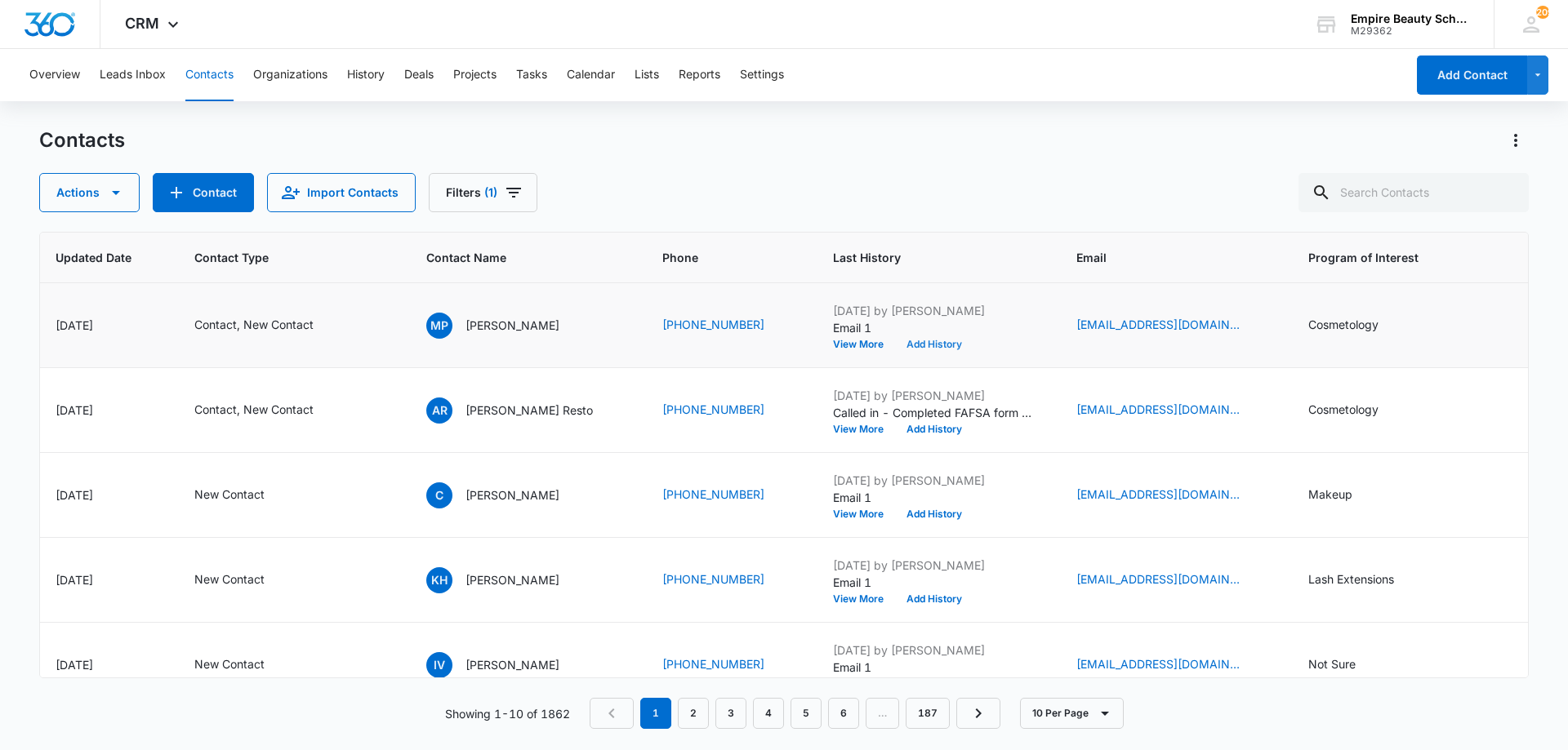
click at [933, 346] on button "Add History" at bounding box center [934, 344] width 79 height 10
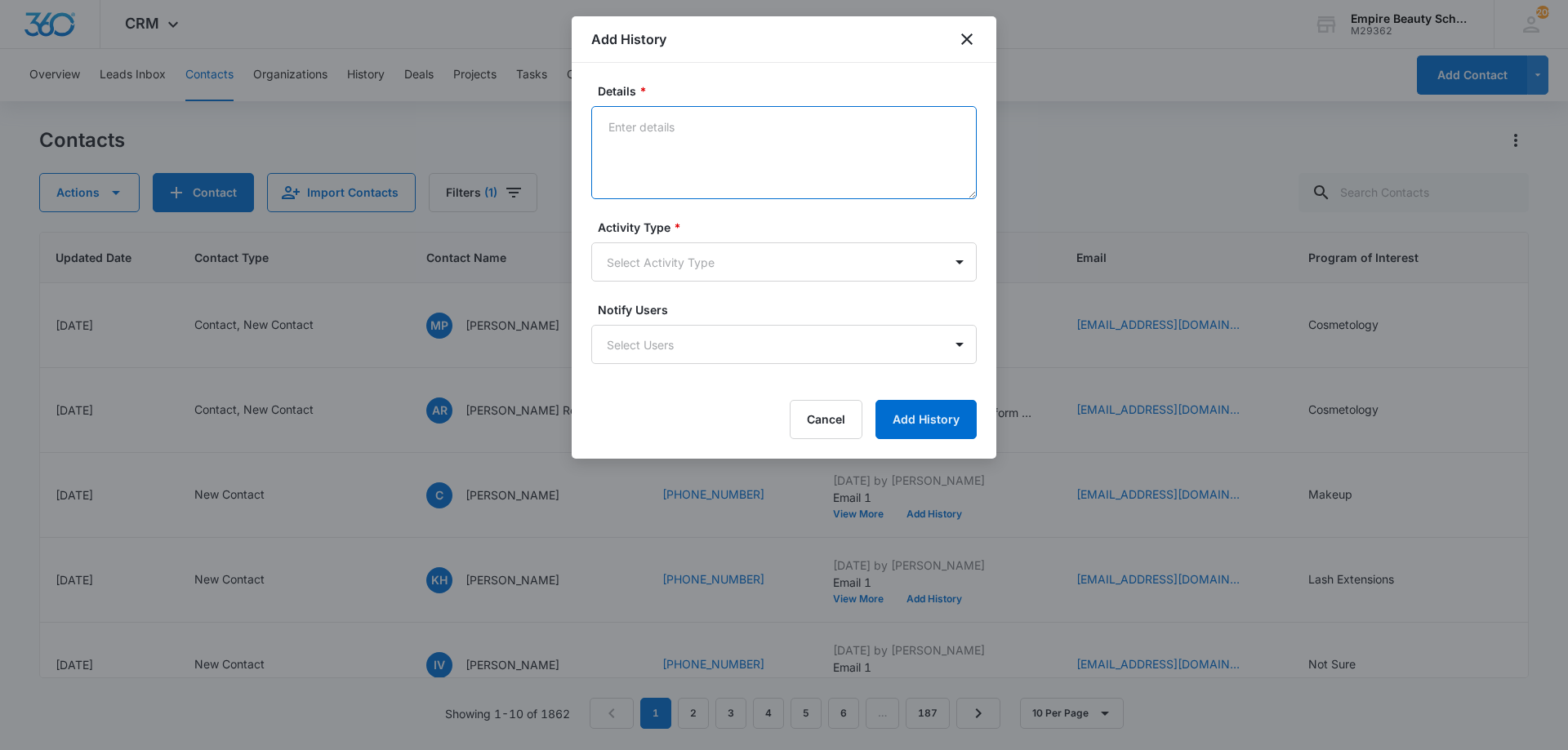
click at [771, 141] on textarea "Details *" at bounding box center [784, 152] width 386 height 93
type textarea "Looking to start in a year or so - How long have you been interested? Currently…"
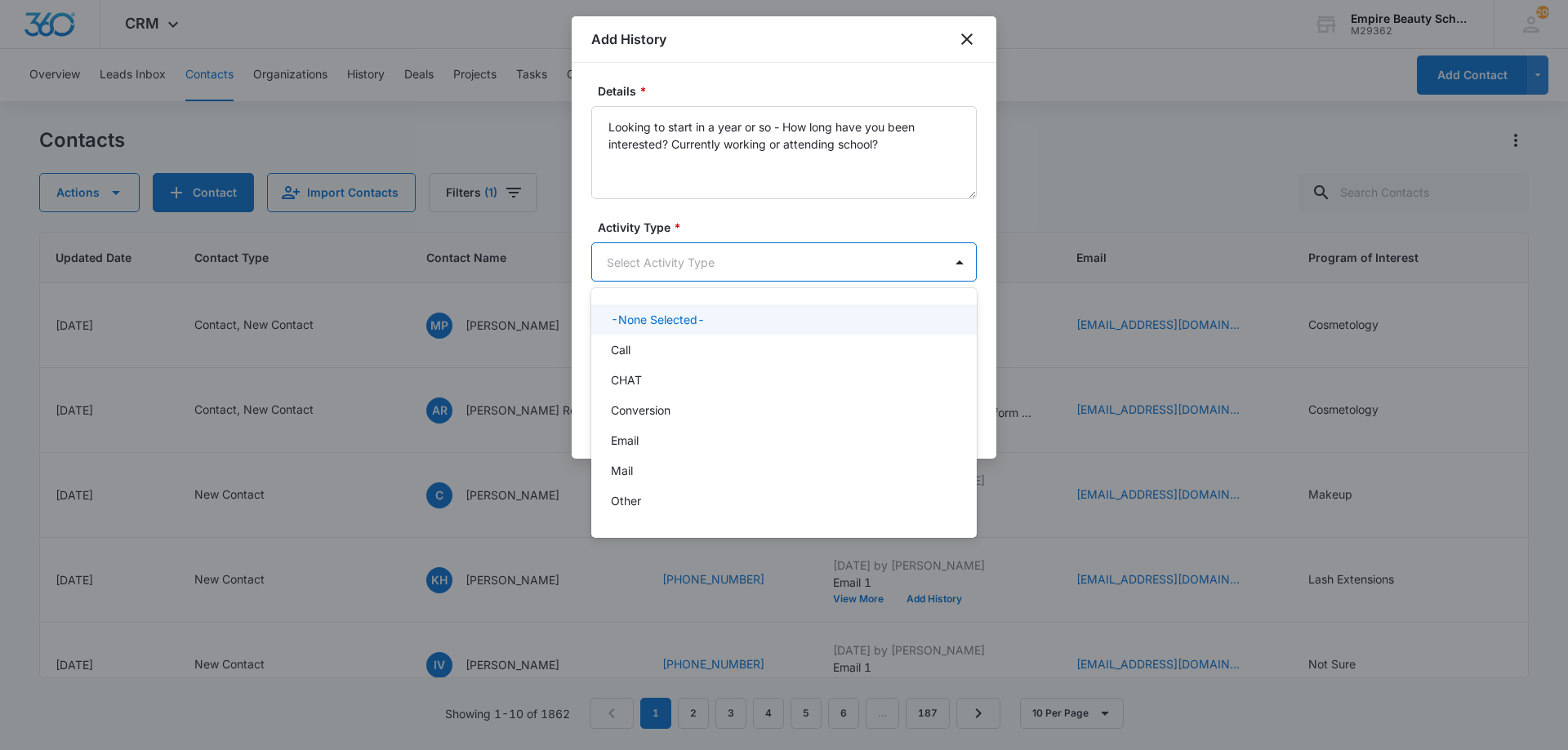
drag, startPoint x: 642, startPoint y: 243, endPoint x: 638, endPoint y: 277, distance: 34.2
click at [644, 257] on body "CRM Apps Forms CRM Email Shop Payments POS Files Brand Settings AI Assistant Em…" at bounding box center [784, 375] width 1568 height 750
click at [638, 279] on div at bounding box center [784, 375] width 1568 height 750
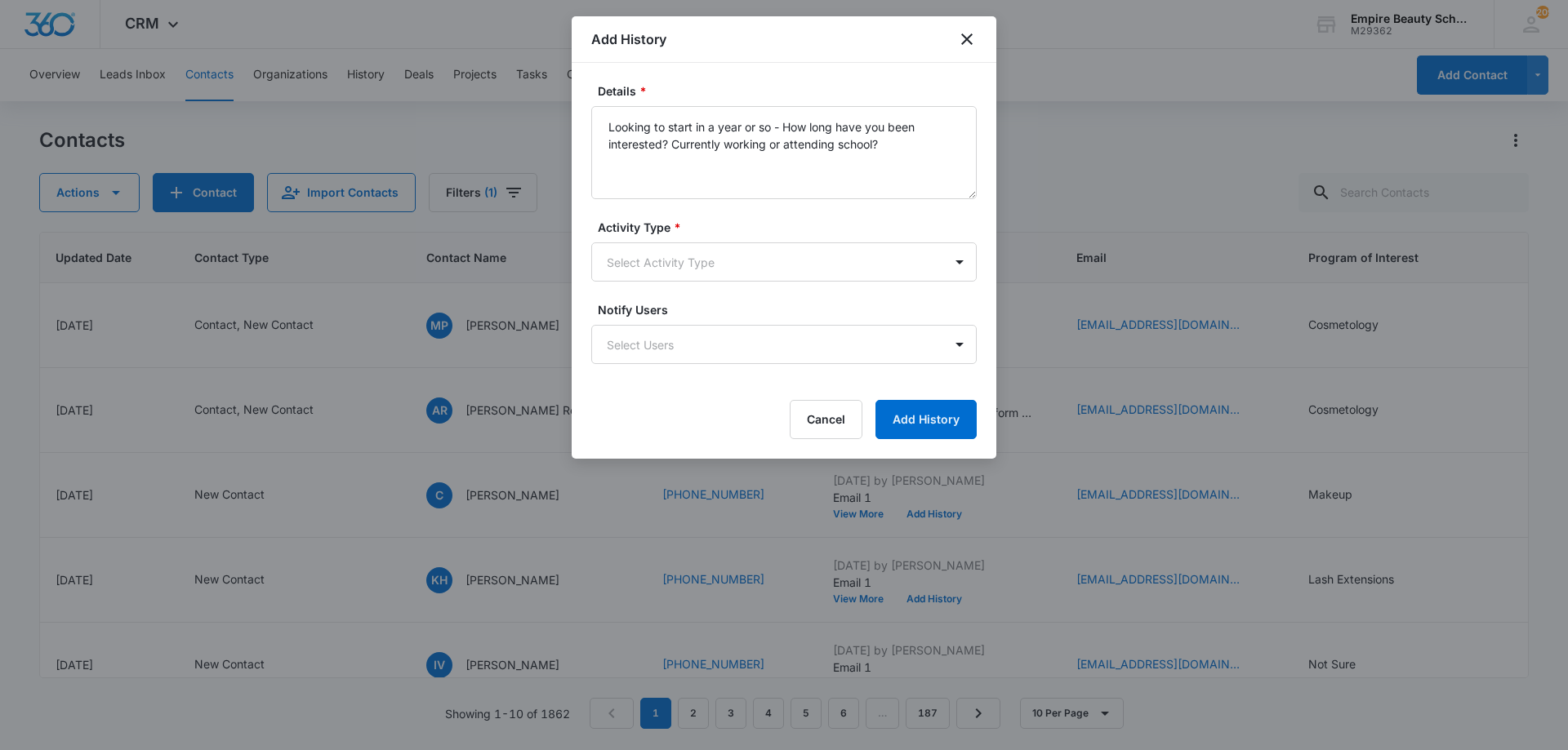
click at [666, 206] on form "Details * Looking to start in a year or so - How long have you been interested?…" at bounding box center [784, 261] width 386 height 357
click at [634, 272] on body "CRM Apps Forms CRM Email Shop Payments POS Files Brand Settings AI Assistant Em…" at bounding box center [784, 375] width 1568 height 750
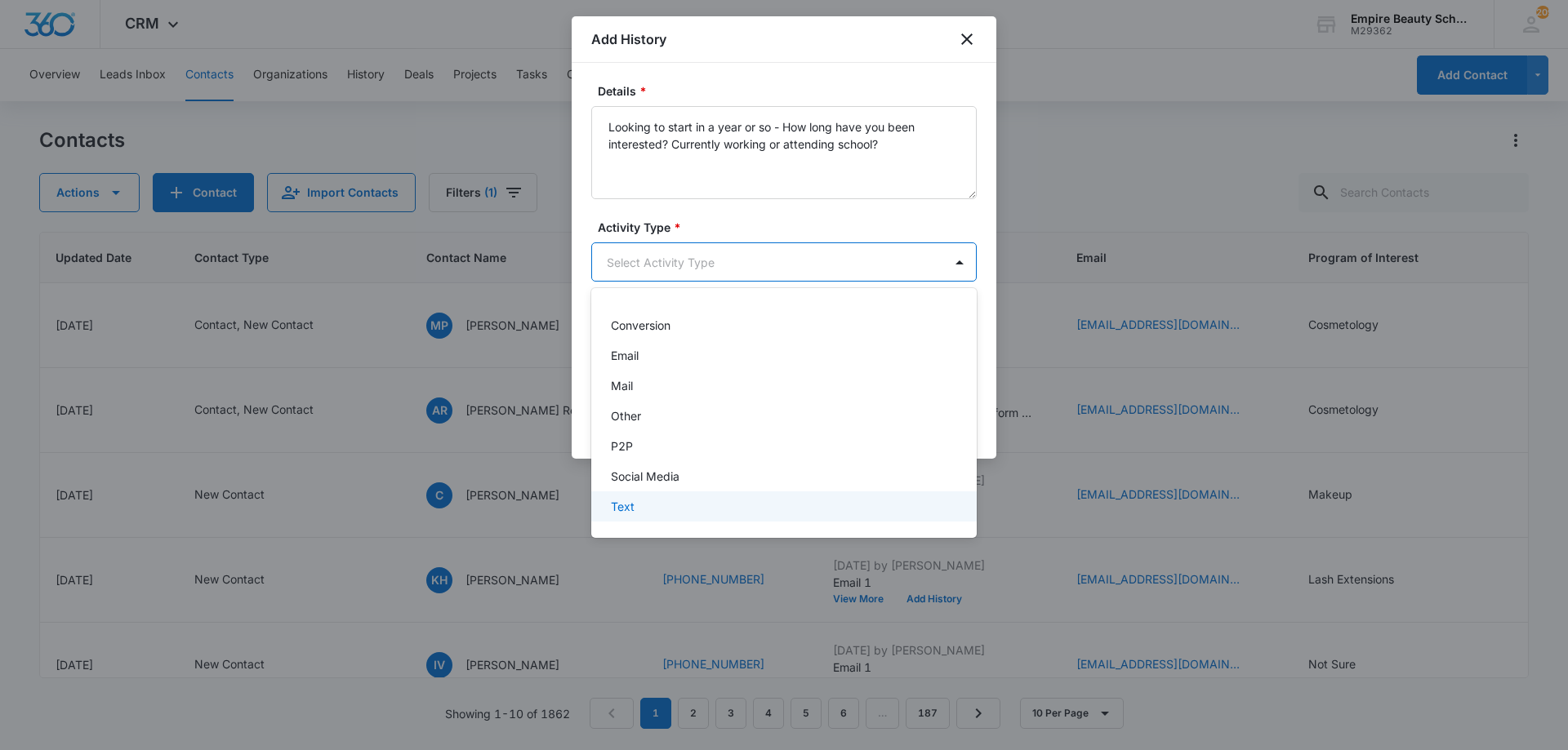
click at [642, 509] on div "Text" at bounding box center [783, 506] width 343 height 17
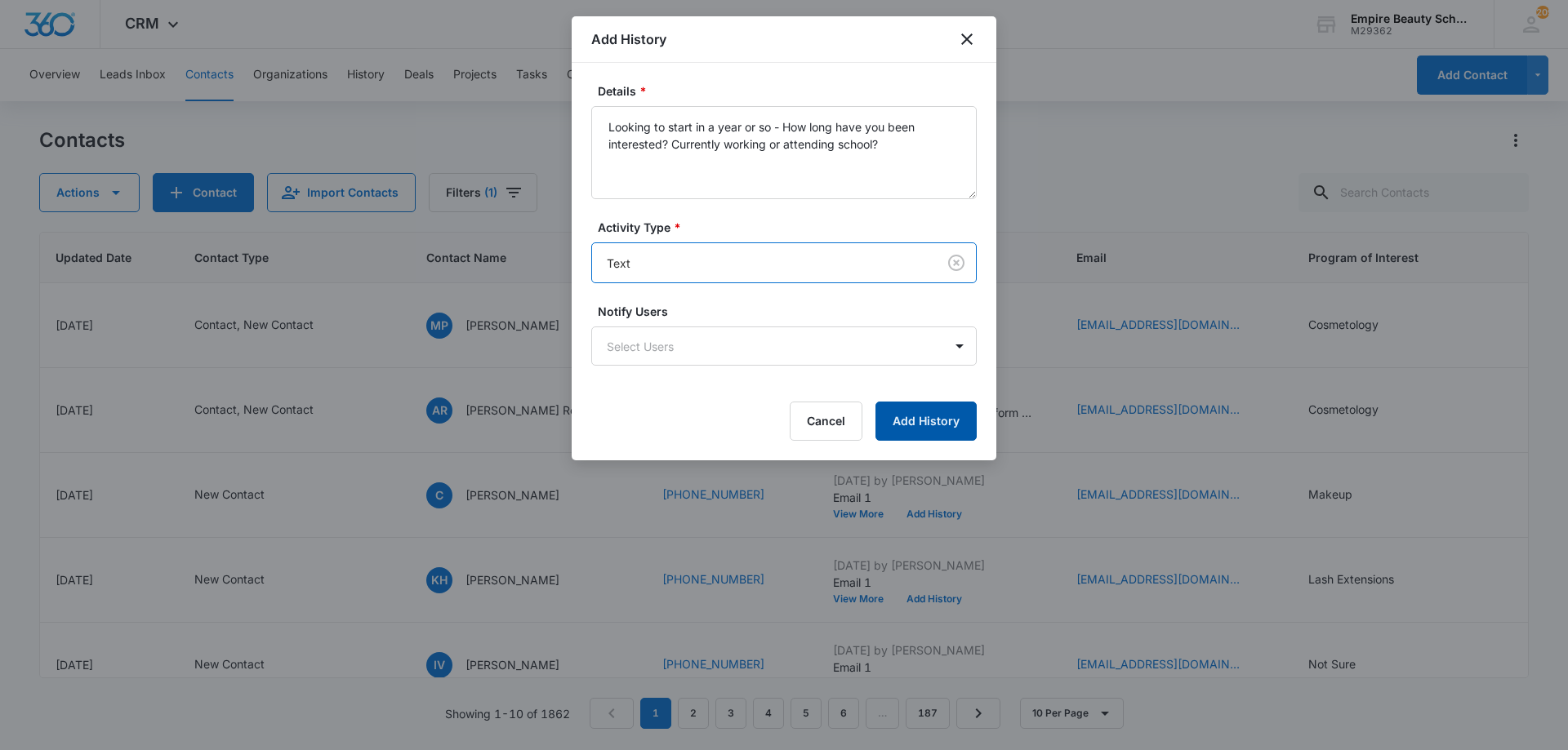
click at [932, 421] on button "Add History" at bounding box center [926, 421] width 102 height 39
